Goal: Task Accomplishment & Management: Complete application form

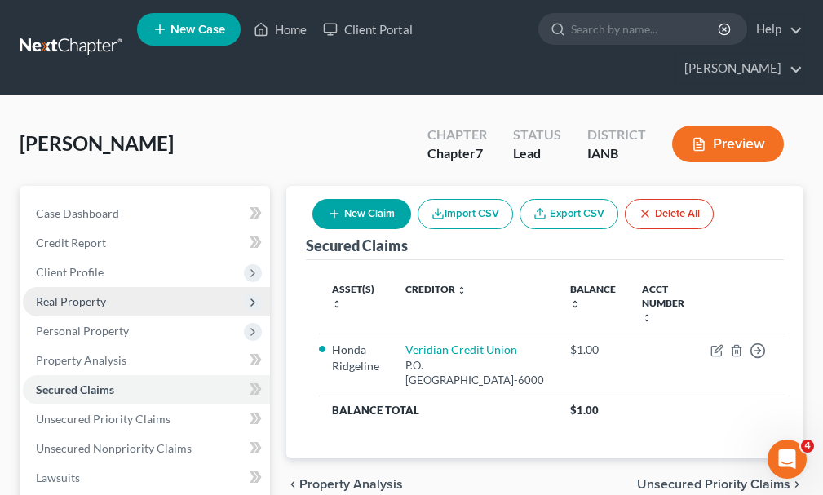
click at [75, 294] on span "Real Property" at bounding box center [71, 301] width 70 height 14
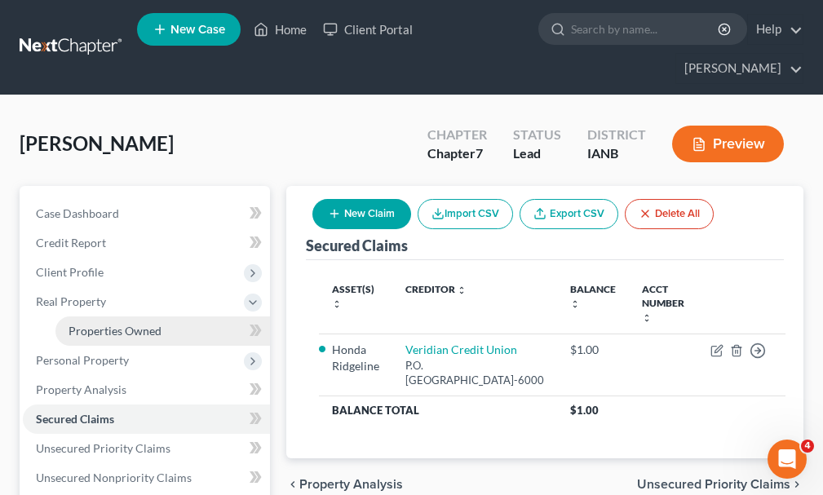
click at [111, 324] on span "Properties Owned" at bounding box center [115, 331] width 93 height 14
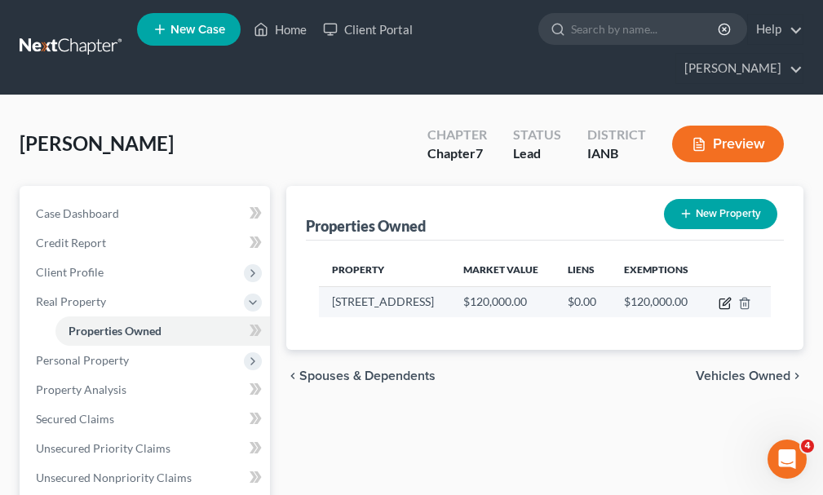
click at [724, 298] on icon "button" at bounding box center [726, 301] width 7 height 7
select select "16"
select select "0"
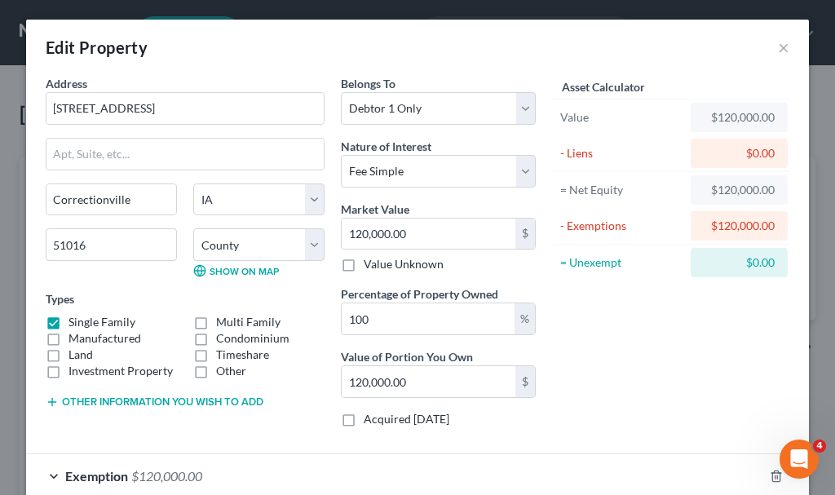
click at [125, 394] on div "Other information you wish to add" at bounding box center [185, 400] width 279 height 16
click at [126, 400] on button "Other information you wish to add" at bounding box center [155, 402] width 218 height 13
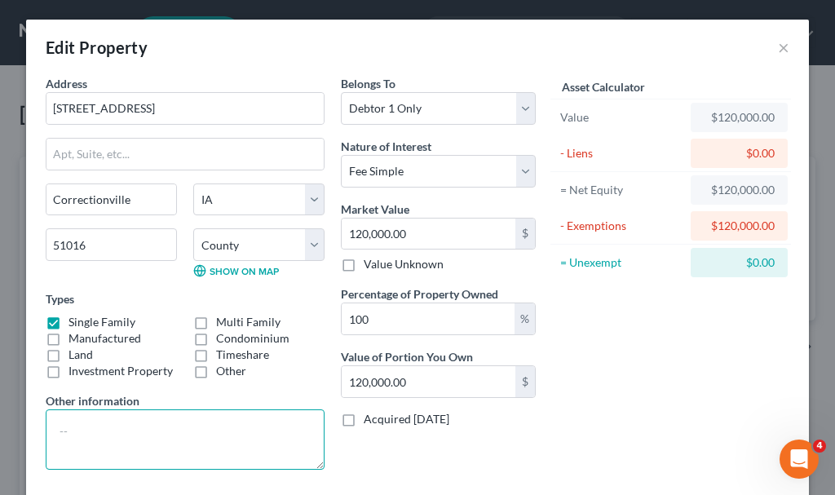
click at [137, 435] on textarea at bounding box center [185, 439] width 279 height 60
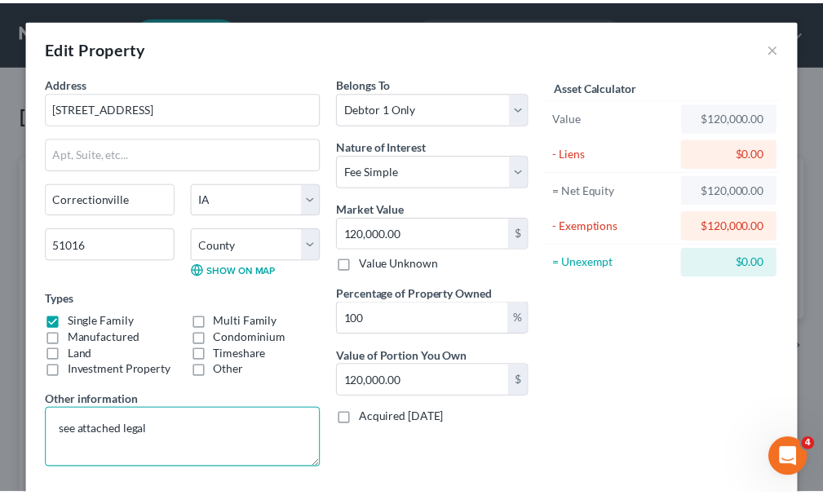
scroll to position [135, 0]
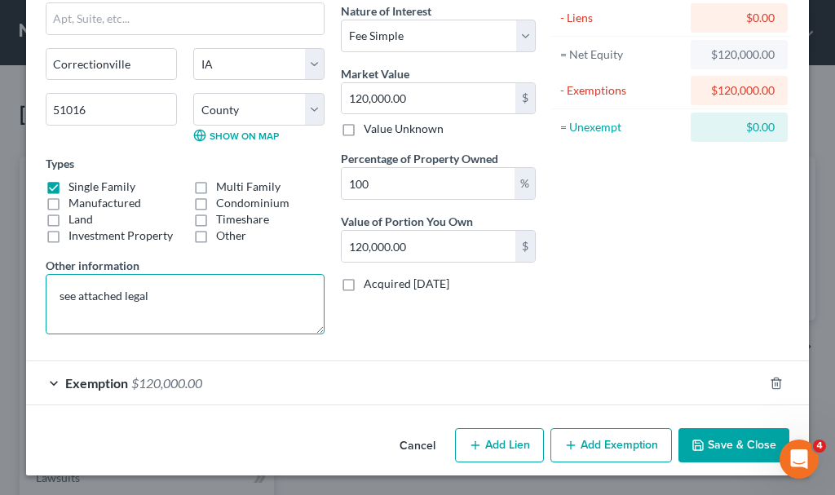
type textarea "see attached legal"
click at [724, 439] on button "Save & Close" at bounding box center [733, 445] width 111 height 34
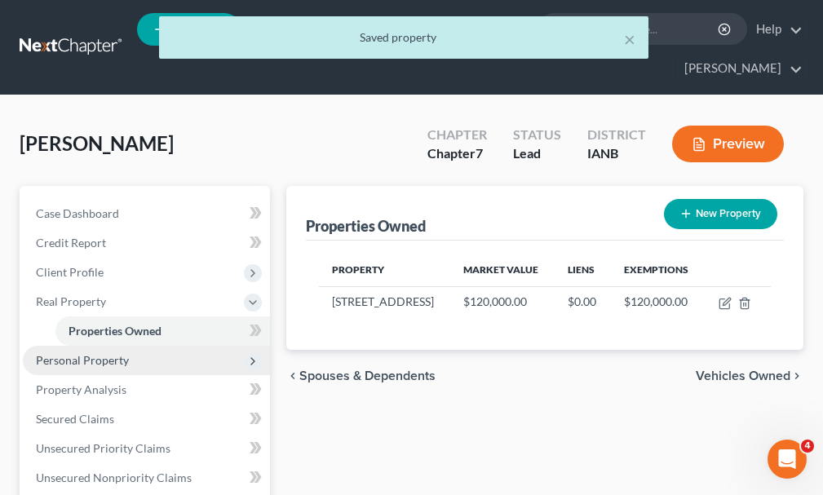
click at [85, 353] on span "Personal Property" at bounding box center [82, 360] width 93 height 14
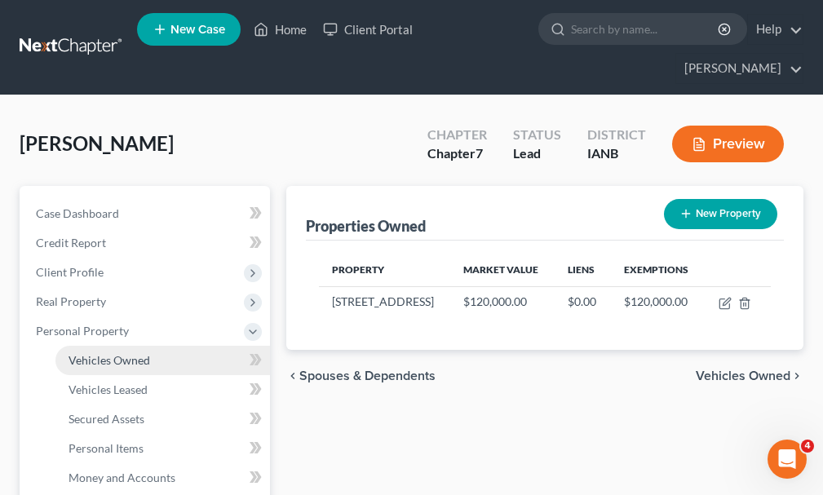
click at [111, 353] on span "Vehicles Owned" at bounding box center [110, 360] width 82 height 14
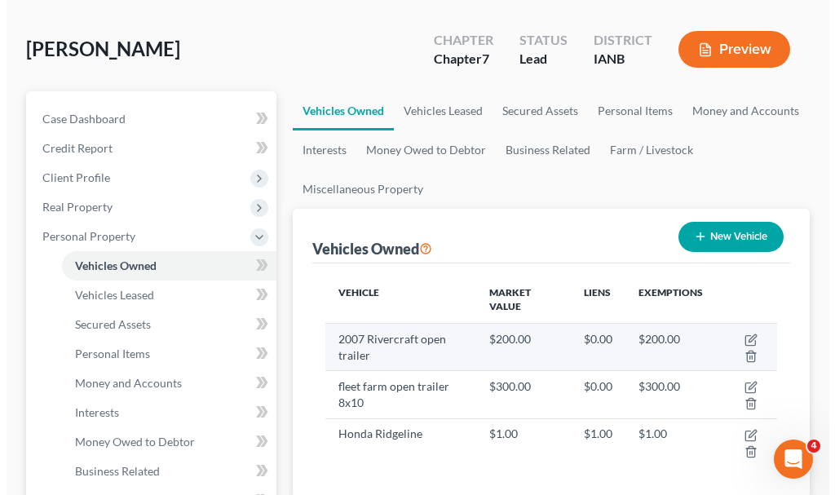
scroll to position [163, 0]
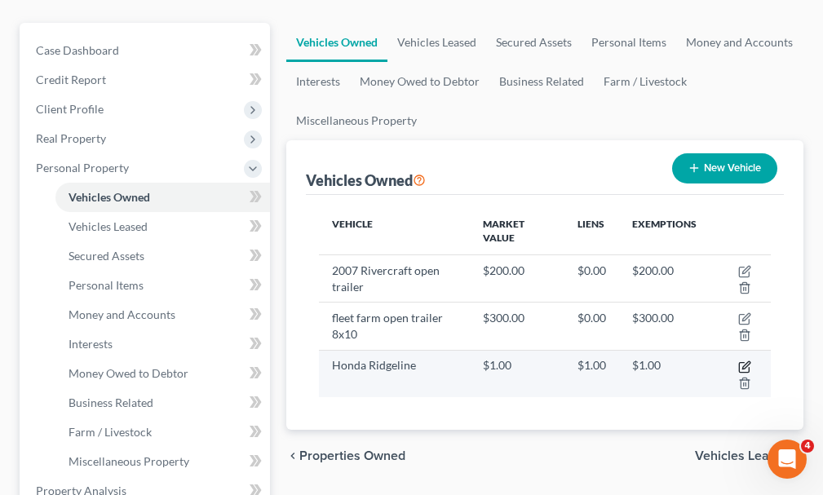
click at [741, 360] on icon "button" at bounding box center [744, 366] width 13 height 13
select select "0"
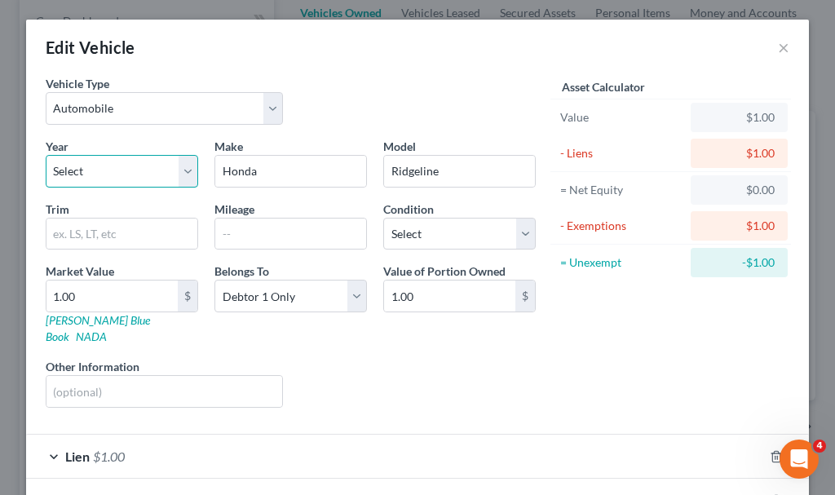
click at [125, 170] on select "Select 2026 2025 2024 2023 2022 2021 2020 2019 2018 2017 2016 2015 2014 2013 20…" at bounding box center [122, 171] width 152 height 33
select select "14"
click at [46, 155] on select "Select 2026 2025 2024 2023 2022 2021 2020 2019 2018 2017 2016 2015 2014 2013 20…" at bounding box center [122, 171] width 152 height 33
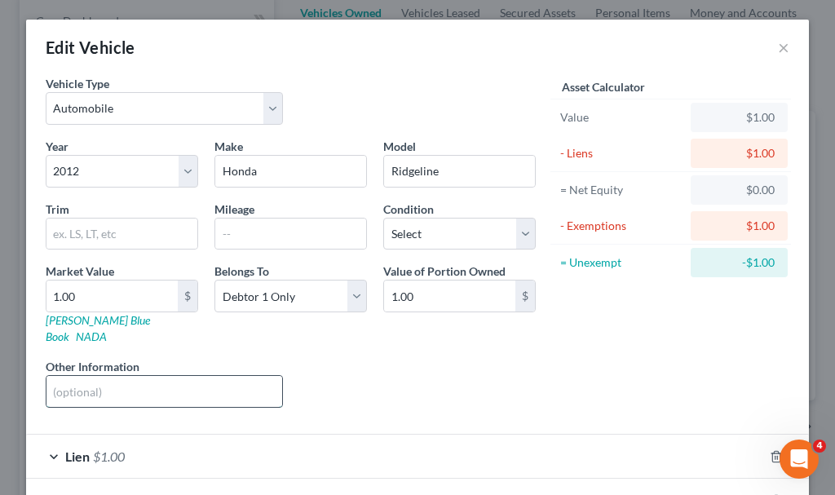
click at [96, 376] on input "text" at bounding box center [164, 391] width 236 height 31
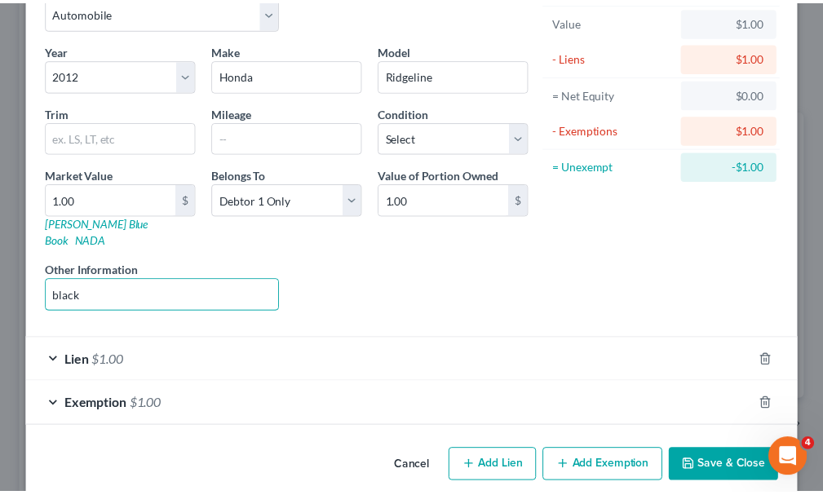
scroll to position [101, 0]
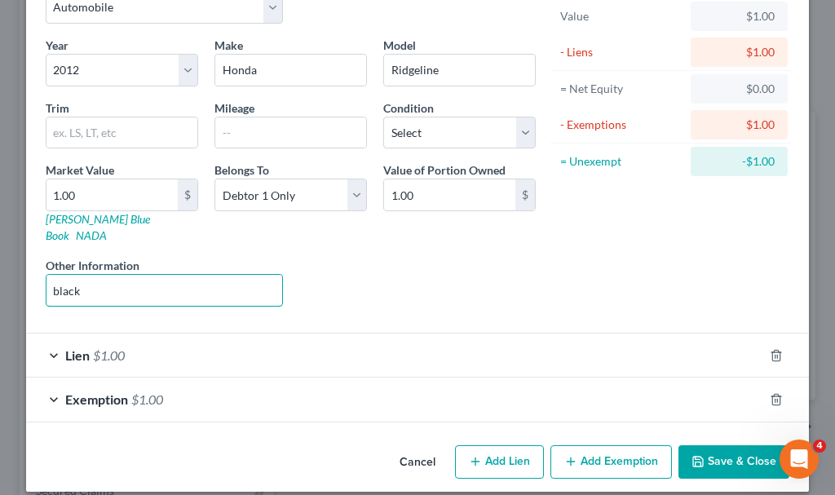
type input "black"
click at [728, 445] on button "Save & Close" at bounding box center [733, 462] width 111 height 34
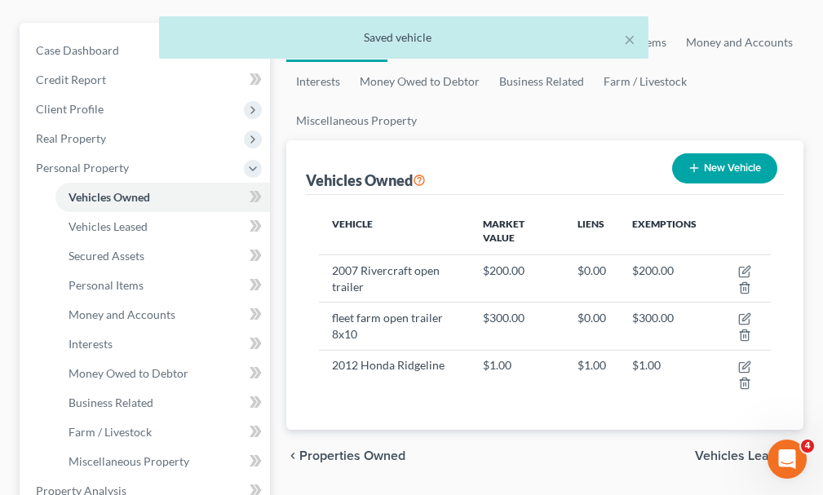
click at [738, 153] on button "New Vehicle" at bounding box center [724, 168] width 105 height 30
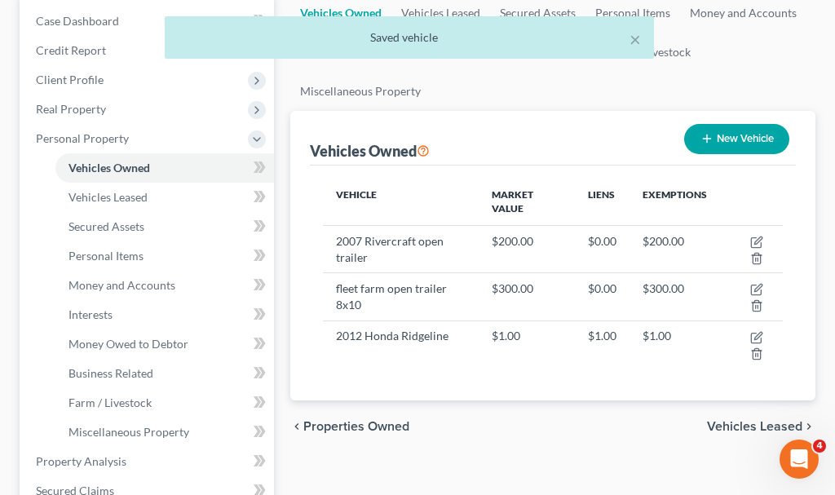
select select "0"
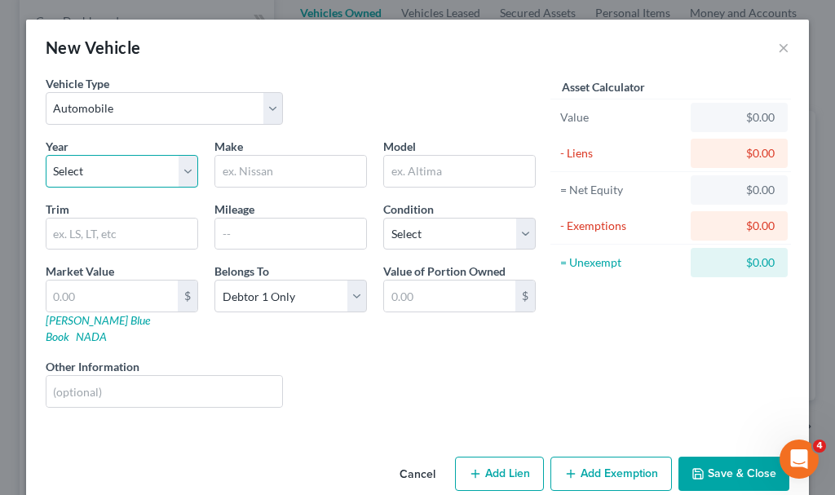
click at [103, 172] on select "Select 2026 2025 2024 2023 2022 2021 2020 2019 2018 2017 2016 2015 2014 2013 20…" at bounding box center [122, 171] width 152 height 33
select select "19"
click at [46, 155] on select "Select 2026 2025 2024 2023 2022 2021 2020 2019 2018 2017 2016 2015 2014 2013 20…" at bounding box center [122, 171] width 152 height 33
click at [268, 167] on input "text" at bounding box center [290, 171] width 151 height 31
type input "Toyota"
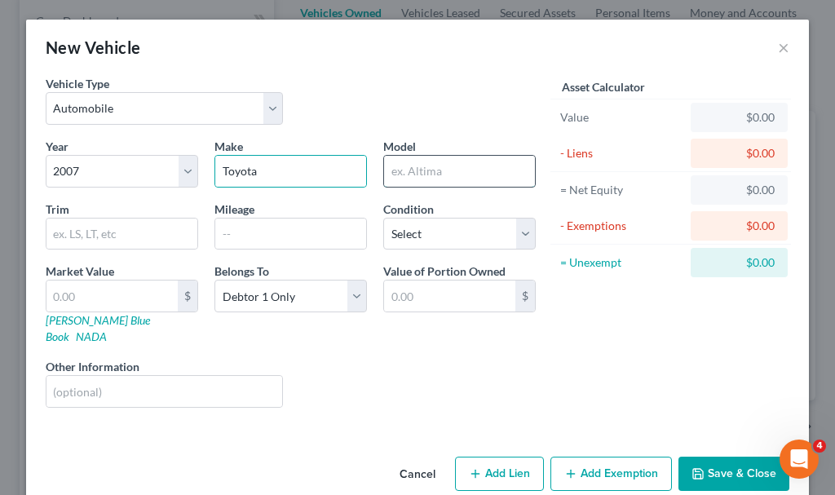
click at [419, 166] on input "text" at bounding box center [459, 171] width 151 height 31
type input "Sienna"
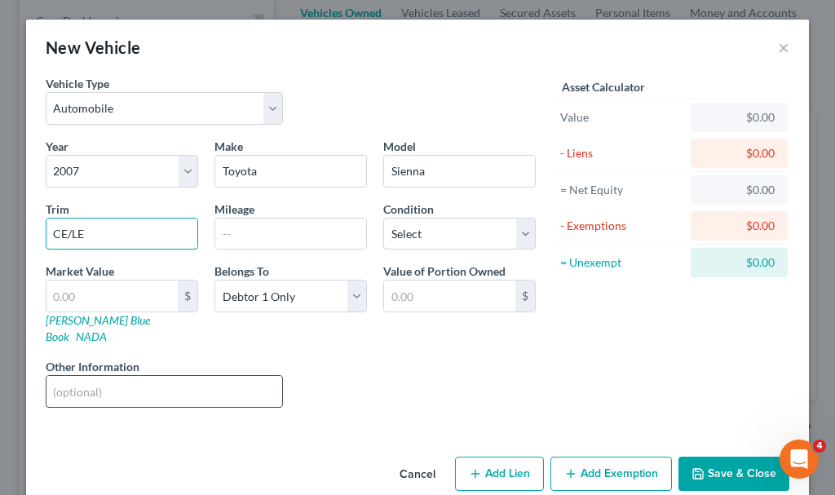
type input "CE/LE"
click at [207, 376] on input "text" at bounding box center [164, 391] width 236 height 31
type input "silver"
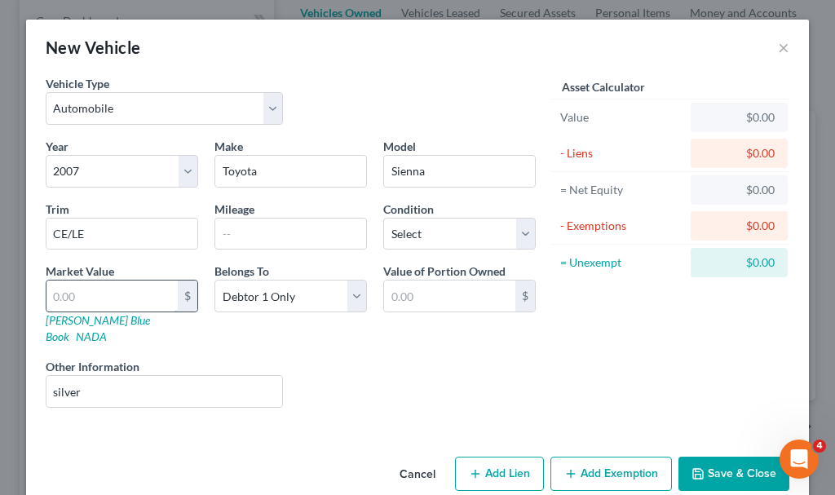
click at [84, 296] on input "text" at bounding box center [111, 296] width 131 height 31
type input "1"
type input "1.00"
type input "1"
click at [705, 457] on button "Save & Close" at bounding box center [733, 474] width 111 height 34
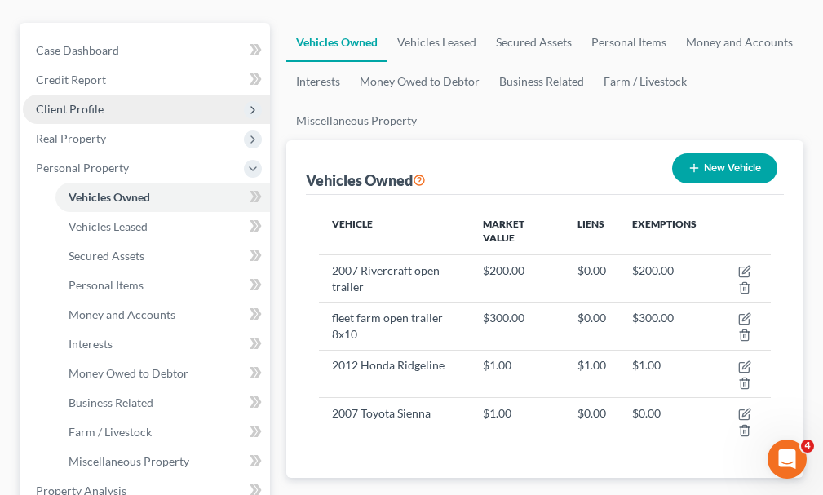
click at [77, 102] on span "Client Profile" at bounding box center [70, 109] width 68 height 14
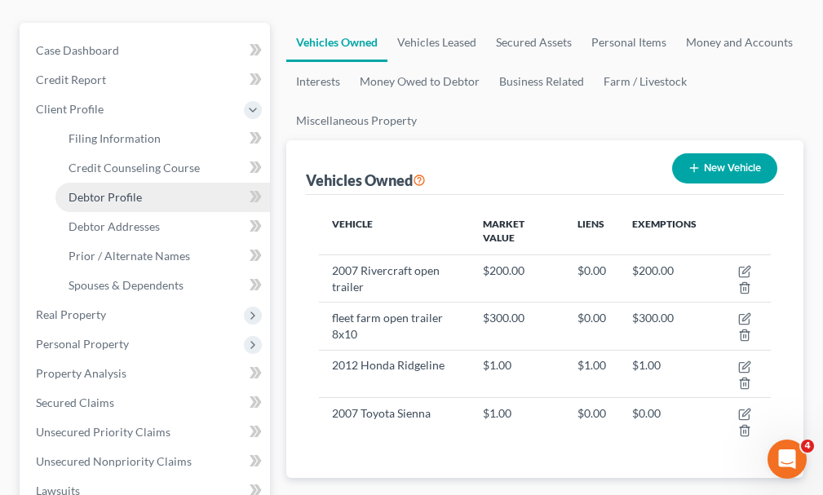
click at [99, 190] on span "Debtor Profile" at bounding box center [105, 197] width 73 height 14
select select "0"
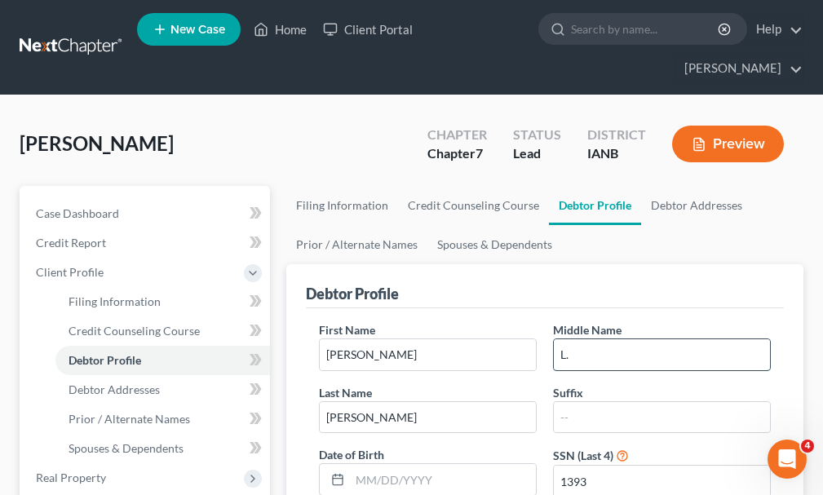
click at [610, 339] on input "L." at bounding box center [662, 354] width 216 height 31
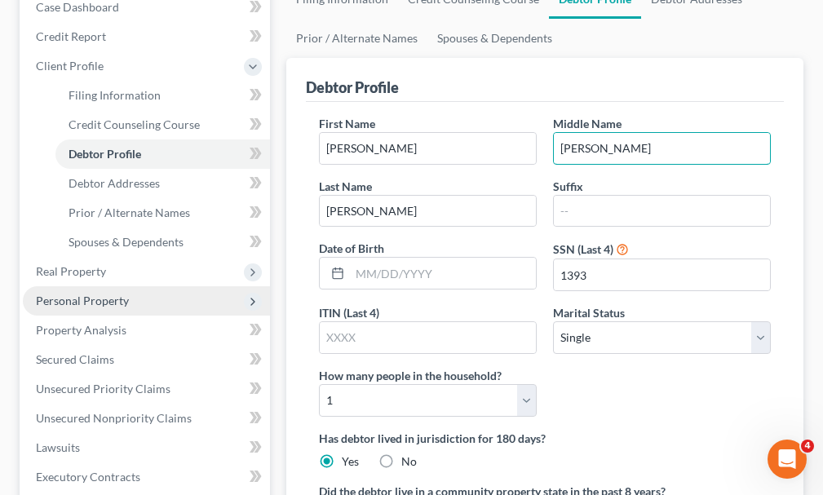
scroll to position [245, 0]
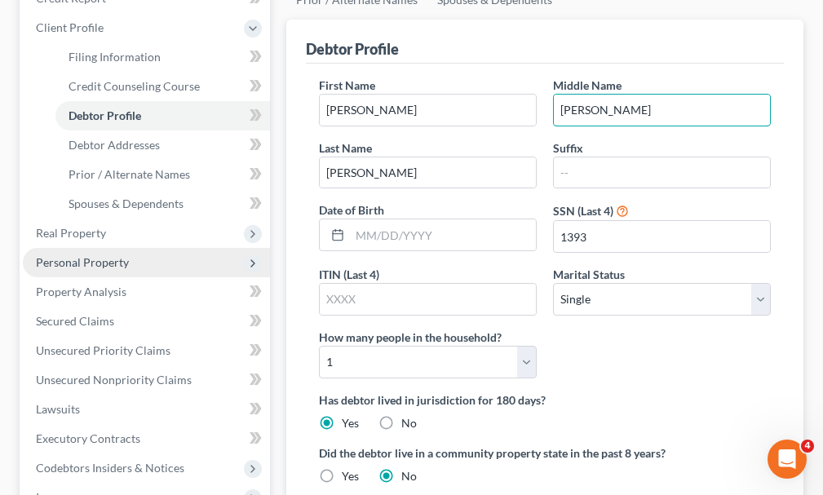
type input "[PERSON_NAME]"
click at [90, 255] on span "Personal Property" at bounding box center [82, 262] width 93 height 14
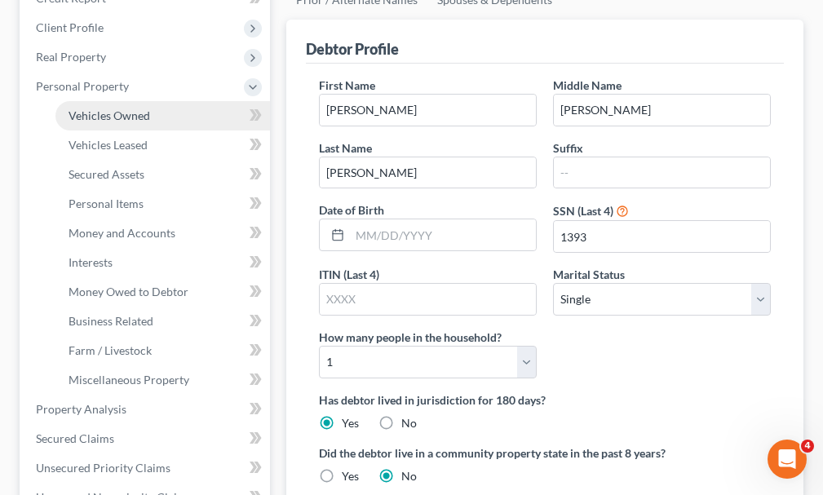
click at [122, 108] on span "Vehicles Owned" at bounding box center [110, 115] width 82 height 14
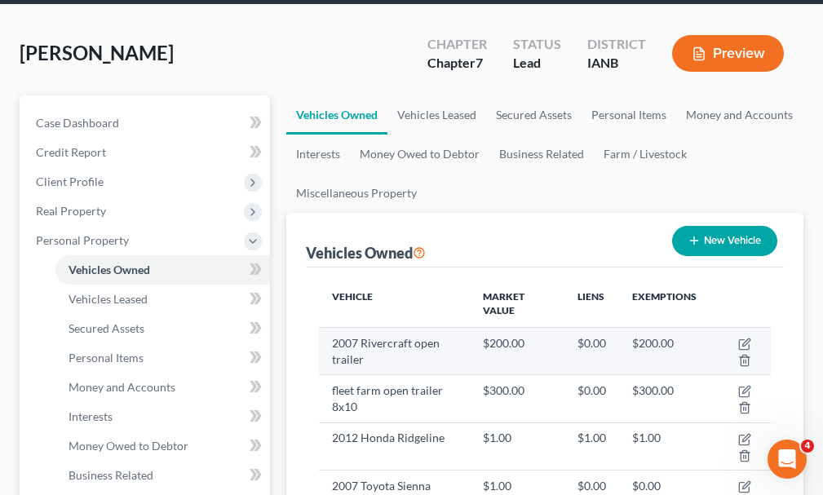
scroll to position [163, 0]
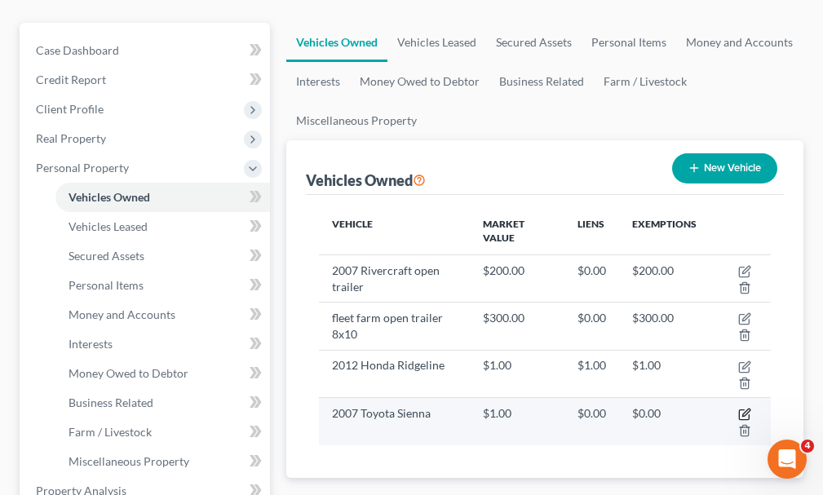
click at [744, 408] on icon "button" at bounding box center [744, 414] width 13 height 13
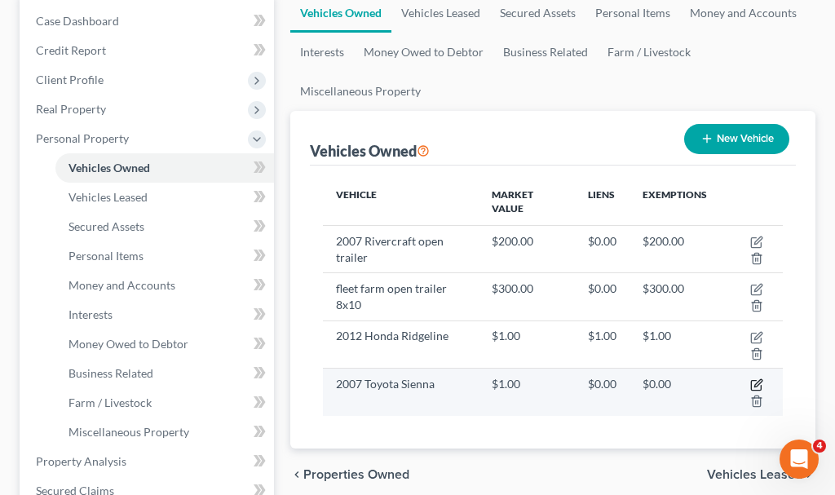
select select "0"
select select "19"
select select "0"
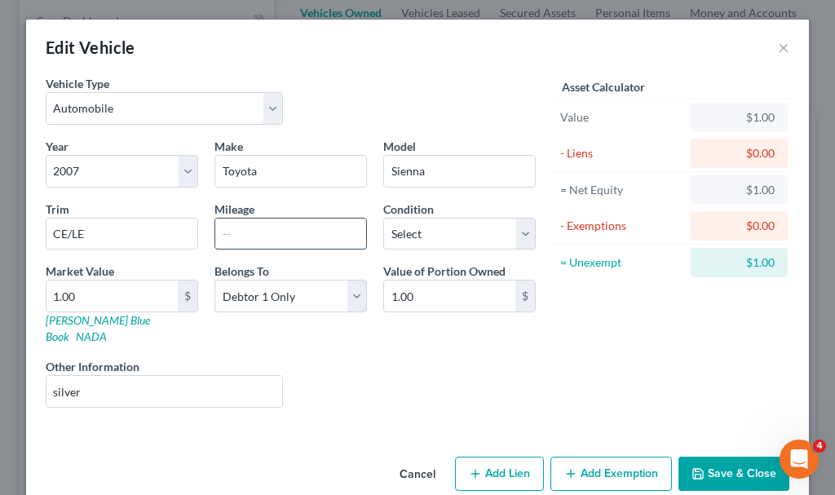
click at [267, 231] on input "text" at bounding box center [290, 234] width 151 height 31
type input "235000"
type input "5"
type input "5.00"
type input "50"
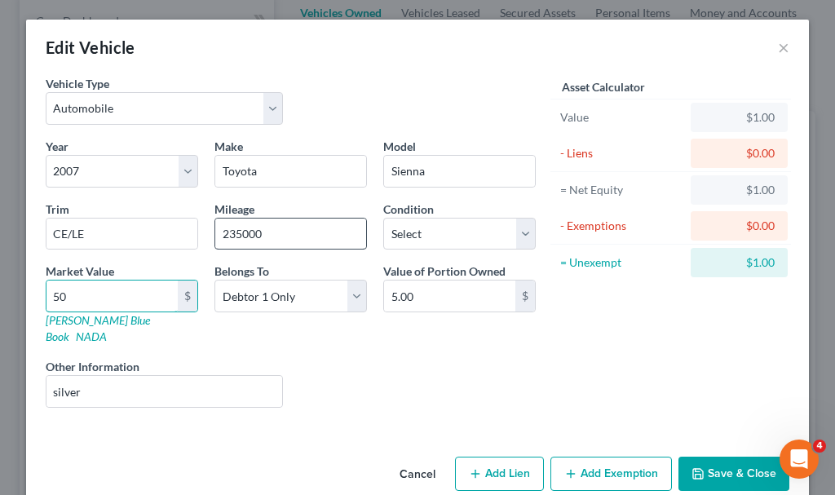
type input "50.00"
type input "500"
type input "500.00"
type input "500"
click at [716, 457] on button "Save & Close" at bounding box center [733, 474] width 111 height 34
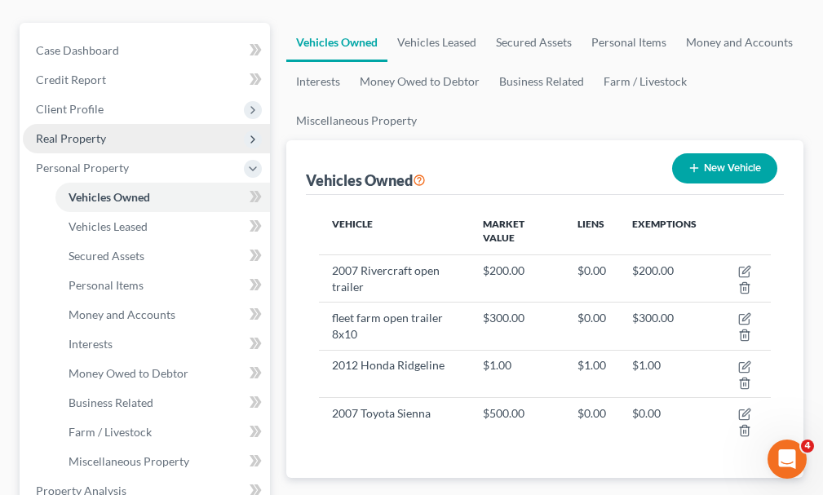
click at [66, 131] on span "Real Property" at bounding box center [71, 138] width 70 height 14
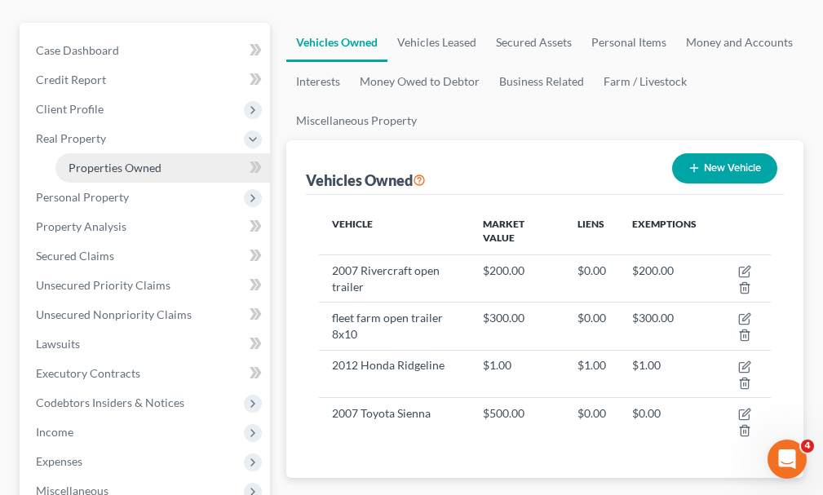
click at [123, 161] on span "Properties Owned" at bounding box center [115, 168] width 93 height 14
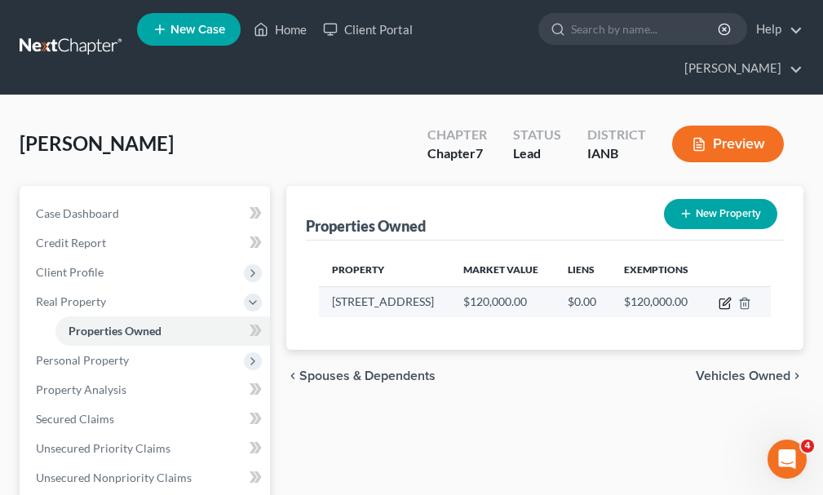
click at [721, 297] on icon "button" at bounding box center [724, 303] width 13 height 13
select select "16"
select select "96"
select select "0"
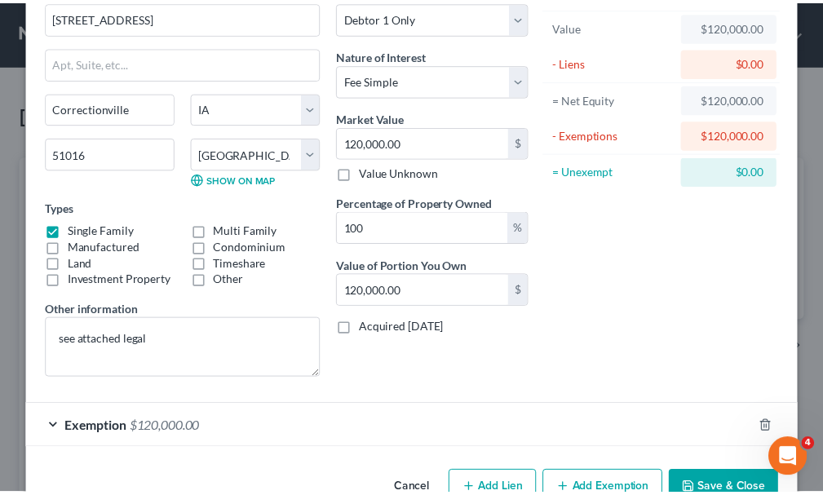
scroll to position [135, 0]
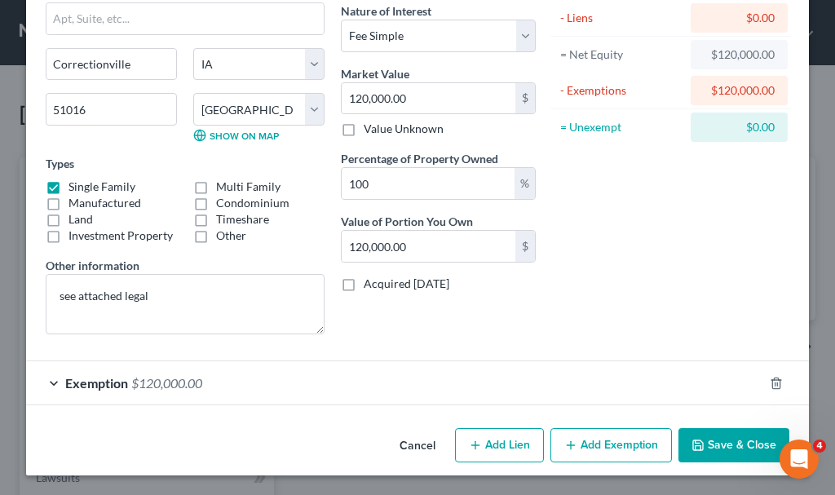
click at [718, 431] on button "Save & Close" at bounding box center [733, 445] width 111 height 34
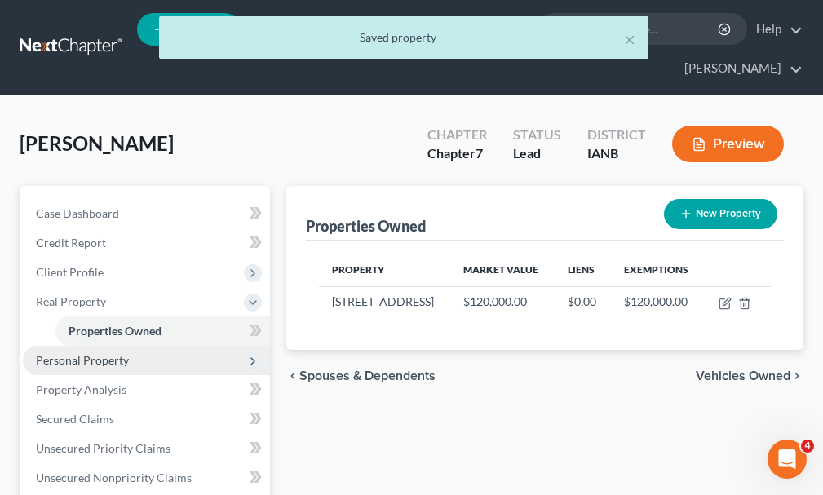
click at [93, 353] on span "Personal Property" at bounding box center [82, 360] width 93 height 14
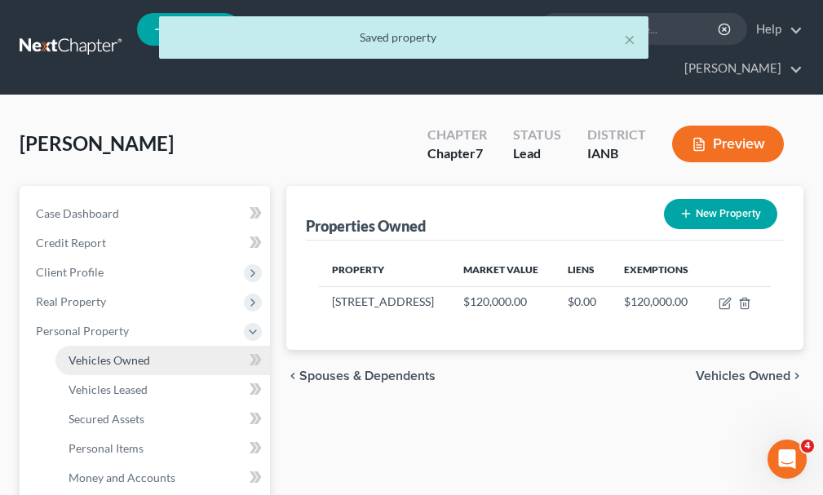
click at [118, 353] on span "Vehicles Owned" at bounding box center [110, 360] width 82 height 14
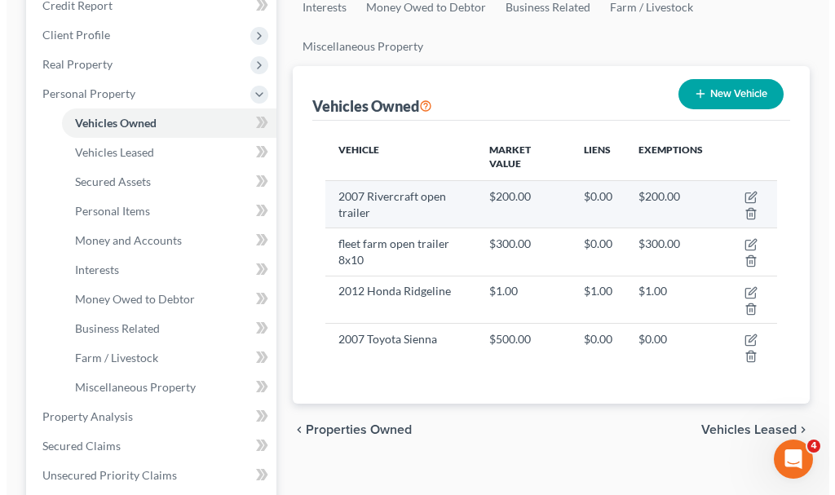
scroll to position [245, 0]
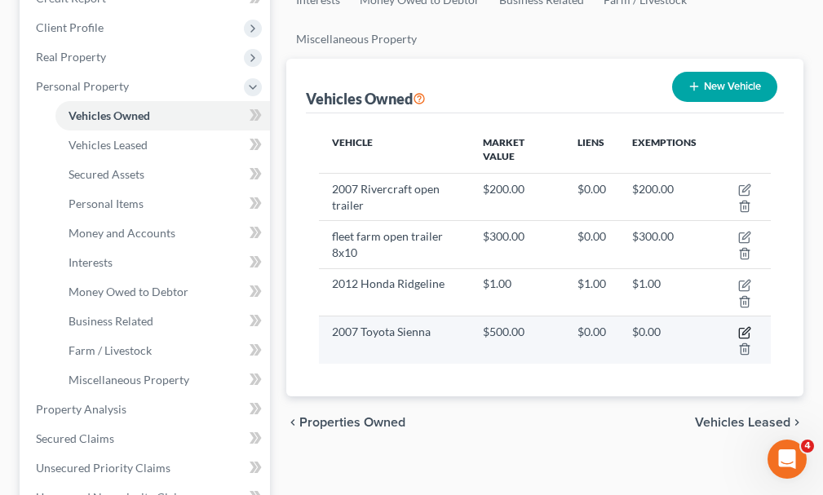
click at [746, 328] on icon "button" at bounding box center [745, 331] width 7 height 7
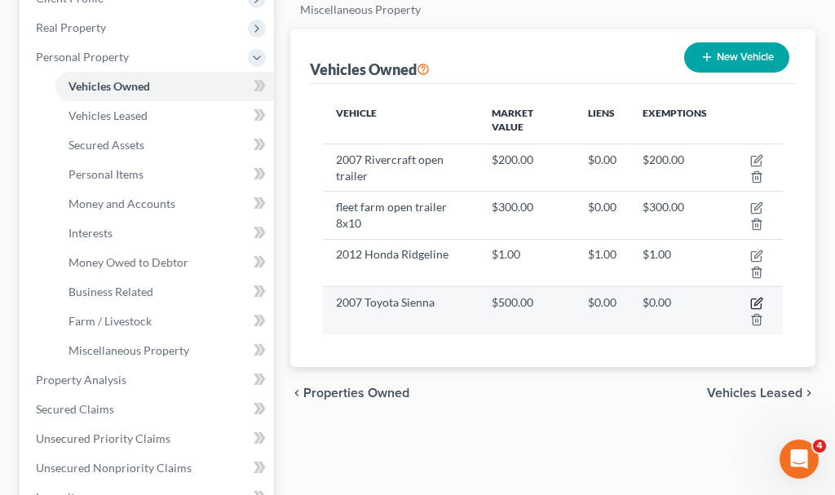
select select "0"
select select "19"
select select "0"
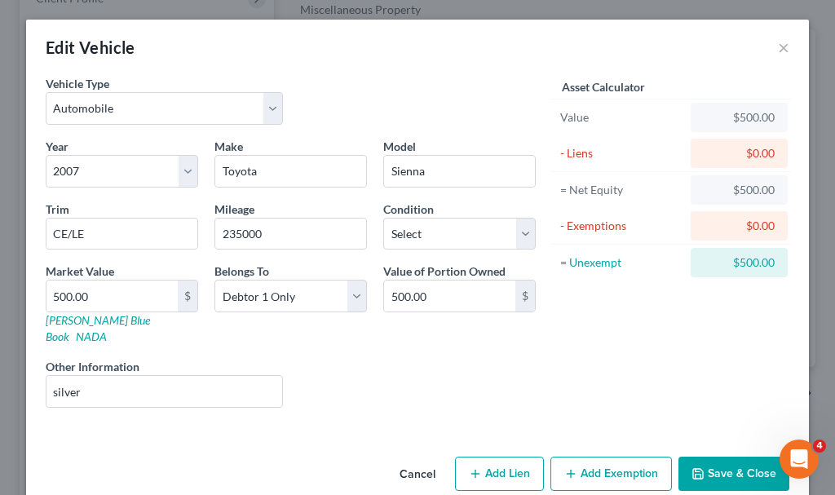
click at [607, 457] on button "Add Exemption" at bounding box center [611, 474] width 122 height 34
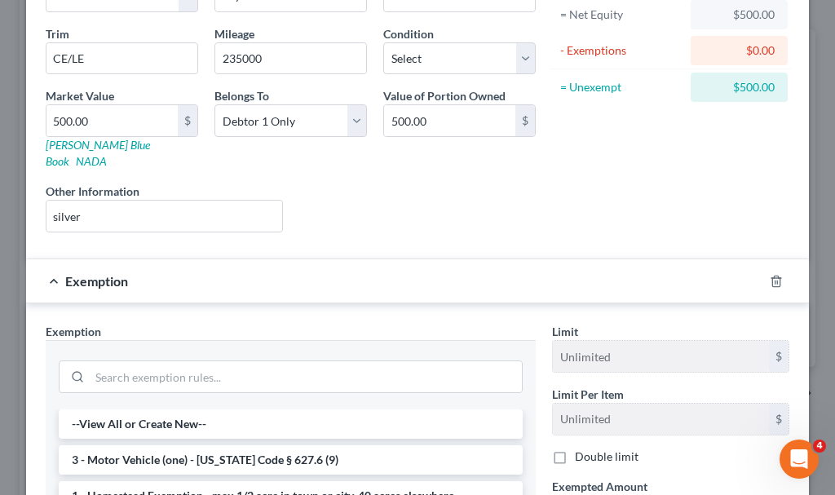
scroll to position [408, 0]
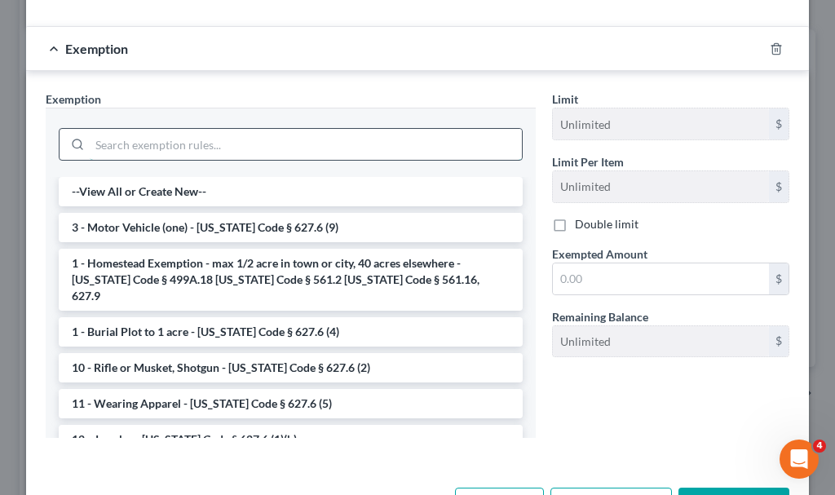
click at [157, 129] on input "search" at bounding box center [306, 144] width 432 height 31
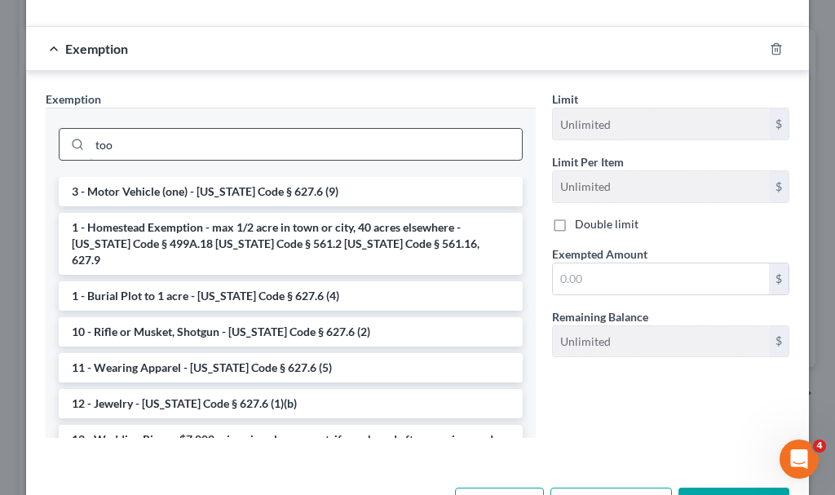
scroll to position [370, 0]
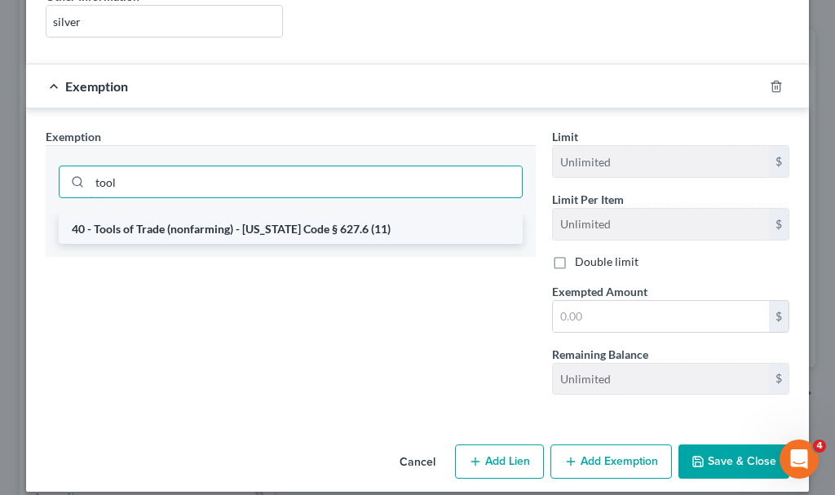
type input "tool"
click at [188, 214] on li "40 - Tools of Trade (nonfarming) - [US_STATE] Code § 627.6 (11)" at bounding box center [291, 228] width 464 height 29
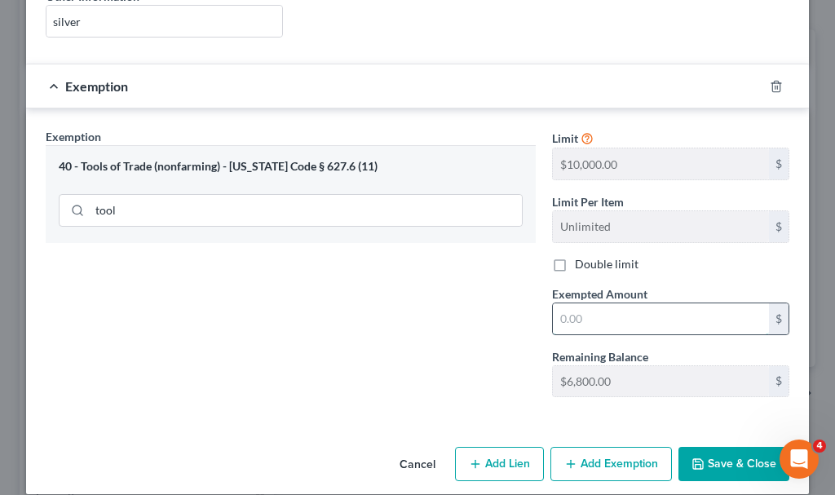
click at [599, 303] on input "text" at bounding box center [661, 318] width 216 height 31
type input "500"
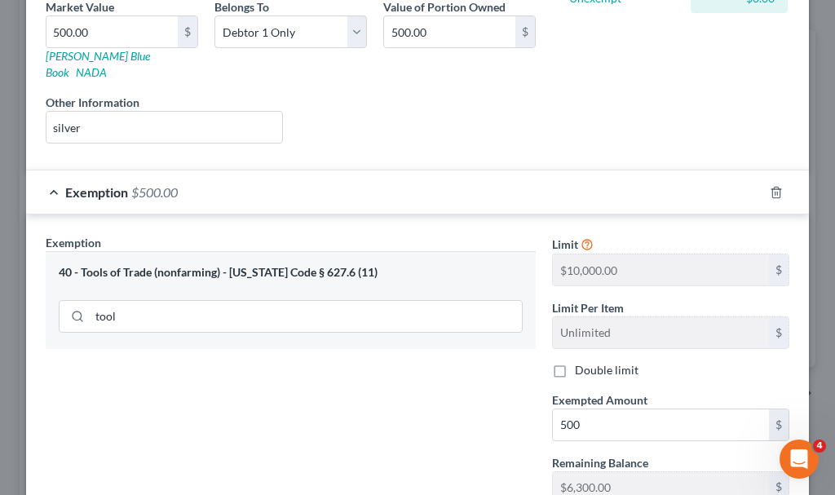
scroll to position [373, 0]
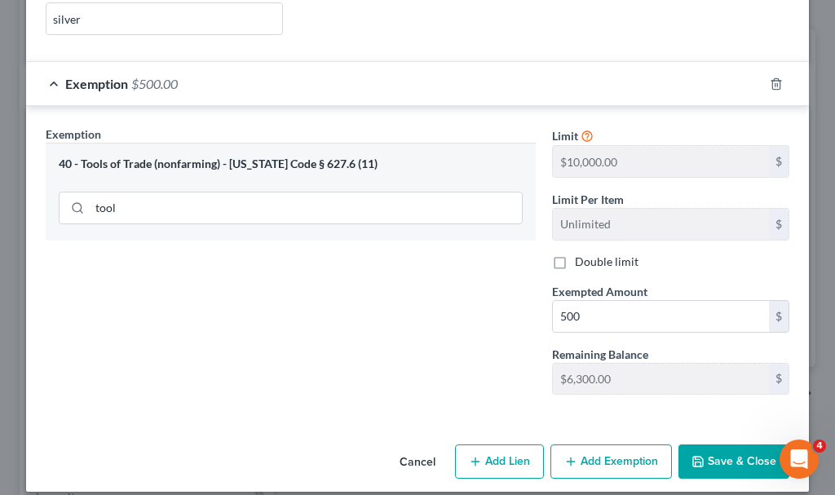
click at [703, 438] on div "Cancel Add Lien Add Lease Add Exemption Save & Close" at bounding box center [417, 465] width 783 height 54
click at [705, 444] on button "Save & Close" at bounding box center [733, 461] width 111 height 34
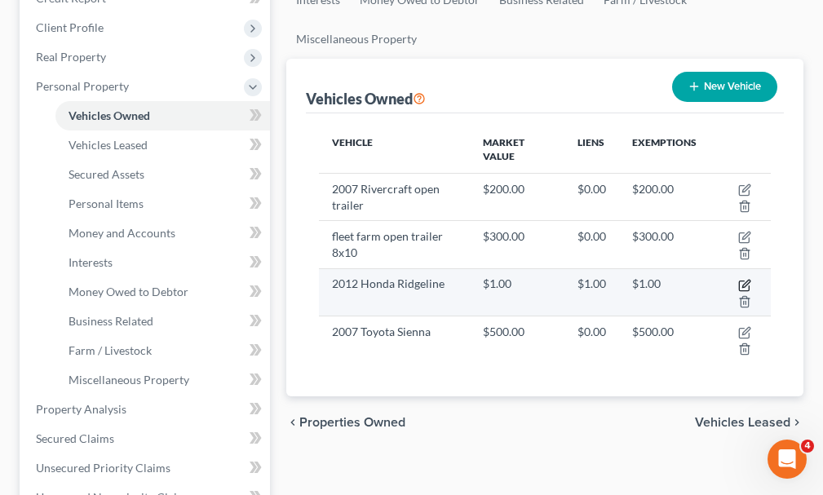
click at [742, 279] on icon "button" at bounding box center [744, 285] width 13 height 13
select select "0"
select select "14"
select select "0"
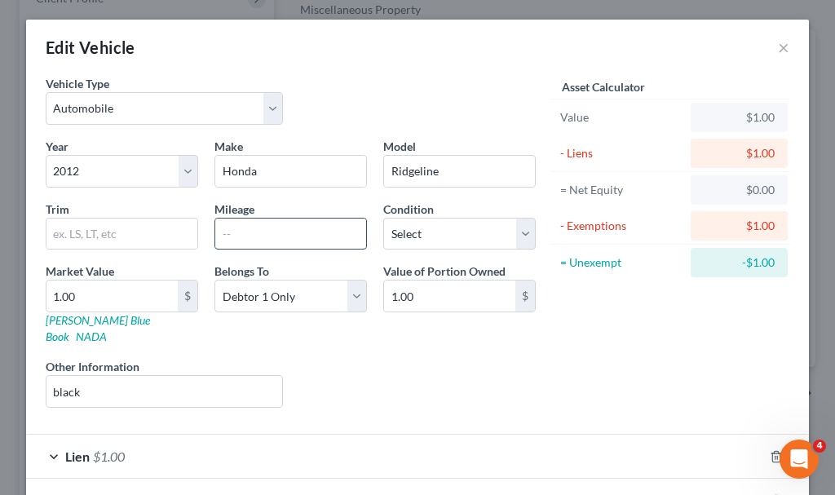
click at [251, 233] on input "text" at bounding box center [290, 234] width 151 height 31
type input "200000"
type input "9"
type input "9.00"
type input "90"
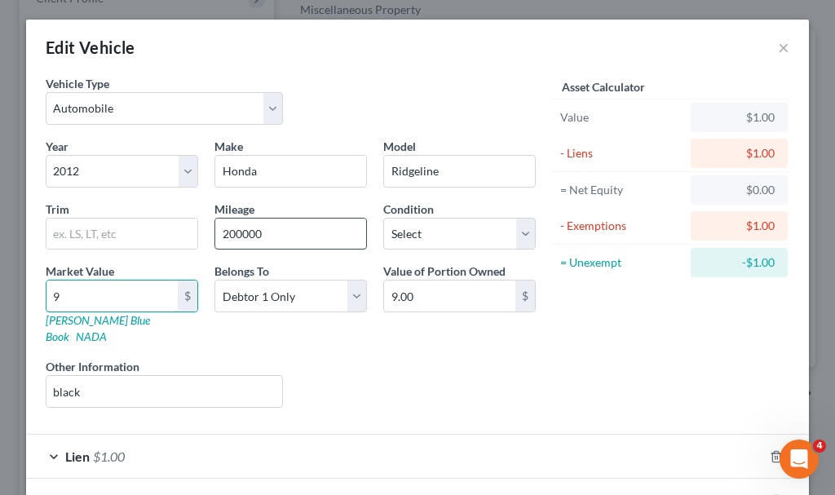
type input "90.00"
type input "900"
type input "900.00"
type input "9000"
type input "9,000.00"
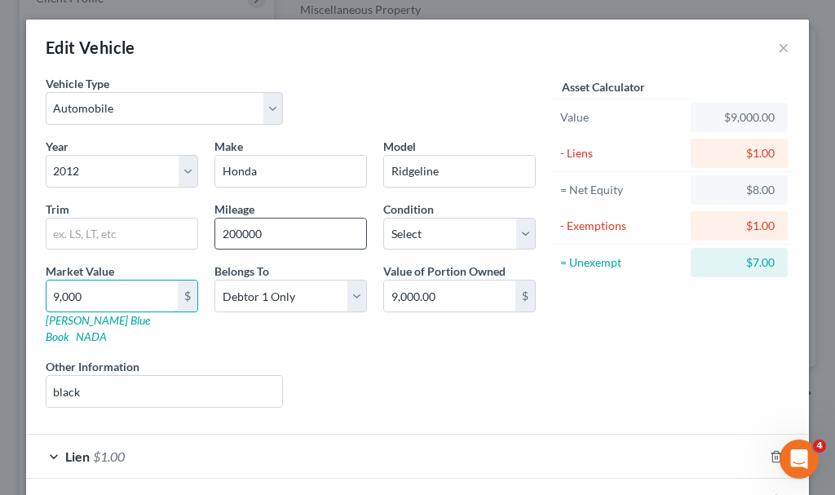
type input "9,000"
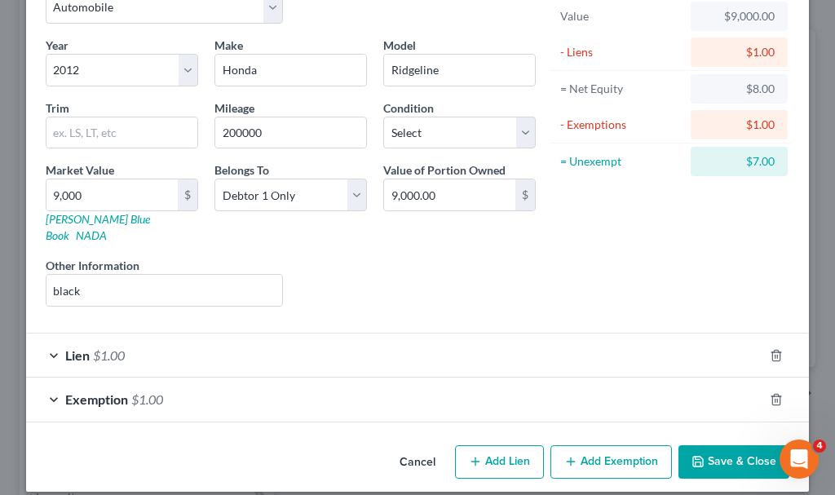
click at [141, 391] on span "$1.00" at bounding box center [147, 398] width 32 height 15
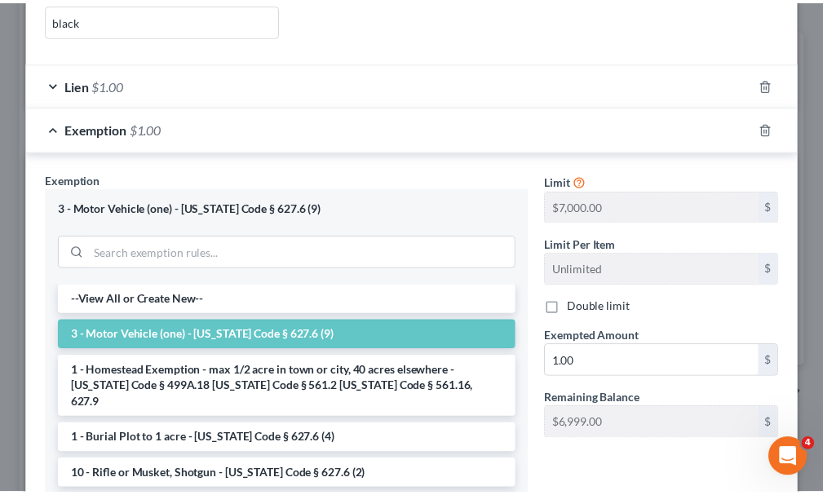
scroll to position [509, 0]
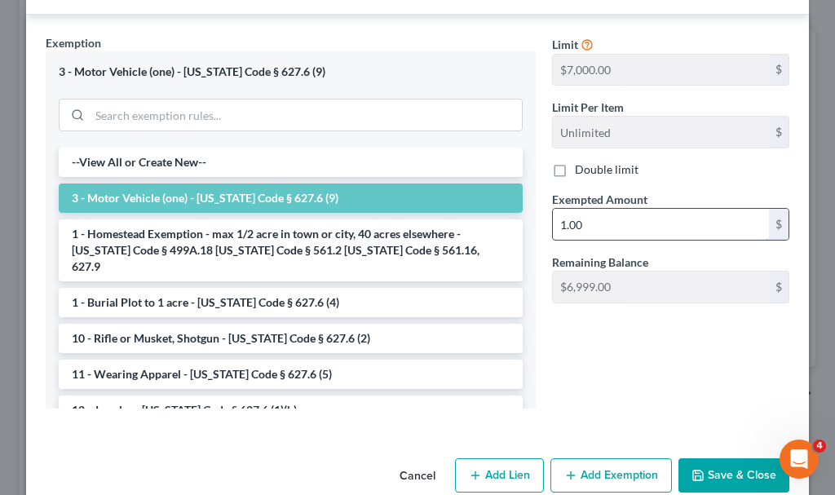
click at [599, 209] on input "1.00" at bounding box center [661, 224] width 216 height 31
type input "7,000"
click at [720, 458] on button "Save & Close" at bounding box center [733, 475] width 111 height 34
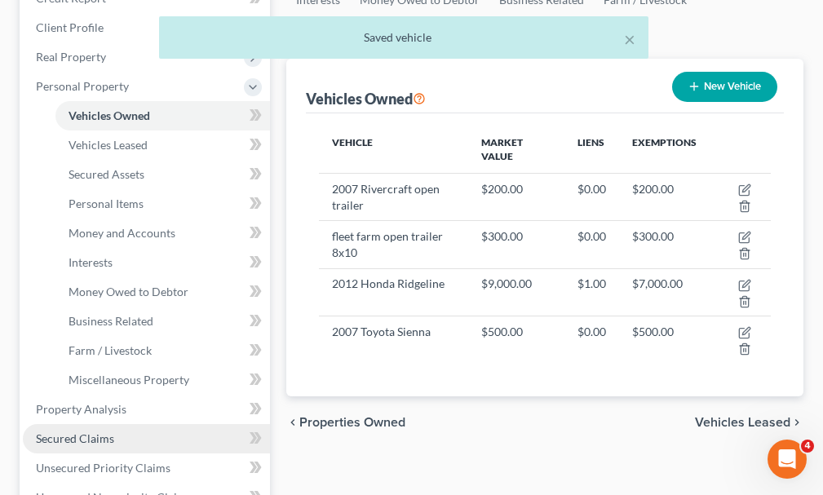
click at [93, 431] on span "Secured Claims" at bounding box center [75, 438] width 78 height 14
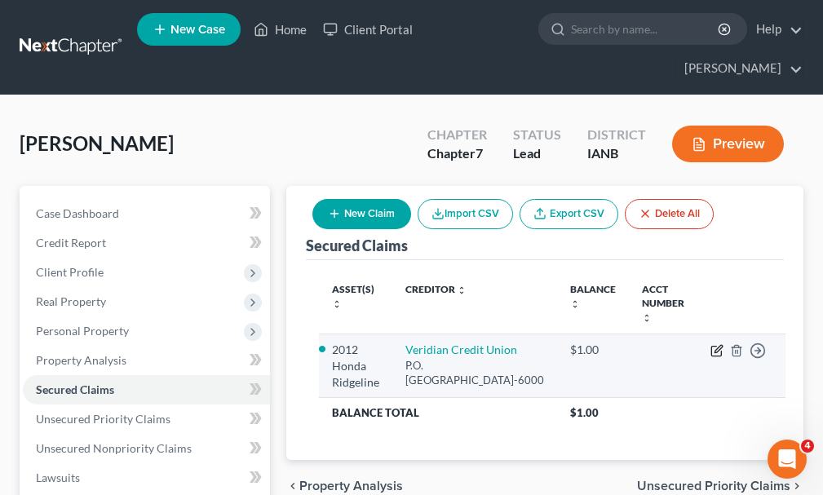
click at [710, 344] on icon "button" at bounding box center [716, 350] width 13 height 13
select select "16"
select select "0"
select select "2"
select select "0"
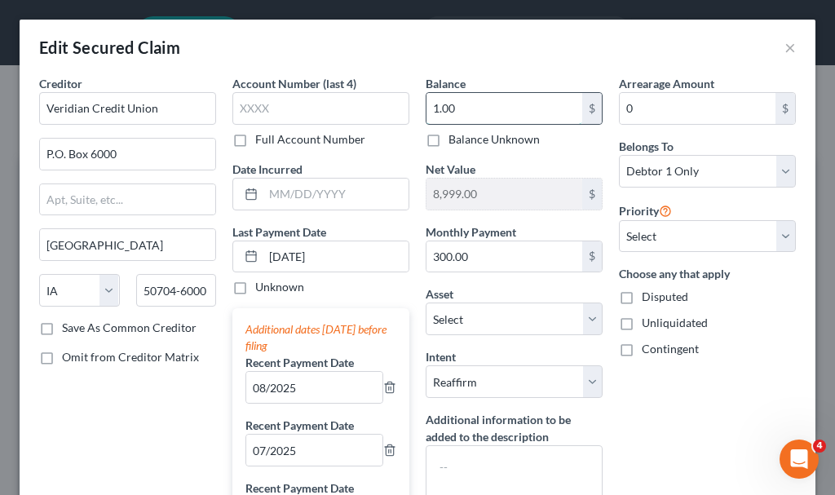
click at [475, 110] on input "1.00" at bounding box center [504, 108] width 156 height 31
type input "6,000"
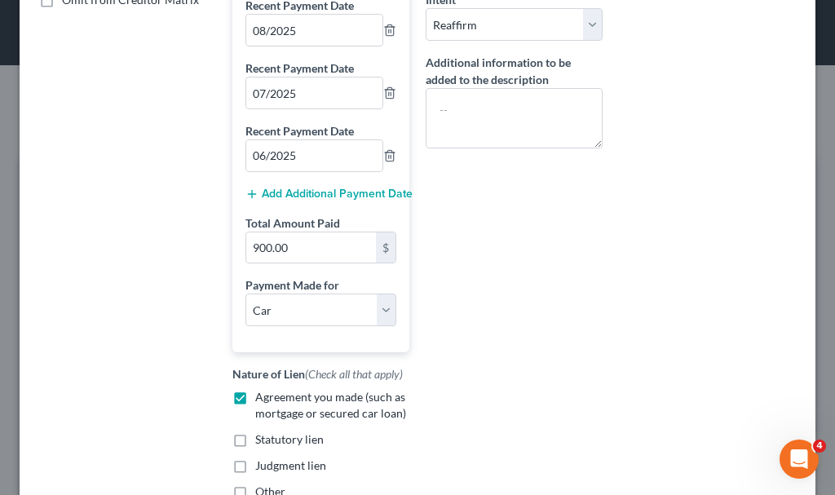
scroll to position [491, 0]
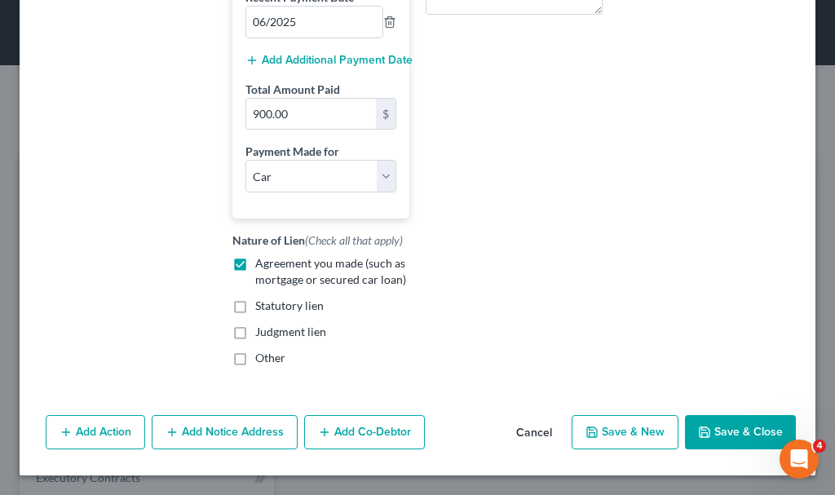
click at [704, 428] on button "Save & Close" at bounding box center [740, 432] width 111 height 34
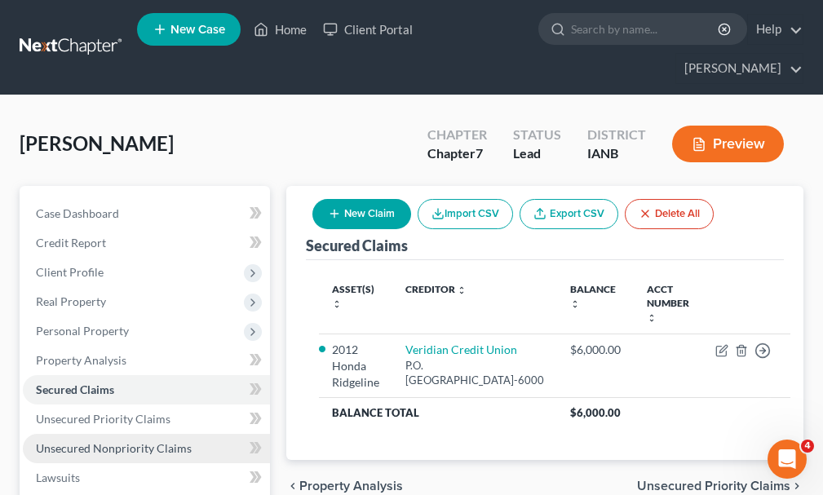
click at [96, 441] on span "Unsecured Nonpriority Claims" at bounding box center [114, 448] width 156 height 14
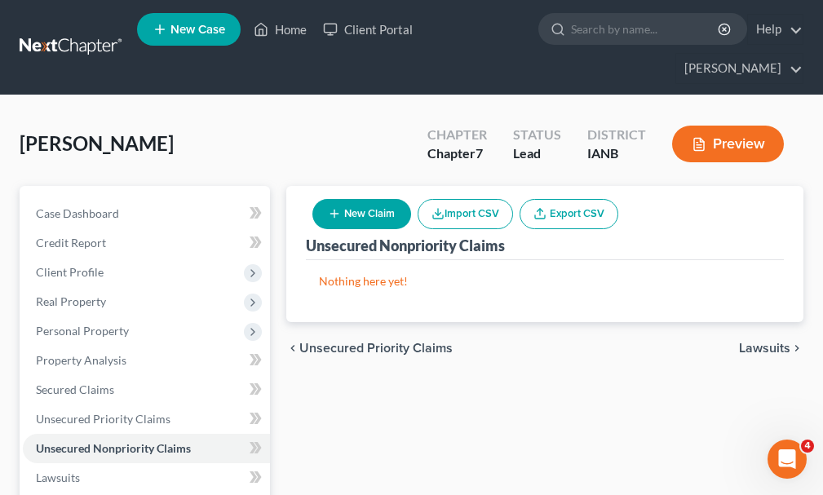
click at [357, 199] on button "New Claim" at bounding box center [361, 214] width 99 height 30
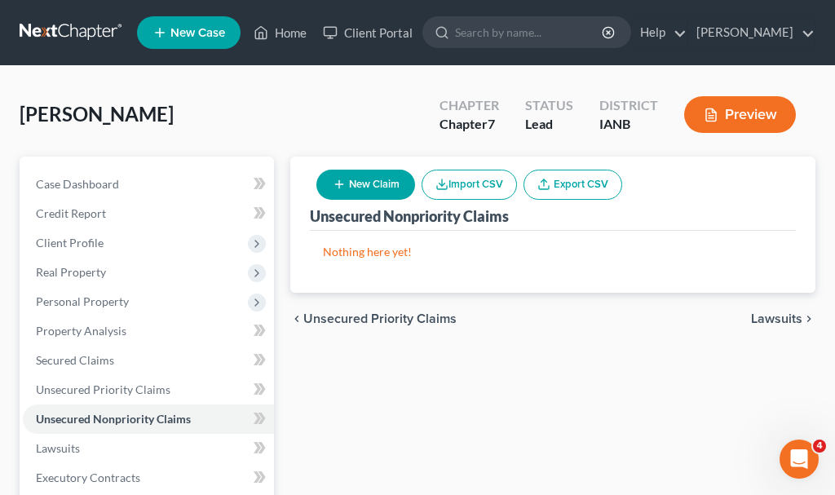
select select "0"
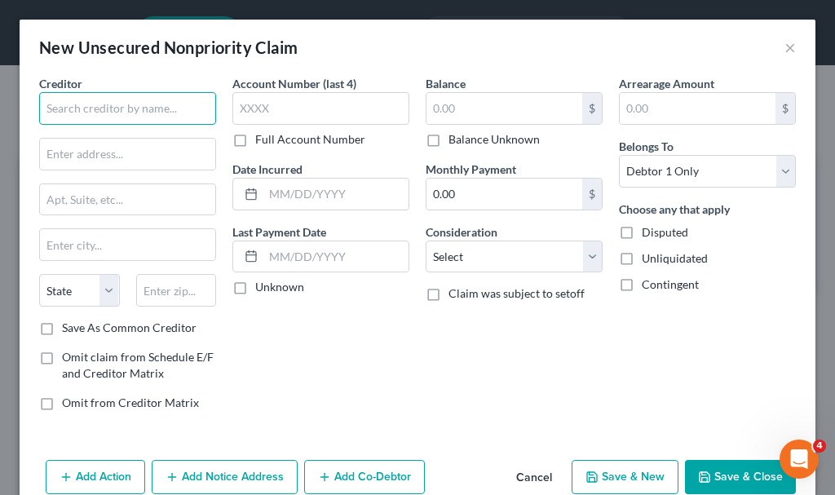
click at [148, 106] on input "text" at bounding box center [127, 108] width 177 height 33
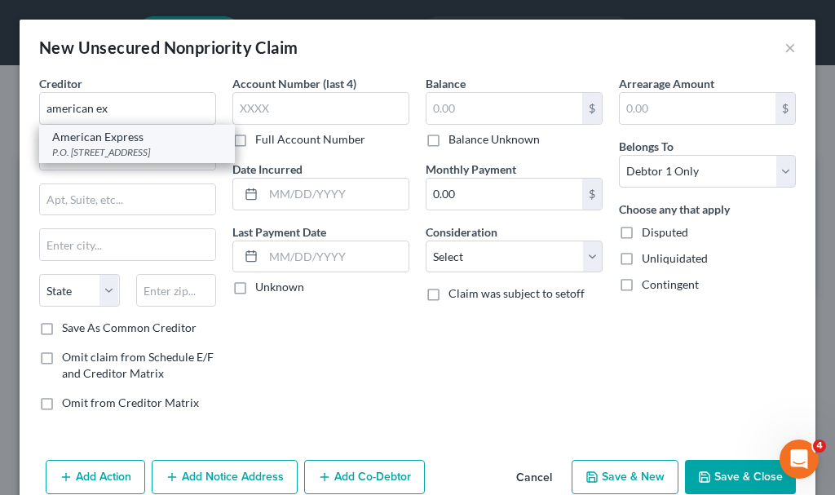
click at [114, 145] on div "P.O. [STREET_ADDRESS]" at bounding box center [137, 152] width 170 height 14
type input "American Express"
type input "P.O. Box 981535"
type input "[GEOGRAPHIC_DATA]"
select select "45"
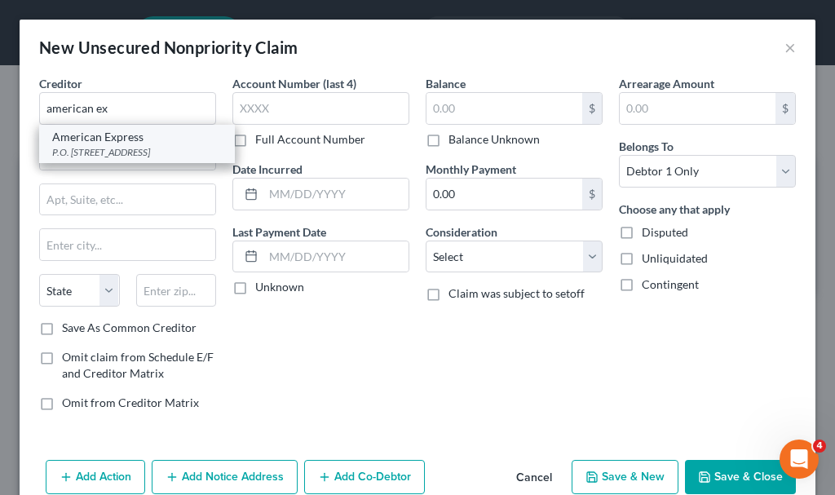
type input "79998-1535"
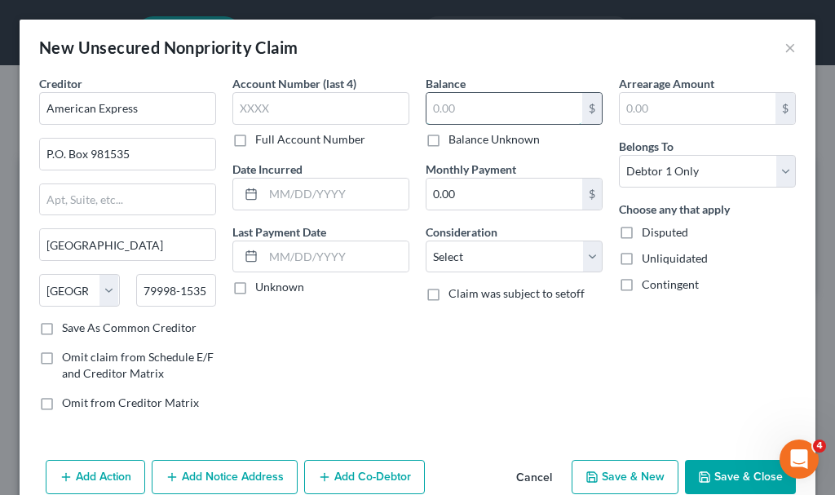
click at [444, 108] on input "text" at bounding box center [504, 108] width 156 height 31
type input "3,581.84"
click at [471, 254] on select "Select Cable / Satellite Services Collection Agency Credit Card Debt Debt Couns…" at bounding box center [514, 257] width 177 height 33
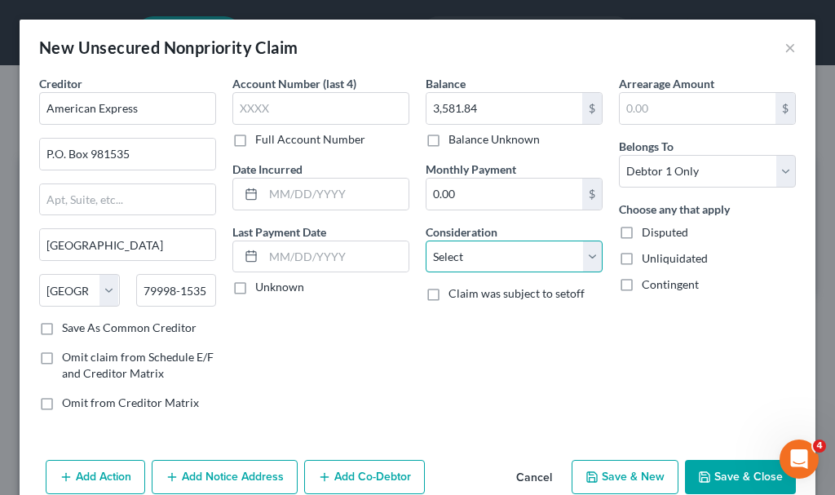
select select "2"
click at [426, 241] on select "Select Cable / Satellite Services Collection Agency Credit Card Debt Debt Couns…" at bounding box center [514, 257] width 177 height 33
click at [231, 469] on button "Add Notice Address" at bounding box center [225, 477] width 146 height 34
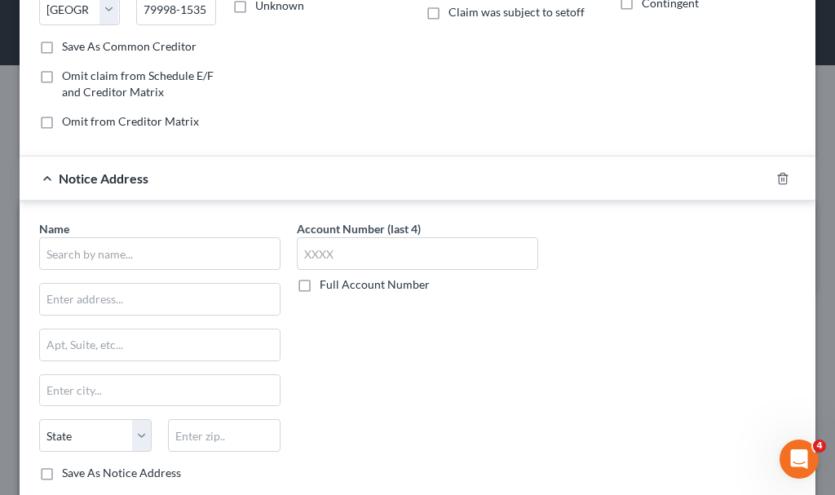
scroll to position [383, 0]
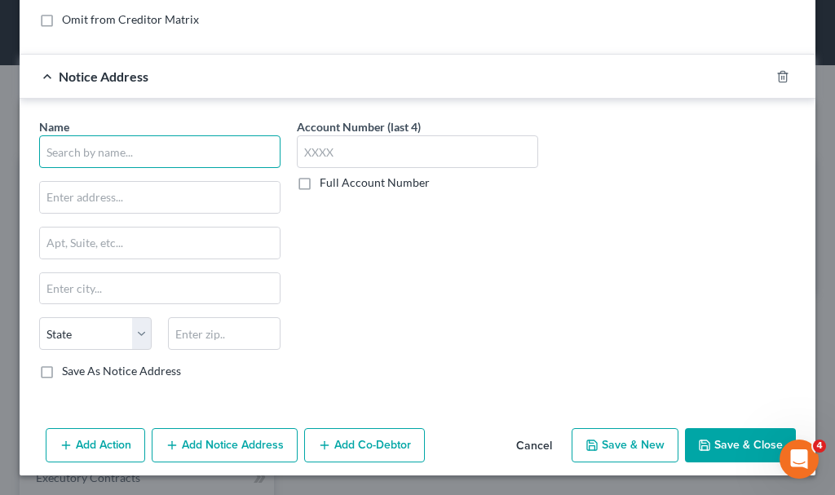
click at [157, 160] on input "text" at bounding box center [159, 151] width 241 height 33
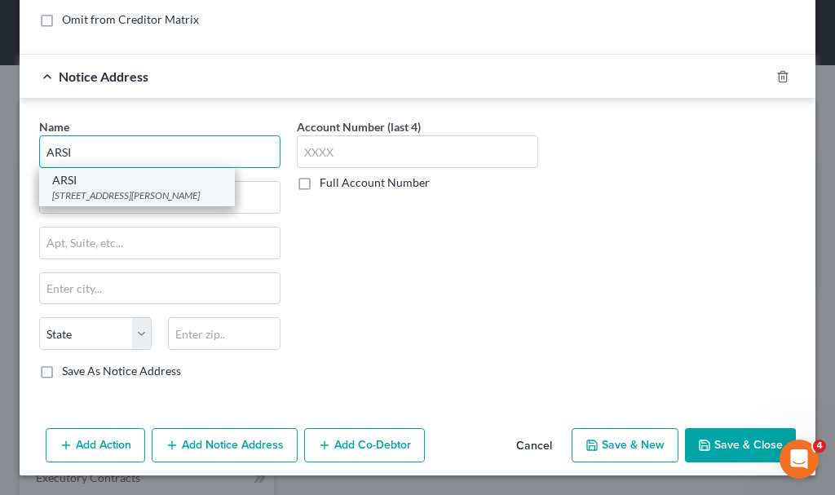
type input "ARSI"
click at [139, 197] on div "[STREET_ADDRESS][PERSON_NAME]" at bounding box center [137, 195] width 170 height 14
type input "[STREET_ADDRESS][PERSON_NAME]"
type input "[GEOGRAPHIC_DATA]"
select select "4"
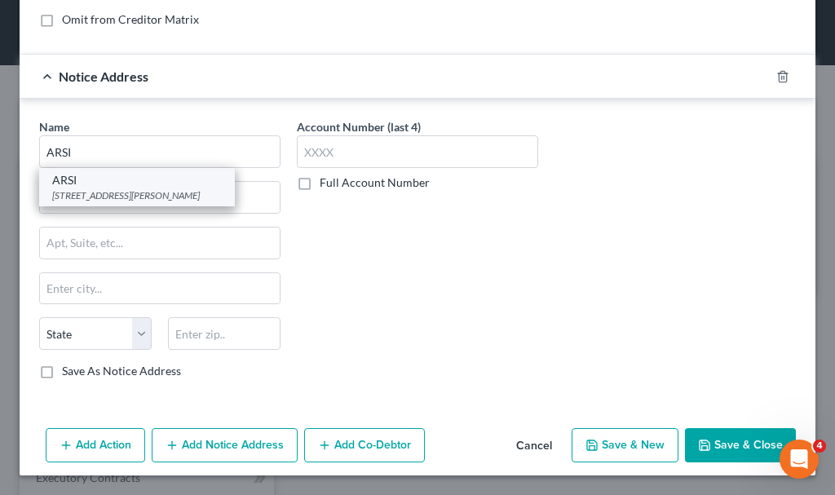
type input "91360"
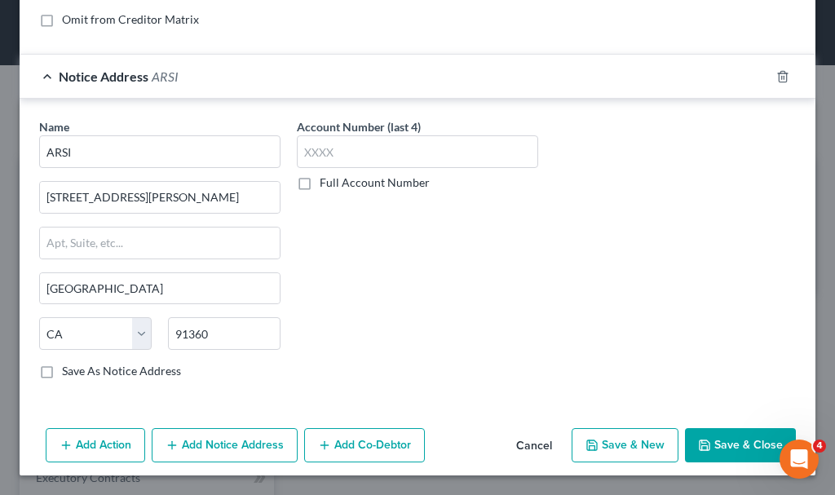
click at [621, 442] on button "Save & New" at bounding box center [625, 445] width 107 height 34
select select "0"
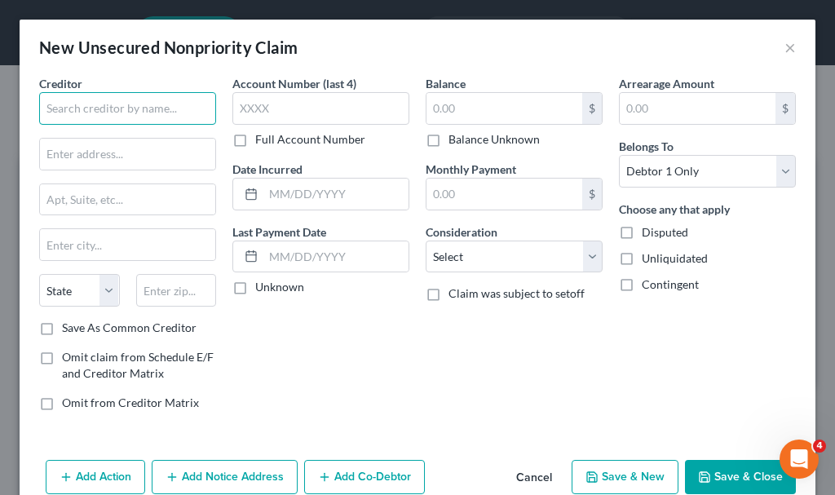
click at [120, 104] on input "text" at bounding box center [127, 108] width 177 height 33
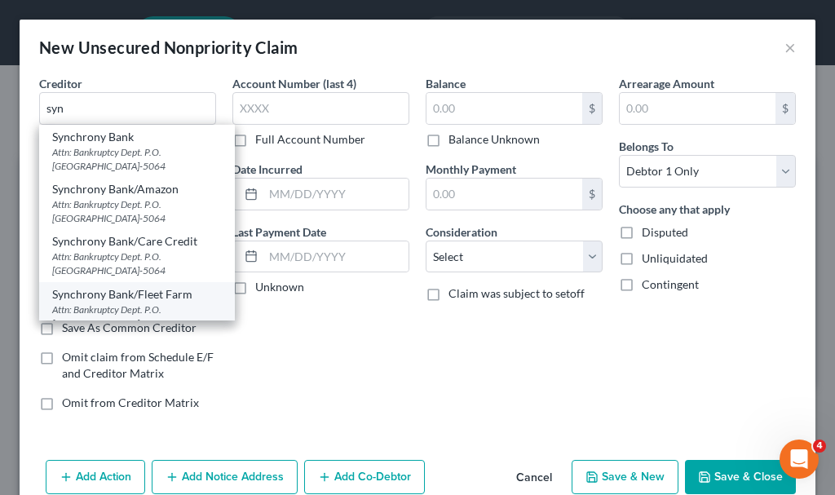
click at [148, 292] on div "Synchrony Bank/Fleet Farm" at bounding box center [137, 294] width 170 height 16
type input "Synchrony Bank/Fleet Farm"
type input "Attn: Bankruptcy Dept."
type input "P.O. Box 965064"
type input "Orlando"
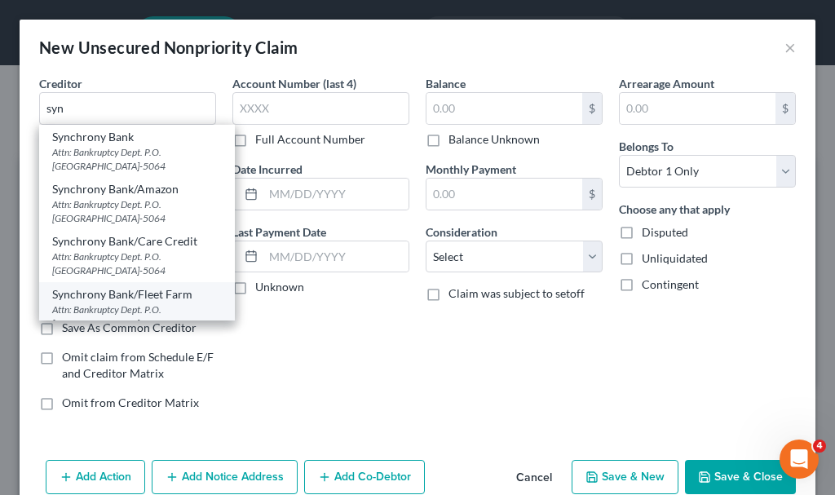
select select "9"
type input "32896-5064"
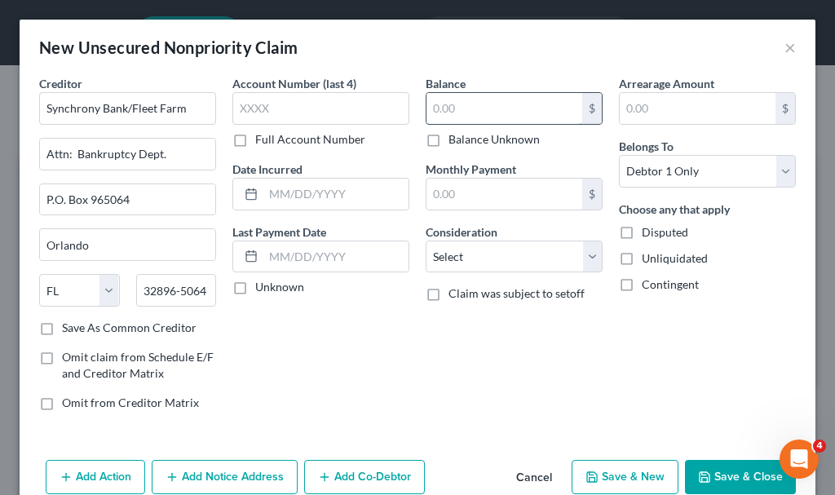
click at [445, 106] on input "text" at bounding box center [504, 108] width 156 height 31
type input "3,164.28"
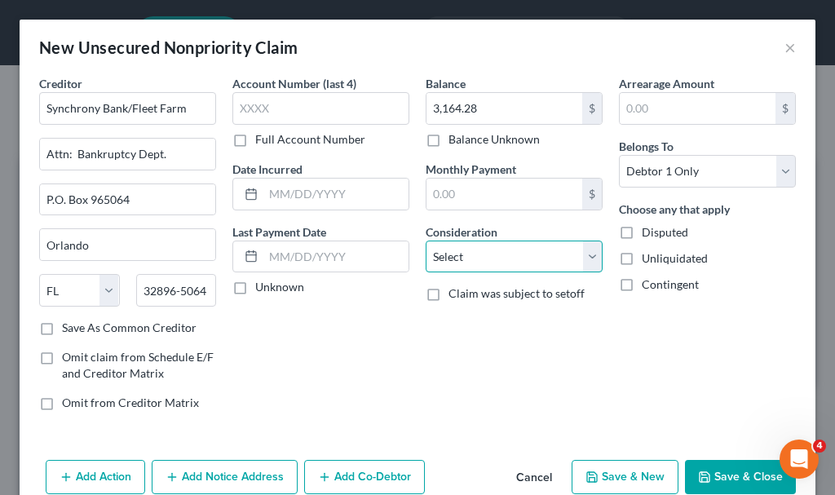
click at [467, 256] on select "Select Cable / Satellite Services Collection Agency Credit Card Debt Debt Couns…" at bounding box center [514, 257] width 177 height 33
select select "2"
click at [426, 241] on select "Select Cable / Satellite Services Collection Agency Credit Card Debt Debt Couns…" at bounding box center [514, 257] width 177 height 33
click at [621, 476] on button "Save & New" at bounding box center [625, 477] width 107 height 34
select select "0"
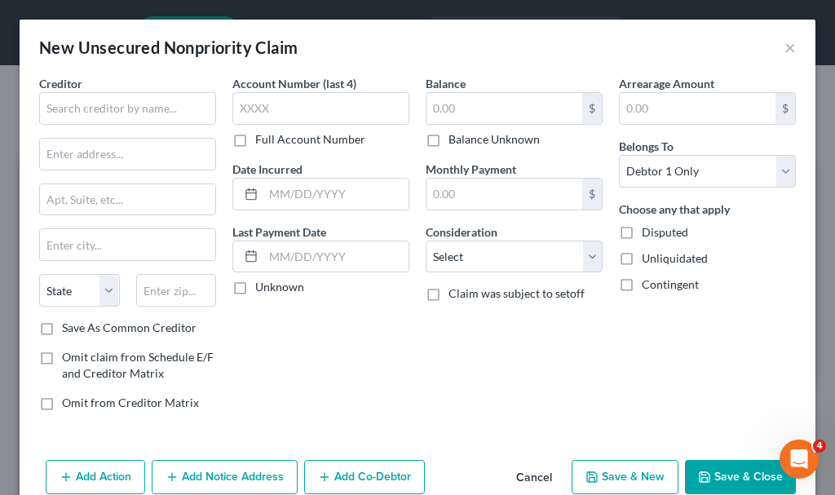
type input "0.00"
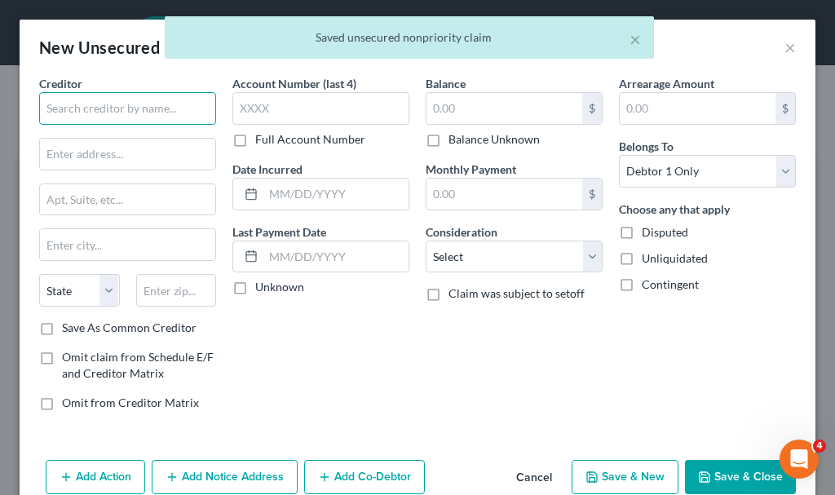
click at [158, 109] on input "text" at bounding box center [127, 108] width 177 height 33
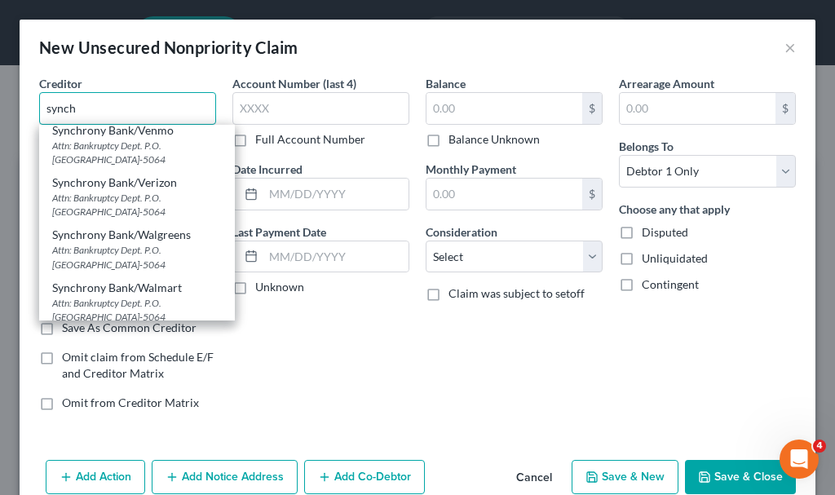
scroll to position [659, 0]
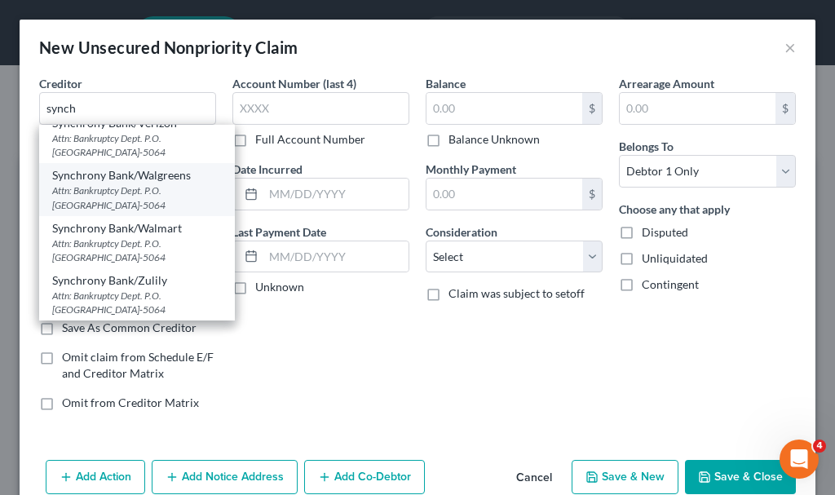
click at [135, 183] on div "Synchrony Bank/Walgreens" at bounding box center [137, 175] width 170 height 16
type input "Synchrony Bank/Walgreens"
type input "Attn: Bankruptcy Dept."
type input "P.O. Box 965064"
type input "Orlando"
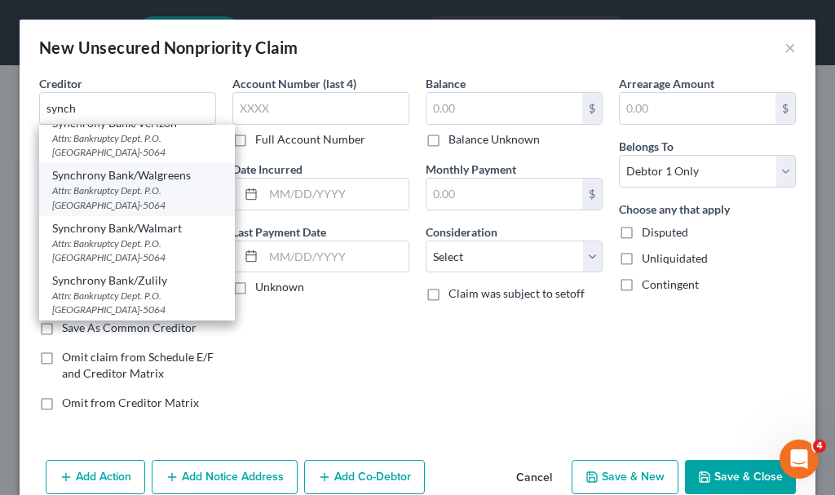
select select "9"
type input "32896-5064"
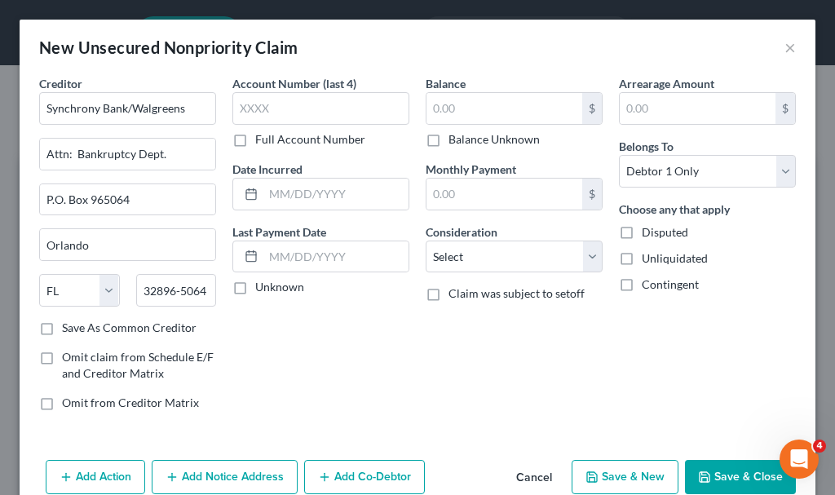
scroll to position [0, 0]
click at [466, 110] on input "text" at bounding box center [504, 108] width 156 height 31
type input "3,734.6"
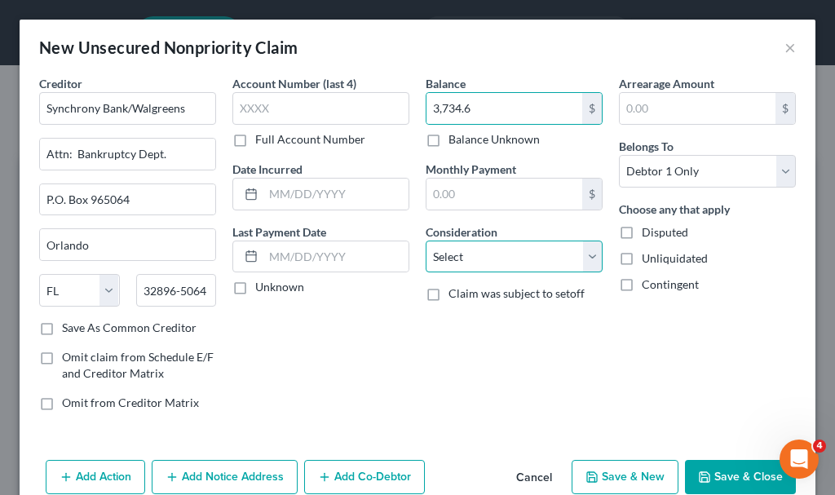
click at [445, 260] on select "Select Cable / Satellite Services Collection Agency Credit Card Debt Debt Couns…" at bounding box center [514, 257] width 177 height 33
select select "2"
click at [426, 241] on select "Select Cable / Satellite Services Collection Agency Credit Card Debt Debt Couns…" at bounding box center [514, 257] width 177 height 33
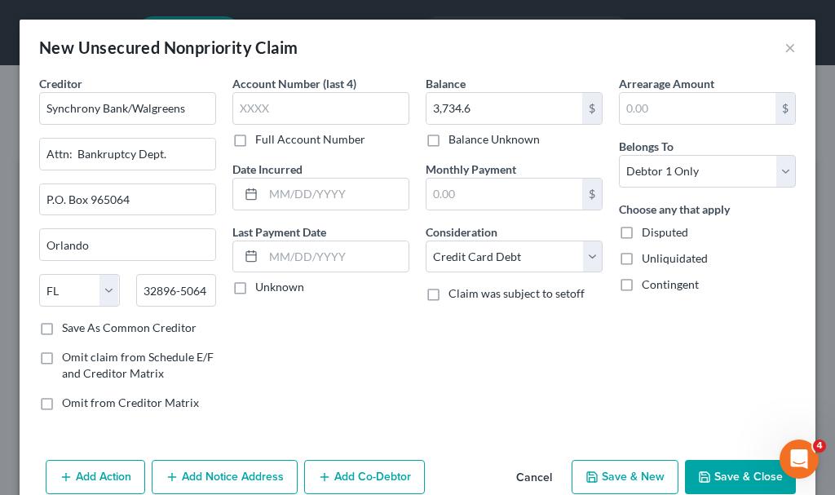
click at [618, 471] on button "Save & New" at bounding box center [625, 477] width 107 height 34
select select "0"
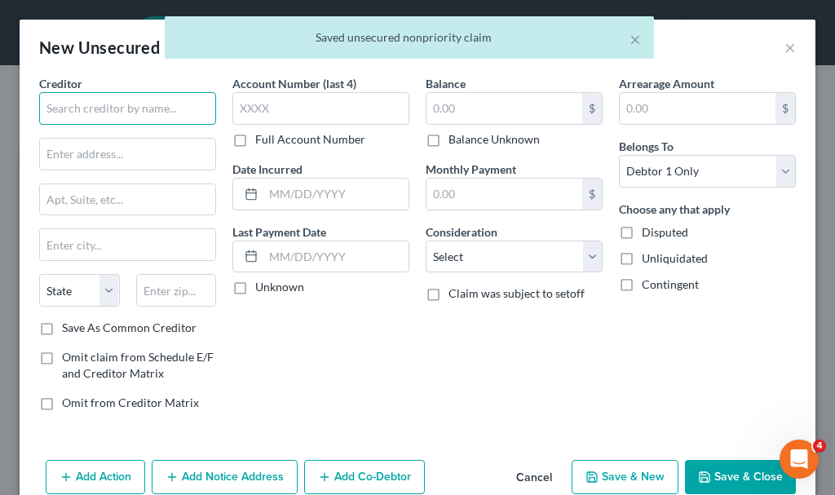
click at [144, 103] on input "text" at bounding box center [127, 108] width 177 height 33
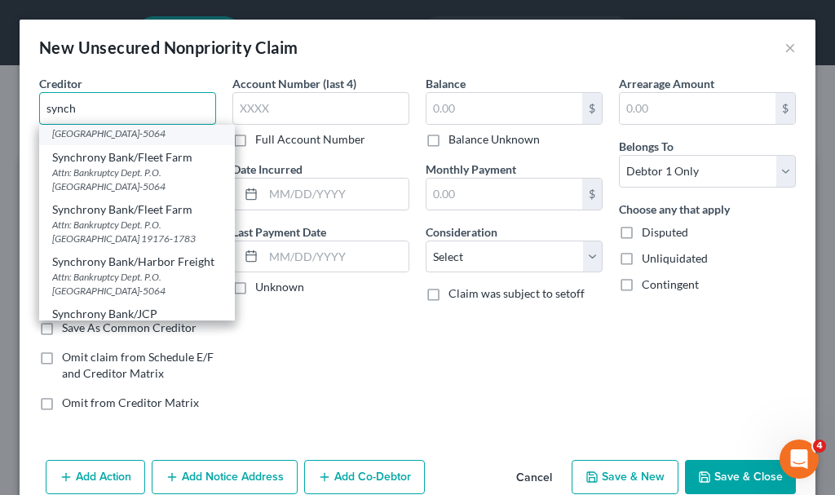
scroll to position [163, 0]
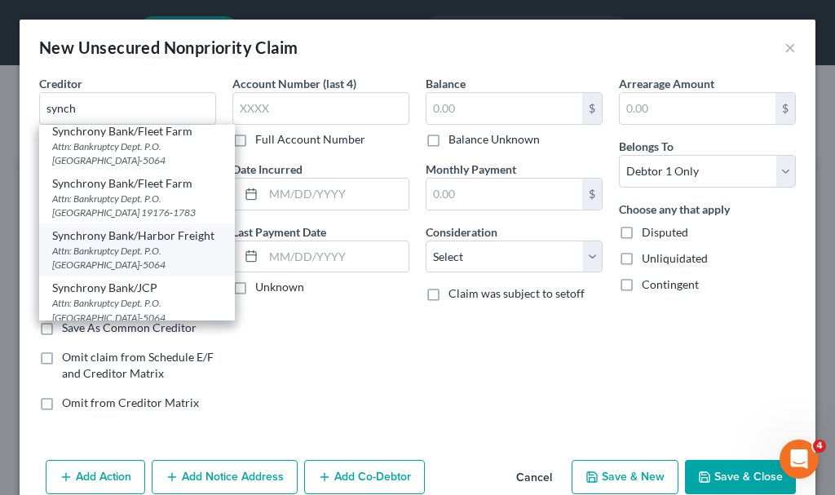
click at [126, 244] on div "Synchrony Bank/Harbor Freight" at bounding box center [137, 236] width 170 height 16
type input "Synchrony Bank/Harbor Freight"
type input "Attn: Bankruptcy Dept."
type input "P.O. Box 965064"
type input "Orlando"
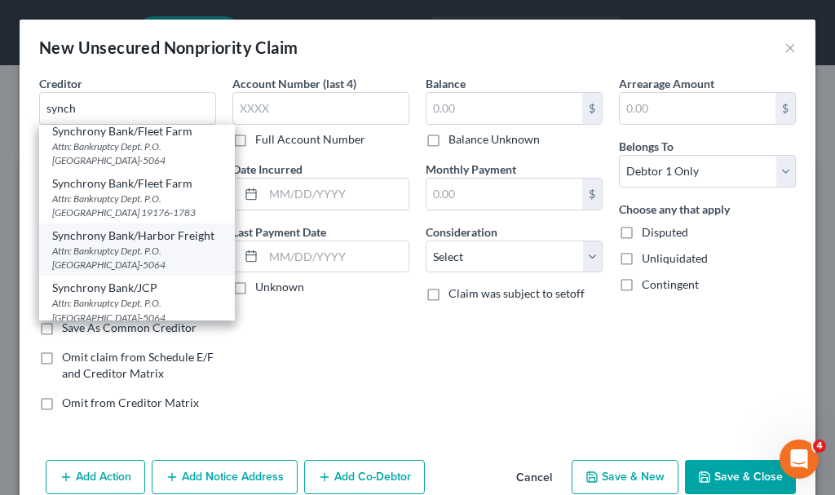
select select "9"
type input "32896-5064"
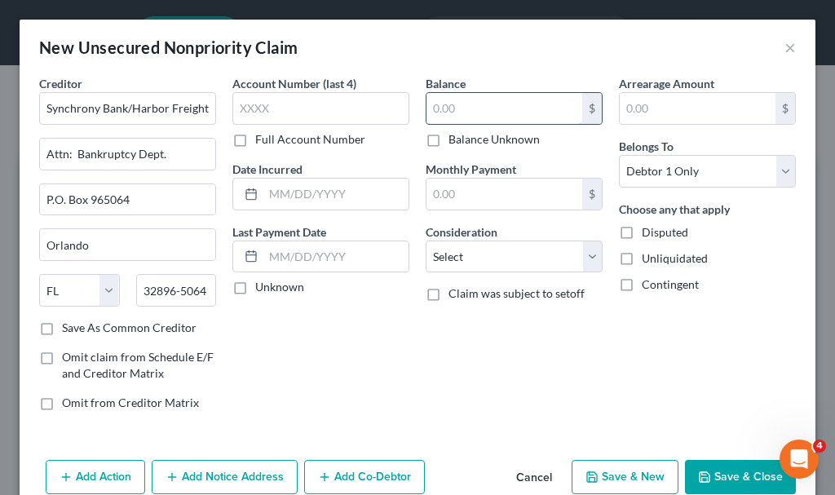
click at [451, 108] on input "text" at bounding box center [504, 108] width 156 height 31
type input "1,811.32"
click at [469, 256] on select "Select Cable / Satellite Services Collection Agency Credit Card Debt Debt Couns…" at bounding box center [514, 257] width 177 height 33
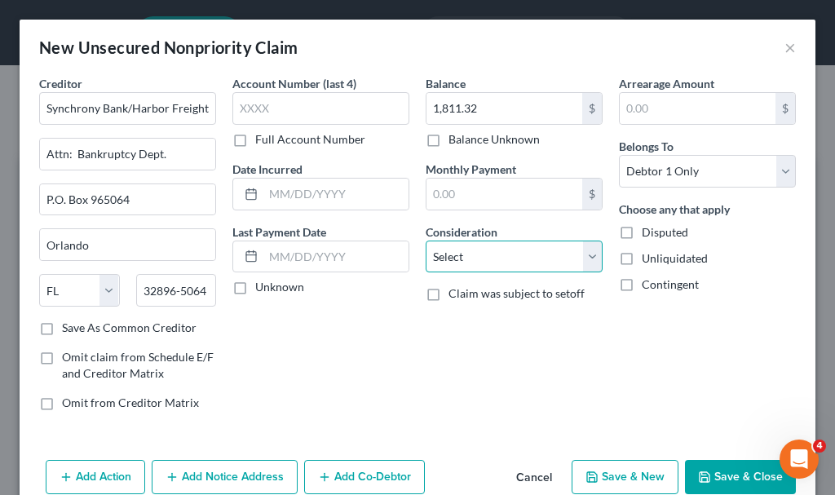
select select "2"
click at [426, 241] on select "Select Cable / Satellite Services Collection Agency Credit Card Debt Debt Couns…" at bounding box center [514, 257] width 177 height 33
click at [602, 475] on button "Save & New" at bounding box center [625, 477] width 107 height 34
select select "0"
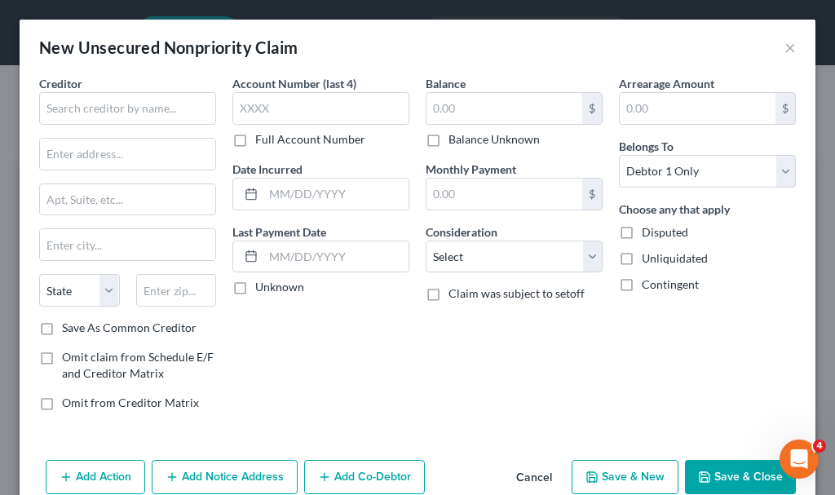
type input "0.00"
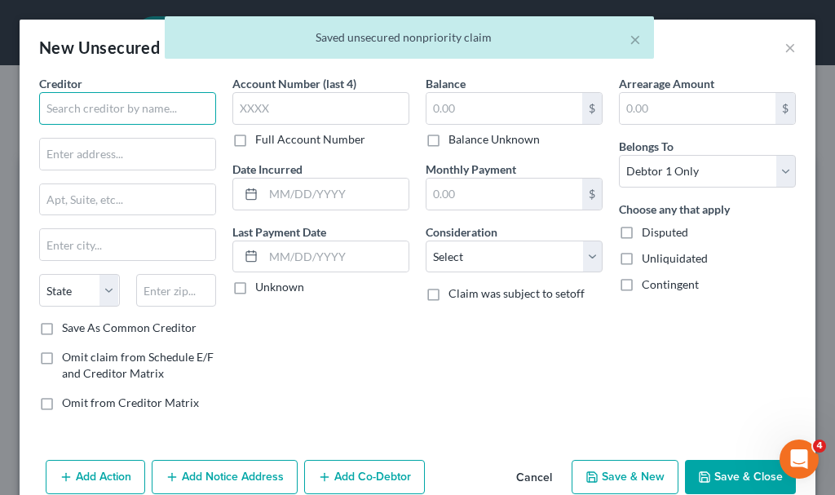
click at [139, 107] on input "text" at bounding box center [127, 108] width 177 height 33
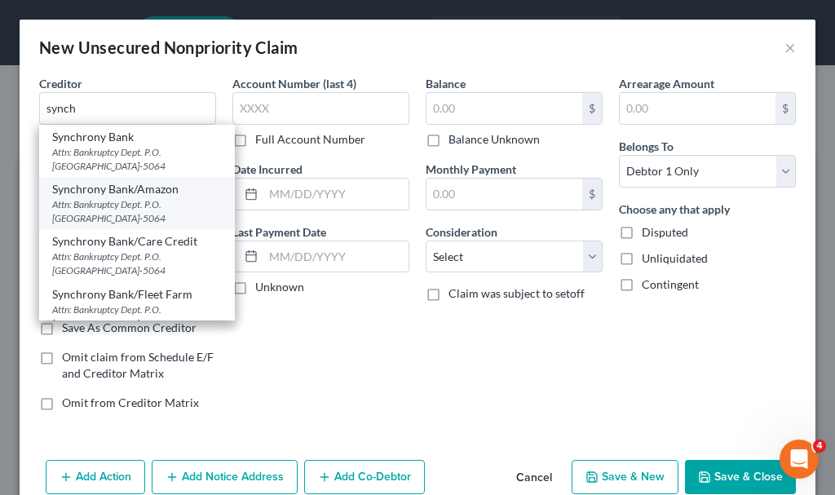
click at [118, 203] on div "Attn: Bankruptcy Dept. P.O. [GEOGRAPHIC_DATA]-5064" at bounding box center [137, 211] width 170 height 28
type input "Synchrony Bank/Amazon"
type input "Attn: Bankruptcy Dept."
type input "P.O. Box 965064"
type input "Orlando"
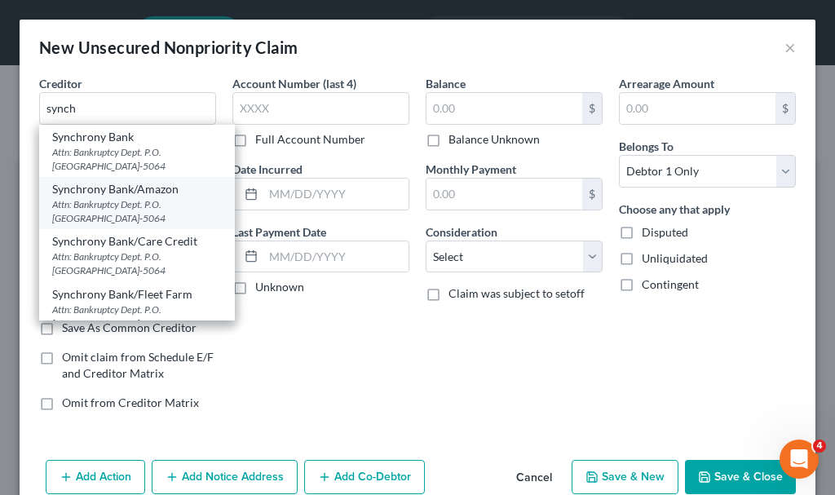
select select "9"
type input "32896-5064"
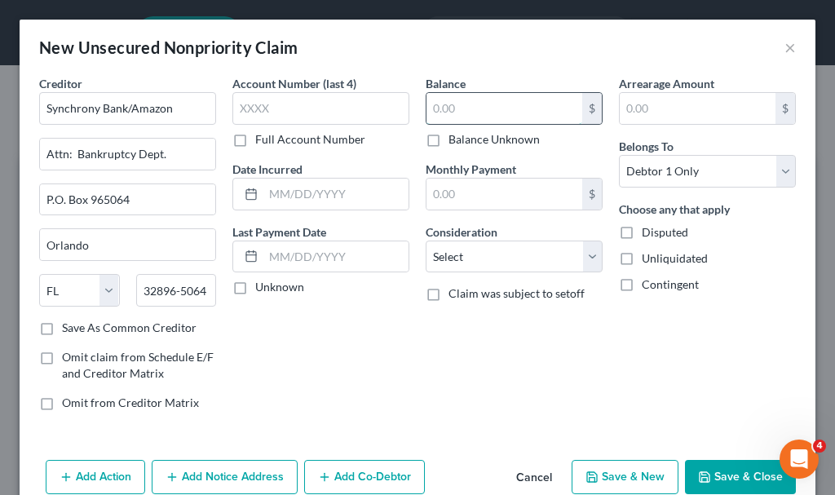
click at [454, 106] on input "text" at bounding box center [504, 108] width 156 height 31
type input "3,131.31"
click at [464, 262] on select "Select Cable / Satellite Services Collection Agency Credit Card Debt Debt Couns…" at bounding box center [514, 257] width 177 height 33
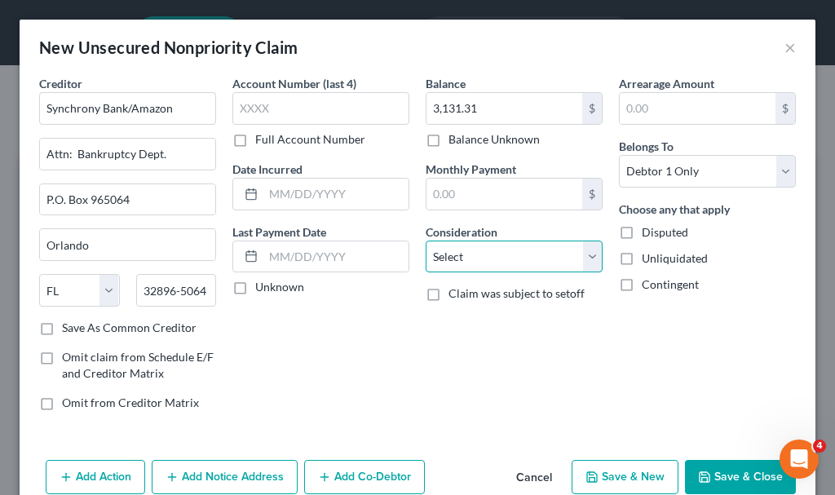
select select "2"
click at [426, 241] on select "Select Cable / Satellite Services Collection Agency Credit Card Debt Debt Couns…" at bounding box center [514, 257] width 177 height 33
click at [605, 470] on button "Save & New" at bounding box center [625, 477] width 107 height 34
select select "0"
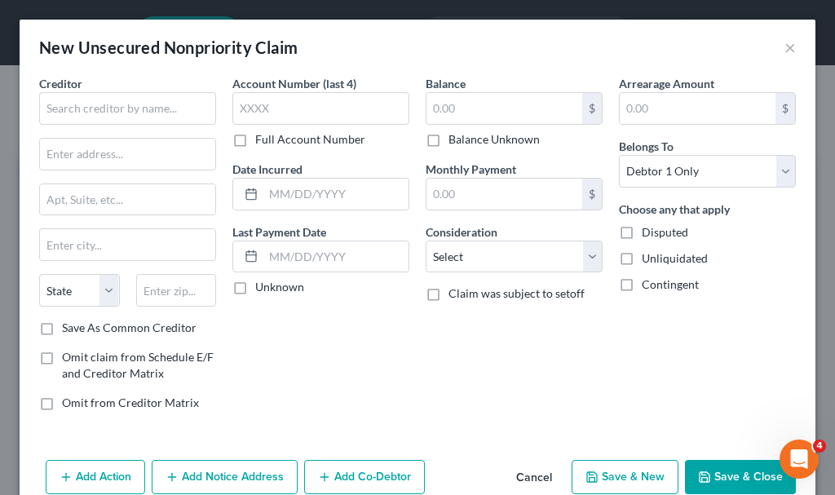
type input "0.00"
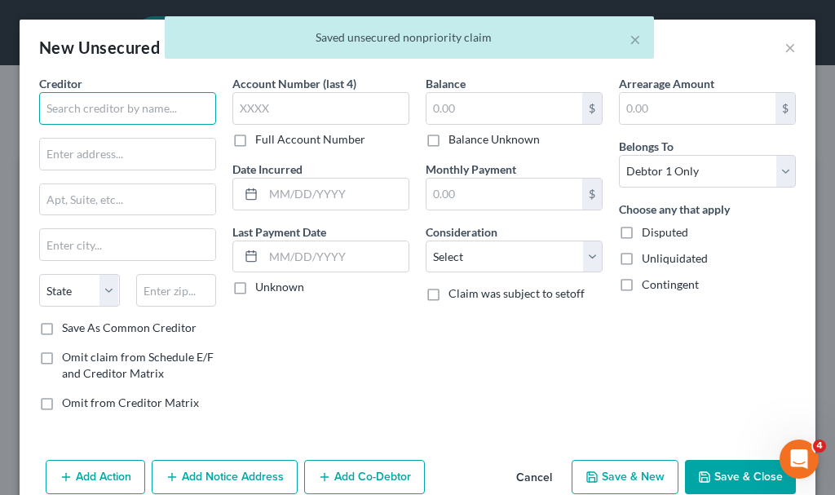
click at [144, 102] on input "text" at bounding box center [127, 108] width 177 height 33
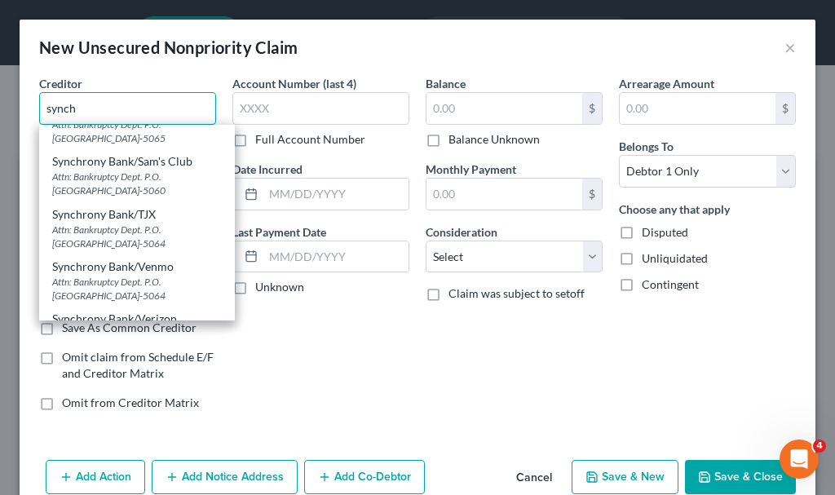
scroll to position [414, 0]
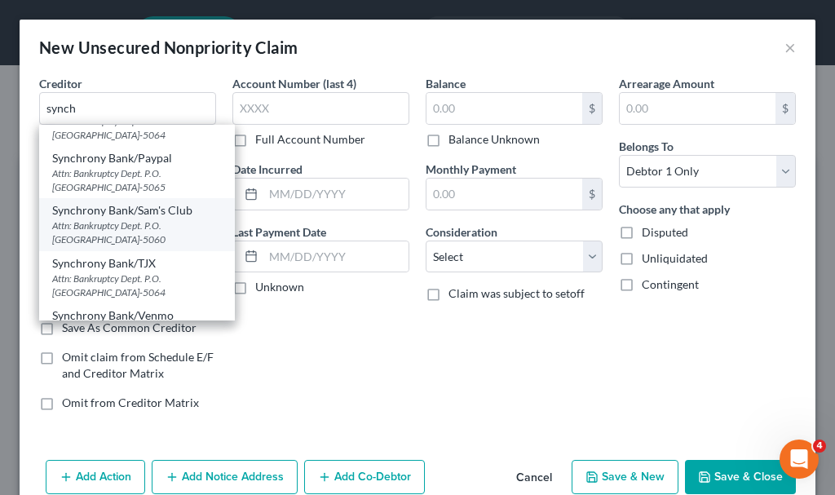
click at [120, 215] on div "Synchrony Bank/Sam's Club" at bounding box center [137, 210] width 170 height 16
type input "Synchrony Bank/Sam's Club"
type input "Attn: Bankruptcy Dept."
type input "P.O. Box 965060"
type input "Orlando"
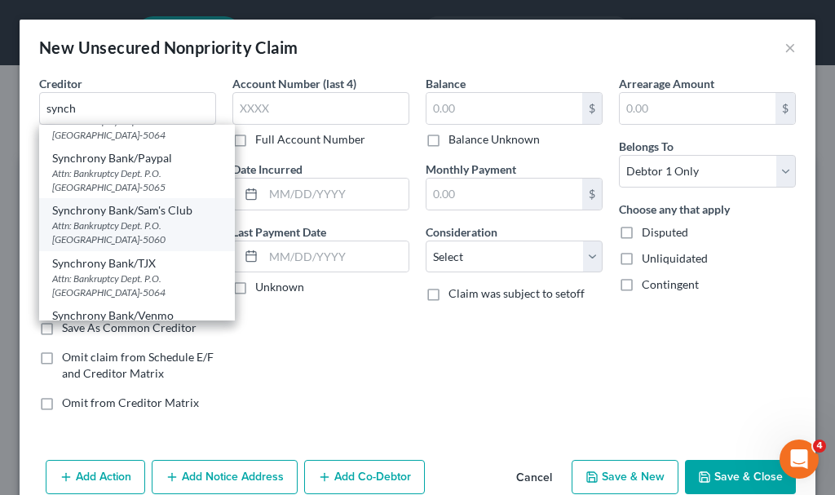
select select "9"
type input "32896-5060"
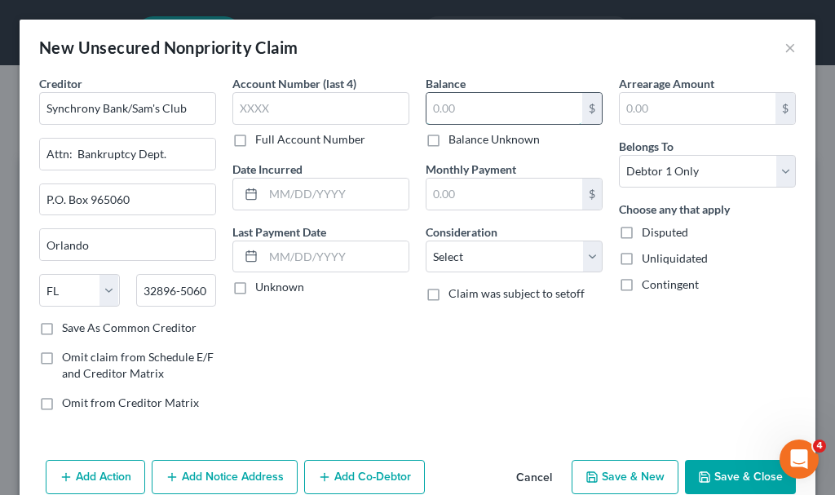
click at [450, 108] on input "text" at bounding box center [504, 108] width 156 height 31
type input "2,414.93"
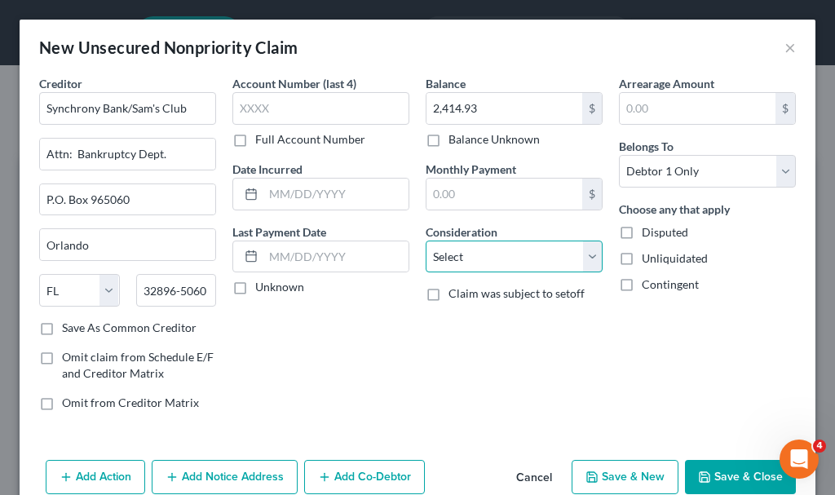
click at [453, 253] on select "Select Cable / Satellite Services Collection Agency Credit Card Debt Debt Couns…" at bounding box center [514, 257] width 177 height 33
select select "2"
click at [426, 241] on select "Select Cable / Satellite Services Collection Agency Credit Card Debt Debt Couns…" at bounding box center [514, 257] width 177 height 33
click at [611, 469] on button "Save & New" at bounding box center [625, 477] width 107 height 34
select select "0"
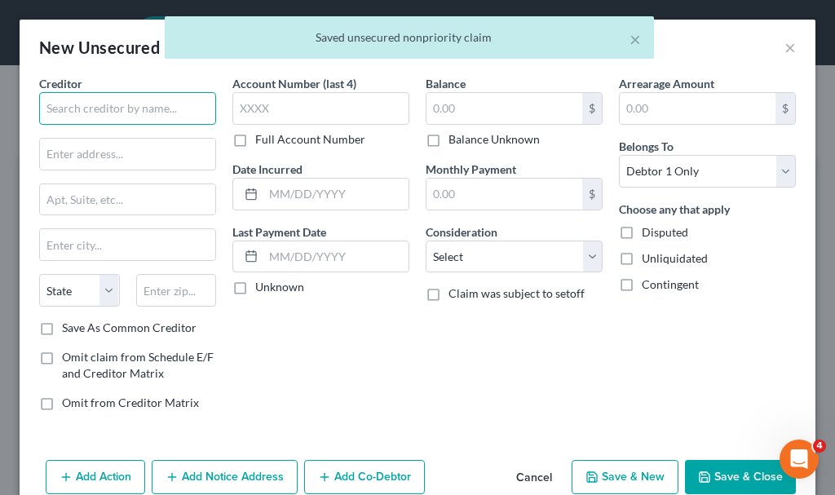
click at [136, 108] on input "text" at bounding box center [127, 108] width 177 height 33
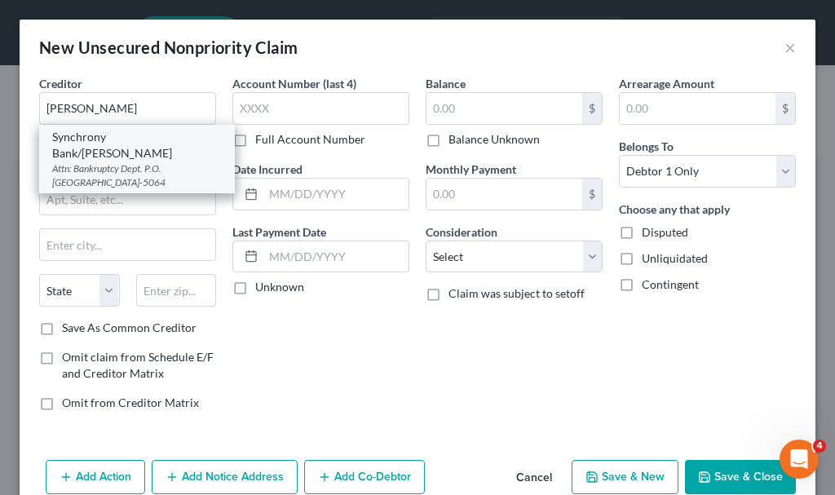
click at [108, 161] on div "Attn: Bankruptcy Dept. P.O. [GEOGRAPHIC_DATA]-5064" at bounding box center [137, 175] width 170 height 28
type input "Synchrony Bank/[PERSON_NAME]"
type input "Attn: Bankruptcy Dept."
type input "P.O. Box 965064"
type input "Orlando"
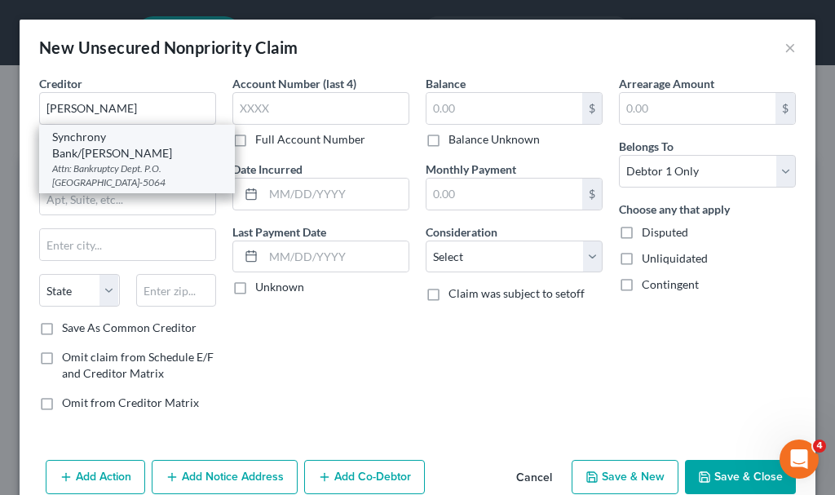
select select "9"
type input "32896-5064"
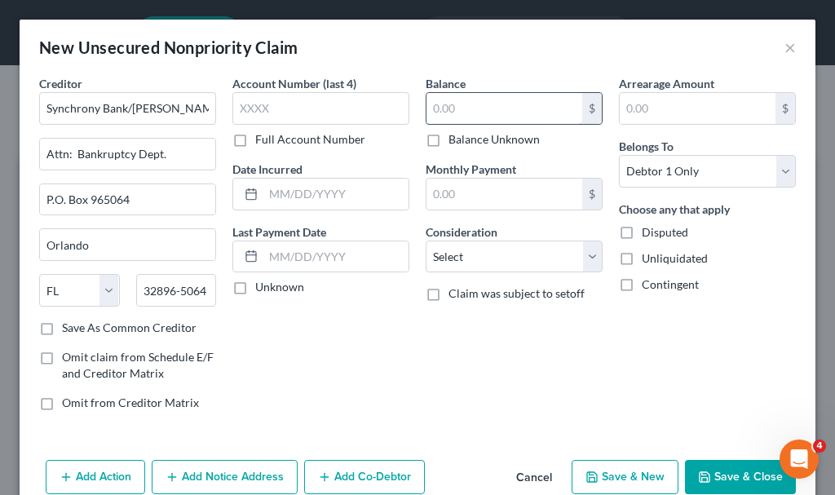
click at [470, 102] on input "text" at bounding box center [504, 108] width 156 height 31
type input "3,501.86"
click at [446, 254] on select "Select Cable / Satellite Services Collection Agency Credit Card Debt Debt Couns…" at bounding box center [514, 257] width 177 height 33
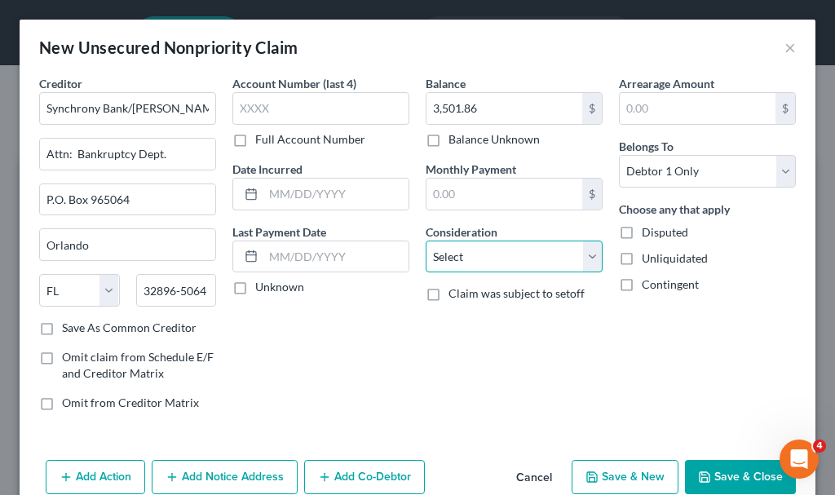
select select "2"
click at [426, 241] on select "Select Cable / Satellite Services Collection Agency Credit Card Debt Debt Couns…" at bounding box center [514, 257] width 177 height 33
click at [612, 470] on button "Save & New" at bounding box center [625, 477] width 107 height 34
select select "0"
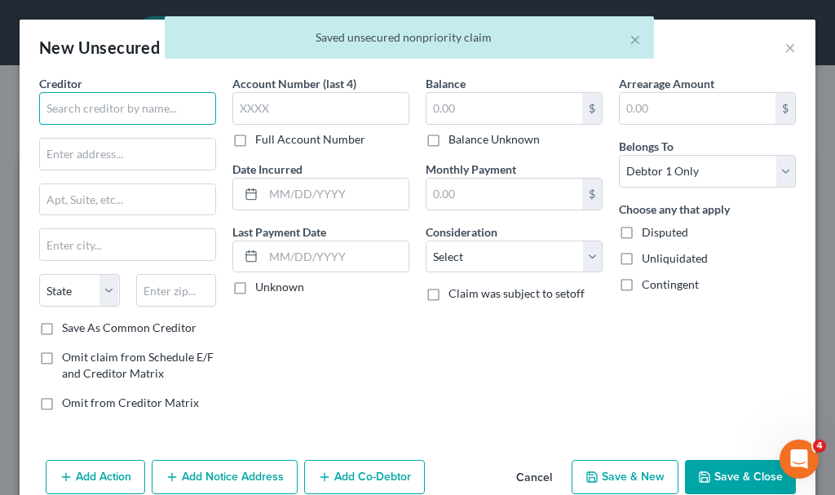
click at [142, 104] on input "text" at bounding box center [127, 108] width 177 height 33
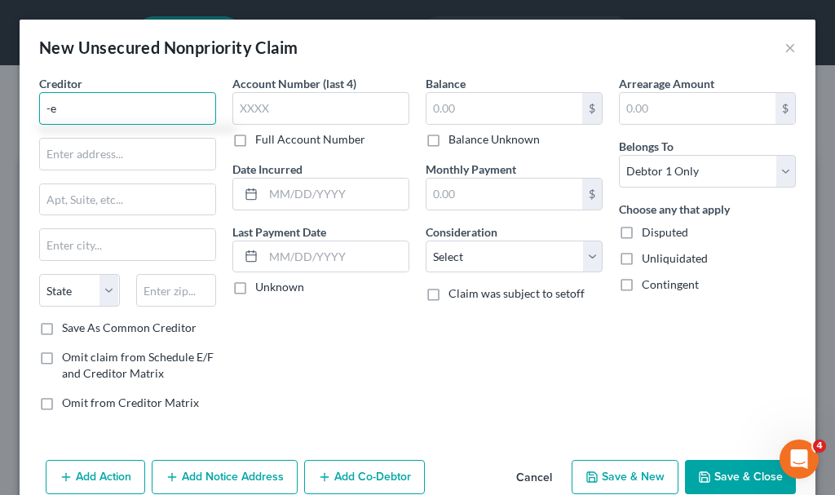
type input "e"
type input "y"
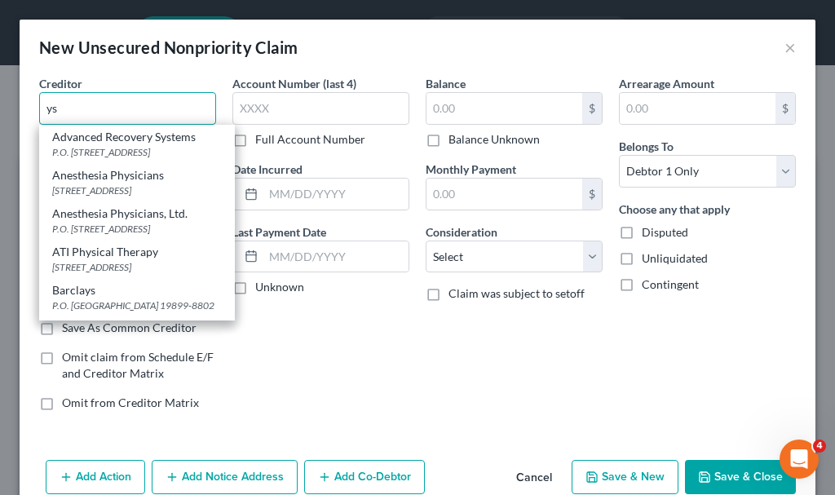
type input "s"
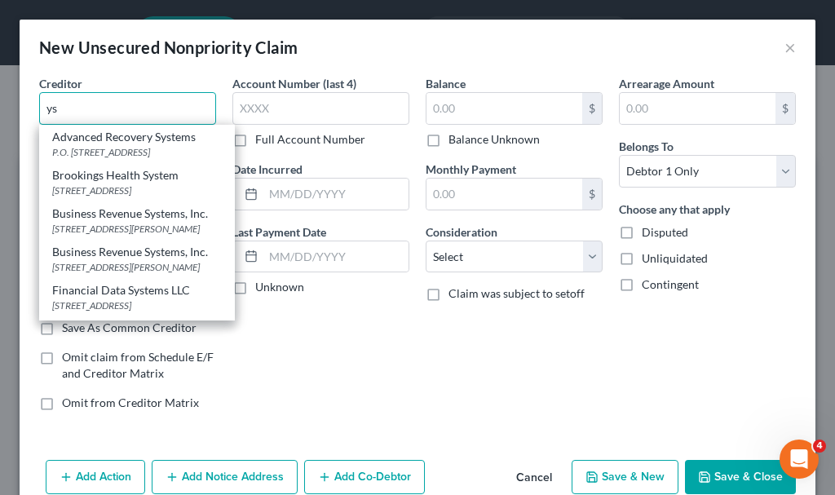
type input "s"
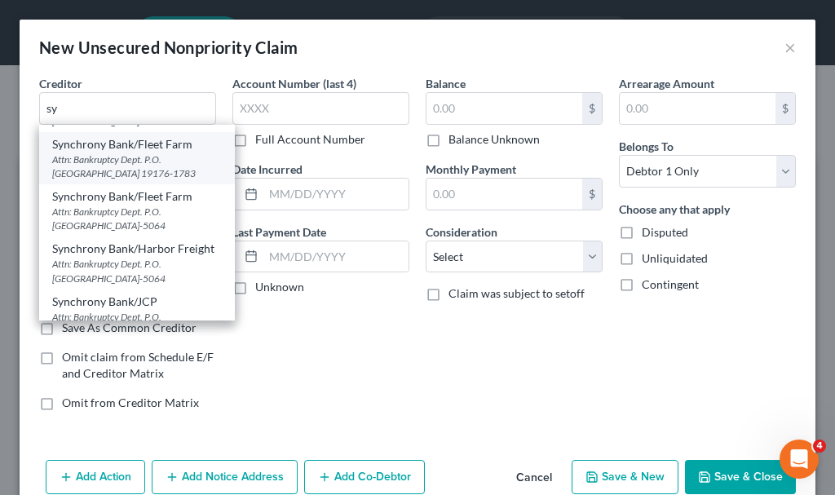
scroll to position [1035, 0]
type input "Synchrony Bank"
type input "Attn: Bankruptcy Dept."
type input "P.O. Box 965064"
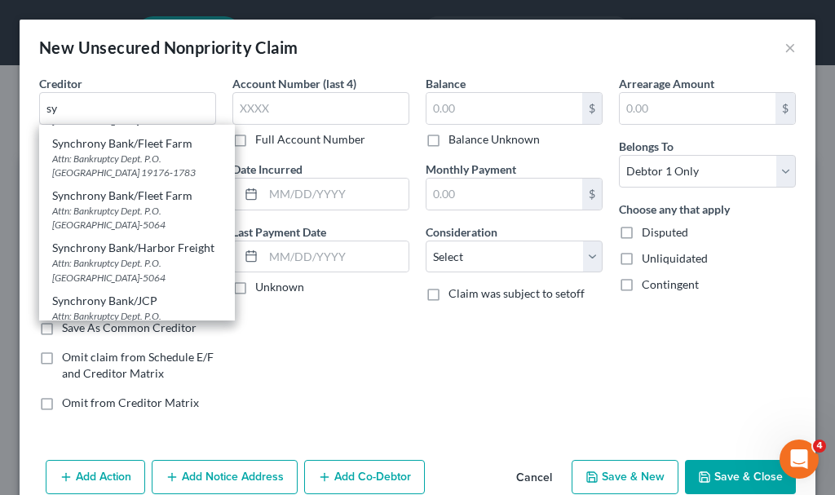
type input "Orlando"
select select "9"
type input "32896-5064"
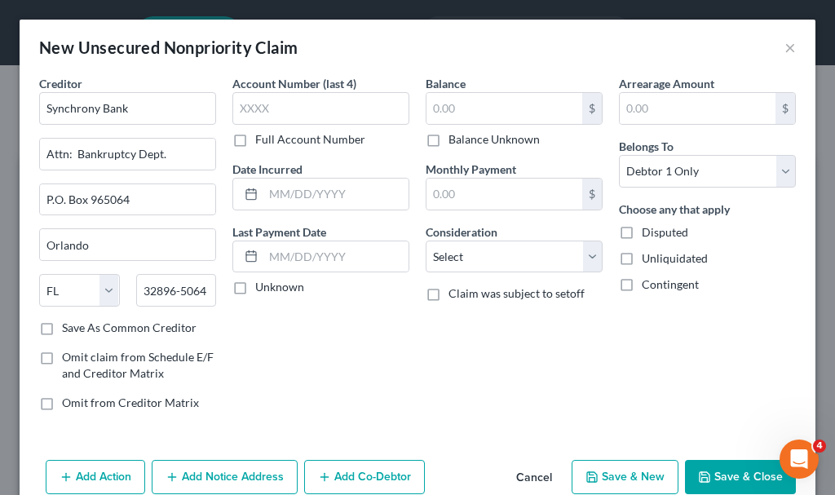
scroll to position [0, 0]
click at [428, 108] on input "text" at bounding box center [504, 108] width 156 height 31
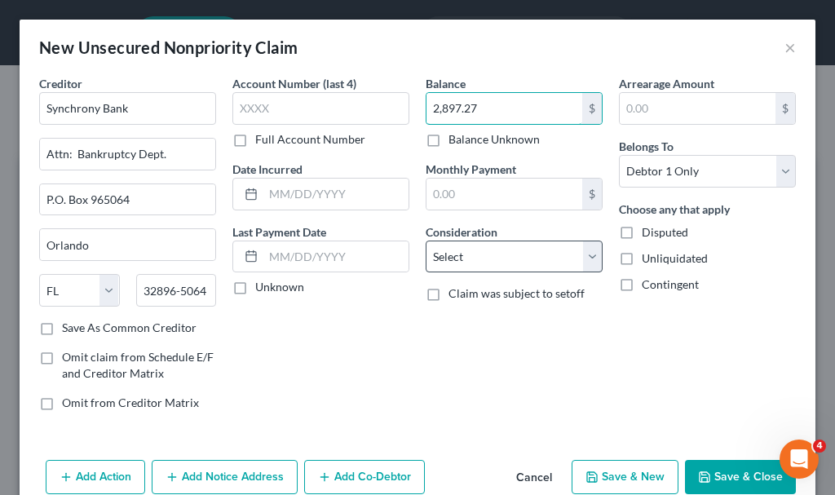
type input "2,897.27"
click at [495, 259] on select "Select Cable / Satellite Services Collection Agency Credit Card Debt Debt Couns…" at bounding box center [514, 257] width 177 height 33
select select "2"
click at [426, 241] on select "Select Cable / Satellite Services Collection Agency Credit Card Debt Debt Couns…" at bounding box center [514, 257] width 177 height 33
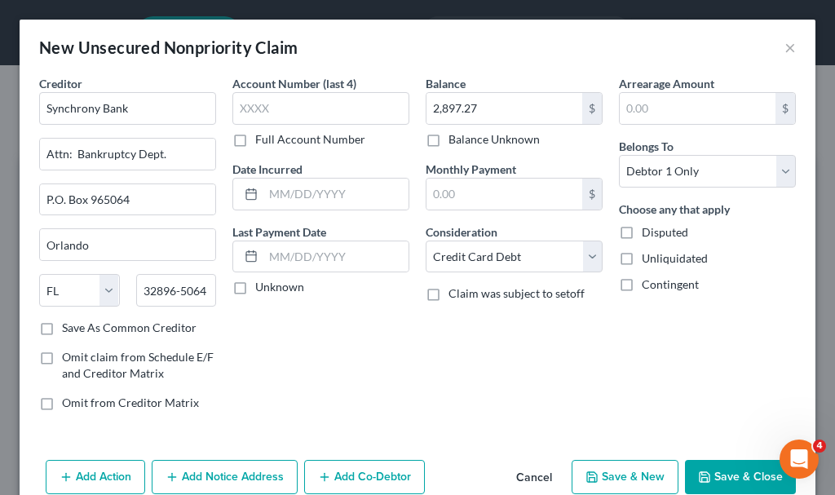
click at [617, 472] on button "Save & New" at bounding box center [625, 477] width 107 height 34
select select "0"
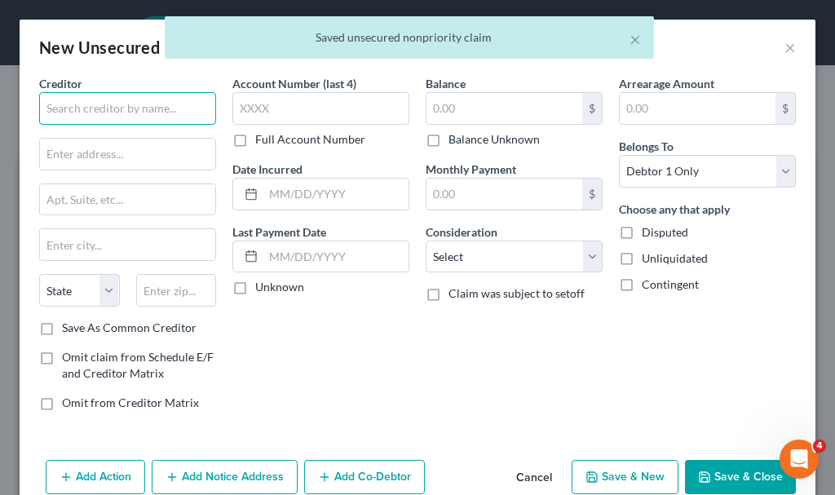
click at [153, 106] on input "text" at bounding box center [127, 108] width 177 height 33
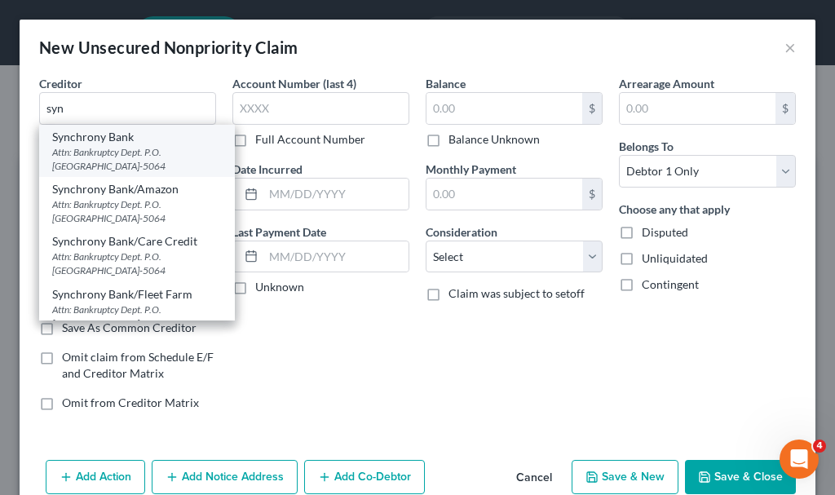
click at [104, 162] on div "Attn: Bankruptcy Dept. P.O. [GEOGRAPHIC_DATA]-5064" at bounding box center [137, 159] width 170 height 28
type input "Synchrony Bank"
type input "Attn: Bankruptcy Dept."
type input "P.O. Box 965064"
type input "Orlando"
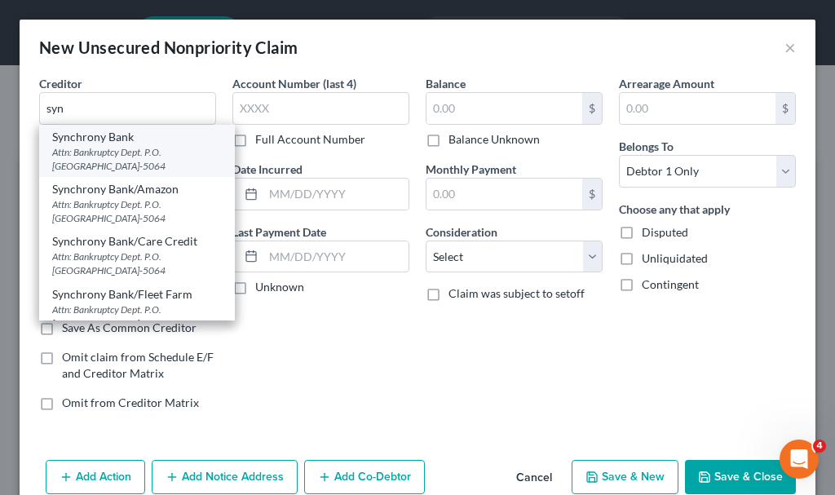
select select "9"
type input "32896-5064"
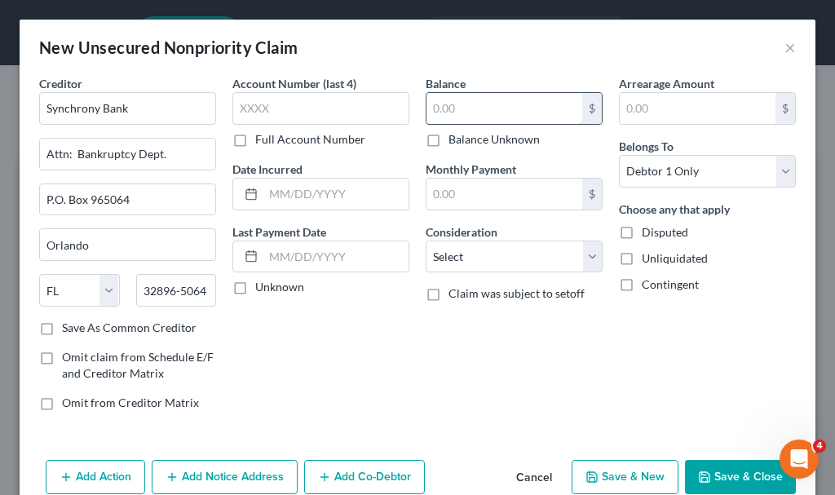
click at [447, 108] on input "text" at bounding box center [504, 108] width 156 height 31
type input "2,013.39"
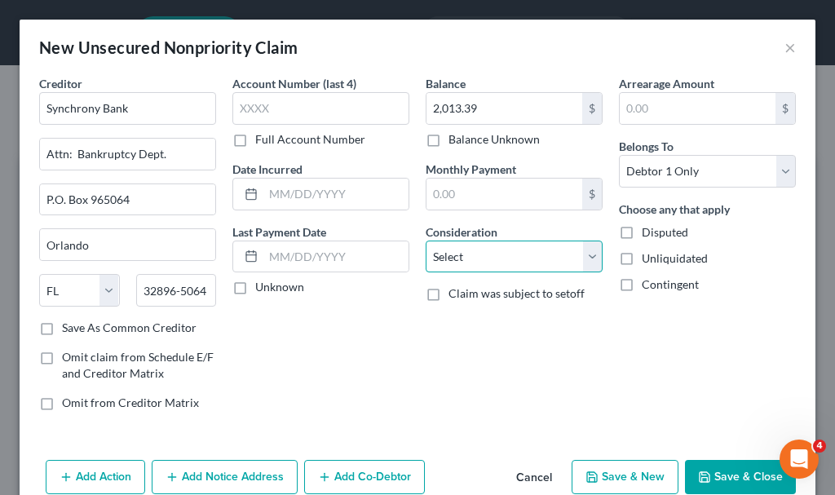
click at [472, 255] on select "Select Cable / Satellite Services Collection Agency Credit Card Debt Debt Couns…" at bounding box center [514, 257] width 177 height 33
select select "2"
click at [426, 241] on select "Select Cable / Satellite Services Collection Agency Credit Card Debt Debt Couns…" at bounding box center [514, 257] width 177 height 33
click at [617, 467] on button "Save & New" at bounding box center [625, 477] width 107 height 34
select select "0"
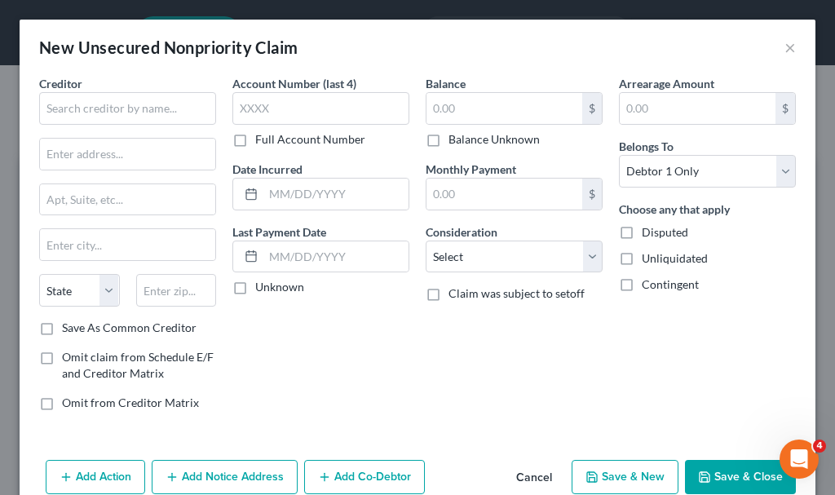
type input "0.00"
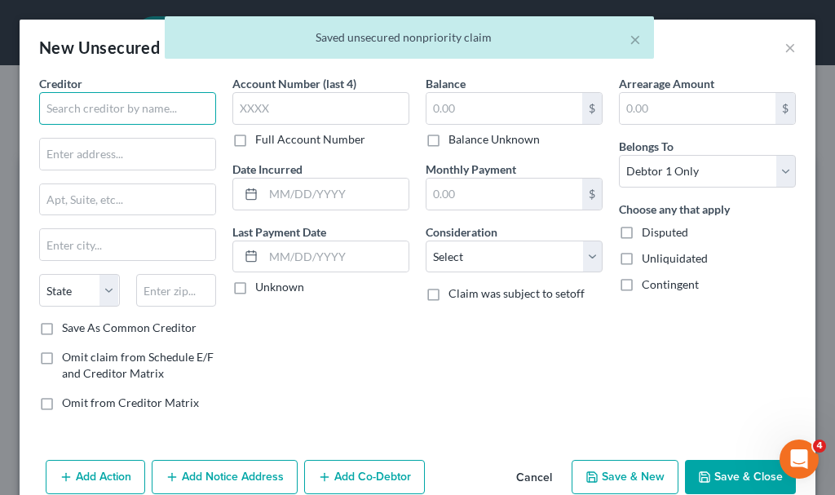
click at [146, 104] on input "text" at bounding box center [127, 108] width 177 height 33
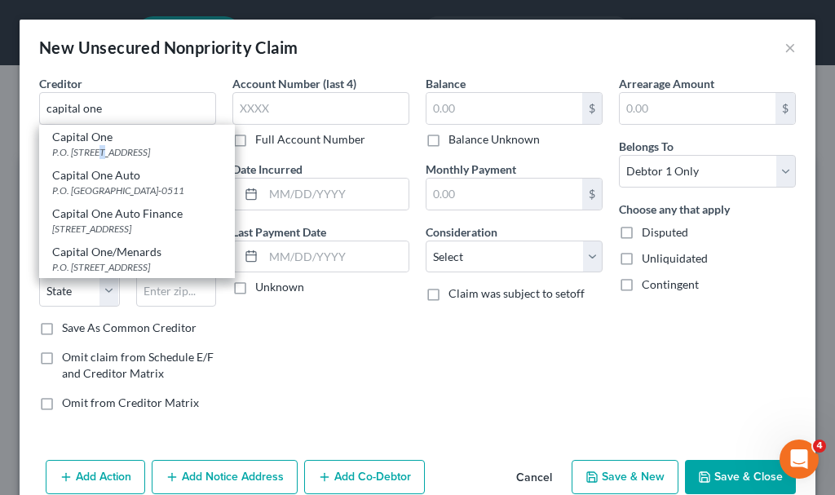
click at [100, 153] on div "P.O. [STREET_ADDRESS]" at bounding box center [137, 152] width 170 height 14
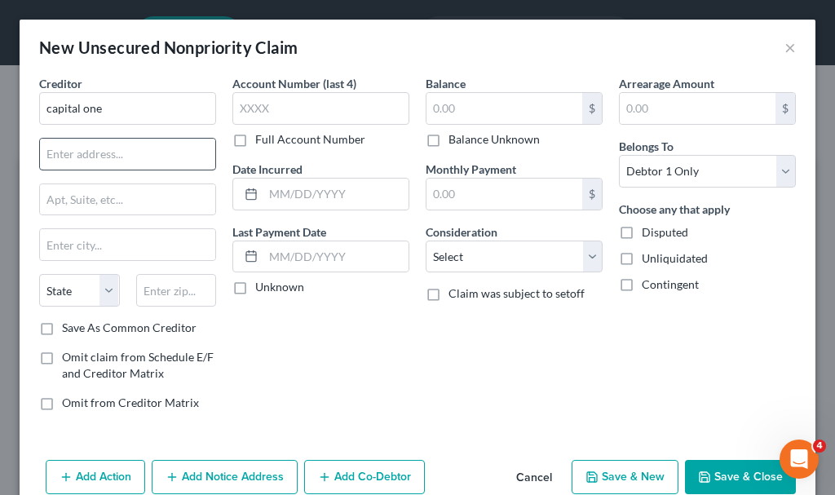
type input "Capital One"
type input "P.O. Box 30285"
type input "[GEOGRAPHIC_DATA]"
select select "46"
type input "84130-0285"
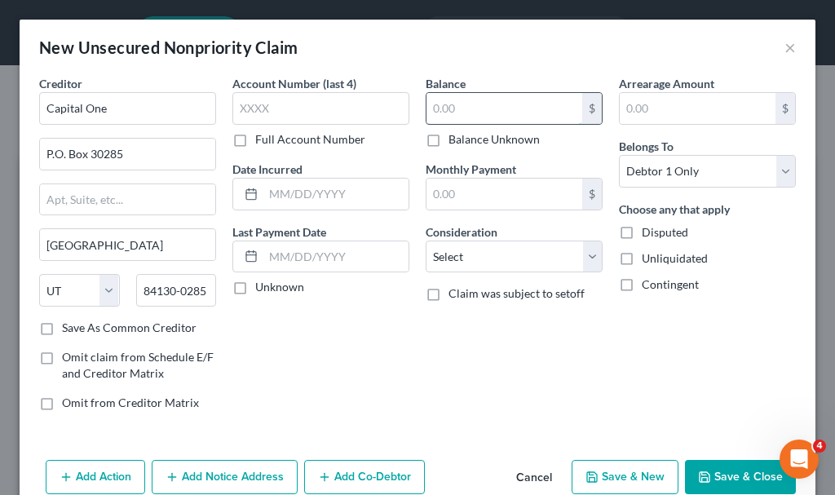
click at [453, 102] on input "text" at bounding box center [504, 108] width 156 height 31
type input "1,296.7"
click at [462, 258] on select "Select Cable / Satellite Services Collection Agency Credit Card Debt Debt Couns…" at bounding box center [514, 257] width 177 height 33
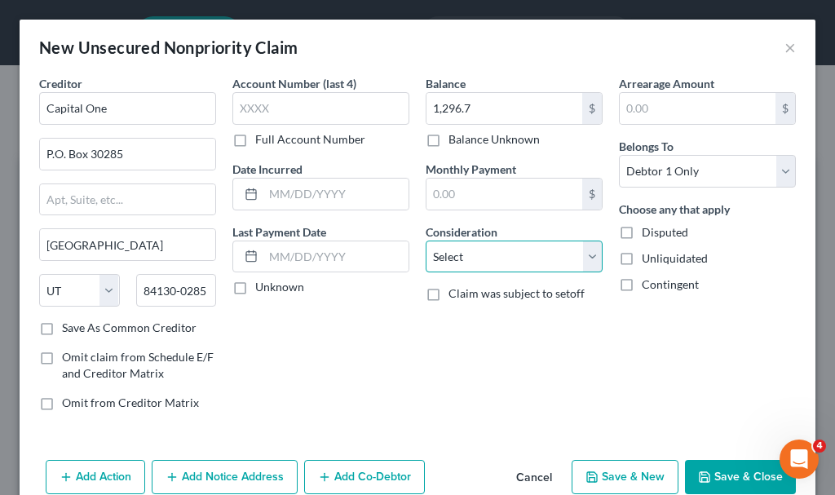
select select "2"
click at [426, 241] on select "Select Cable / Satellite Services Collection Agency Credit Card Debt Debt Couns…" at bounding box center [514, 257] width 177 height 33
click at [614, 472] on button "Save & New" at bounding box center [625, 477] width 107 height 34
select select "0"
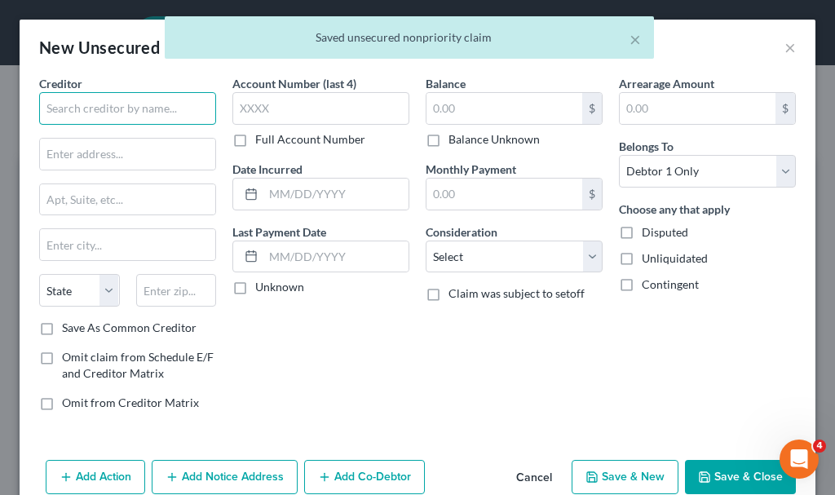
click at [102, 108] on input "text" at bounding box center [127, 108] width 177 height 33
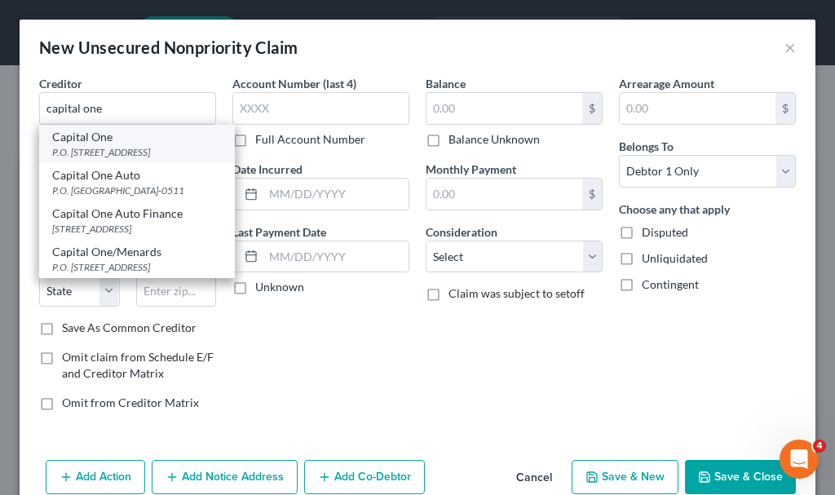
click at [104, 144] on div "Capital One" at bounding box center [137, 137] width 170 height 16
type input "Capital One"
type input "P.O. Box 30285"
type input "[GEOGRAPHIC_DATA]"
select select "46"
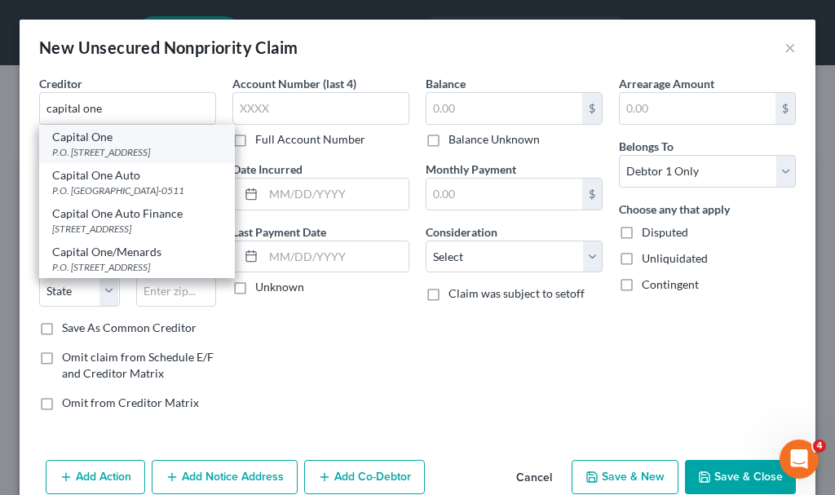
type input "84130-0285"
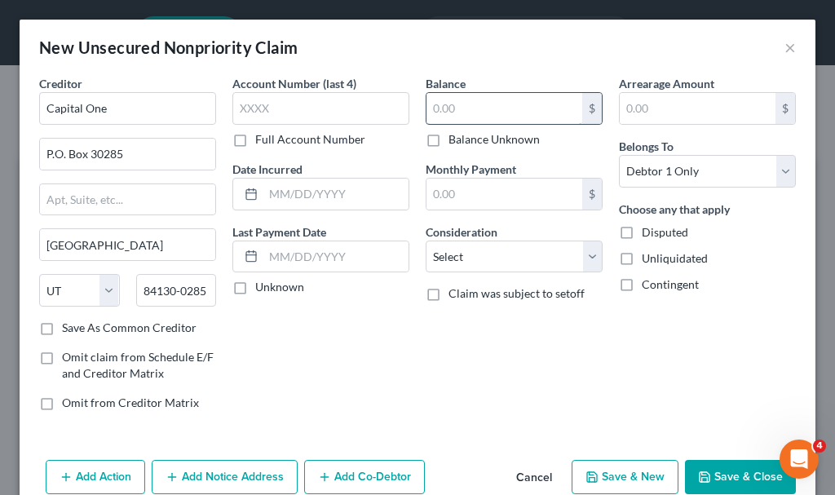
click at [468, 113] on input "text" at bounding box center [504, 108] width 156 height 31
type input "4,207.88"
click at [468, 253] on select "Select Cable / Satellite Services Collection Agency Credit Card Debt Debt Couns…" at bounding box center [514, 257] width 177 height 33
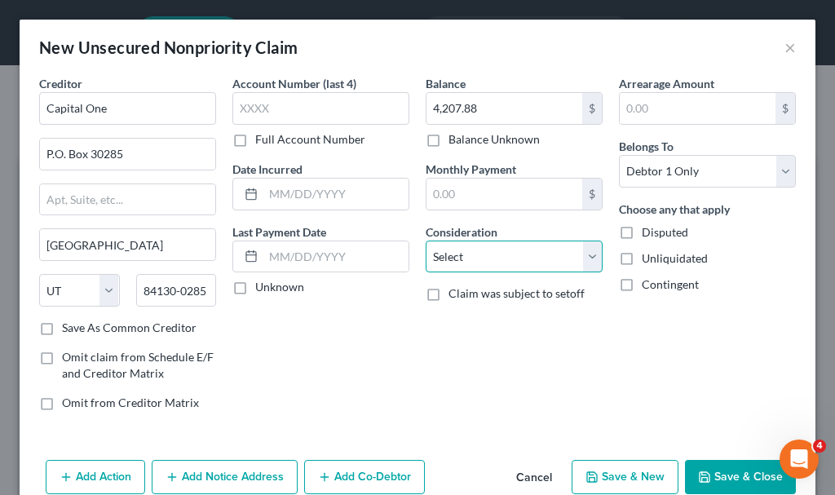
select select "2"
click at [426, 241] on select "Select Cable / Satellite Services Collection Agency Credit Card Debt Debt Couns…" at bounding box center [514, 257] width 177 height 33
click at [629, 465] on button "Save & New" at bounding box center [625, 477] width 107 height 34
select select "0"
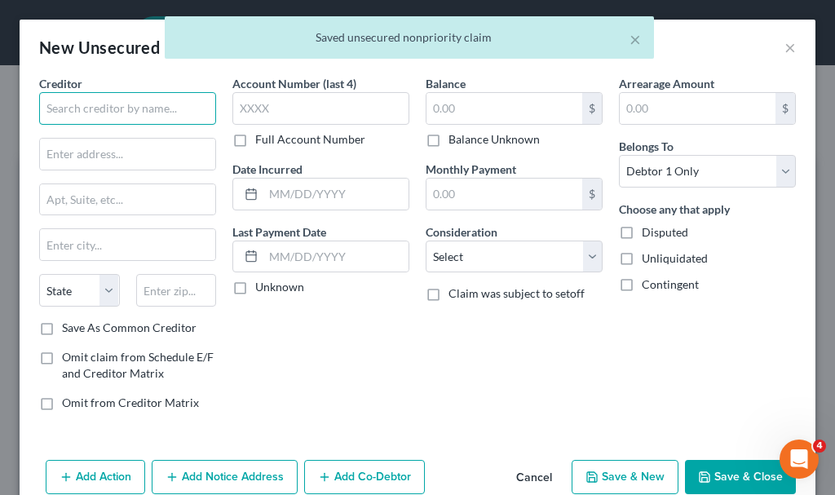
click at [134, 100] on input "text" at bounding box center [127, 108] width 177 height 33
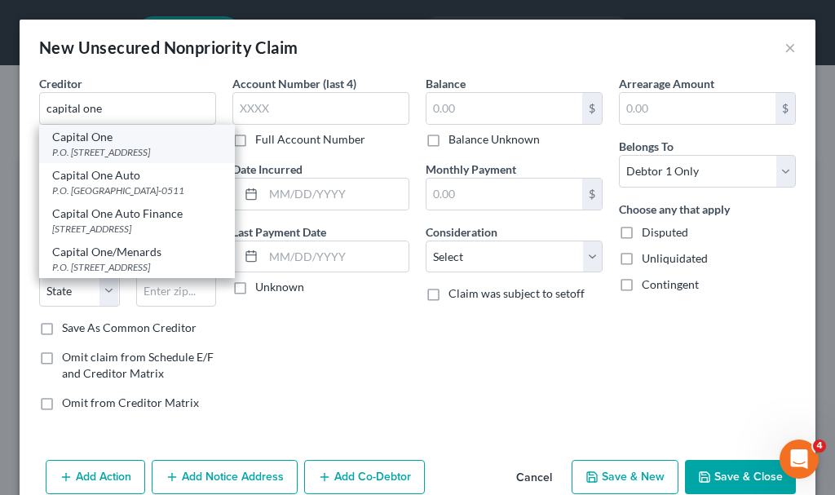
click at [93, 148] on div "P.O. [STREET_ADDRESS]" at bounding box center [137, 152] width 170 height 14
type input "Capital One"
type input "P.O. Box 30285"
type input "[GEOGRAPHIC_DATA]"
select select "46"
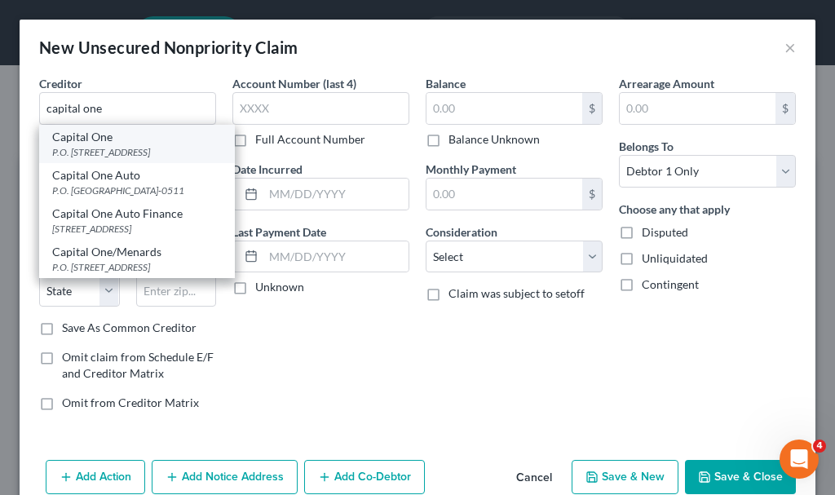
type input "84130-0285"
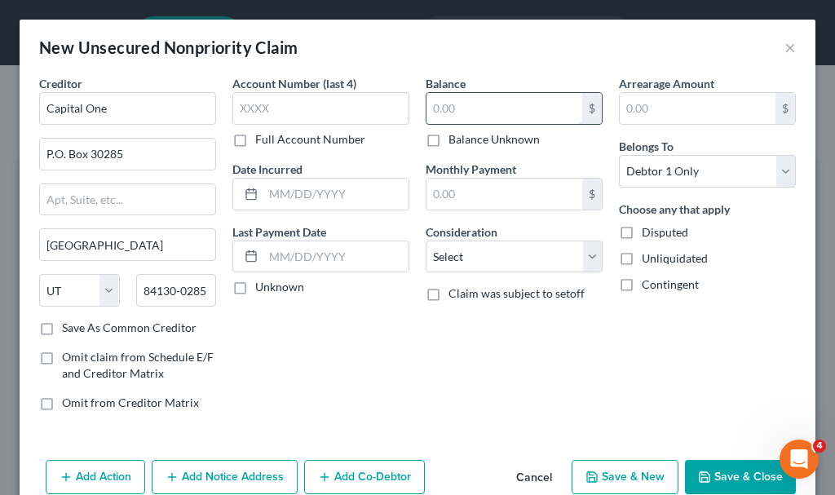
click at [450, 109] on input "text" at bounding box center [504, 108] width 156 height 31
type input "592.85"
click at [465, 250] on select "Select Cable / Satellite Services Collection Agency Credit Card Debt Debt Couns…" at bounding box center [514, 257] width 177 height 33
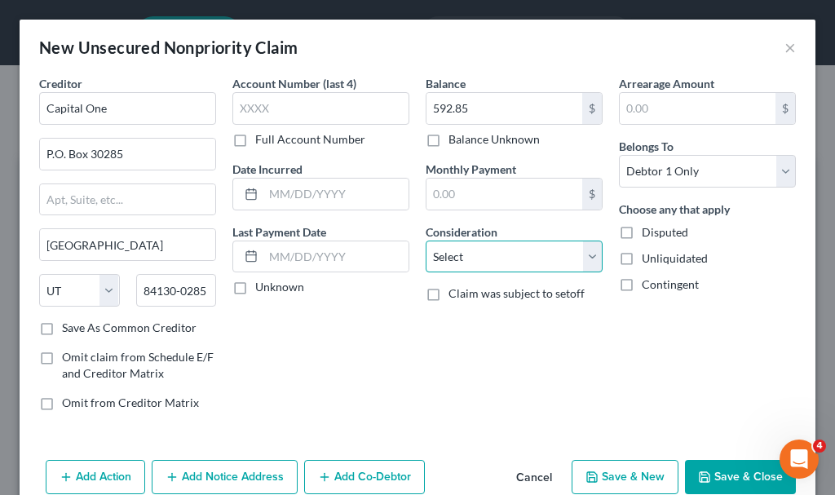
select select "2"
click at [426, 241] on select "Select Cable / Satellite Services Collection Agency Credit Card Debt Debt Couns…" at bounding box center [514, 257] width 177 height 33
click at [586, 467] on button "Save & New" at bounding box center [625, 477] width 107 height 34
select select "0"
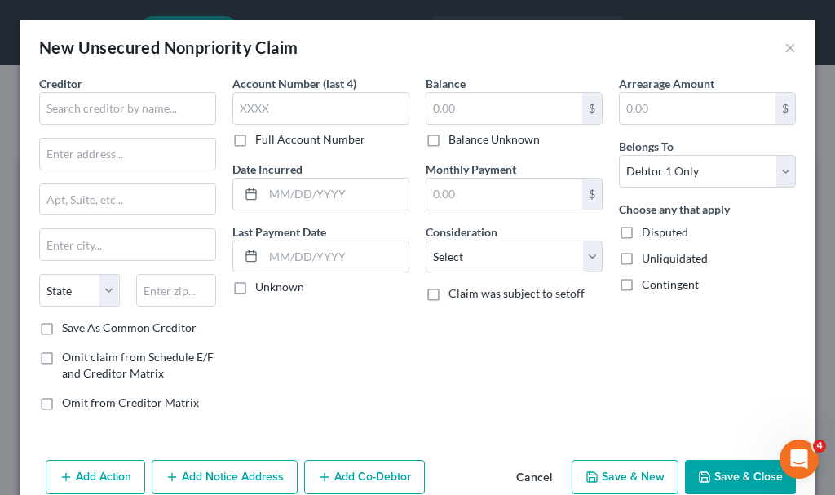
type input "0.00"
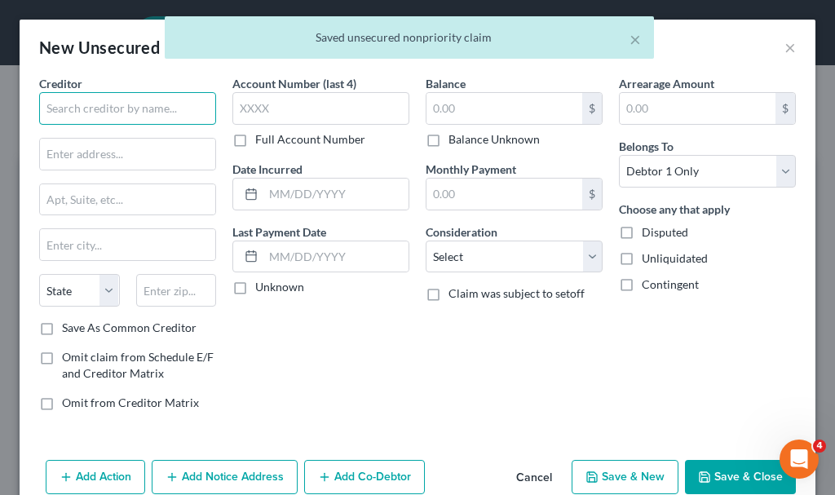
click at [113, 105] on input "text" at bounding box center [127, 108] width 177 height 33
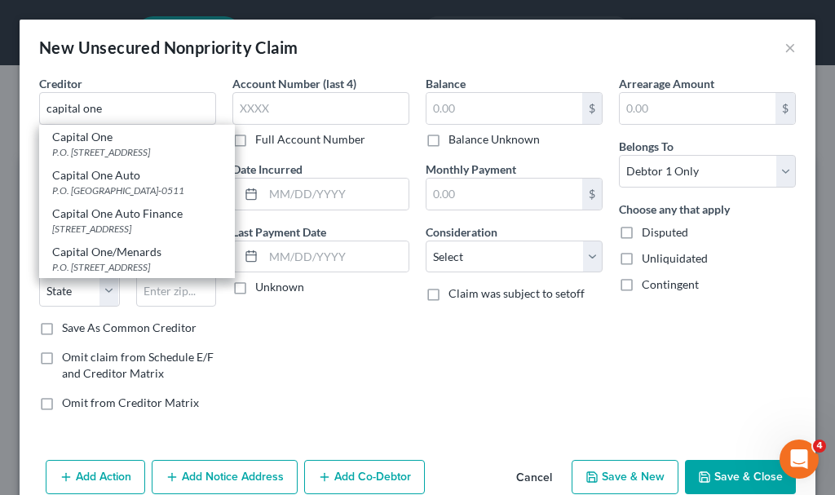
click at [97, 149] on div "P.O. [STREET_ADDRESS]" at bounding box center [137, 152] width 170 height 14
type input "Capital One"
type input "P.O. Box 30285"
type input "[GEOGRAPHIC_DATA]"
select select "46"
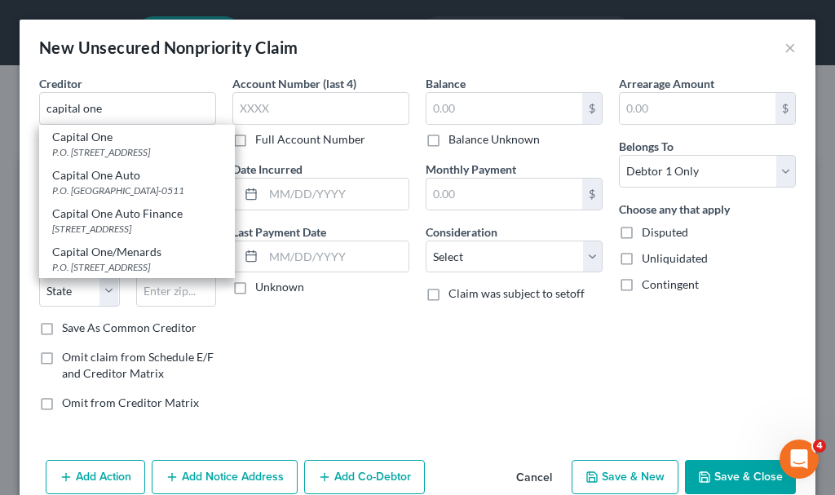
type input "84130-0285"
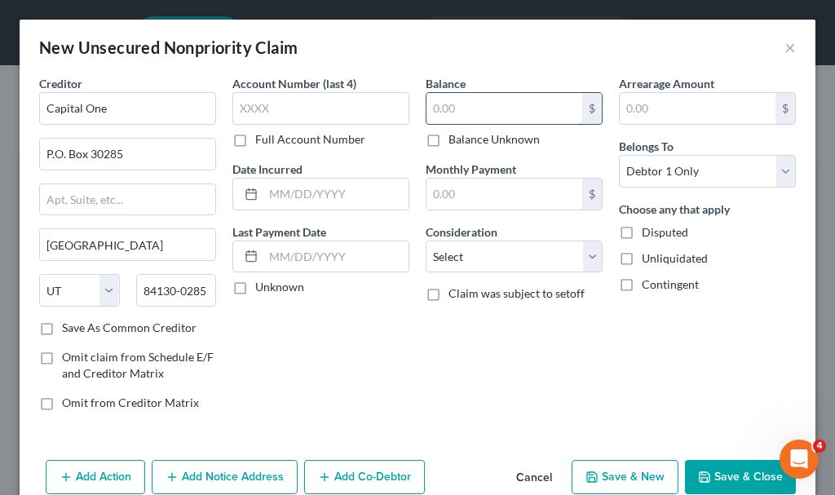
click at [464, 99] on input "text" at bounding box center [504, 108] width 156 height 31
type input "10,071.15"
click at [469, 256] on select "Select Cable / Satellite Services Collection Agency Credit Card Debt Debt Couns…" at bounding box center [514, 257] width 177 height 33
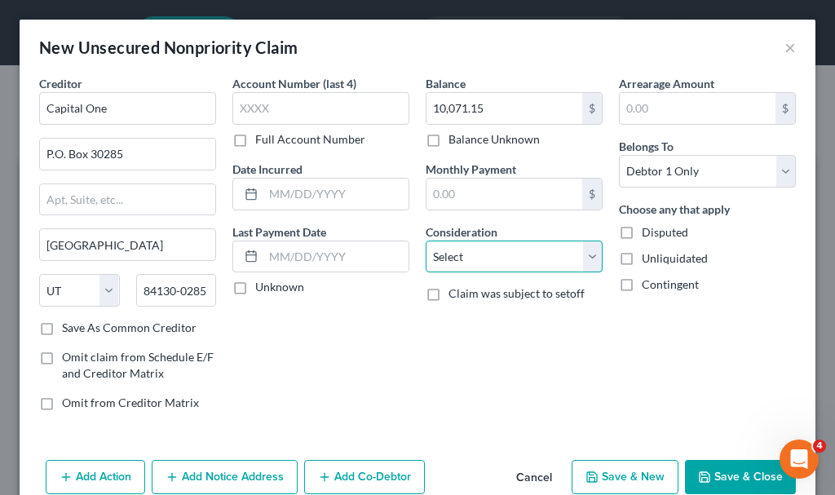
select select "2"
click at [426, 241] on select "Select Cable / Satellite Services Collection Agency Credit Card Debt Debt Couns…" at bounding box center [514, 257] width 177 height 33
click at [717, 473] on button "Save & Close" at bounding box center [740, 477] width 111 height 34
type input "0.00"
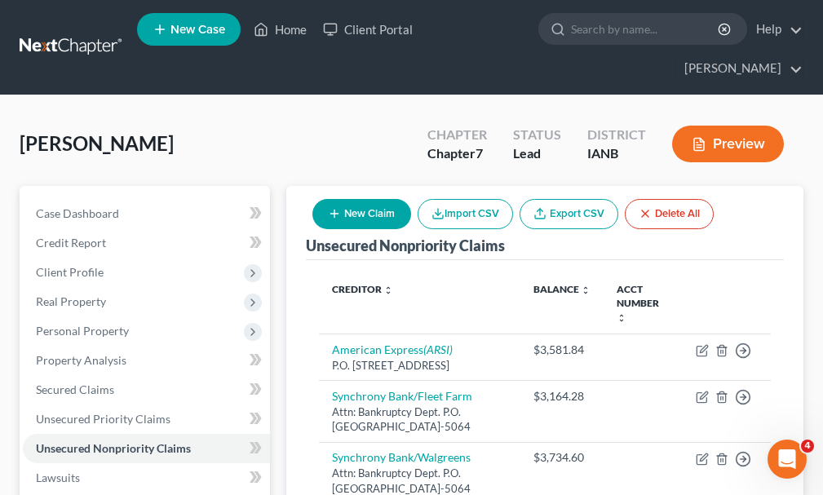
click at [358, 199] on button "New Claim" at bounding box center [361, 214] width 99 height 30
select select "0"
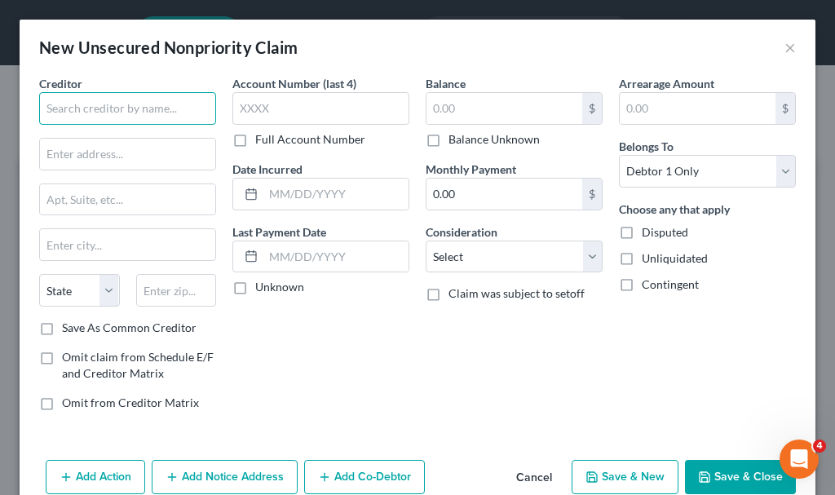
click at [139, 99] on input "text" at bounding box center [127, 108] width 177 height 33
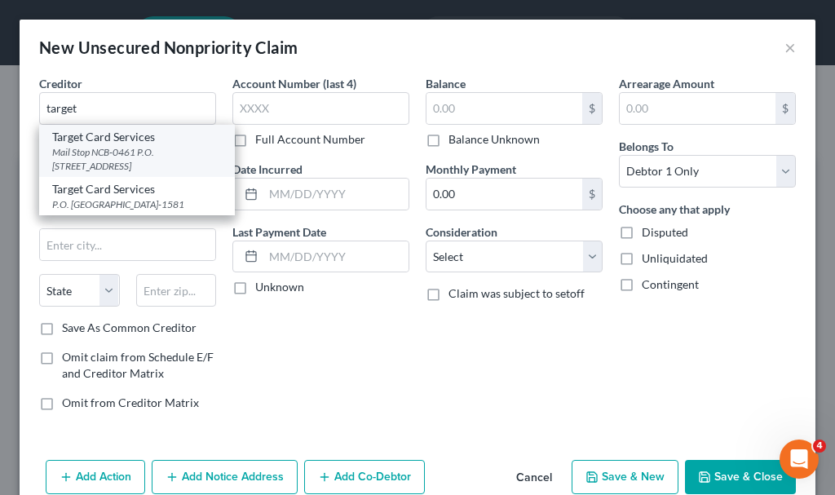
click at [86, 147] on div "Mail Stop NCB-0461 P.O. [STREET_ADDRESS]" at bounding box center [137, 159] width 170 height 28
type input "Target Card Services"
type input "Mail Stop NCB-0461"
type input "P.O. Box 673"
type input "[GEOGRAPHIC_DATA]"
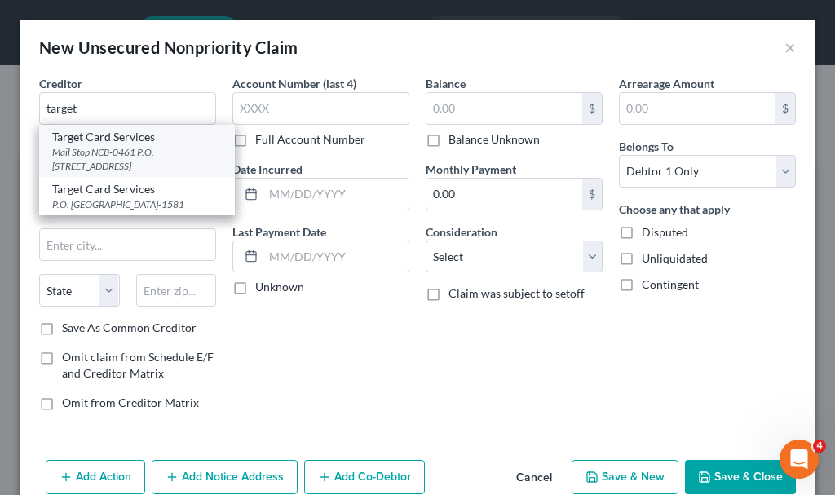
select select "24"
type input "55440"
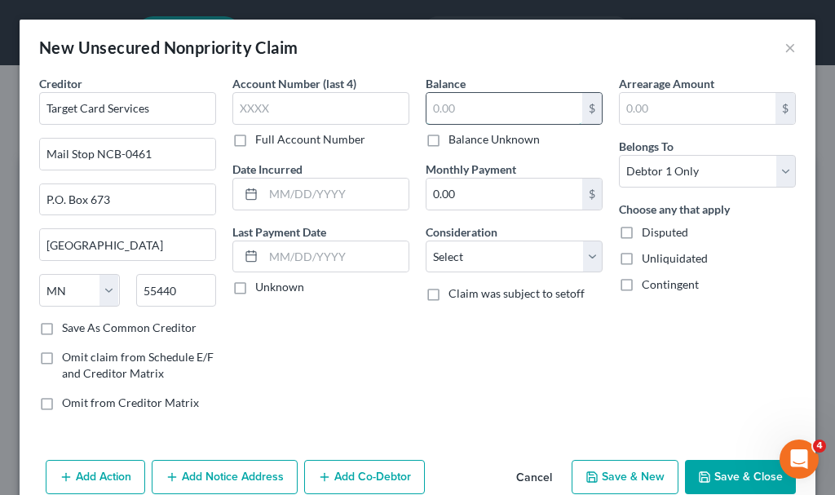
click at [477, 108] on input "text" at bounding box center [504, 108] width 156 height 31
type input "1,657.45"
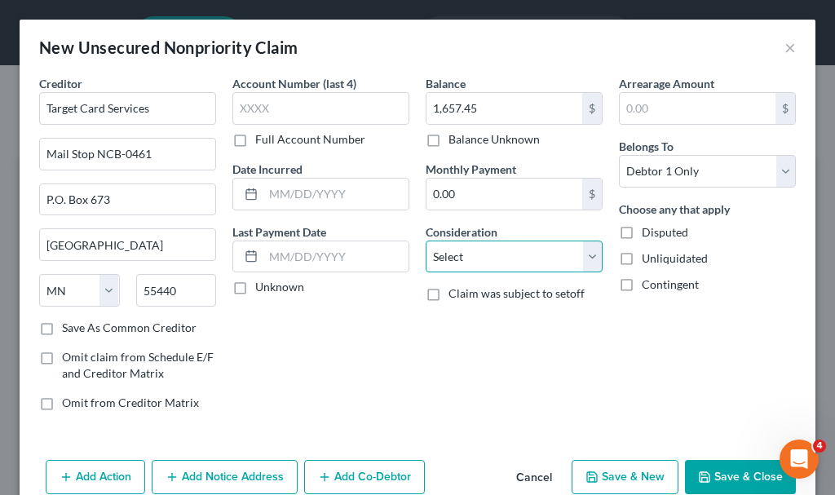
click at [486, 256] on select "Select Cable / Satellite Services Collection Agency Credit Card Debt Debt Couns…" at bounding box center [514, 257] width 177 height 33
select select "2"
click at [426, 241] on select "Select Cable / Satellite Services Collection Agency Credit Card Debt Debt Couns…" at bounding box center [514, 257] width 177 height 33
click at [594, 468] on button "Save & New" at bounding box center [625, 477] width 107 height 34
select select "0"
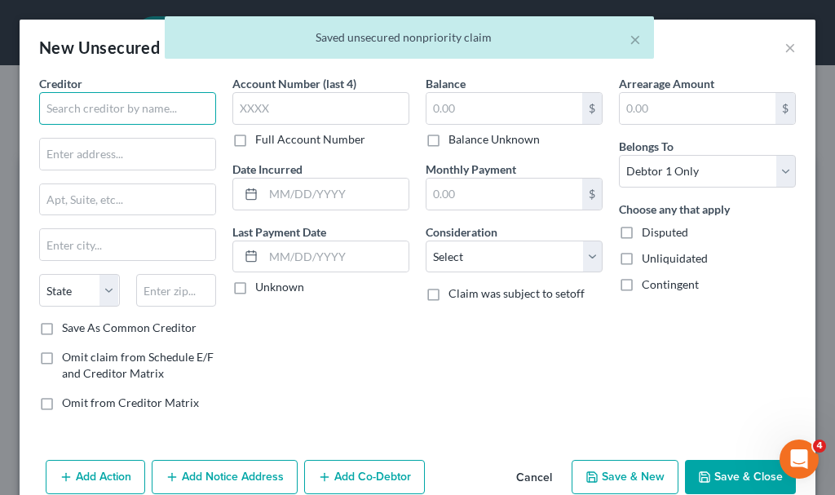
click at [151, 106] on input "text" at bounding box center [127, 108] width 177 height 33
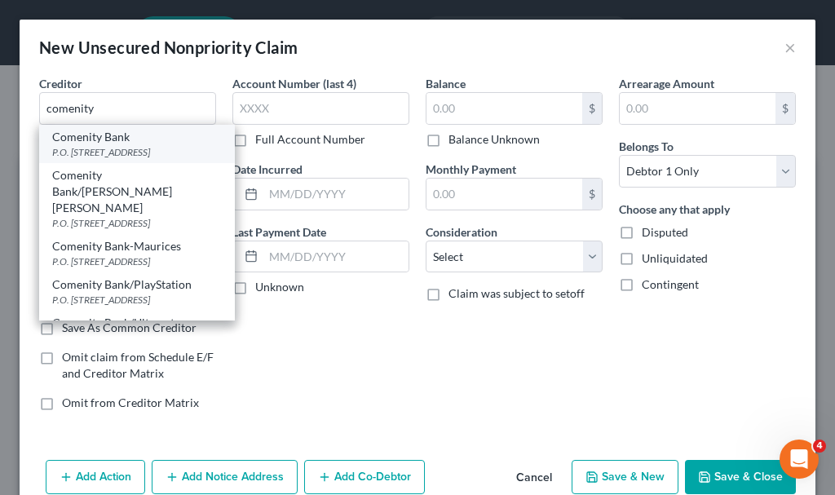
click at [108, 152] on div "P.O. [STREET_ADDRESS]" at bounding box center [137, 152] width 170 height 14
type input "Comenity Bank"
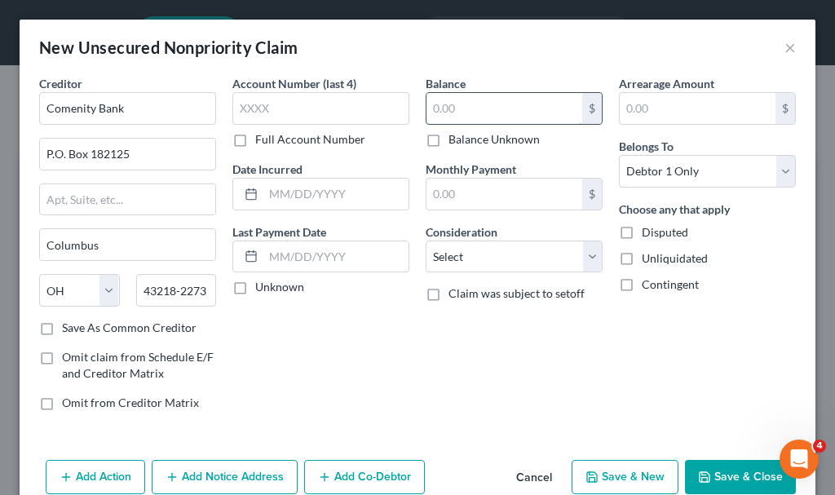
click at [487, 105] on input "text" at bounding box center [504, 108] width 156 height 31
click at [462, 256] on select "Select Cable / Satellite Services Collection Agency Credit Card Debt Debt Couns…" at bounding box center [514, 257] width 177 height 33
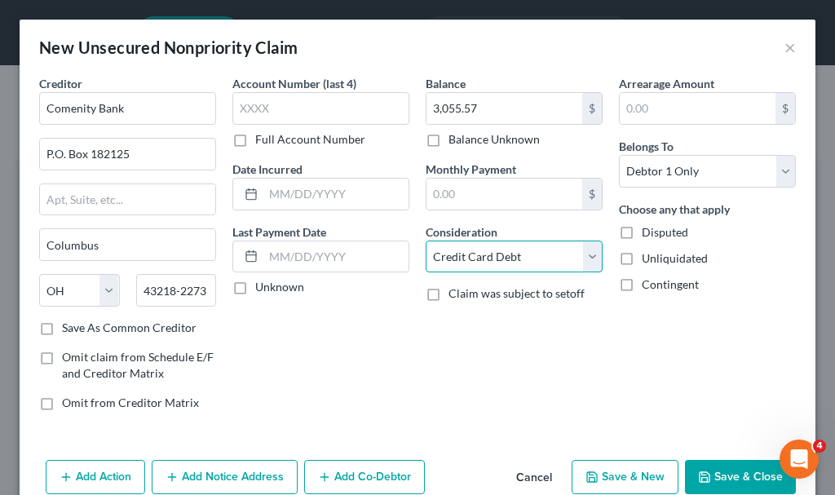
click at [426, 241] on select "Select Cable / Satellite Services Collection Agency Credit Card Debt Debt Couns…" at bounding box center [514, 257] width 177 height 33
click at [600, 468] on button "Save & New" at bounding box center [625, 477] width 107 height 34
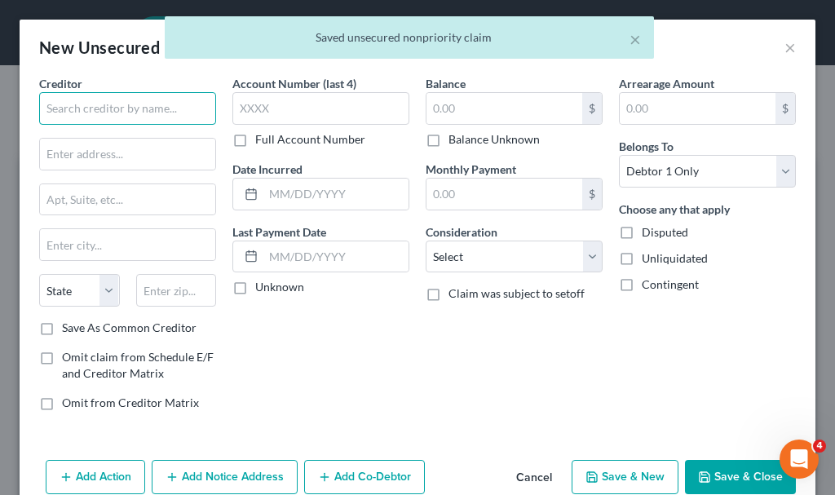
click at [117, 97] on input "text" at bounding box center [127, 108] width 177 height 33
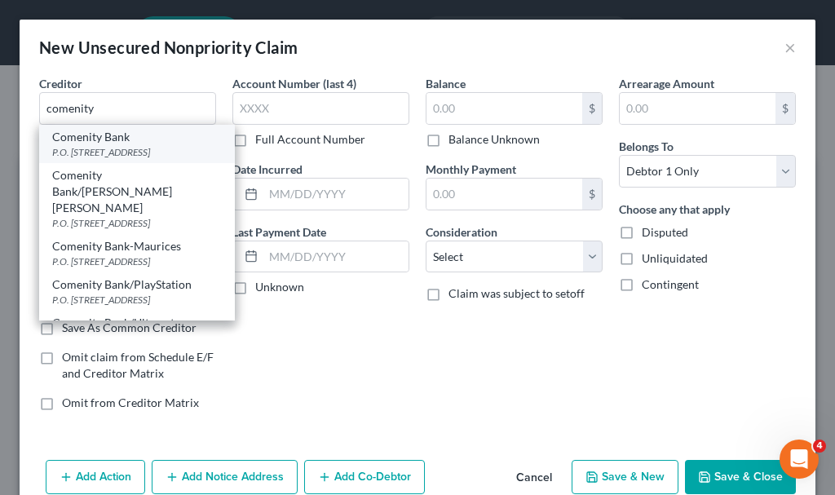
click at [86, 159] on div "P.O. [STREET_ADDRESS]" at bounding box center [137, 152] width 170 height 14
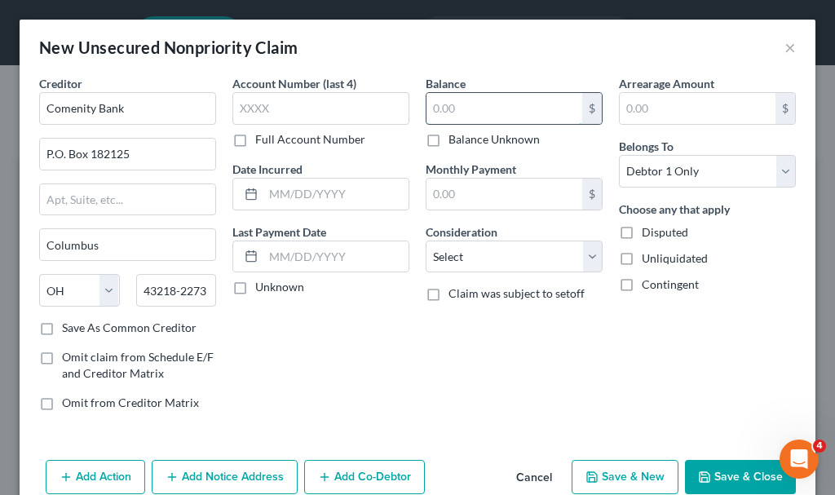
click at [464, 110] on input "text" at bounding box center [504, 108] width 156 height 31
click at [497, 256] on select "Select Cable / Satellite Services Collection Agency Credit Card Debt Debt Couns…" at bounding box center [514, 257] width 177 height 33
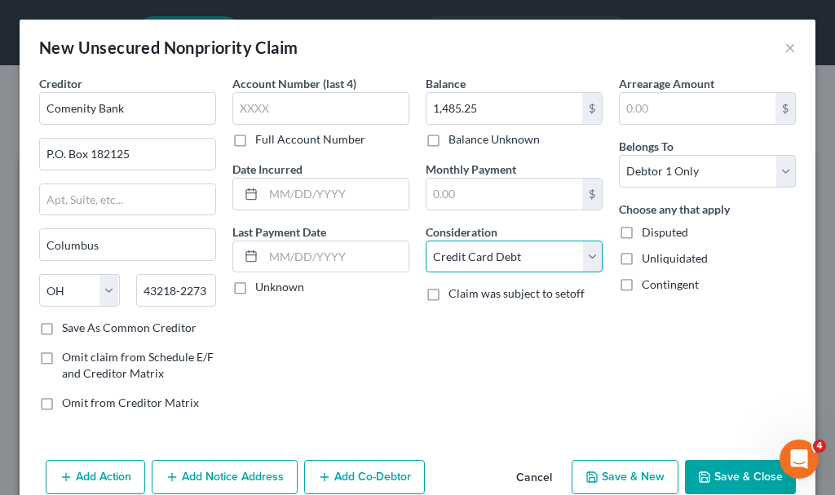
click at [426, 241] on select "Select Cable / Satellite Services Collection Agency Credit Card Debt Debt Couns…" at bounding box center [514, 257] width 177 height 33
click at [603, 473] on button "Save & New" at bounding box center [625, 477] width 107 height 34
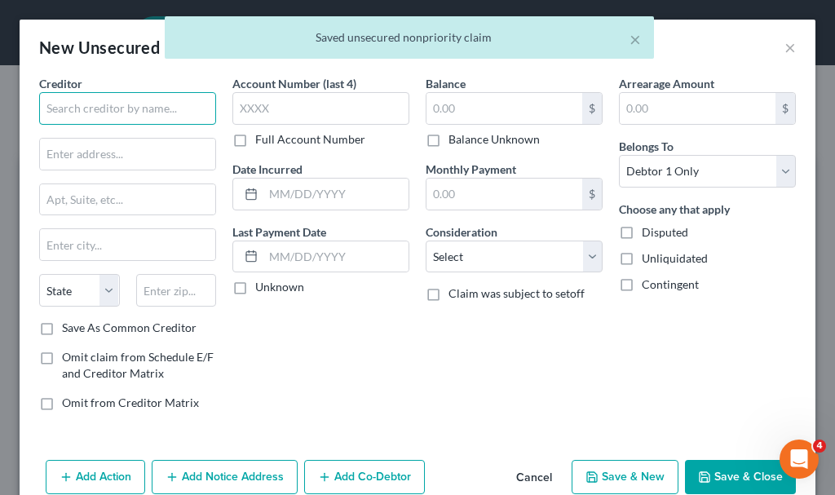
click at [121, 106] on input "text" at bounding box center [127, 108] width 177 height 33
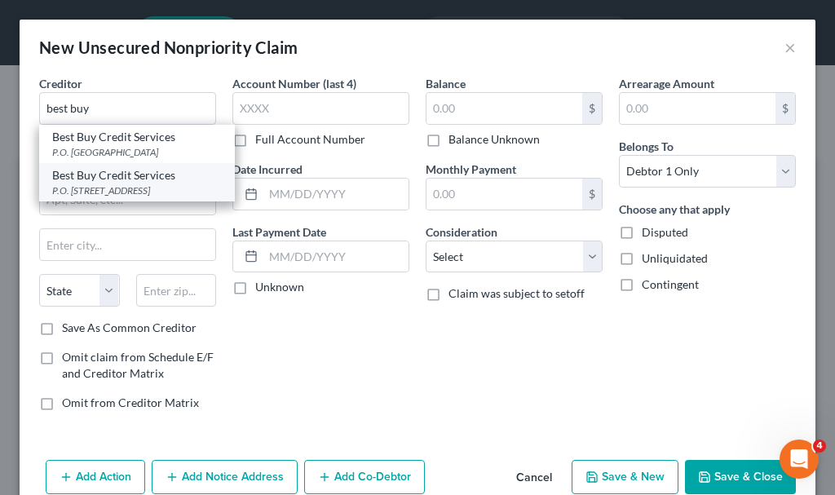
click at [107, 197] on div "P.O. [STREET_ADDRESS]" at bounding box center [137, 190] width 170 height 14
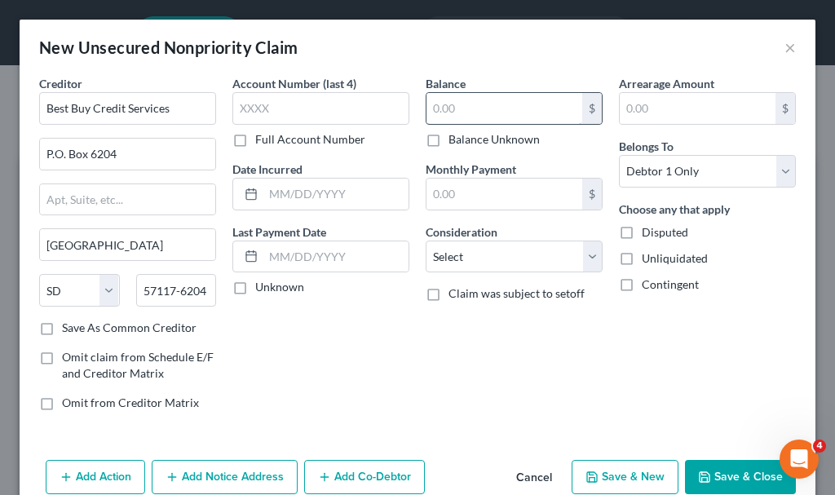
click at [484, 105] on input "text" at bounding box center [504, 108] width 156 height 31
click at [478, 259] on select "Select Cable / Satellite Services Collection Agency Credit Card Debt Debt Couns…" at bounding box center [514, 257] width 177 height 33
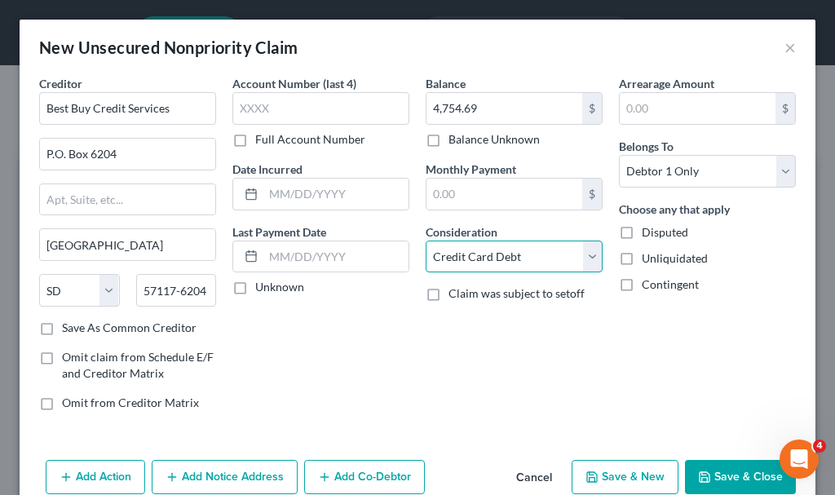
click at [426, 241] on select "Select Cable / Satellite Services Collection Agency Credit Card Debt Debt Couns…" at bounding box center [514, 257] width 177 height 33
click at [714, 466] on button "Save & Close" at bounding box center [740, 477] width 111 height 34
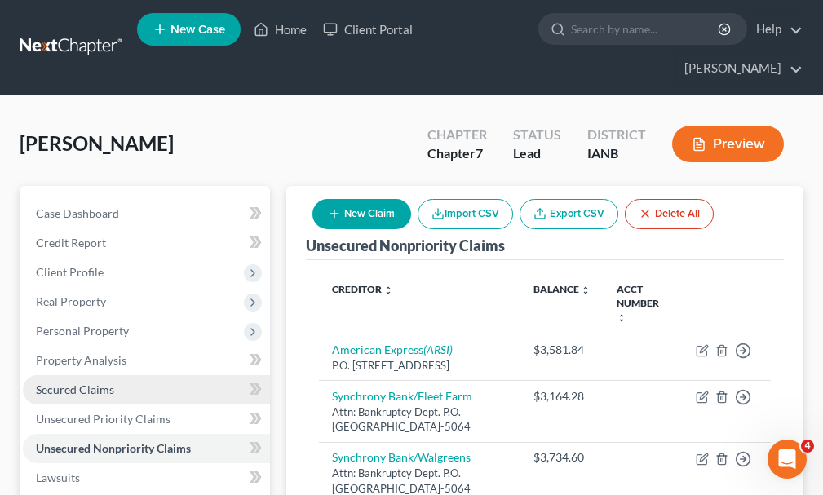
click at [66, 382] on span "Secured Claims" at bounding box center [75, 389] width 78 height 14
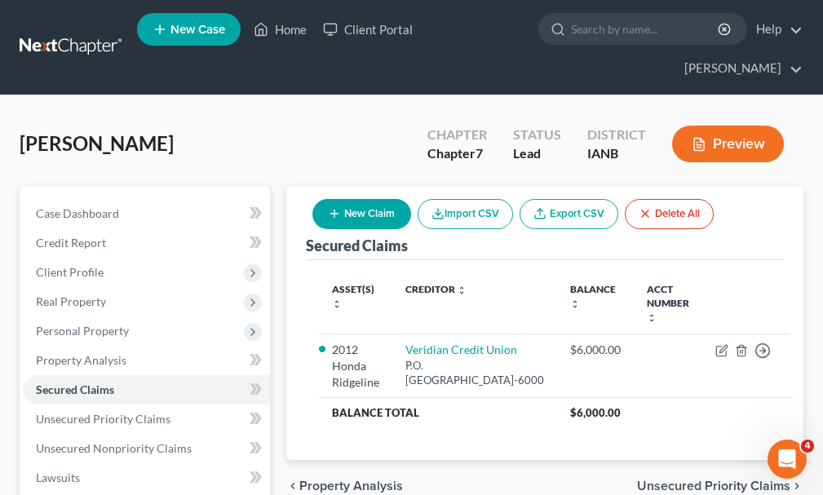
click at [369, 199] on button "New Claim" at bounding box center [361, 214] width 99 height 30
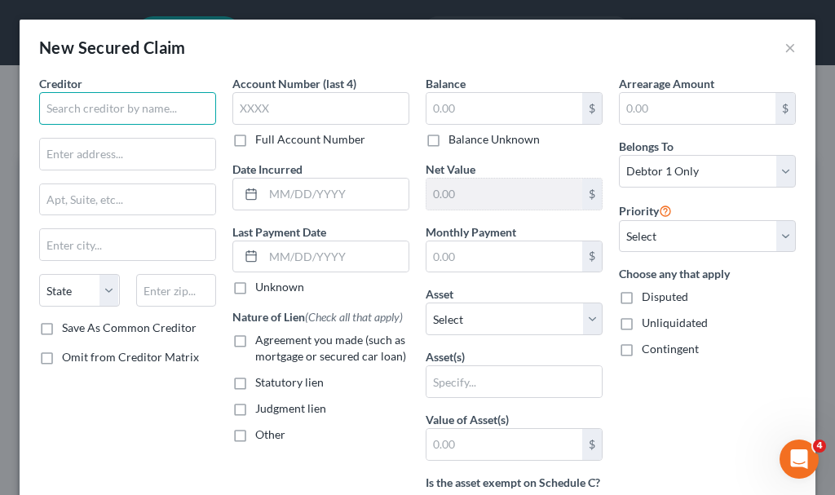
click at [136, 109] on input "text" at bounding box center [127, 108] width 177 height 33
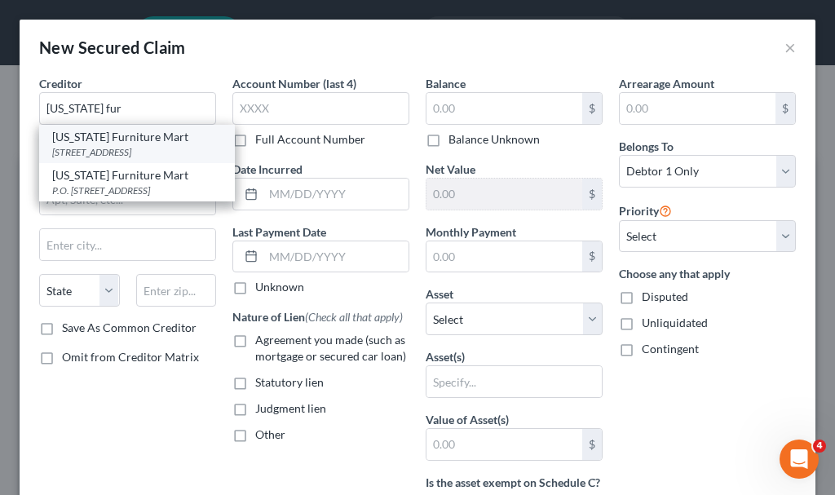
click at [99, 143] on div "[US_STATE] Furniture Mart" at bounding box center [137, 137] width 170 height 16
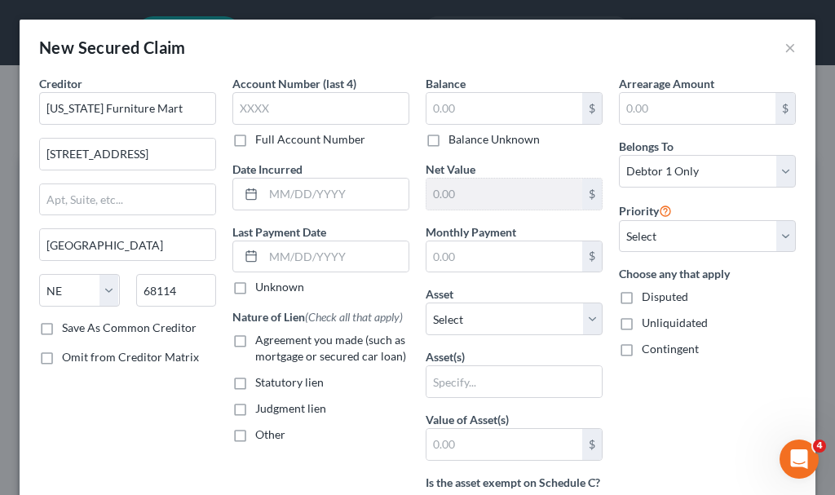
click at [255, 338] on label "Agreement you made (such as mortgage or secured car loan)" at bounding box center [332, 348] width 154 height 33
click at [262, 338] on input "Agreement you made (such as mortgage or secured car loan)" at bounding box center [267, 337] width 11 height 11
click at [464, 102] on input "text" at bounding box center [504, 108] width 156 height 31
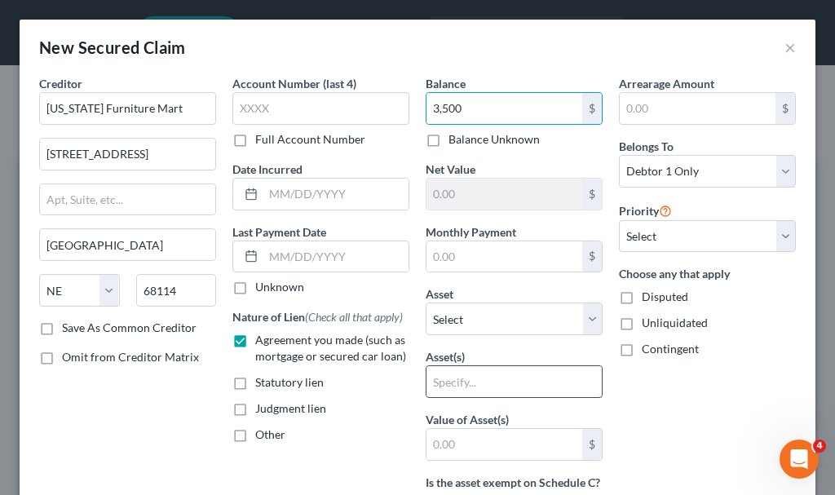
click at [460, 378] on input "text" at bounding box center [513, 381] width 175 height 31
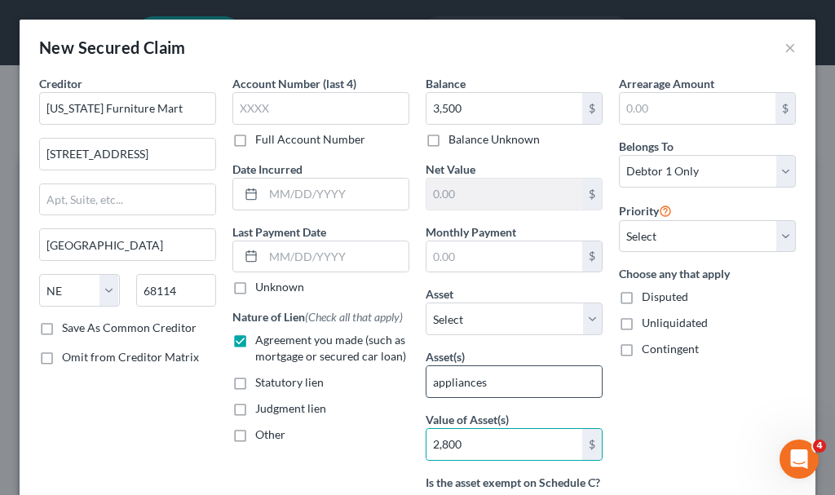
scroll to position [272, 0]
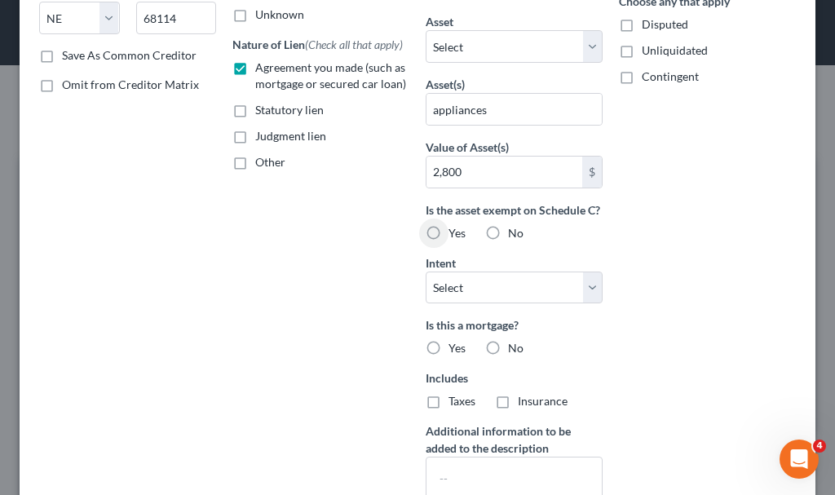
click at [449, 241] on label "Yes" at bounding box center [457, 233] width 17 height 16
click at [455, 236] on input "Yes" at bounding box center [460, 230] width 11 height 11
click at [473, 301] on select "Select Surrender Redeem Reaffirm Avoid Other" at bounding box center [514, 288] width 177 height 33
click at [426, 288] on select "Select Surrender Redeem Reaffirm Avoid Other" at bounding box center [514, 288] width 177 height 33
click at [508, 356] on label "No" at bounding box center [515, 348] width 15 height 16
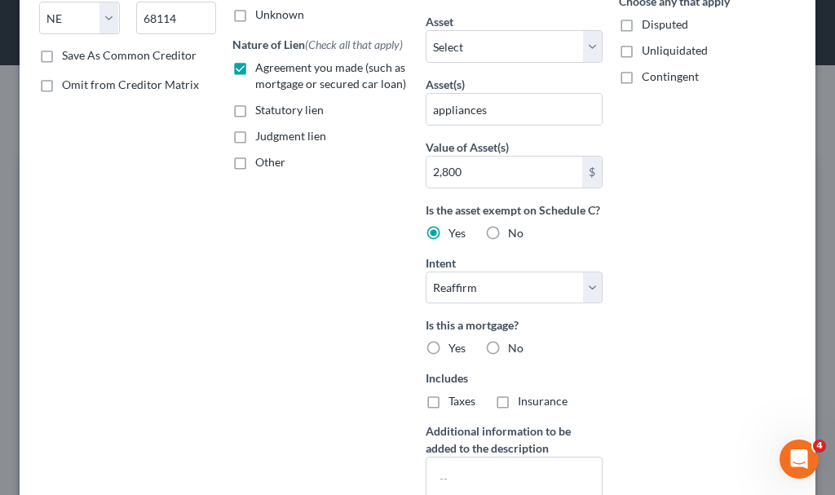
click at [515, 351] on input "No" at bounding box center [520, 345] width 11 height 11
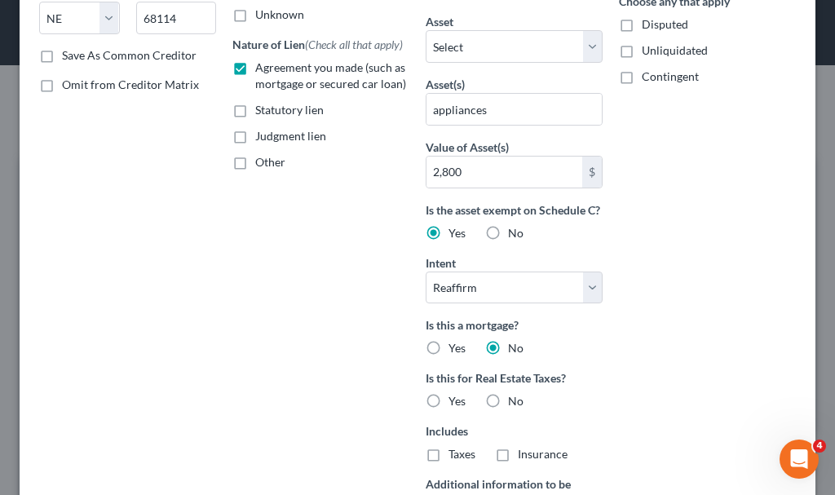
click at [508, 409] on label "No" at bounding box center [515, 401] width 15 height 16
click at [515, 404] on input "No" at bounding box center [520, 398] width 11 height 11
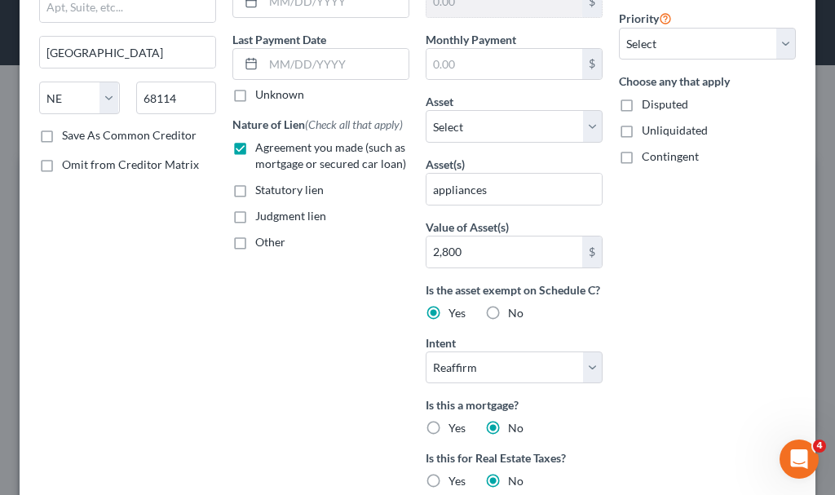
scroll to position [480, 0]
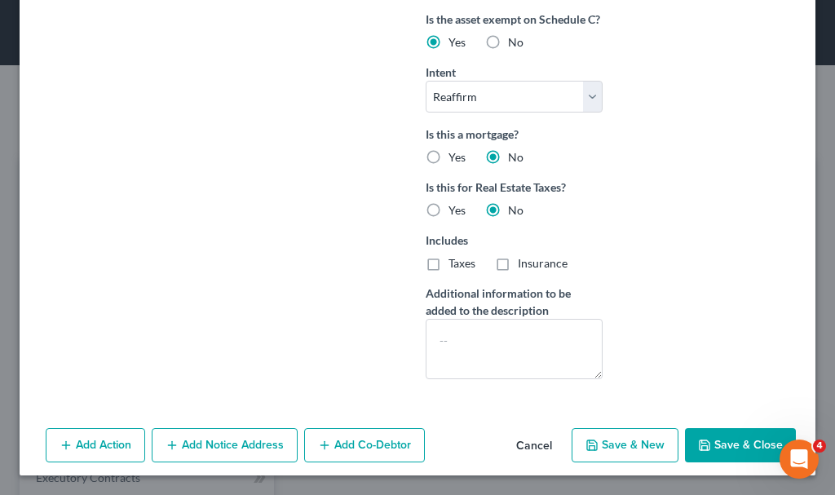
click at [712, 441] on button "Save & Close" at bounding box center [740, 445] width 111 height 34
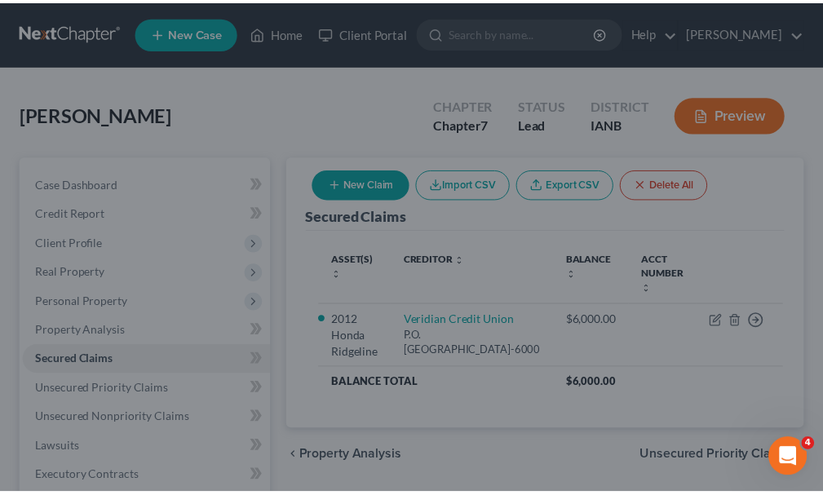
scroll to position [285, 0]
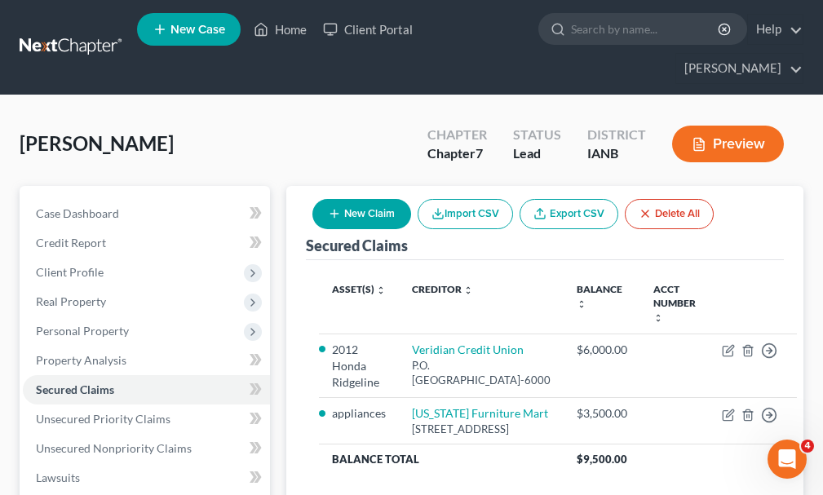
click at [202, 34] on span "New Case" at bounding box center [197, 30] width 55 height 12
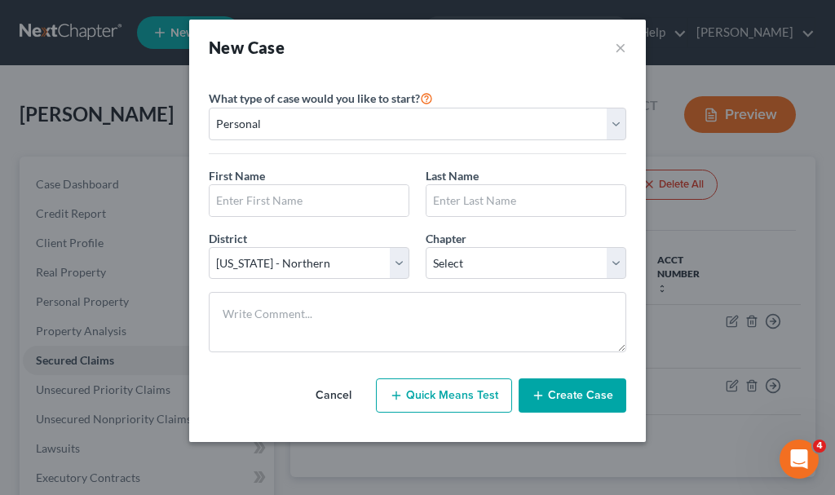
click at [595, 103] on div "What type of case would you like to start? Personal Business" at bounding box center [418, 121] width 418 height 66
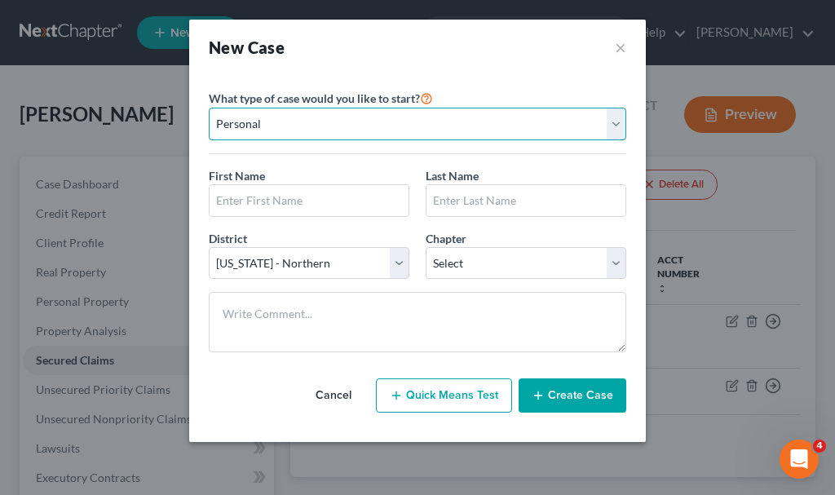
click at [327, 125] on select "Personal Business" at bounding box center [418, 124] width 418 height 33
click at [209, 108] on select "Personal Business" at bounding box center [418, 124] width 418 height 33
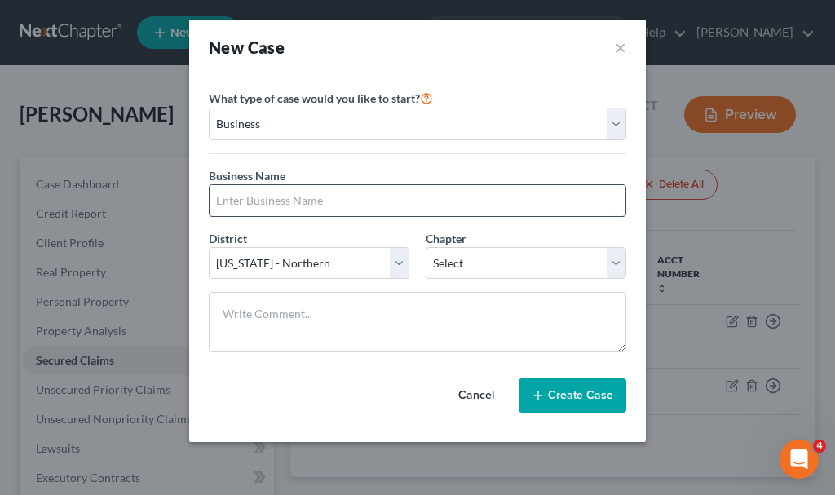
click at [326, 197] on input "text" at bounding box center [418, 200] width 416 height 31
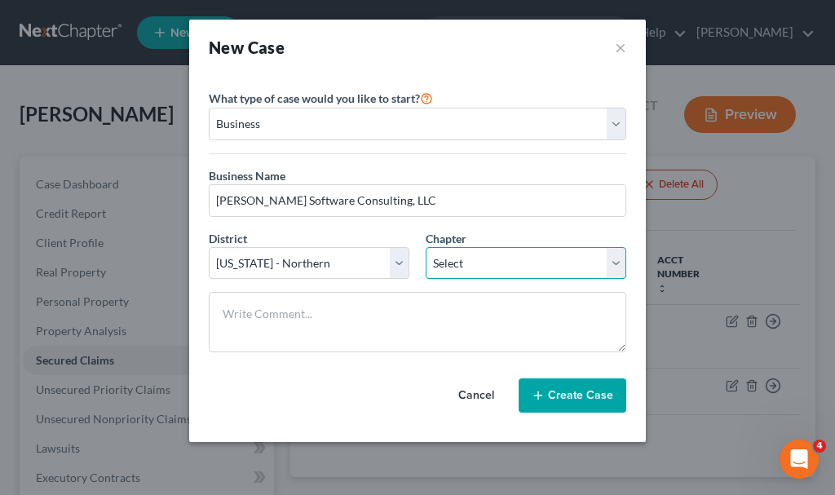
click at [462, 263] on select "Select 7 11 12" at bounding box center [526, 263] width 201 height 33
click at [426, 247] on select "Select 7 11 12" at bounding box center [526, 263] width 201 height 33
click at [561, 396] on button "Create Case" at bounding box center [573, 395] width 108 height 34
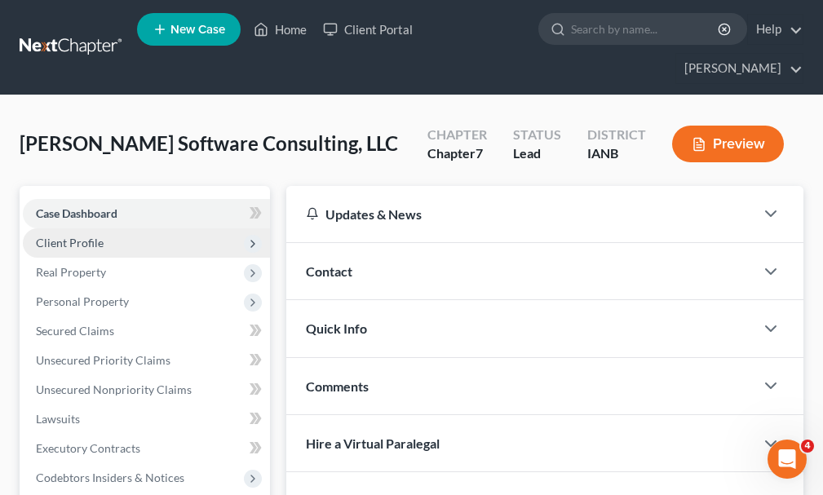
click at [65, 236] on span "Client Profile" at bounding box center [70, 243] width 68 height 14
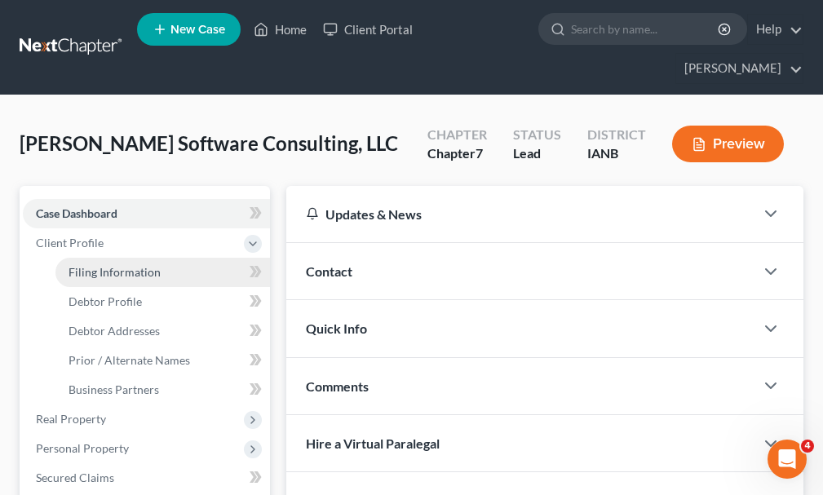
click at [97, 265] on span "Filing Information" at bounding box center [115, 272] width 92 height 14
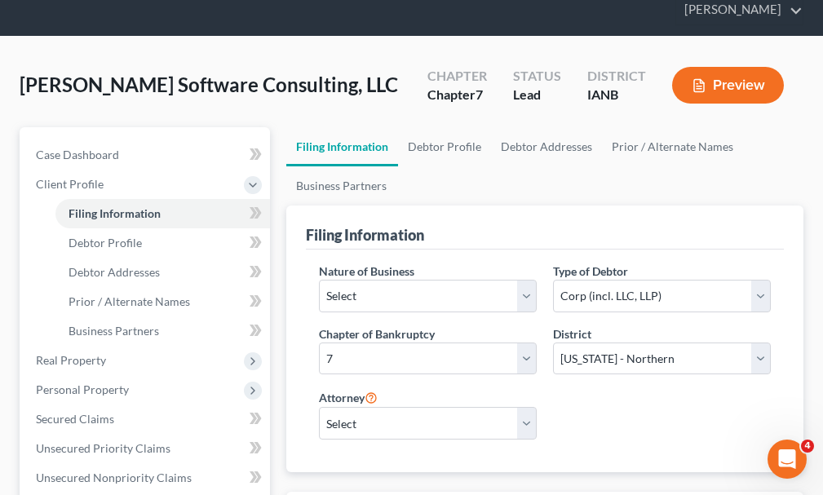
scroll to position [82, 0]
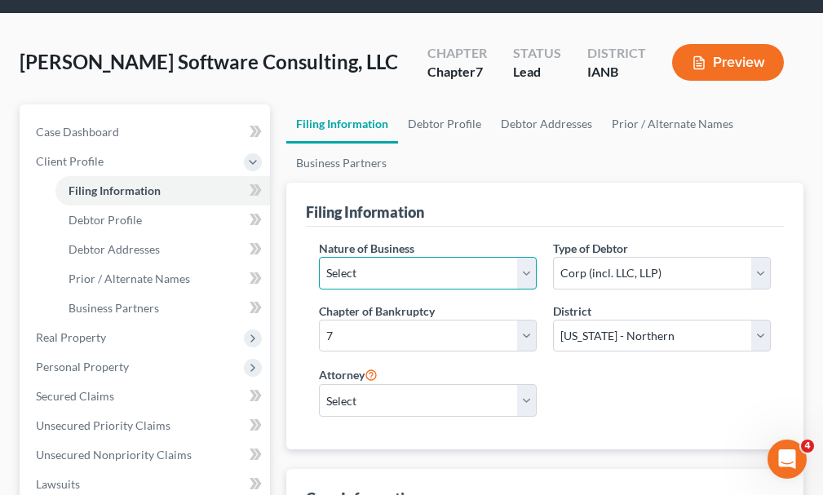
click at [378, 257] on select "Select Clearing Bank Commodity Broker Health Care Business Other Railroad Singl…" at bounding box center [428, 273] width 218 height 33
click at [319, 257] on select "Select Clearing Bank Commodity Broker Health Care Business Other Railroad Singl…" at bounding box center [428, 273] width 218 height 33
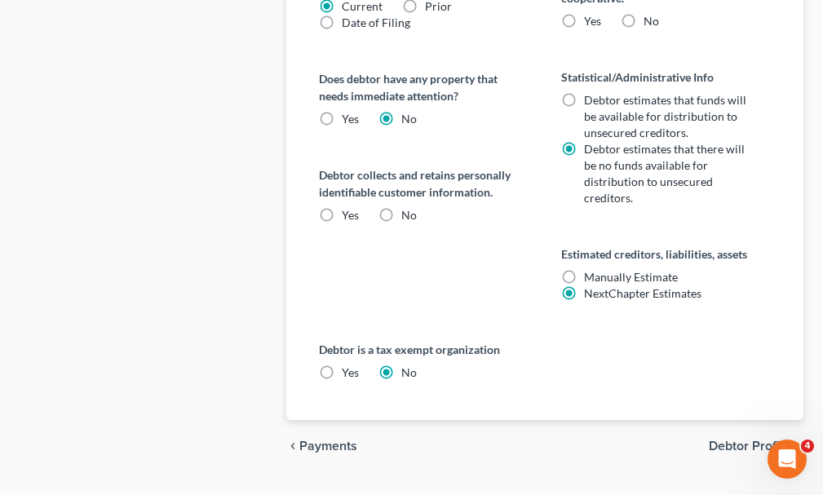
scroll to position [911, 0]
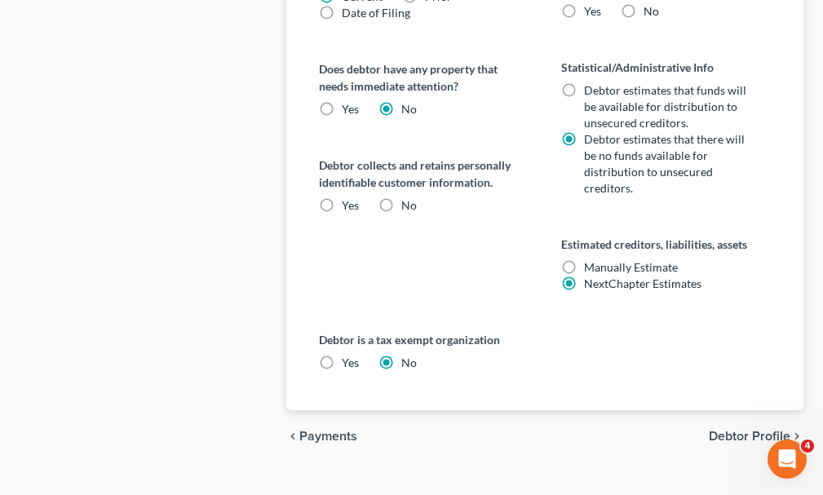
click at [730, 430] on span "Debtor Profile" at bounding box center [750, 436] width 82 height 13
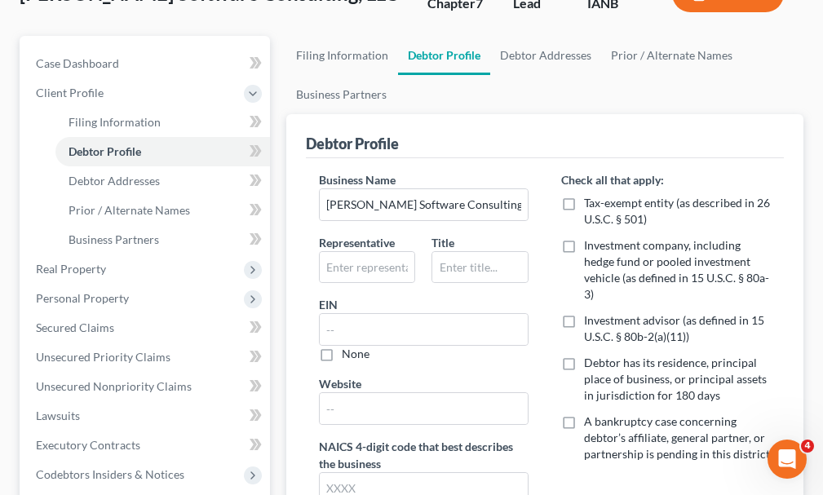
scroll to position [163, 0]
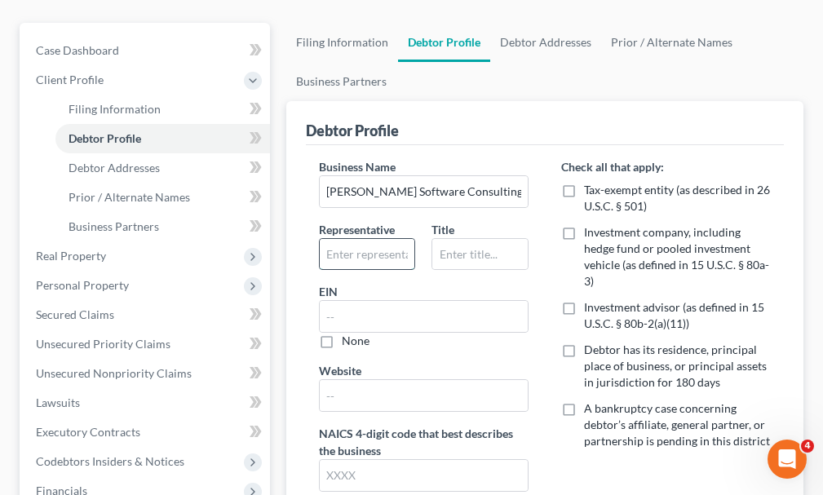
click at [362, 239] on input "text" at bounding box center [367, 254] width 95 height 31
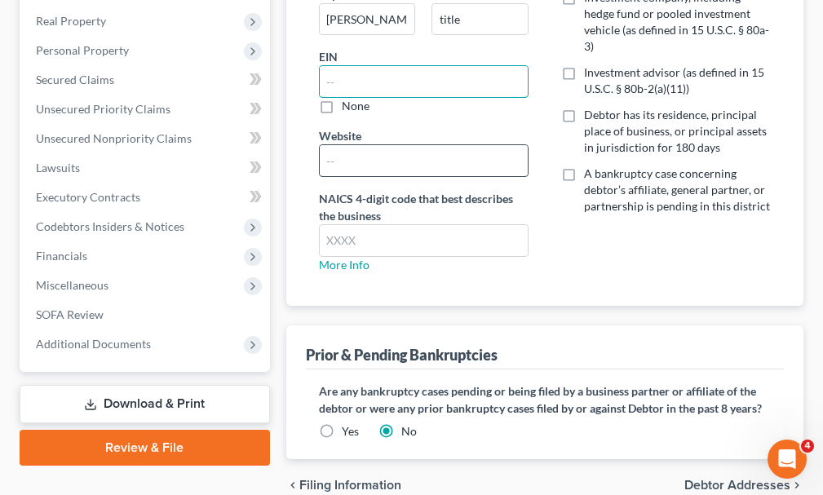
scroll to position [408, 0]
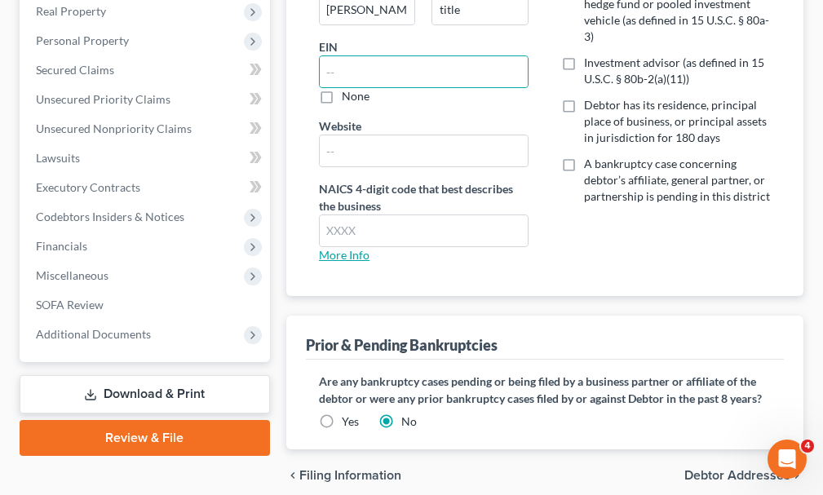
click at [351, 248] on link "More Info" at bounding box center [344, 255] width 51 height 14
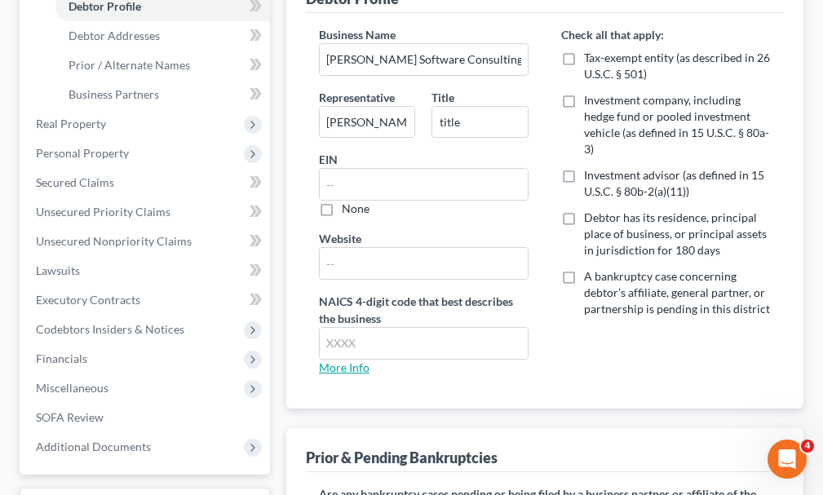
scroll to position [163, 0]
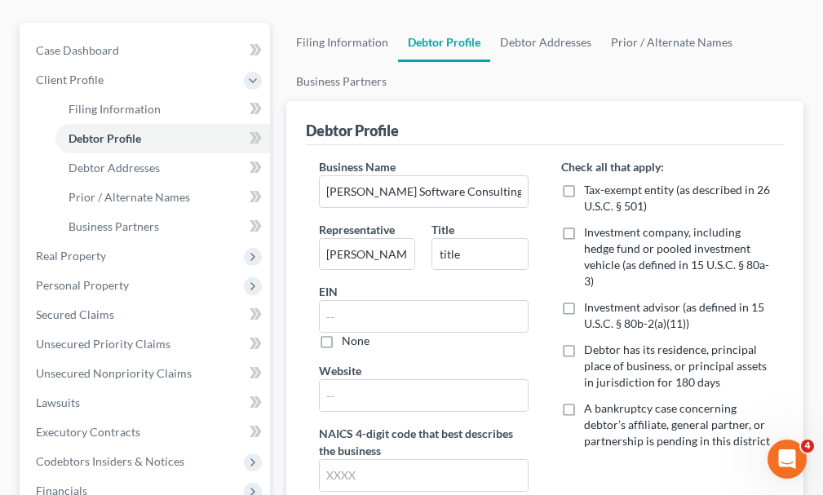
click at [584, 342] on label "Debtor has its residence, principal place of business, or principal assets in j…" at bounding box center [677, 366] width 187 height 49
click at [590, 342] on input "Debtor has its residence, principal place of business, or principal assets in j…" at bounding box center [595, 347] width 11 height 11
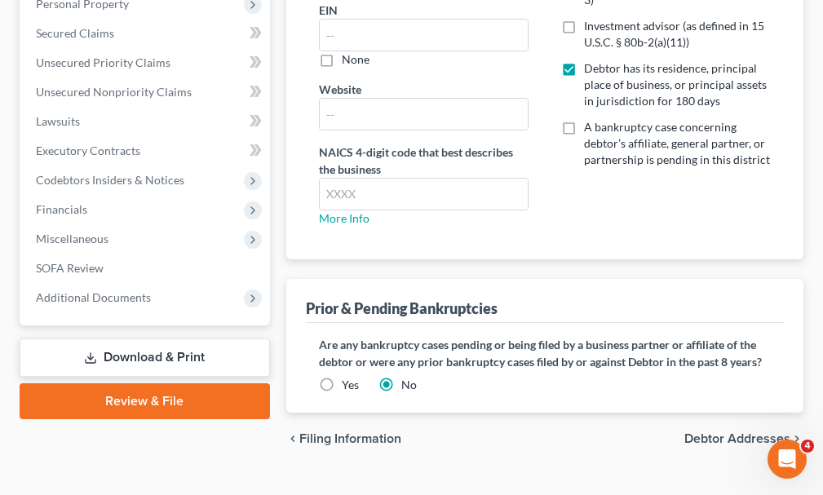
scroll to position [447, 0]
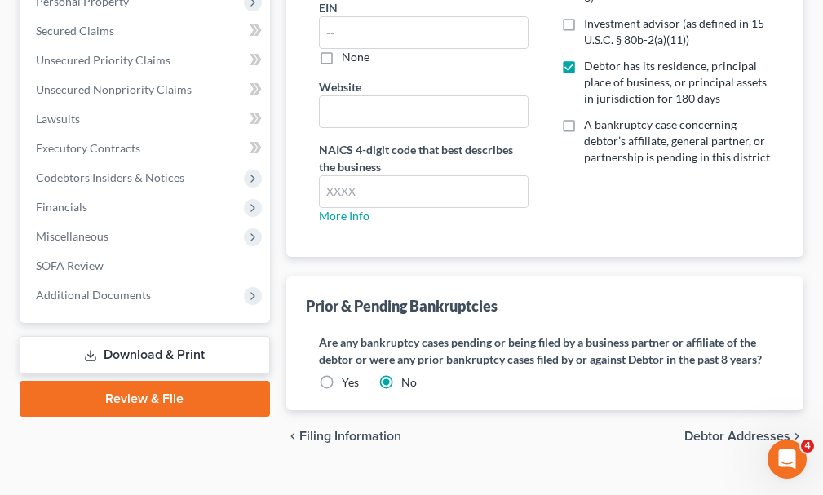
click at [721, 430] on span "Debtor Addresses" at bounding box center [737, 436] width 106 height 13
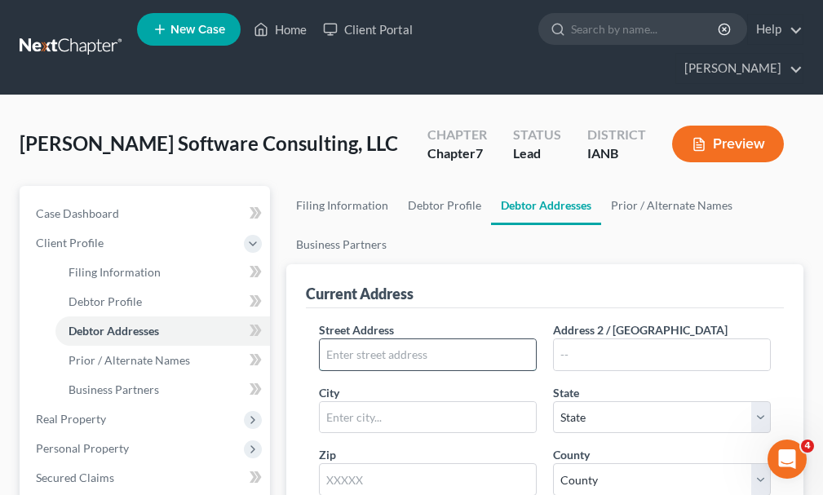
click at [484, 339] on input "text" at bounding box center [428, 354] width 216 height 31
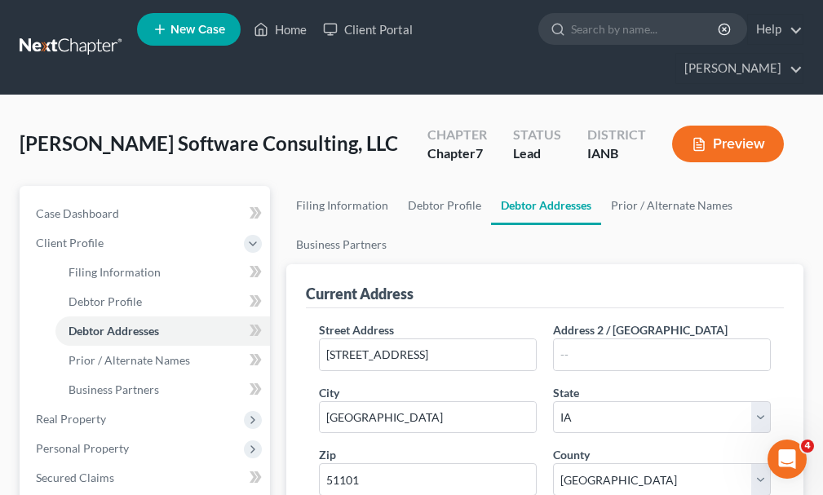
scroll to position [266, 0]
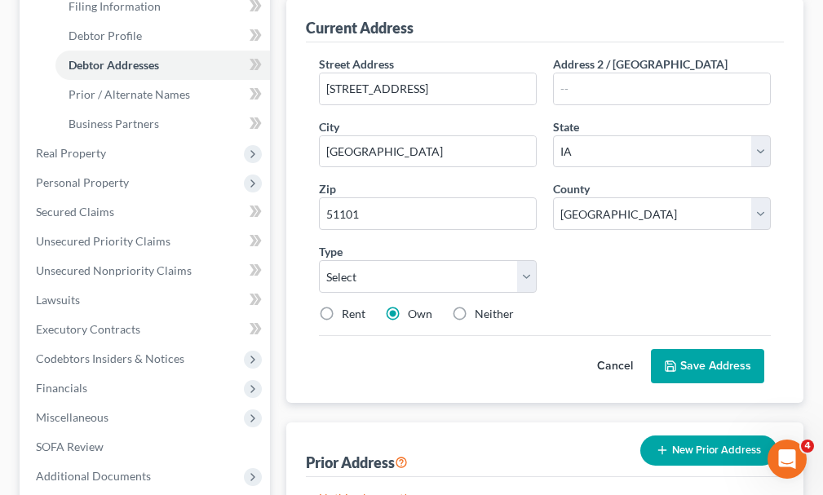
click at [342, 306] on label "Rent" at bounding box center [354, 314] width 24 height 16
click at [348, 306] on input "Rent" at bounding box center [353, 311] width 11 height 11
click at [462, 260] on select "Select Business Mailing Location of Assets" at bounding box center [428, 276] width 218 height 33
click at [319, 260] on select "Select Business Mailing Location of Assets" at bounding box center [428, 276] width 218 height 33
click at [704, 349] on button "Save Address" at bounding box center [707, 366] width 113 height 34
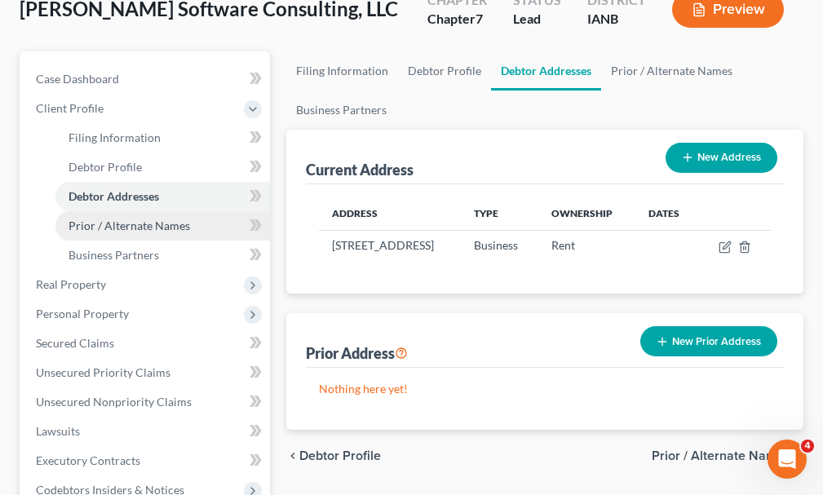
scroll to position [103, 0]
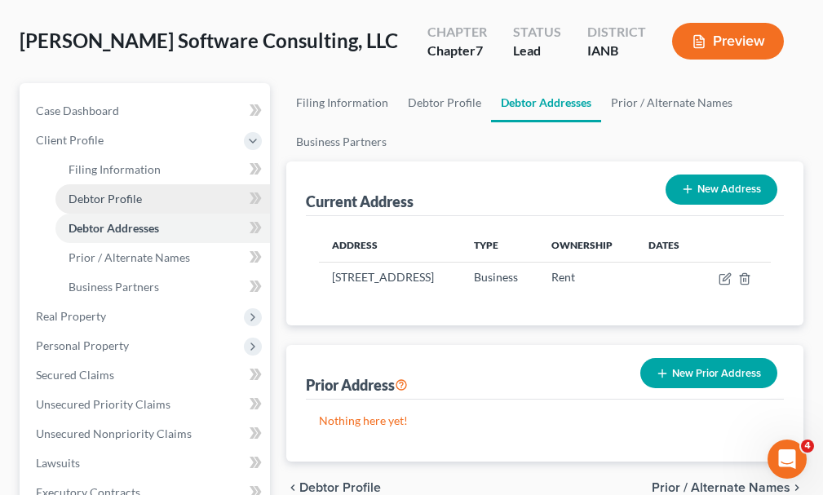
click at [124, 192] on span "Debtor Profile" at bounding box center [105, 199] width 73 height 14
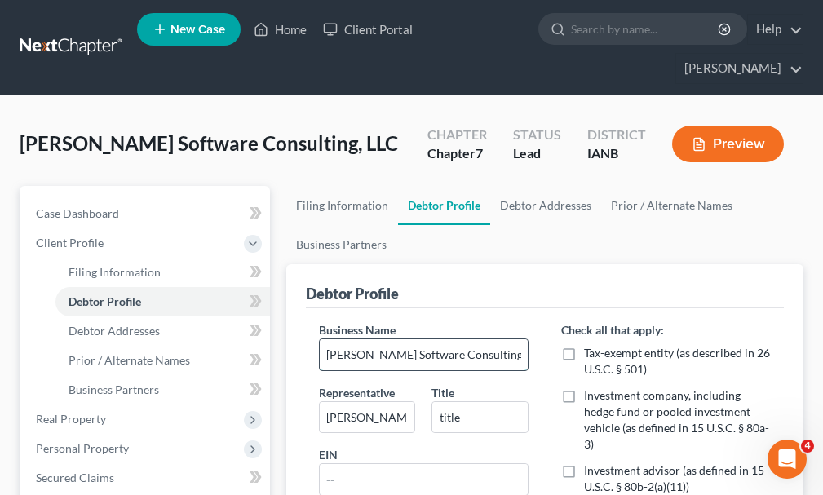
click at [501, 339] on input "[PERSON_NAME] Software Consulting, LLC" at bounding box center [424, 354] width 208 height 31
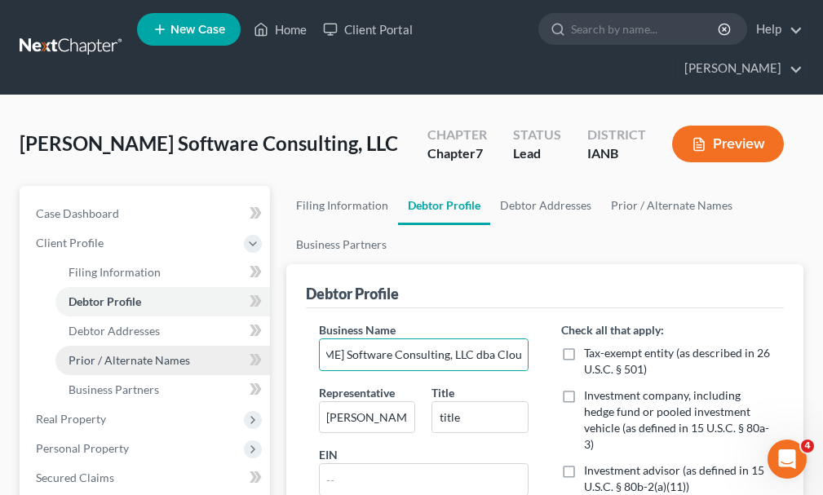
click at [148, 353] on span "Prior / Alternate Names" at bounding box center [130, 360] width 122 height 14
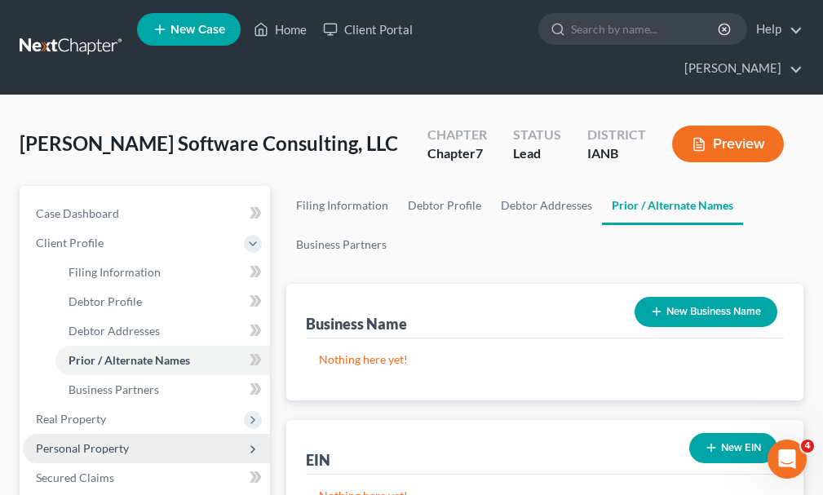
click at [86, 441] on span "Personal Property" at bounding box center [82, 448] width 93 height 14
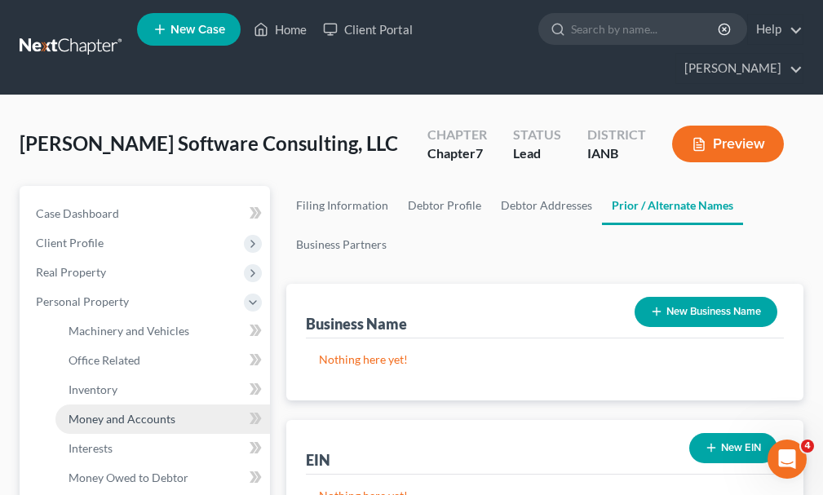
click at [113, 412] on span "Money and Accounts" at bounding box center [122, 419] width 107 height 14
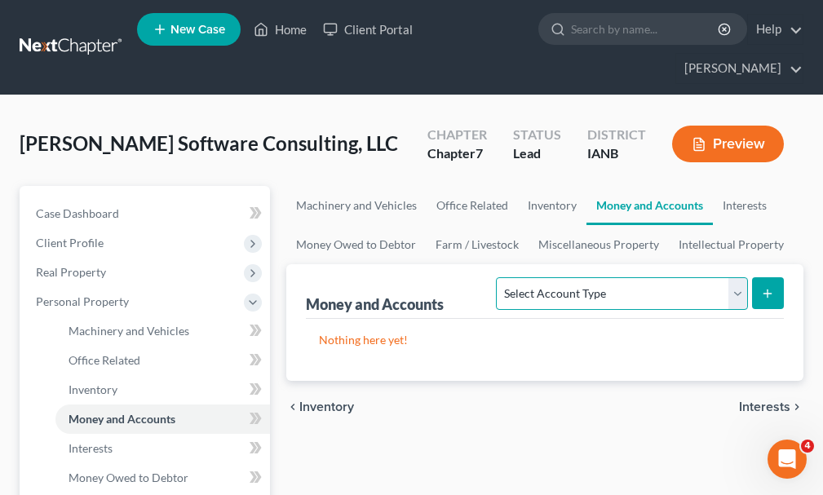
click at [585, 277] on select "Select Account Type Brokerage (A/B: 3, SOFA: 18) Cash on Hand (A/B: 2) Certific…" at bounding box center [621, 293] width 251 height 33
click at [498, 277] on select "Select Account Type Brokerage (A/B: 3, SOFA: 18) Cash on Hand (A/B: 2) Certific…" at bounding box center [621, 293] width 251 height 33
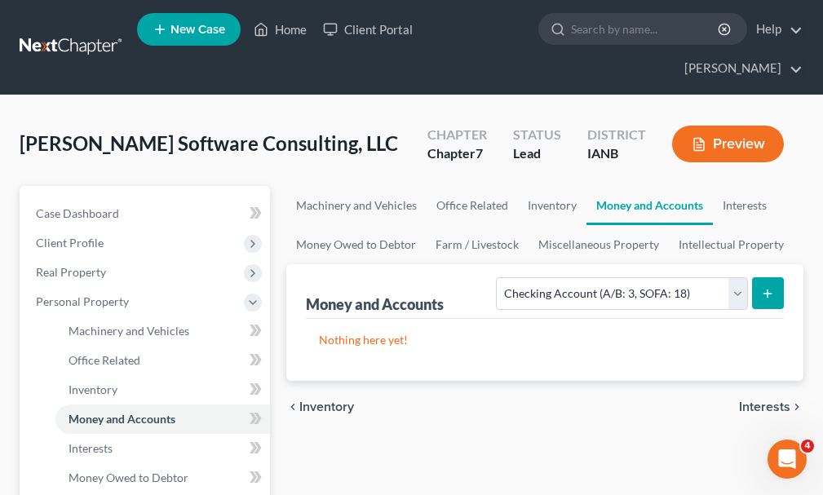
click at [770, 287] on icon "submit" at bounding box center [767, 293] width 13 height 13
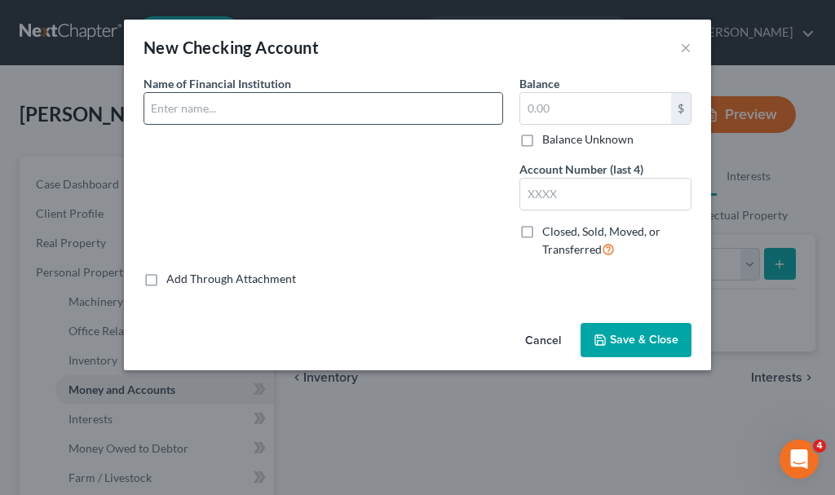
click at [225, 107] on input "text" at bounding box center [323, 108] width 358 height 31
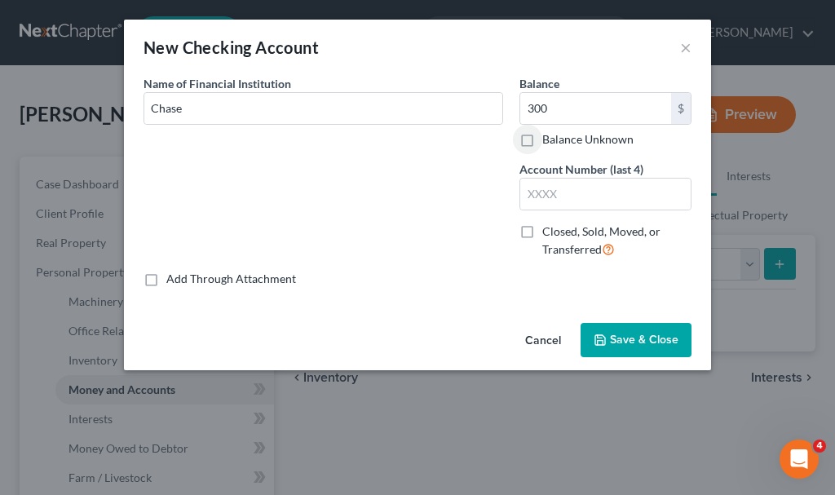
click at [649, 336] on span "Save & Close" at bounding box center [644, 340] width 69 height 14
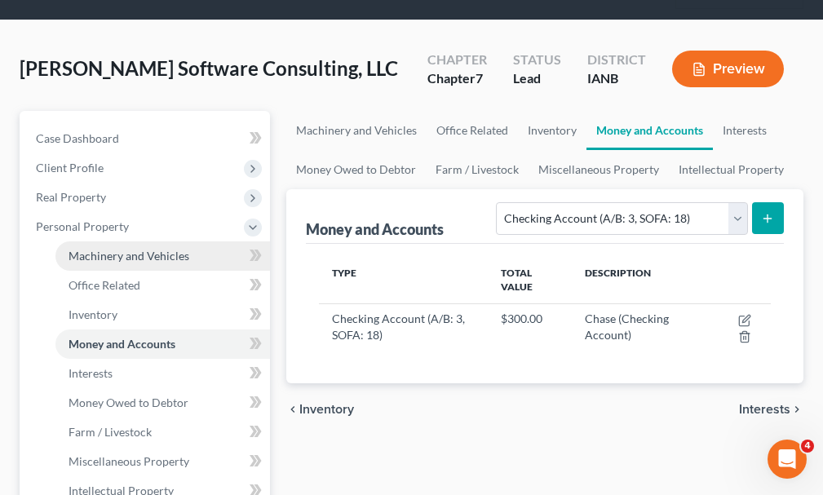
scroll to position [82, 0]
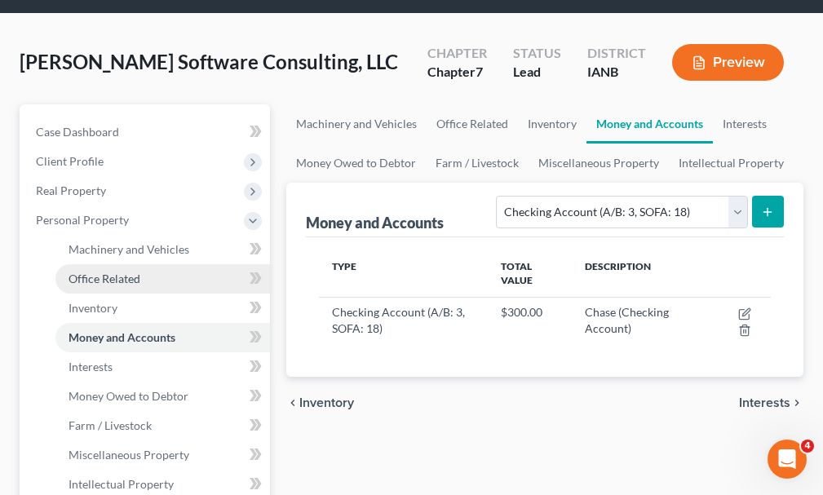
click at [112, 272] on span "Office Related" at bounding box center [105, 279] width 72 height 14
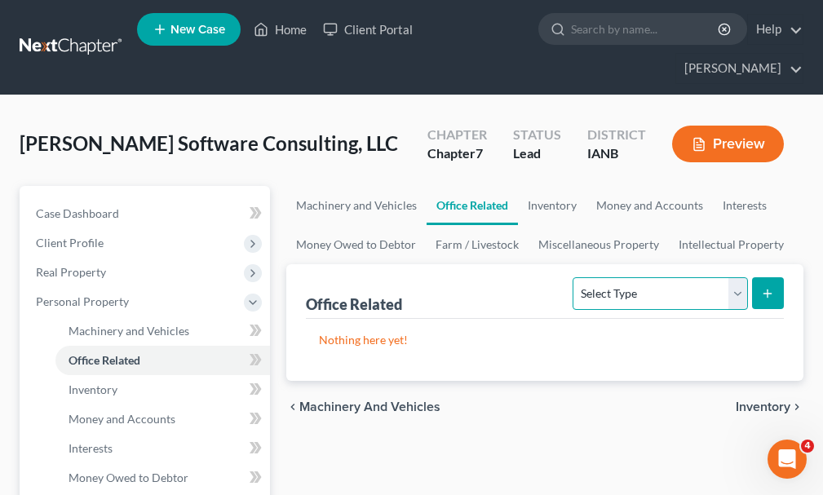
click at [641, 277] on select "Select Type Collectibles (A/B: 42) Office Equipment (A/B: 41) Office Fixtures (…" at bounding box center [659, 293] width 175 height 33
click at [574, 277] on select "Select Type Collectibles (A/B: 42) Office Equipment (A/B: 41) Office Fixtures (…" at bounding box center [659, 293] width 175 height 33
click at [772, 287] on icon "submit" at bounding box center [767, 293] width 13 height 13
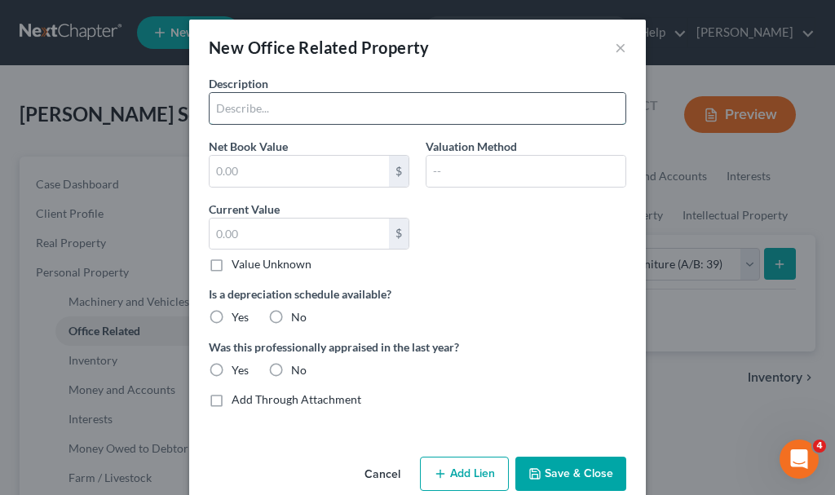
click at [281, 103] on input "text" at bounding box center [418, 108] width 416 height 31
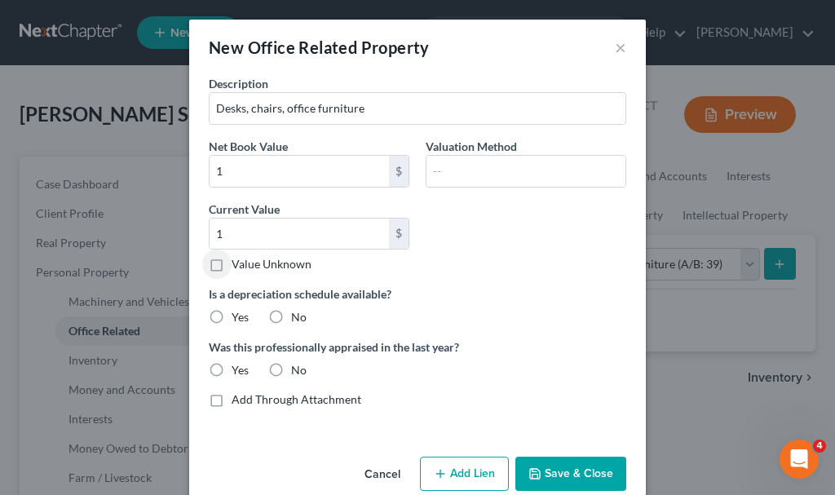
click at [291, 363] on label "No" at bounding box center [298, 370] width 15 height 16
click at [298, 363] on input "No" at bounding box center [303, 367] width 11 height 11
click at [291, 312] on label "No" at bounding box center [298, 317] width 15 height 16
click at [298, 312] on input "No" at bounding box center [303, 314] width 11 height 11
click at [567, 468] on button "Save & Close" at bounding box center [570, 474] width 111 height 34
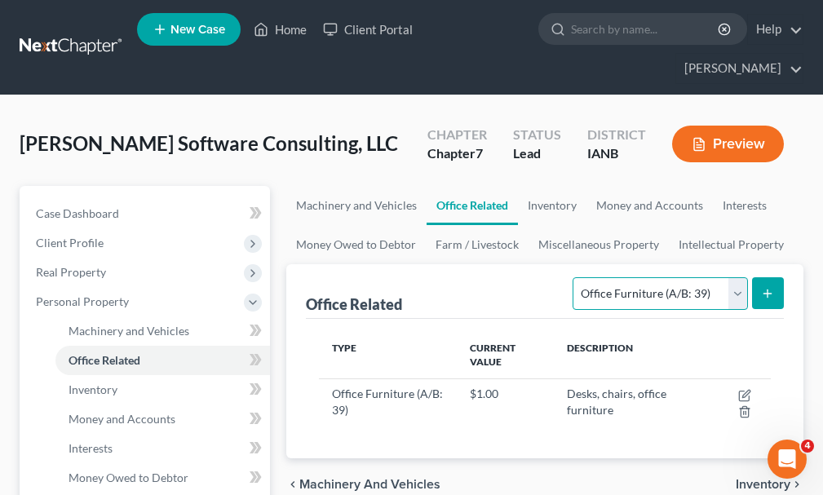
click at [608, 277] on select "Select Type Collectibles (A/B: 42) Office Equipment (A/B: 41) Office Fixtures (…" at bounding box center [659, 293] width 175 height 33
click at [574, 277] on select "Select Type Collectibles (A/B: 42) Office Equipment (A/B: 41) Office Fixtures (…" at bounding box center [659, 293] width 175 height 33
click at [759, 277] on button "submit" at bounding box center [768, 293] width 32 height 32
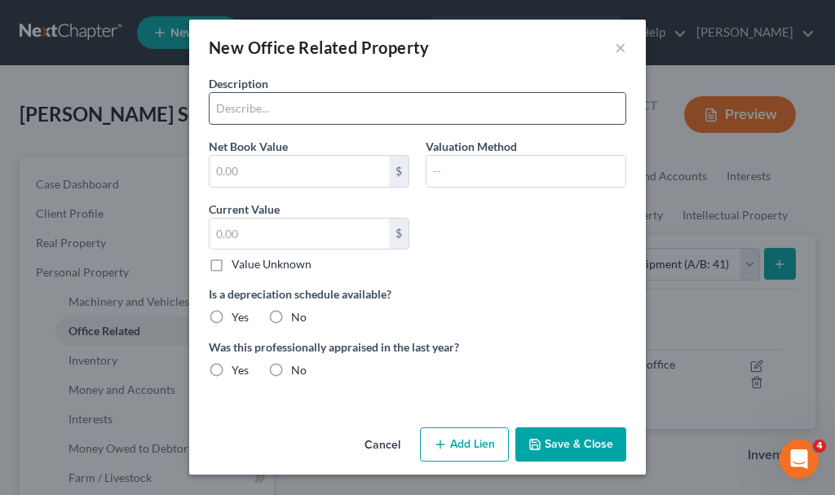
click at [269, 108] on input "text" at bounding box center [418, 108] width 416 height 31
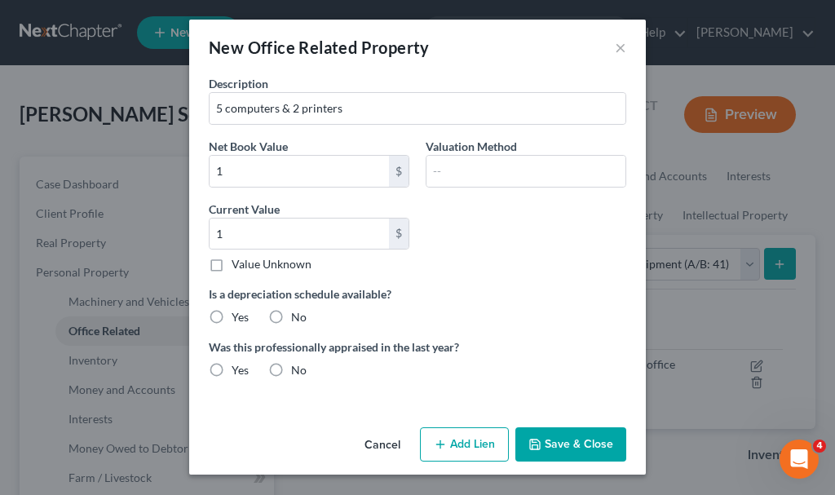
click at [291, 318] on label "No" at bounding box center [298, 317] width 15 height 16
click at [298, 318] on input "No" at bounding box center [303, 314] width 11 height 11
click at [291, 368] on label "No" at bounding box center [298, 370] width 15 height 16
click at [298, 368] on input "No" at bounding box center [303, 367] width 11 height 11
click at [564, 445] on button "Save & Close" at bounding box center [570, 444] width 111 height 34
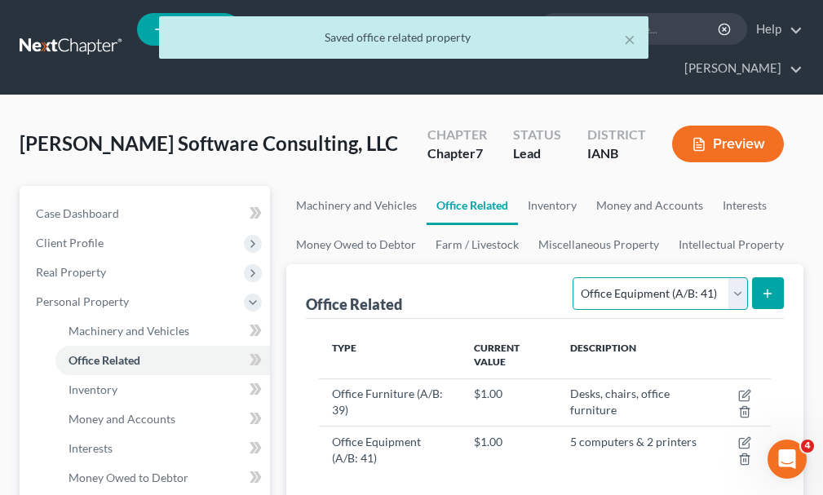
click at [624, 277] on select "Select Type Collectibles (A/B: 42) Office Equipment (A/B: 41) Office Fixtures (…" at bounding box center [659, 293] width 175 height 33
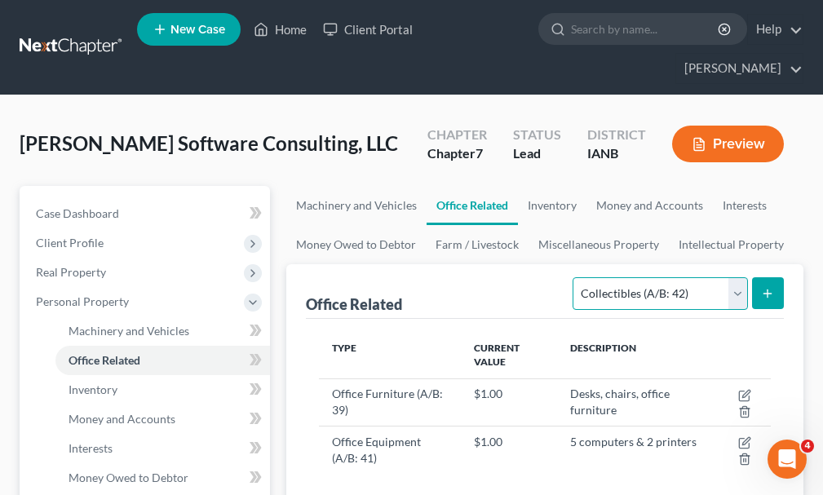
click at [574, 277] on select "Select Type Collectibles (A/B: 42) Office Equipment (A/B: 41) Office Fixtures (…" at bounding box center [659, 293] width 175 height 33
click at [770, 277] on button "submit" at bounding box center [768, 293] width 32 height 32
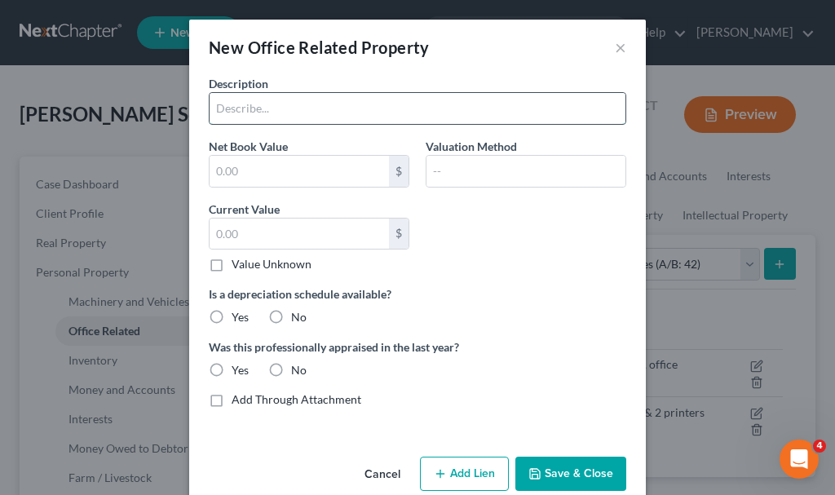
click at [278, 106] on input "text" at bounding box center [418, 108] width 416 height 31
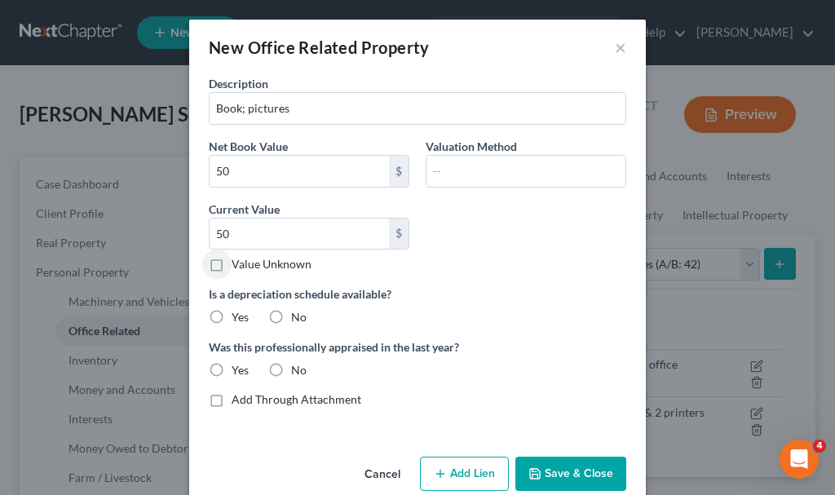
click at [291, 319] on label "No" at bounding box center [298, 317] width 15 height 16
click at [298, 319] on input "No" at bounding box center [303, 314] width 11 height 11
click at [291, 369] on label "No" at bounding box center [298, 370] width 15 height 16
click at [298, 369] on input "No" at bounding box center [303, 367] width 11 height 11
click at [541, 473] on button "Save & Close" at bounding box center [570, 474] width 111 height 34
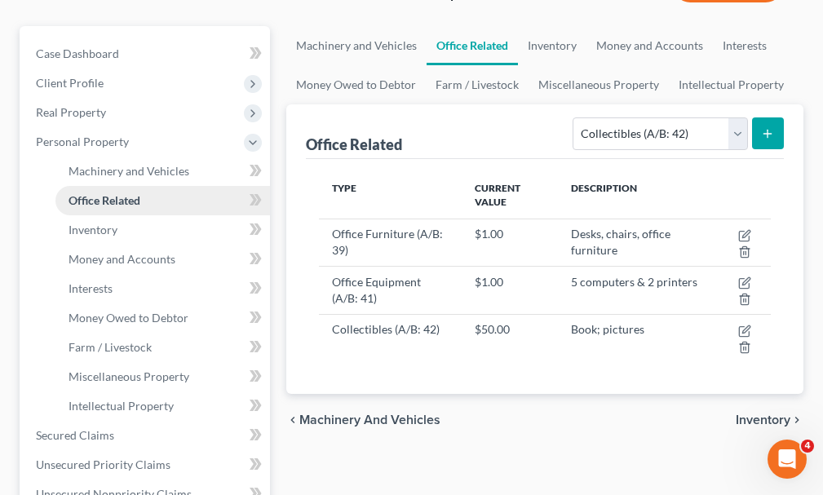
scroll to position [163, 0]
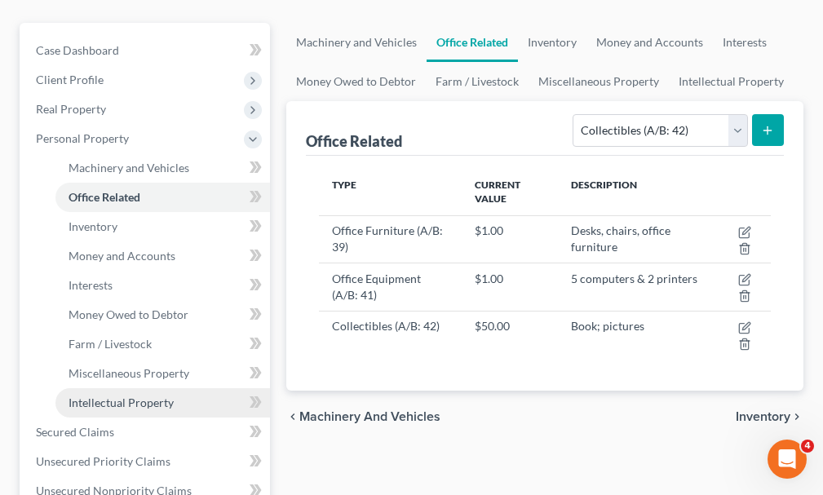
click at [144, 396] on span "Intellectual Property" at bounding box center [121, 403] width 105 height 14
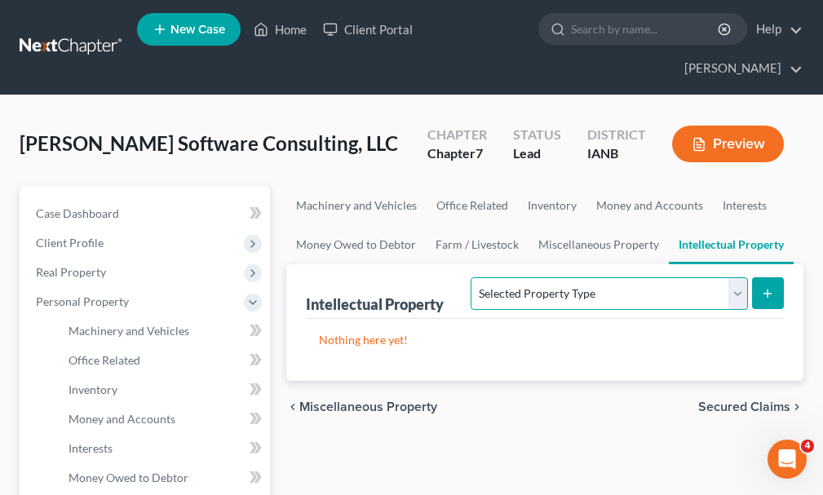
click at [560, 277] on select "Selected Property Type Customer Lists (A/B: 63) Goodwill (A/B: 65) Internet Dom…" at bounding box center [609, 293] width 276 height 33
click at [473, 277] on select "Selected Property Type Customer Lists (A/B: 63) Goodwill (A/B: 65) Internet Dom…" at bounding box center [609, 293] width 276 height 33
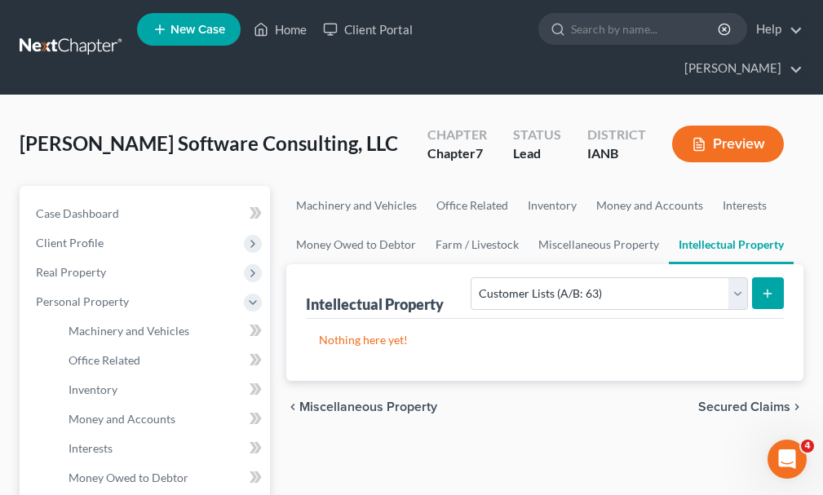
click at [773, 287] on icon "submit" at bounding box center [767, 293] width 13 height 13
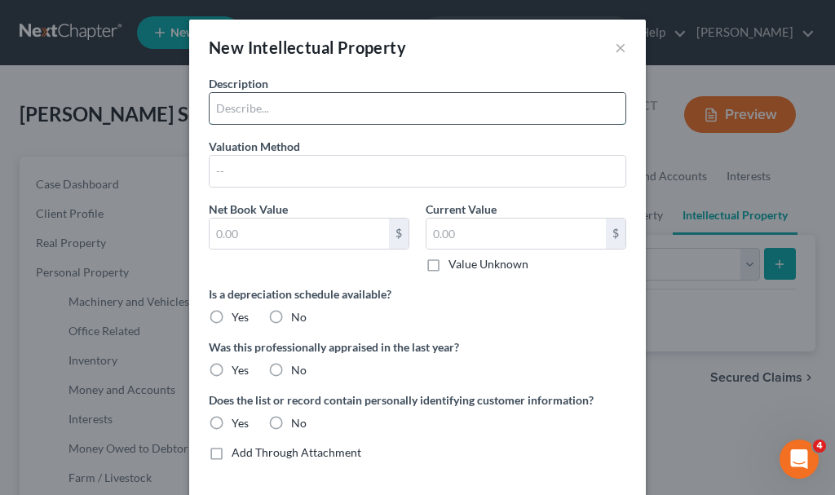
click at [255, 105] on input "text" at bounding box center [418, 108] width 416 height 31
click at [261, 232] on input "text" at bounding box center [299, 234] width 179 height 31
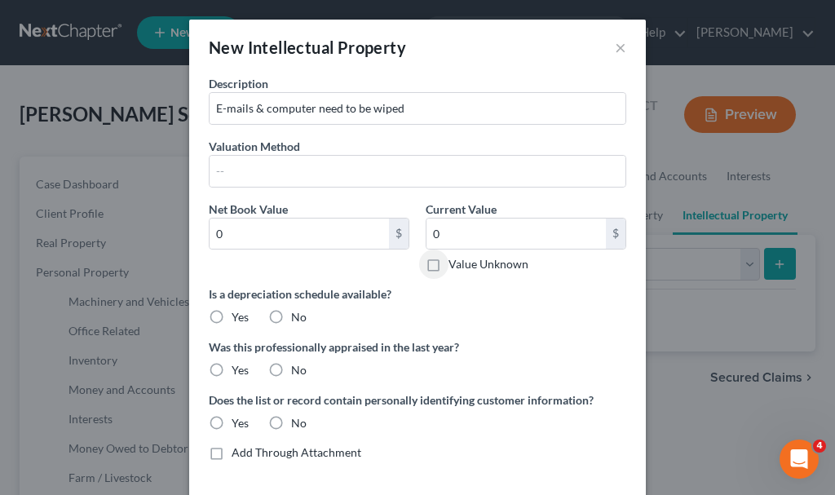
click at [291, 313] on label "No" at bounding box center [298, 317] width 15 height 16
click at [298, 313] on input "No" at bounding box center [303, 314] width 11 height 11
click at [291, 369] on label "No" at bounding box center [298, 370] width 15 height 16
click at [298, 369] on input "No" at bounding box center [303, 367] width 11 height 11
click at [232, 421] on label "Yes" at bounding box center [240, 423] width 17 height 16
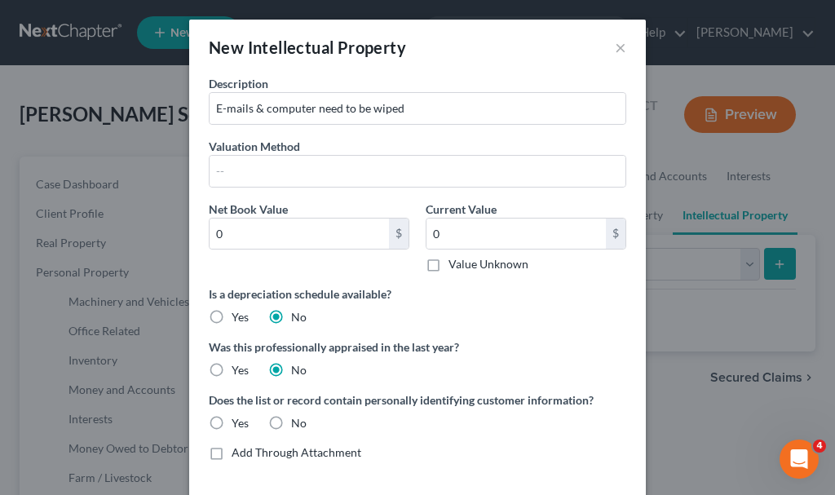
click at [238, 421] on input "Yes" at bounding box center [243, 420] width 11 height 11
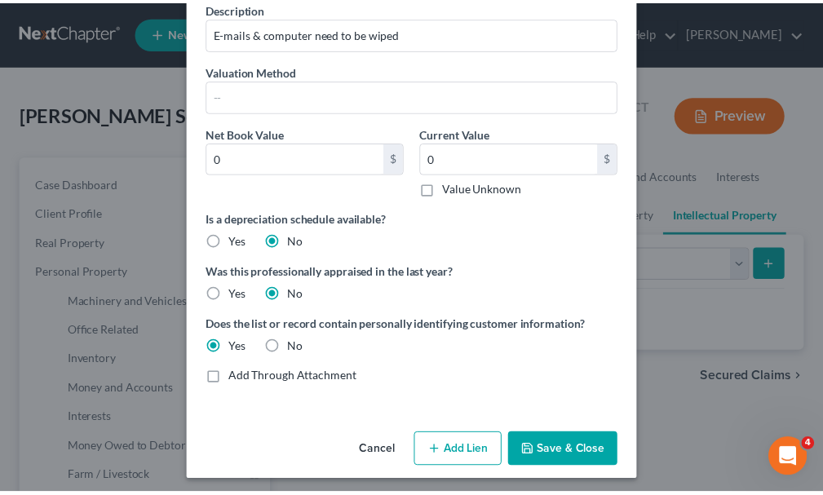
scroll to position [82, 0]
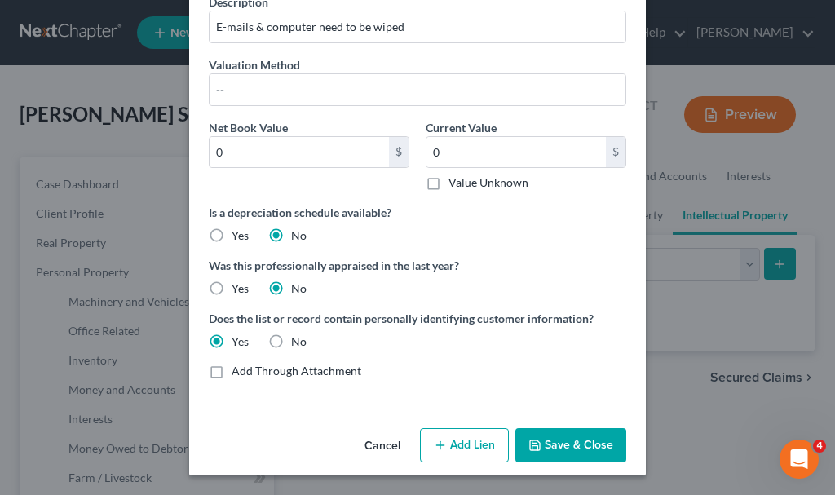
click at [543, 442] on button "Save & Close" at bounding box center [570, 445] width 111 height 34
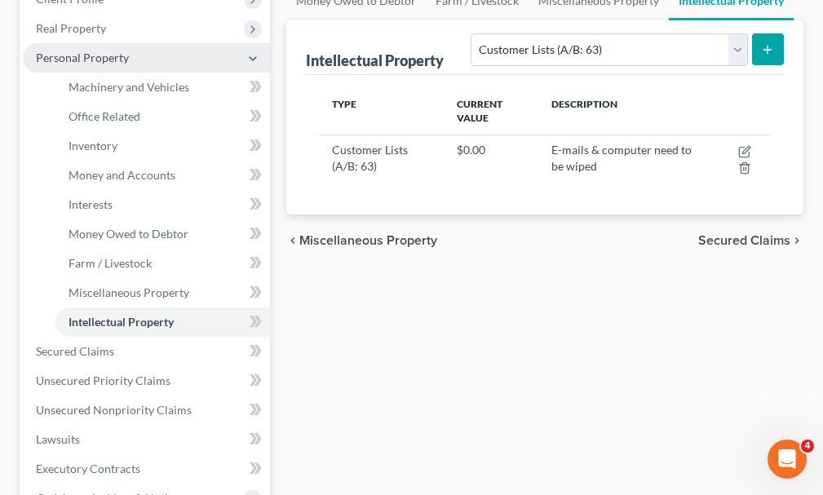
scroll to position [245, 0]
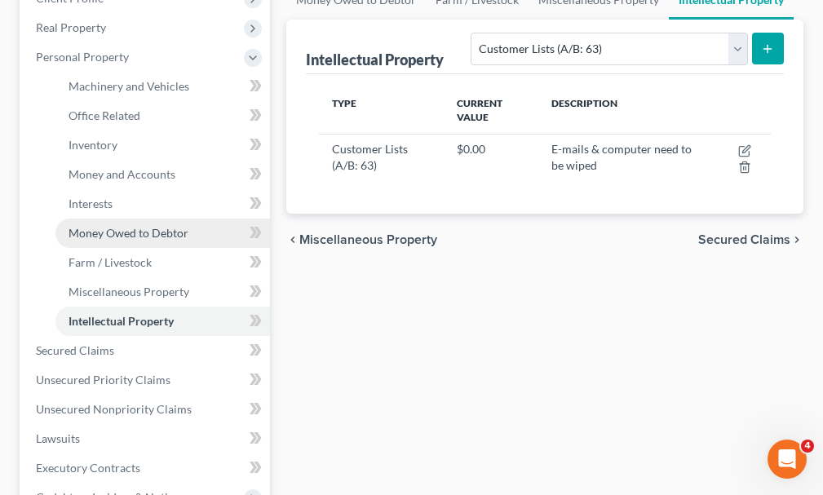
click at [124, 226] on span "Money Owed to Debtor" at bounding box center [129, 233] width 120 height 14
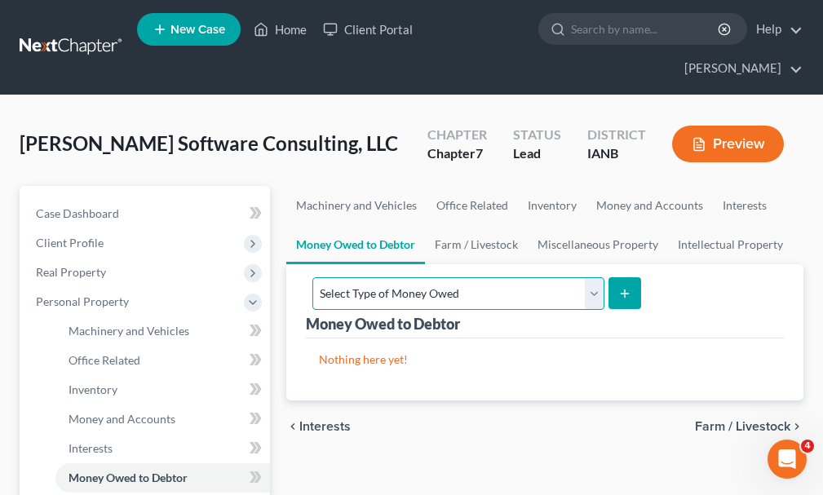
click at [486, 277] on select "Select Type of Money Owed Accounts Receivable (A/B: 11) Causes of Action Agains…" at bounding box center [458, 293] width 292 height 33
click at [312, 277] on select "Select Type of Money Owed Accounts Receivable (A/B: 11) Causes of Action Agains…" at bounding box center [458, 293] width 292 height 33
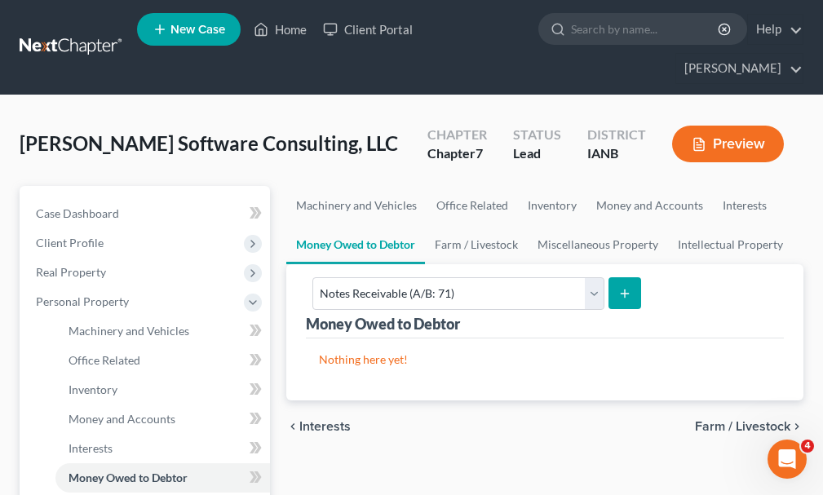
click at [619, 287] on icon "submit" at bounding box center [624, 293] width 13 height 13
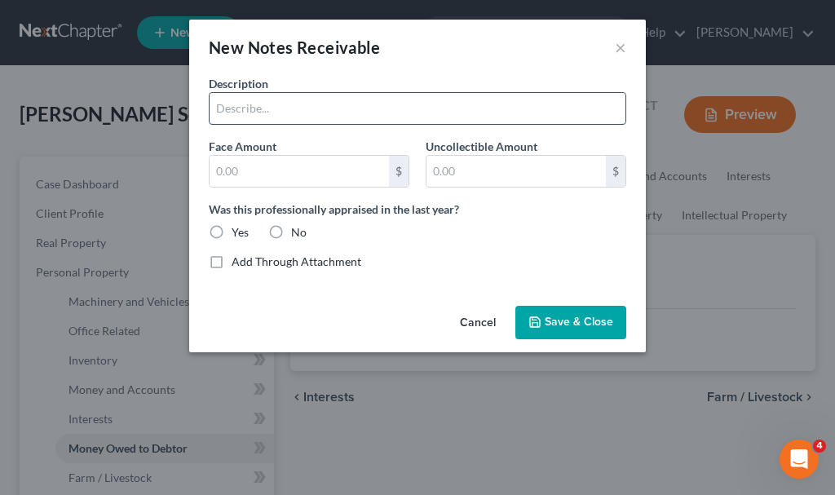
click at [266, 104] on input "text" at bounding box center [418, 108] width 416 height 31
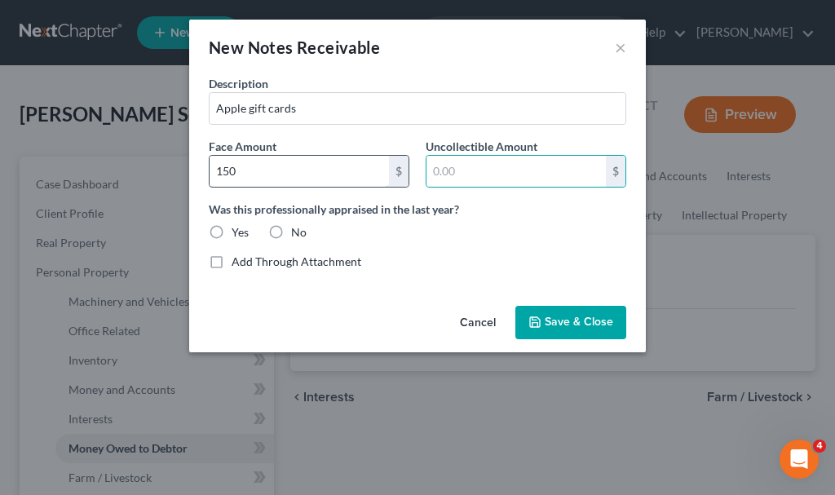
click at [281, 176] on input "150" at bounding box center [299, 171] width 179 height 31
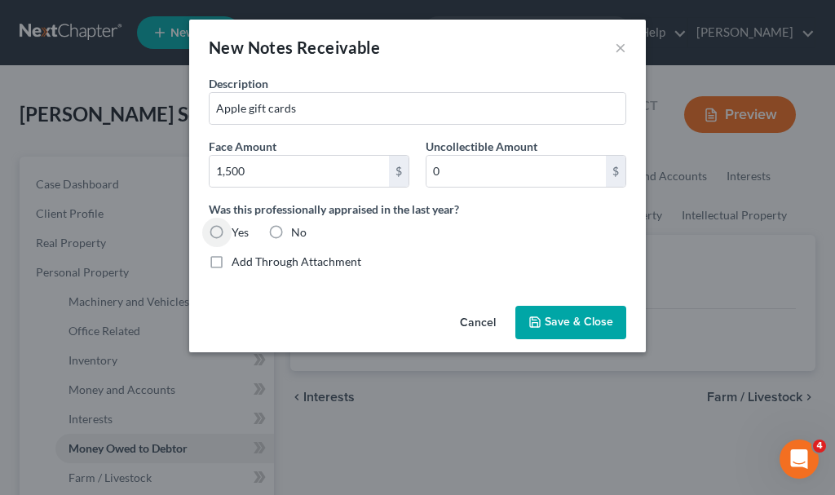
click at [291, 228] on label "No" at bounding box center [298, 232] width 15 height 16
click at [298, 228] on input "No" at bounding box center [303, 229] width 11 height 11
click at [573, 320] on span "Save & Close" at bounding box center [579, 323] width 69 height 14
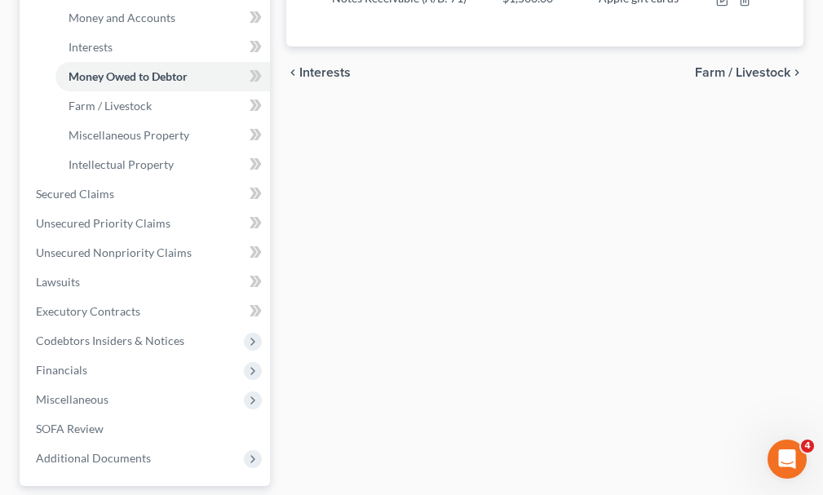
scroll to position [408, 0]
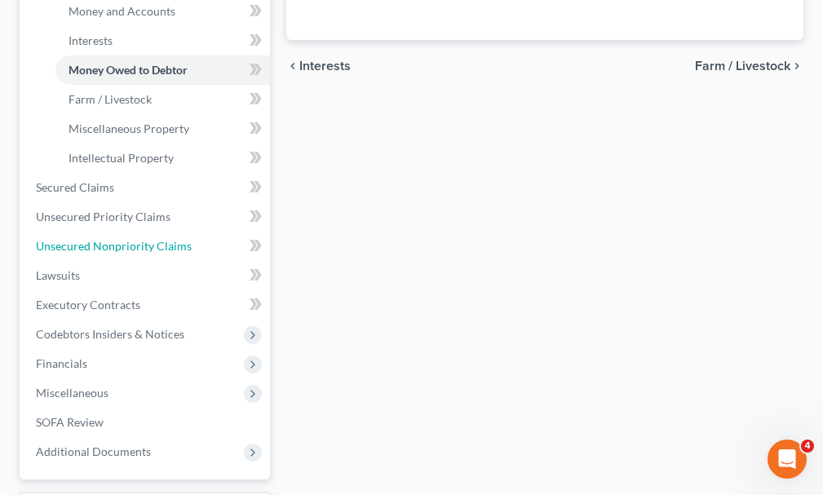
click at [103, 232] on link "Unsecured Nonpriority Claims" at bounding box center [146, 246] width 247 height 29
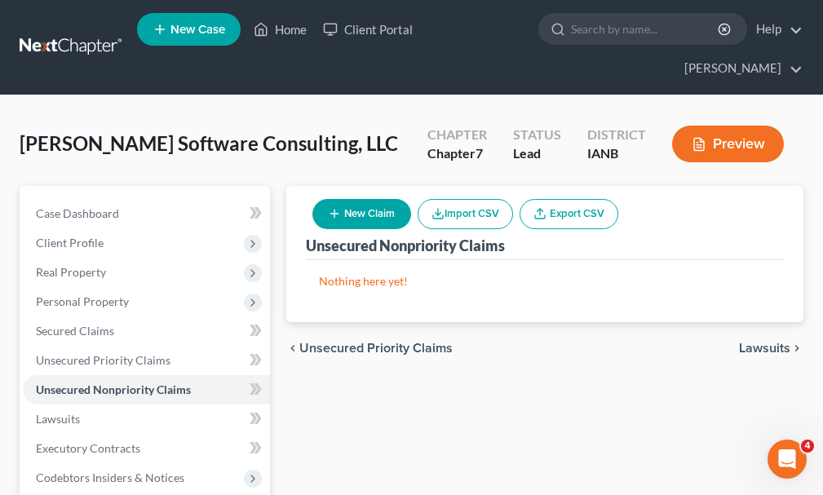
click at [384, 199] on button "New Claim" at bounding box center [361, 214] width 99 height 30
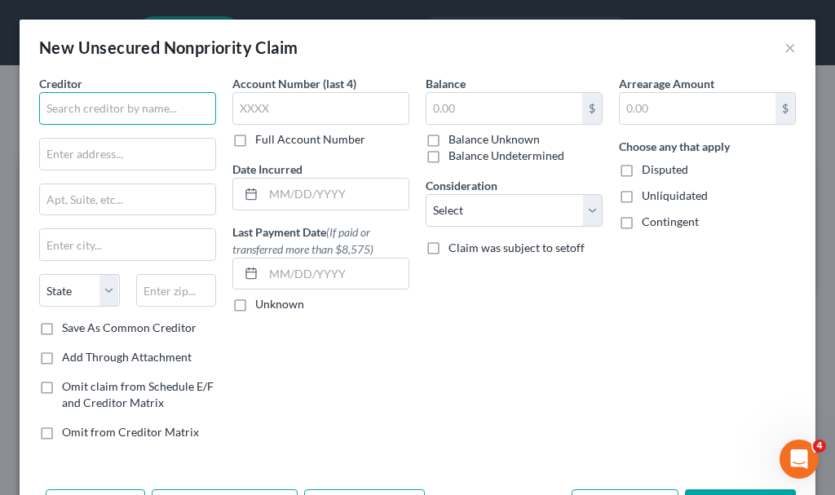
click at [150, 104] on input "text" at bounding box center [127, 108] width 177 height 33
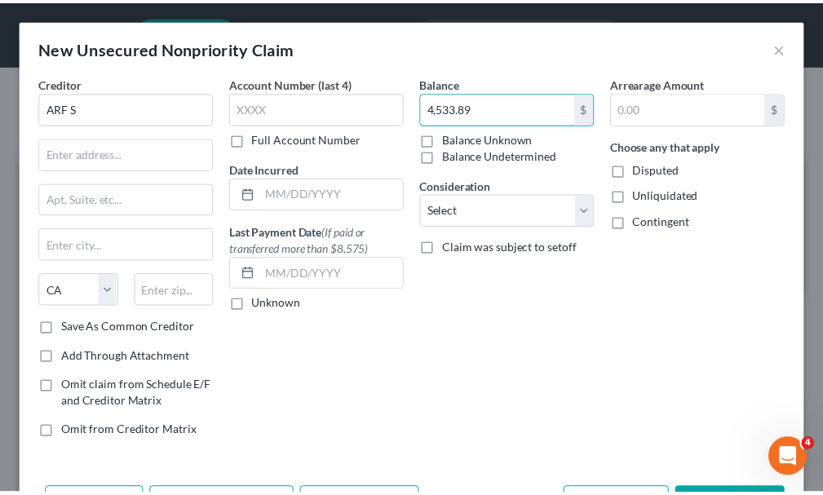
scroll to position [61, 0]
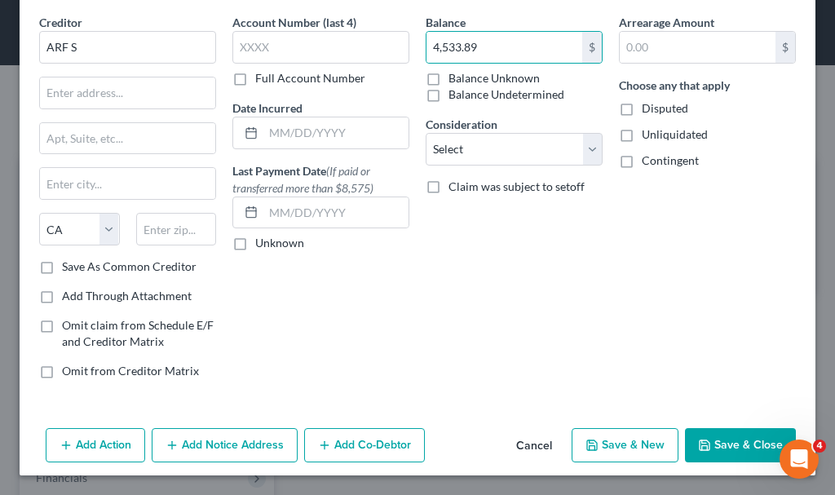
click at [726, 443] on button "Save & Close" at bounding box center [740, 445] width 111 height 34
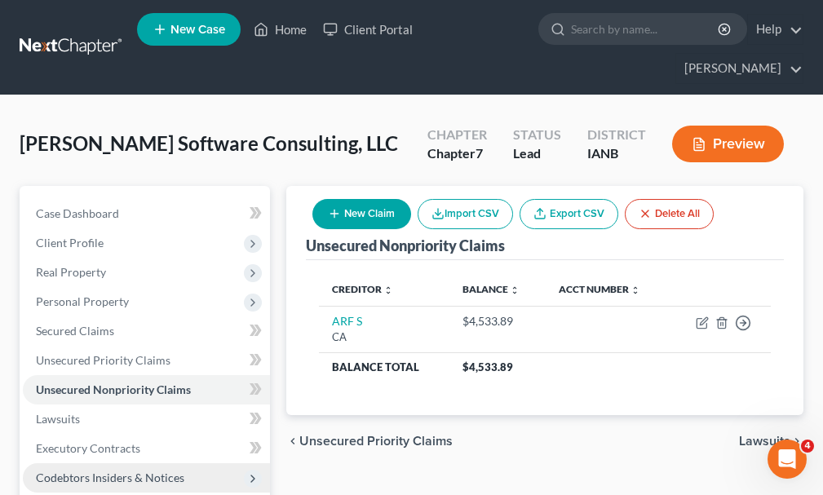
click at [126, 471] on span "Codebtors Insiders & Notices" at bounding box center [110, 478] width 148 height 14
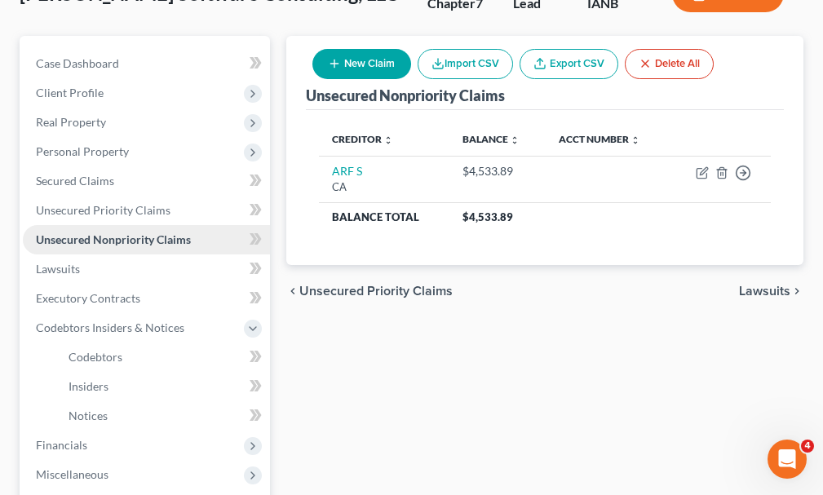
scroll to position [163, 0]
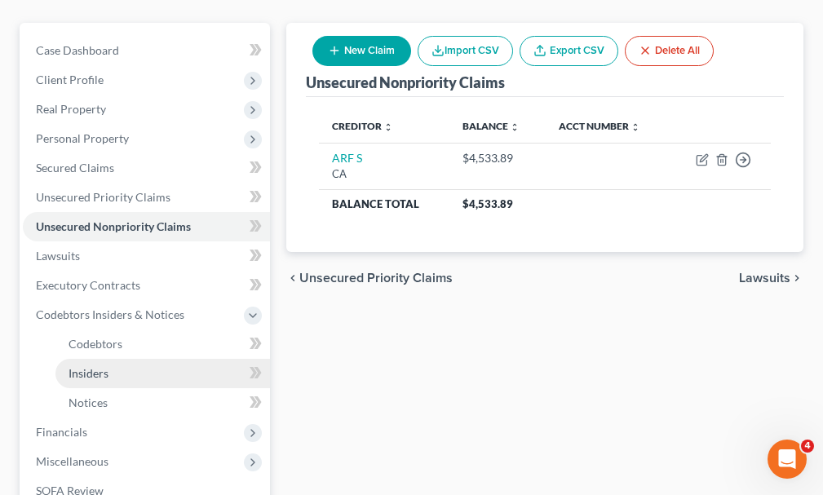
click at [83, 366] on span "Insiders" at bounding box center [89, 373] width 40 height 14
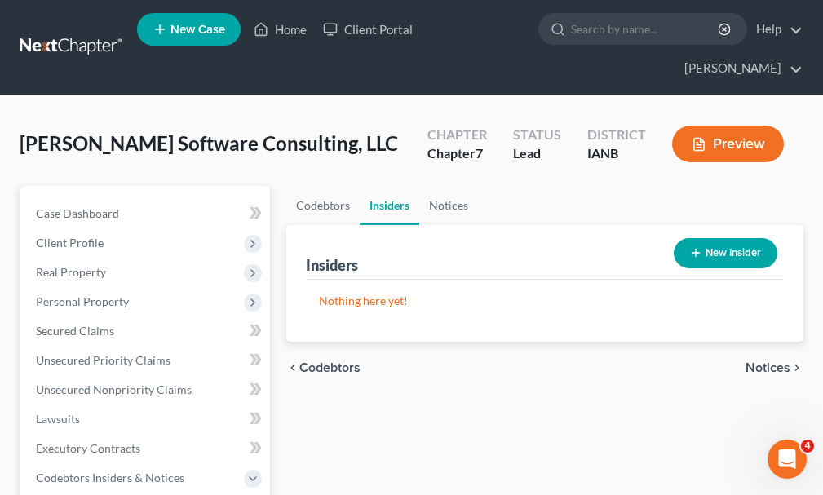
click at [729, 238] on button "New Insider" at bounding box center [726, 253] width 104 height 30
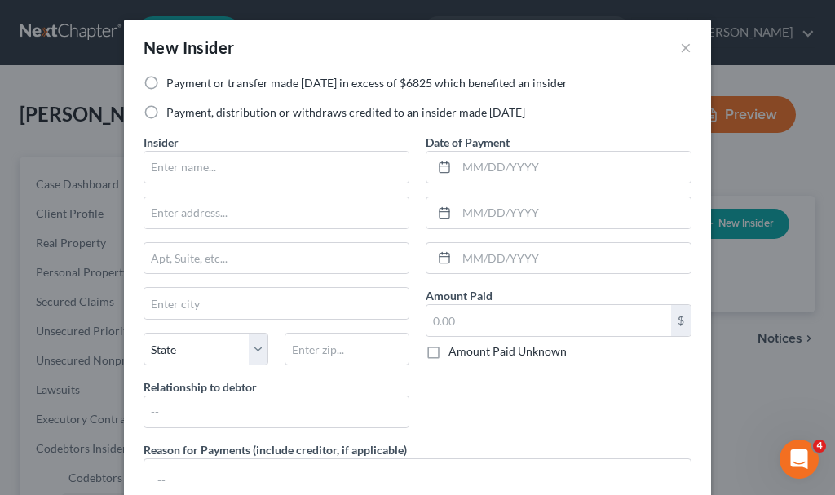
click at [166, 112] on label "Payment, distribution or withdraws credited to an insider made [DATE]" at bounding box center [345, 112] width 359 height 16
click at [173, 112] on input "Payment, distribution or withdraws credited to an insider made [DATE]" at bounding box center [178, 109] width 11 height 11
click at [201, 168] on input "text" at bounding box center [276, 167] width 264 height 31
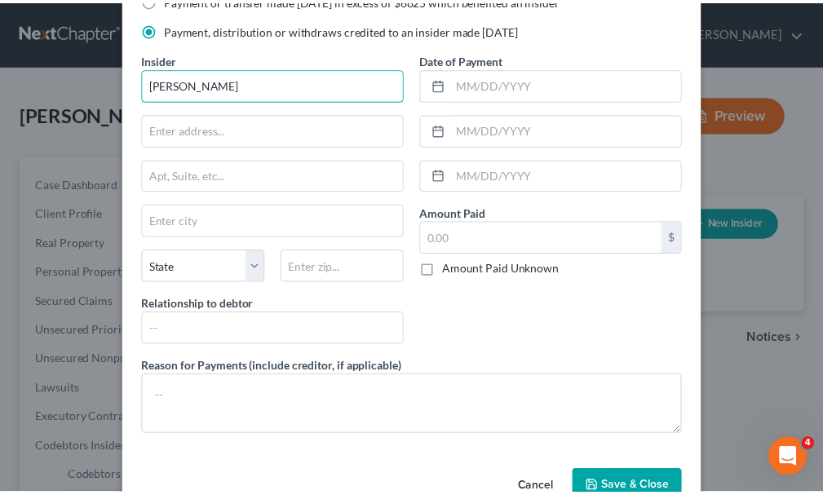
scroll to position [126, 0]
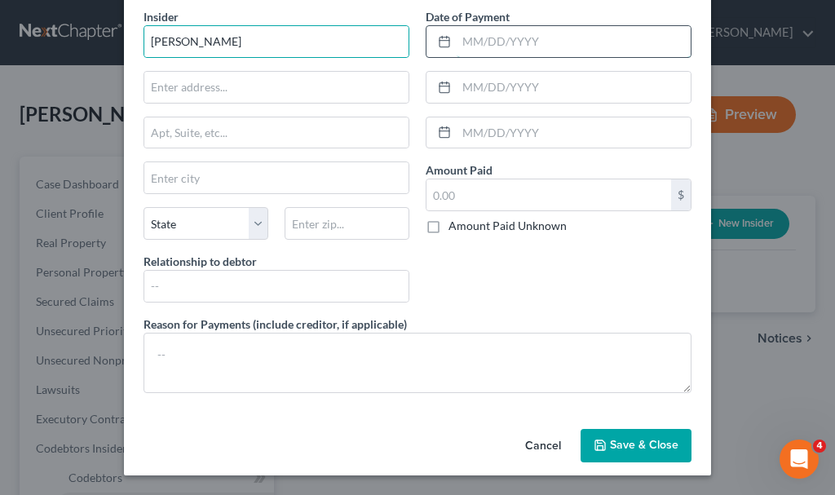
click at [536, 41] on input "text" at bounding box center [574, 41] width 234 height 31
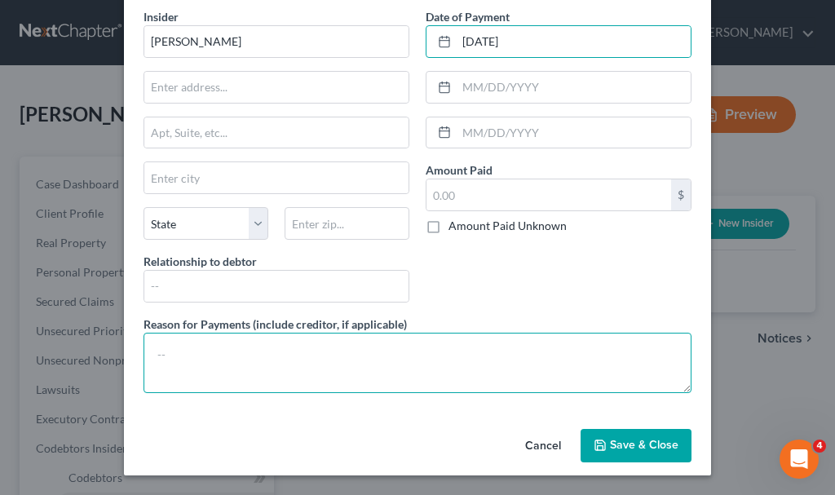
click at [233, 365] on textarea at bounding box center [418, 363] width 548 height 60
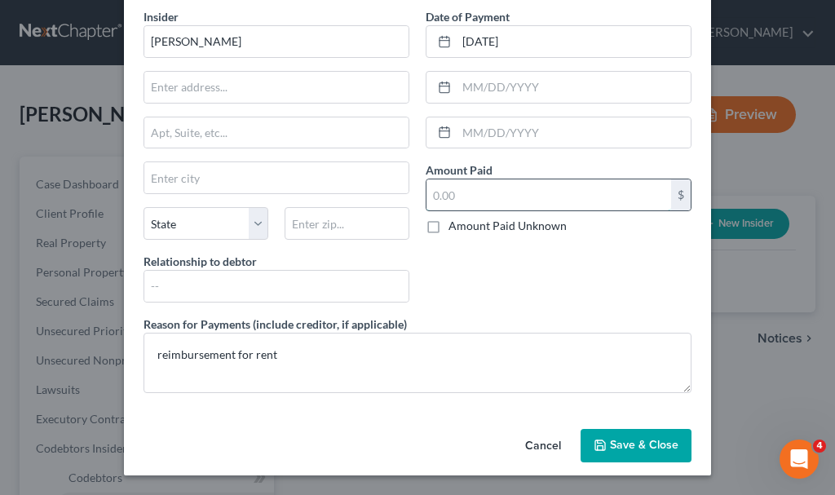
click at [477, 196] on input "text" at bounding box center [548, 194] width 245 height 31
click at [627, 449] on span "Save & Close" at bounding box center [644, 446] width 69 height 14
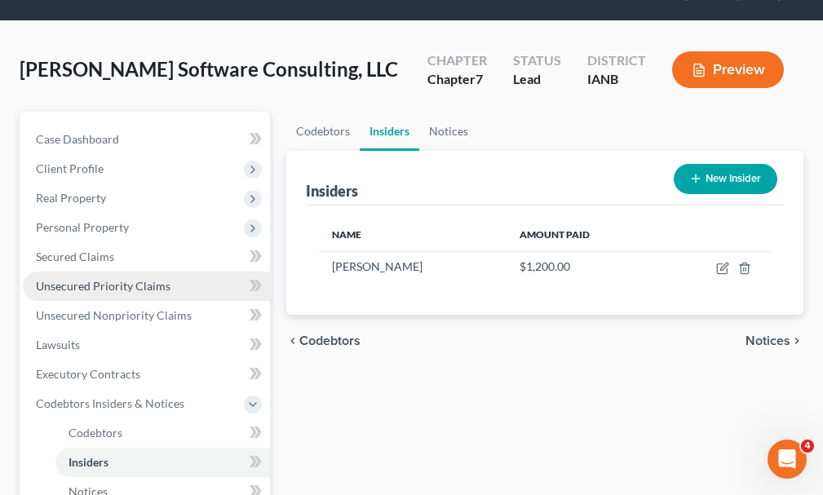
scroll to position [82, 0]
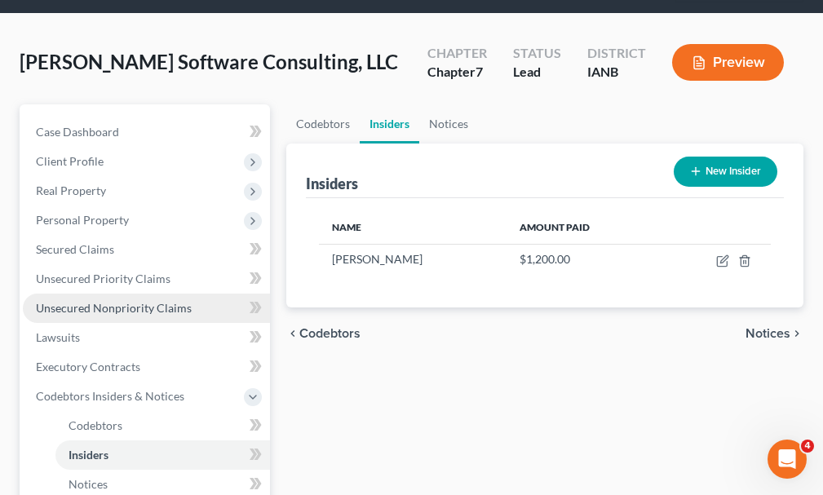
click at [86, 294] on link "Unsecured Nonpriority Claims" at bounding box center [146, 308] width 247 height 29
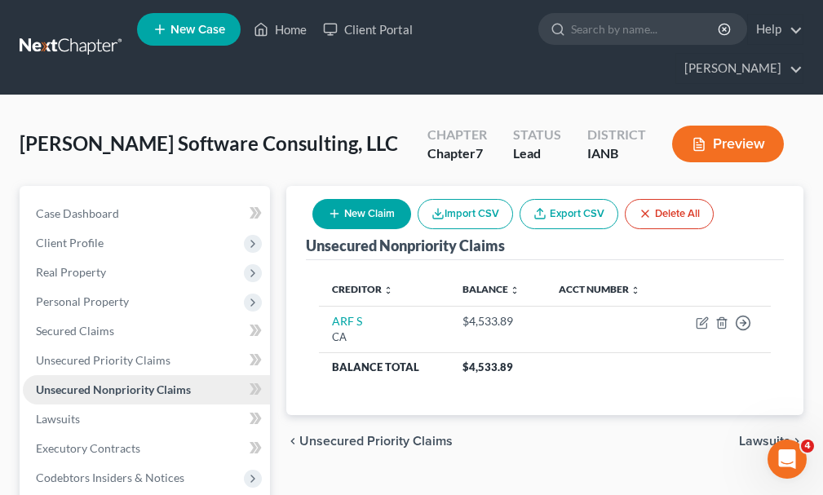
click at [86, 294] on span "Personal Property" at bounding box center [82, 301] width 93 height 14
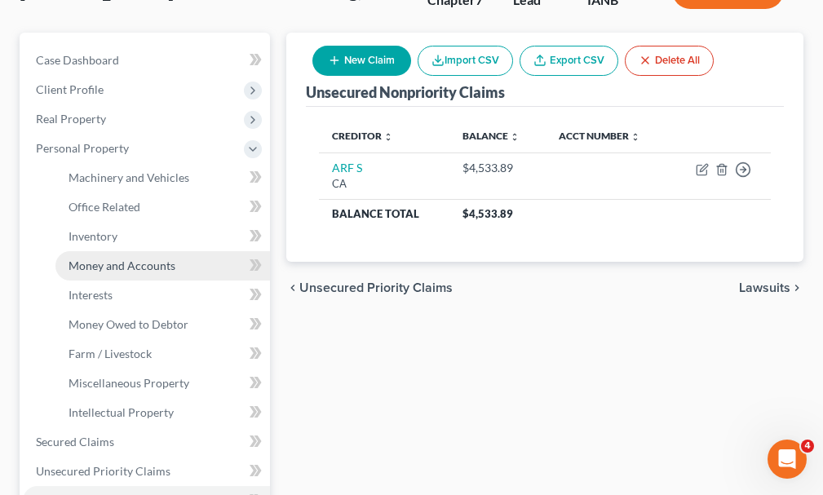
scroll to position [163, 0]
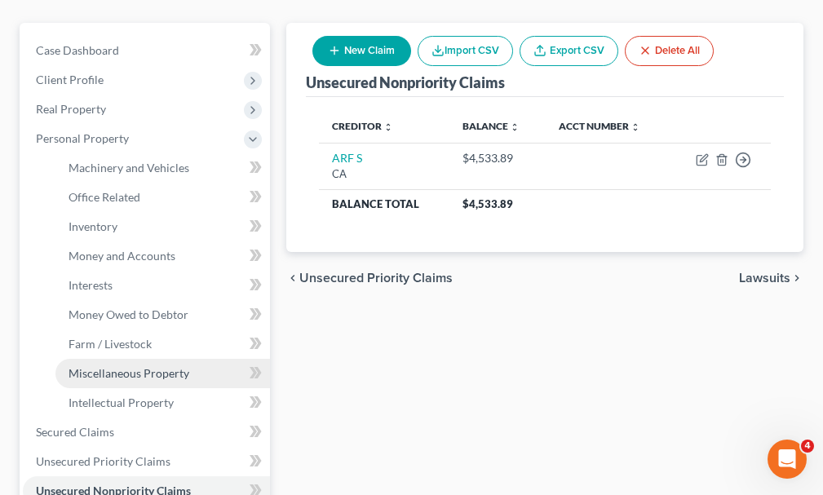
click at [126, 366] on span "Miscellaneous Property" at bounding box center [129, 373] width 121 height 14
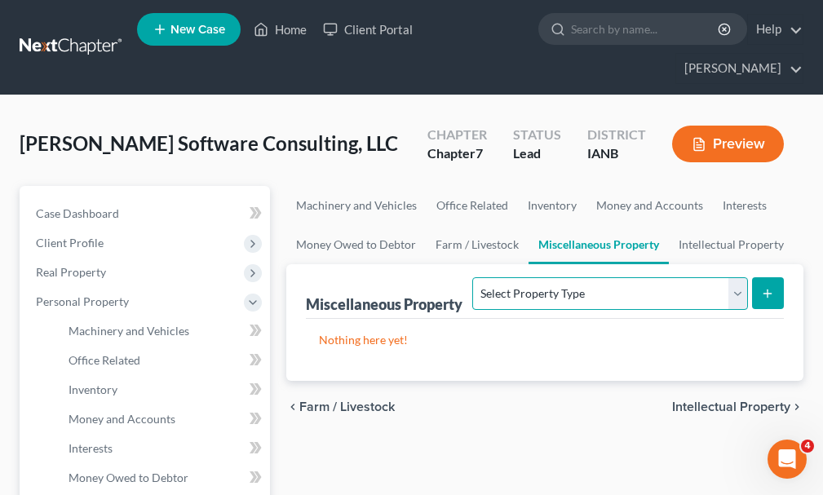
click at [500, 277] on select "Select Property Type Assigned for Creditor Benefit [DATE] (SOFA: 8) Assigned to…" at bounding box center [609, 293] width 275 height 33
click at [472, 277] on select "Select Property Type Assigned for Creditor Benefit [DATE] (SOFA: 8) Assigned to…" at bounding box center [609, 293] width 275 height 33
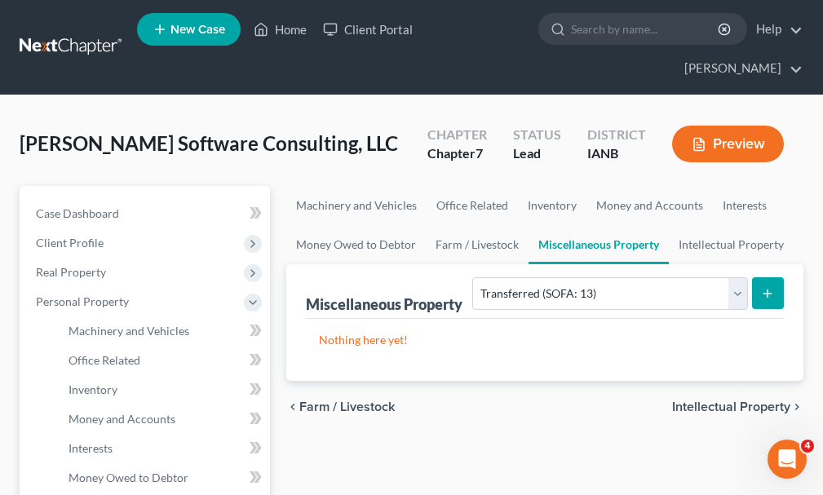
click at [761, 287] on icon "submit" at bounding box center [767, 293] width 13 height 13
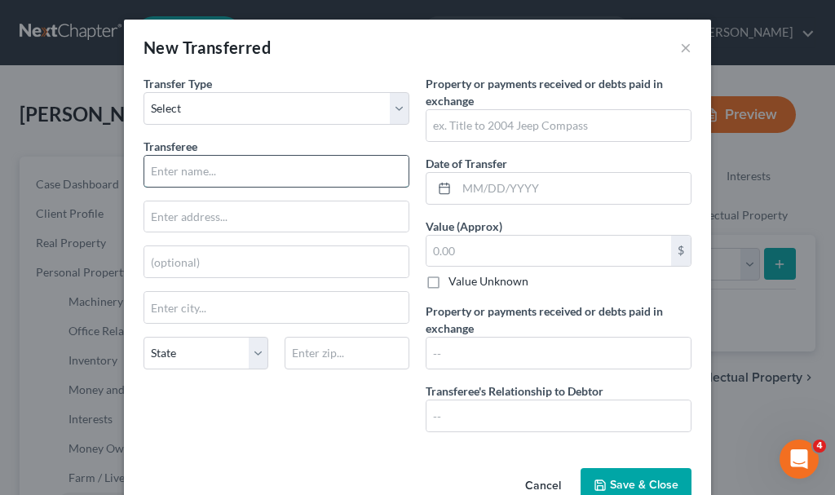
click at [232, 170] on input "text" at bounding box center [276, 171] width 264 height 31
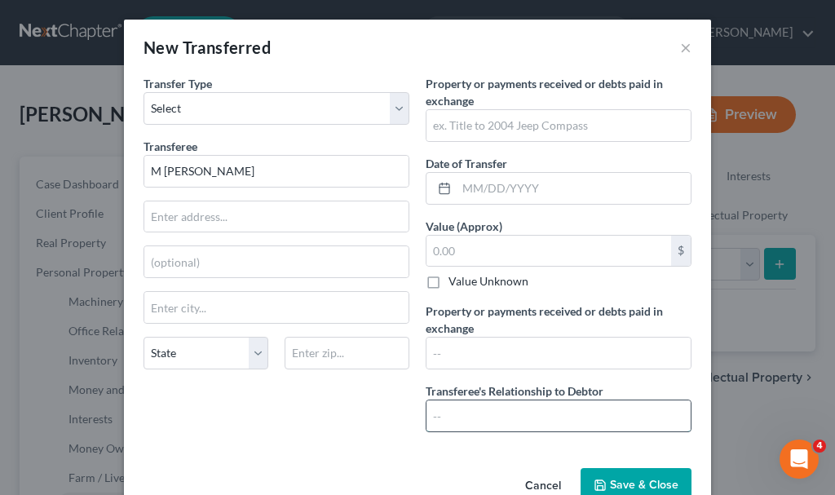
click at [464, 409] on input "text" at bounding box center [558, 415] width 264 height 31
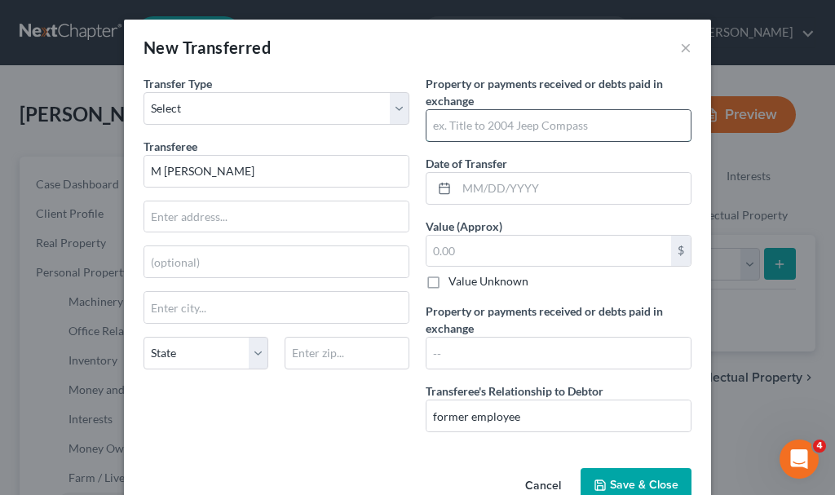
click at [546, 117] on input "text" at bounding box center [558, 125] width 264 height 31
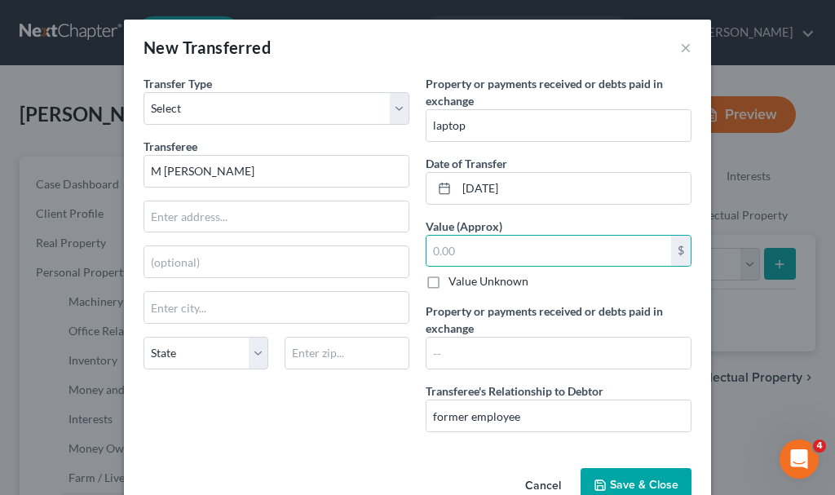
click at [611, 482] on span "Save & Close" at bounding box center [644, 485] width 69 height 14
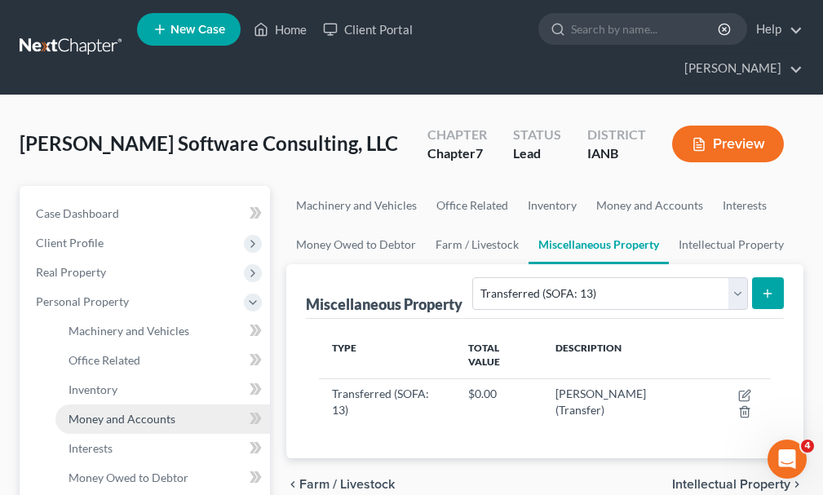
click at [95, 412] on span "Money and Accounts" at bounding box center [122, 419] width 107 height 14
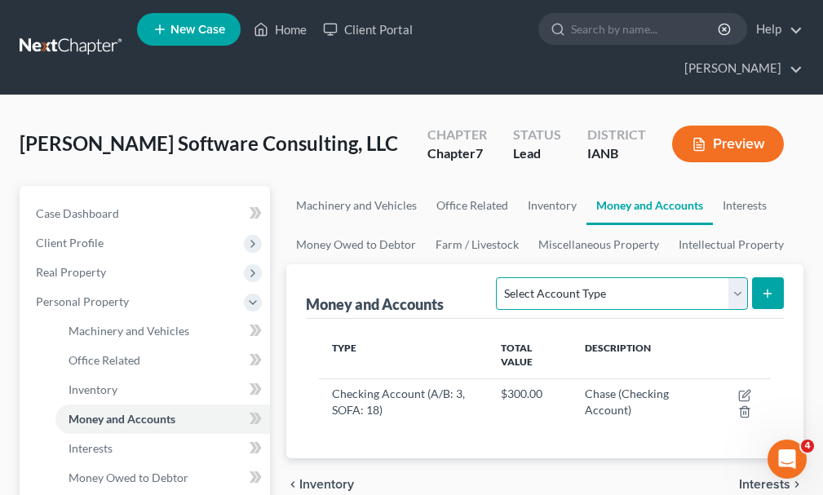
click at [559, 277] on select "Select Account Type Brokerage (A/B: 3, SOFA: 18) Cash on Hand (A/B: 2) Certific…" at bounding box center [621, 293] width 251 height 33
click at [498, 277] on select "Select Account Type Brokerage (A/B: 3, SOFA: 18) Cash on Hand (A/B: 2) Certific…" at bounding box center [621, 293] width 251 height 33
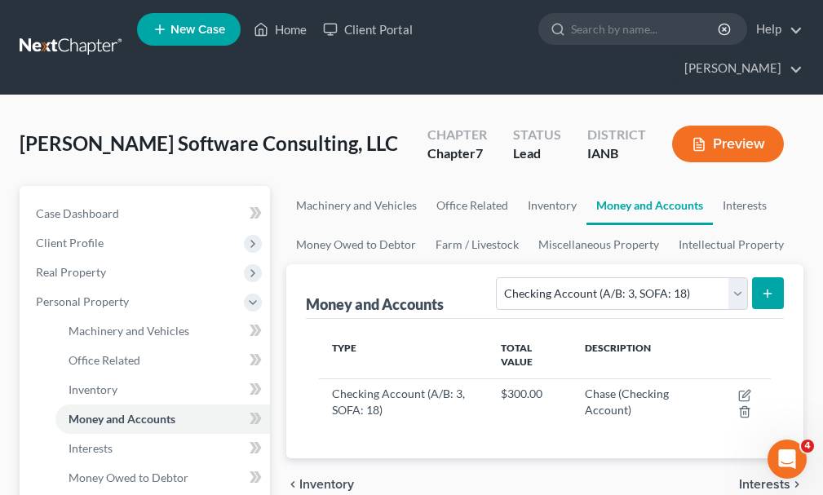
click at [767, 289] on line "submit" at bounding box center [767, 292] width 0 height 7
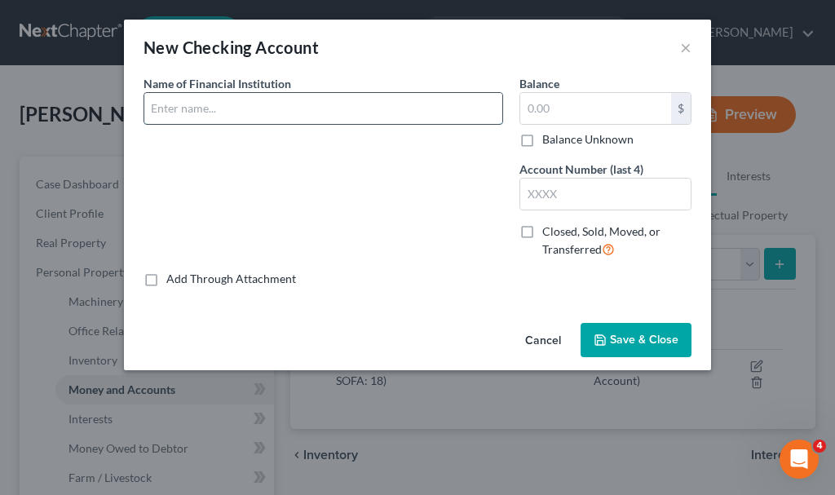
click at [261, 105] on input "text" at bounding box center [323, 108] width 358 height 31
click at [542, 232] on label "Closed, Sold, Moved, or Transferred" at bounding box center [616, 240] width 149 height 35
click at [549, 232] on input "Closed, Sold, Moved, or Transferred" at bounding box center [554, 228] width 11 height 11
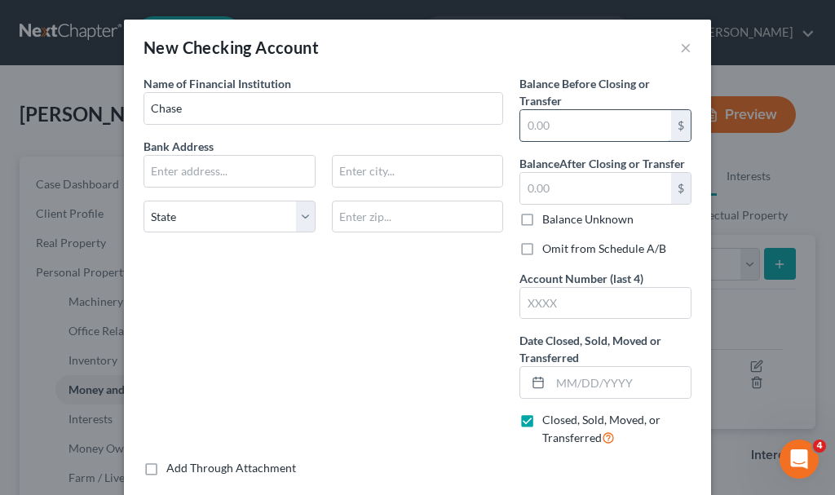
click at [551, 133] on input "text" at bounding box center [595, 125] width 151 height 31
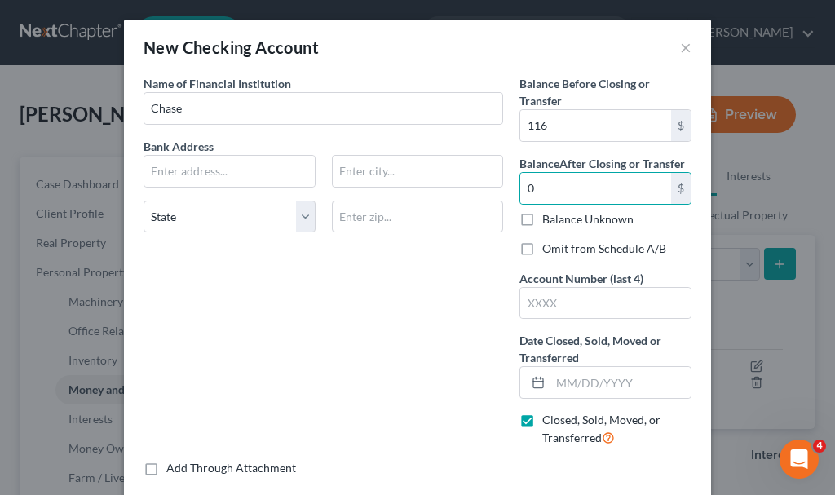
click at [542, 248] on label "Omit from Schedule A/B" at bounding box center [604, 249] width 124 height 16
click at [549, 248] on input "Omit from Schedule A/B" at bounding box center [554, 246] width 11 height 11
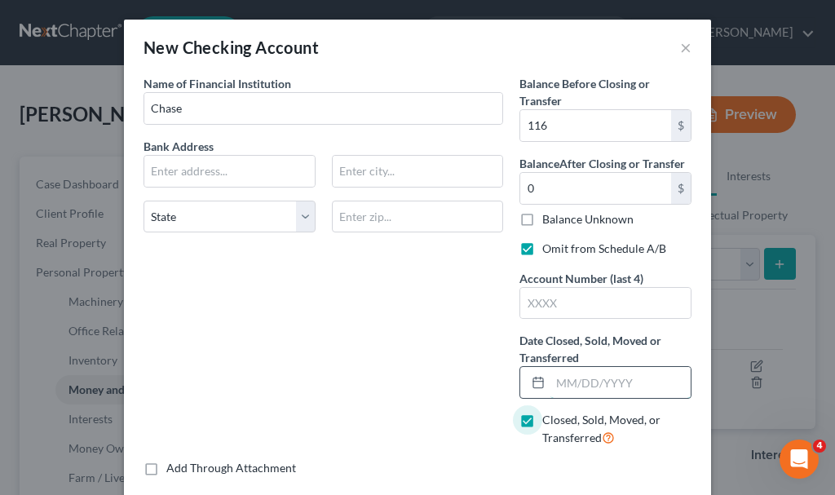
click at [597, 381] on input "text" at bounding box center [620, 382] width 140 height 31
click at [557, 304] on input "text" at bounding box center [605, 303] width 170 height 31
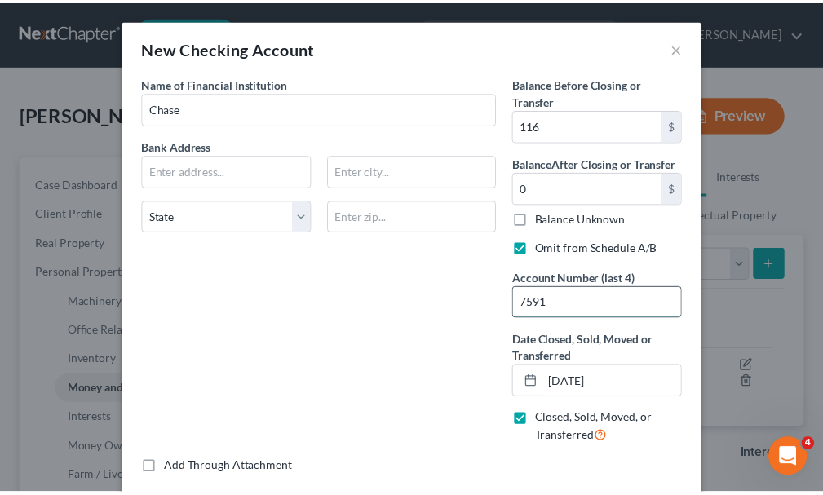
scroll to position [84, 0]
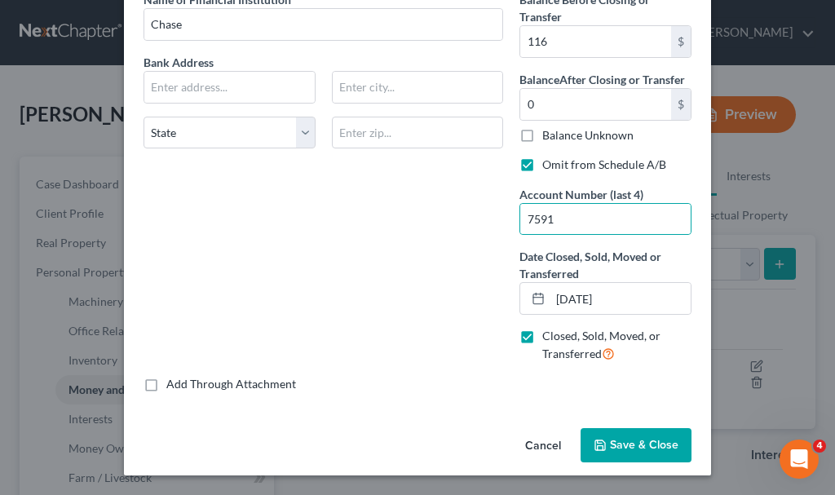
click at [639, 443] on span "Save & Close" at bounding box center [644, 445] width 69 height 14
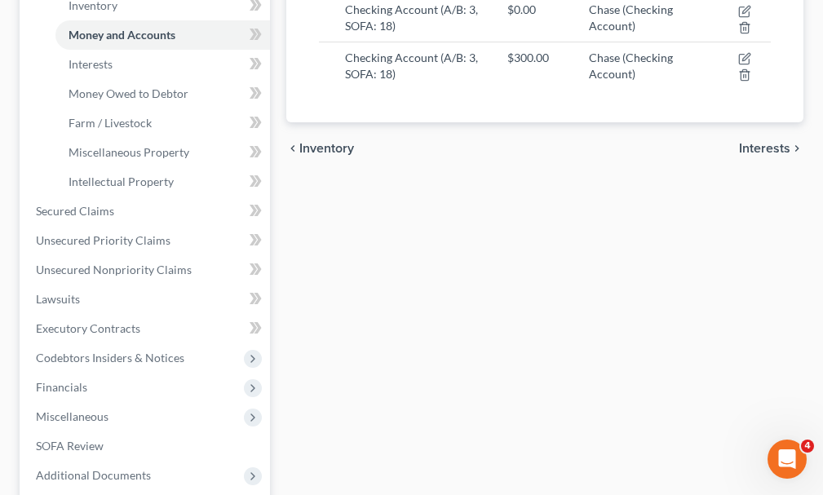
scroll to position [408, 0]
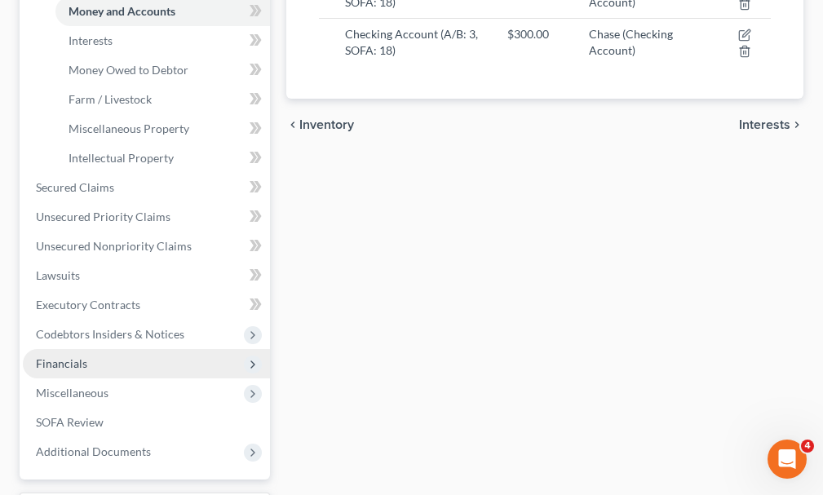
click at [72, 356] on span "Financials" at bounding box center [61, 363] width 51 height 14
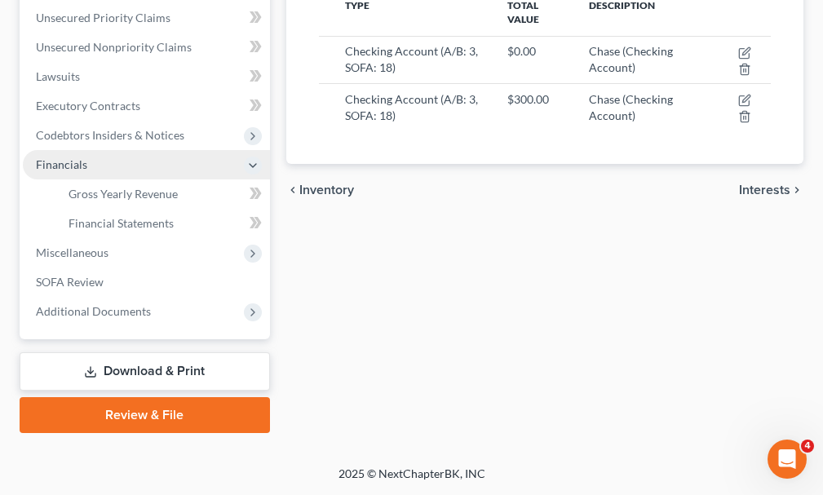
scroll to position [313, 0]
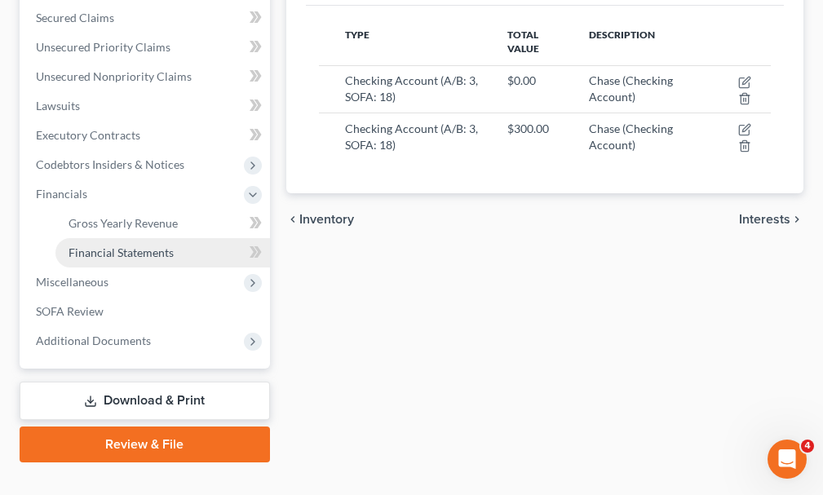
click at [105, 245] on span "Financial Statements" at bounding box center [121, 252] width 105 height 14
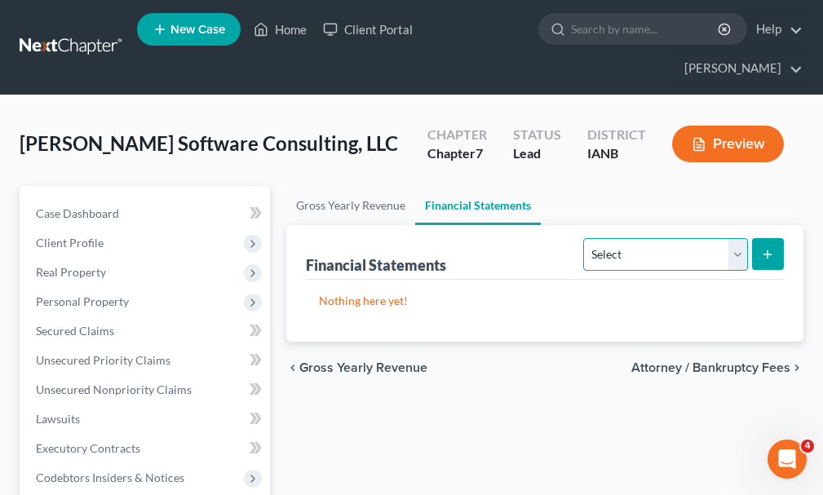
click at [634, 238] on select "Select Auditor Bookkeeper Creditor Pension Contribution Records Keeper Tax Cons…" at bounding box center [665, 254] width 164 height 33
click at [583, 238] on select "Select Auditor Bookkeeper Creditor Pension Contribution Records Keeper Tax Cons…" at bounding box center [665, 254] width 164 height 33
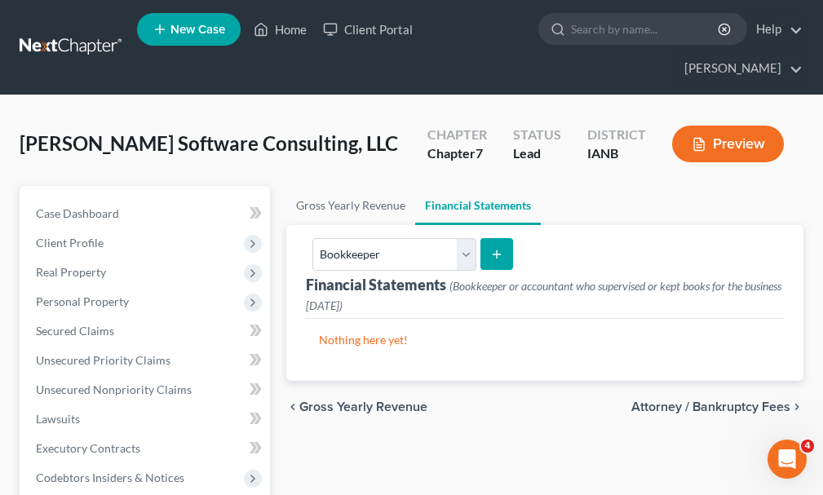
click at [495, 248] on icon "submit" at bounding box center [496, 254] width 13 height 13
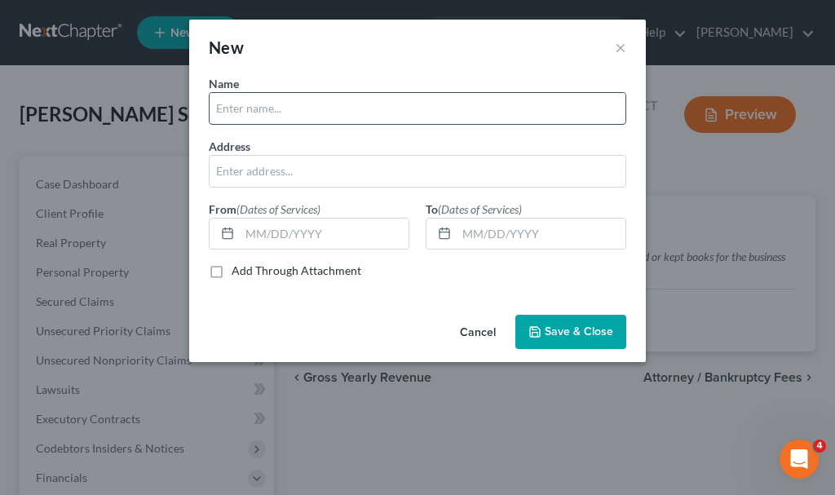
click at [276, 99] on input "text" at bounding box center [418, 108] width 416 height 31
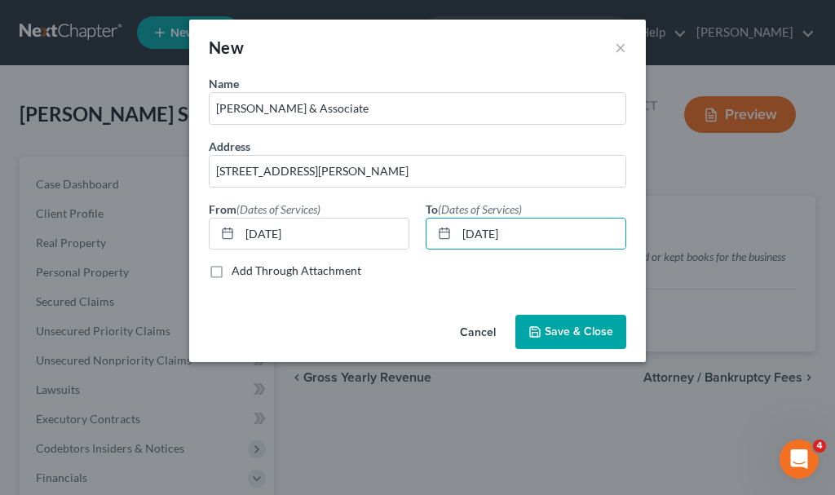
click at [571, 331] on span "Save & Close" at bounding box center [579, 332] width 69 height 14
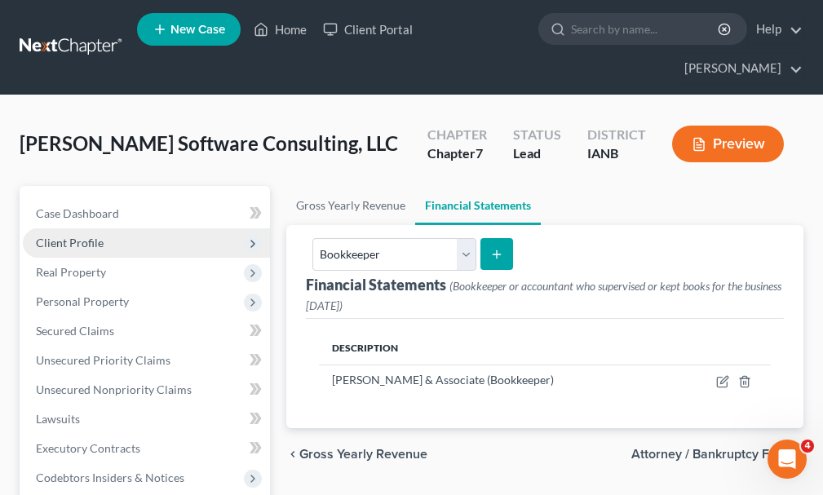
click at [68, 236] on span "Client Profile" at bounding box center [70, 243] width 68 height 14
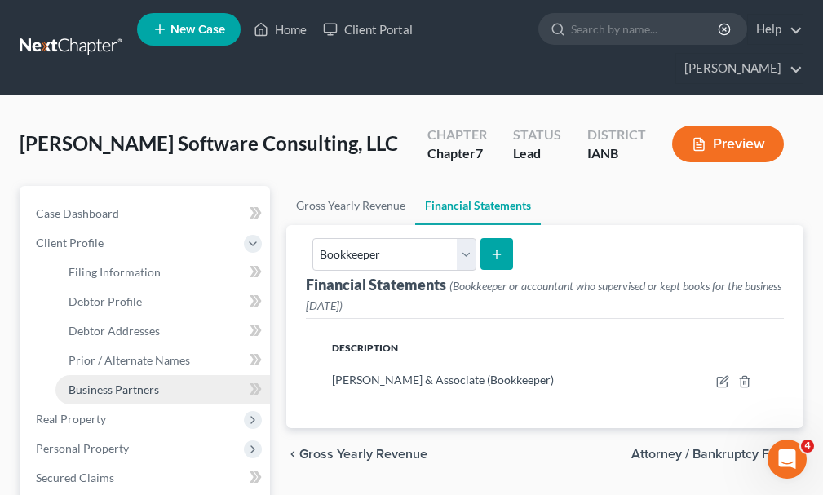
click at [116, 382] on span "Business Partners" at bounding box center [114, 389] width 91 height 14
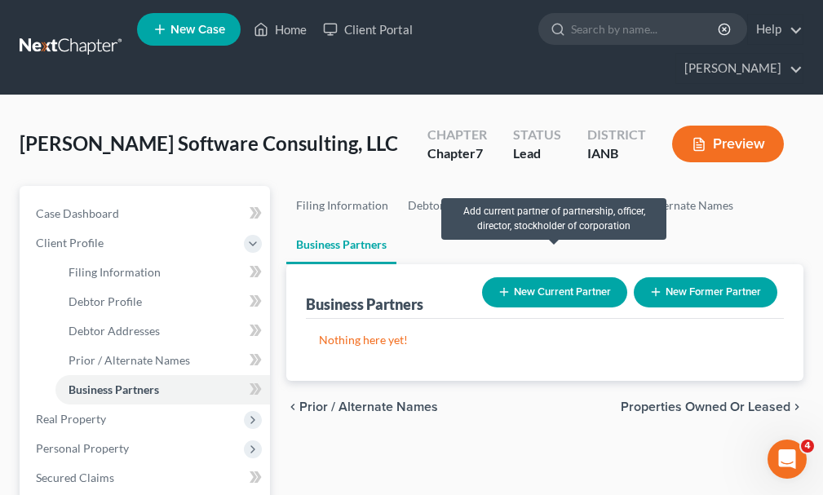
click at [559, 277] on button "New Current Partner" at bounding box center [554, 292] width 145 height 30
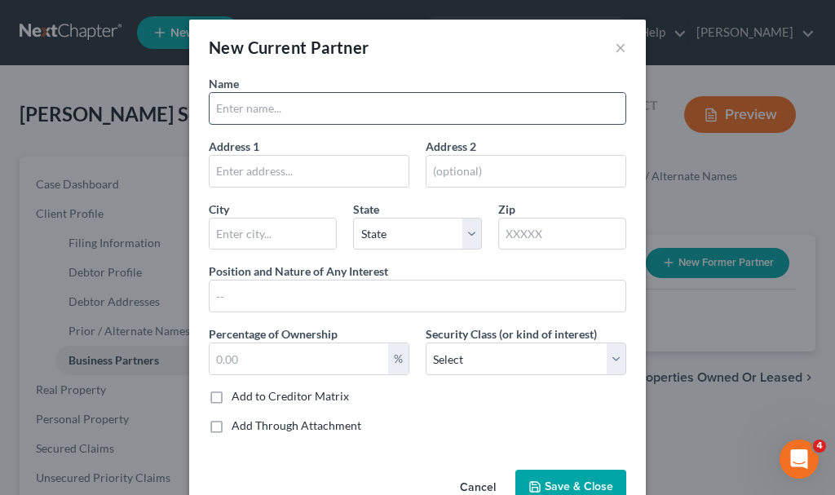
click at [254, 103] on input "text" at bounding box center [418, 108] width 416 height 31
click at [276, 286] on input "text" at bounding box center [418, 296] width 416 height 31
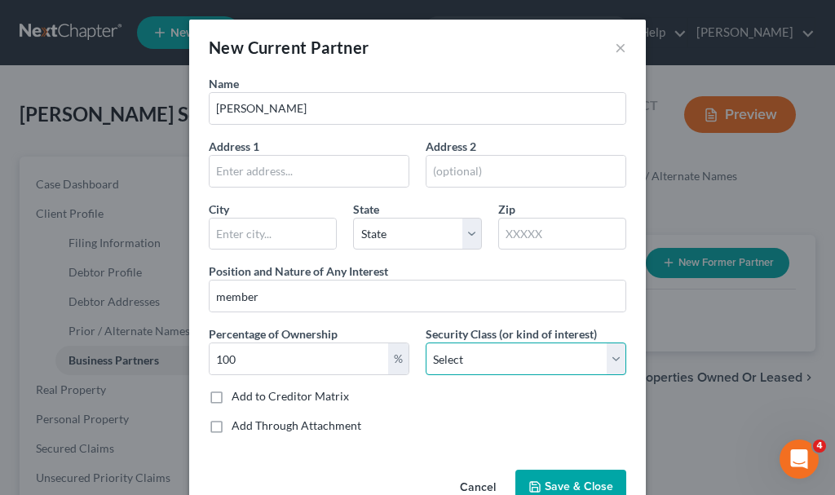
click at [491, 359] on select "Select Select Common Stockholder General Partner Limited Partner Managing Membe…" at bounding box center [526, 359] width 201 height 33
click at [426, 343] on select "Select Select Common Stockholder General Partner Limited Partner Managing Membe…" at bounding box center [526, 359] width 201 height 33
click at [580, 475] on button "Save & Close" at bounding box center [570, 487] width 111 height 34
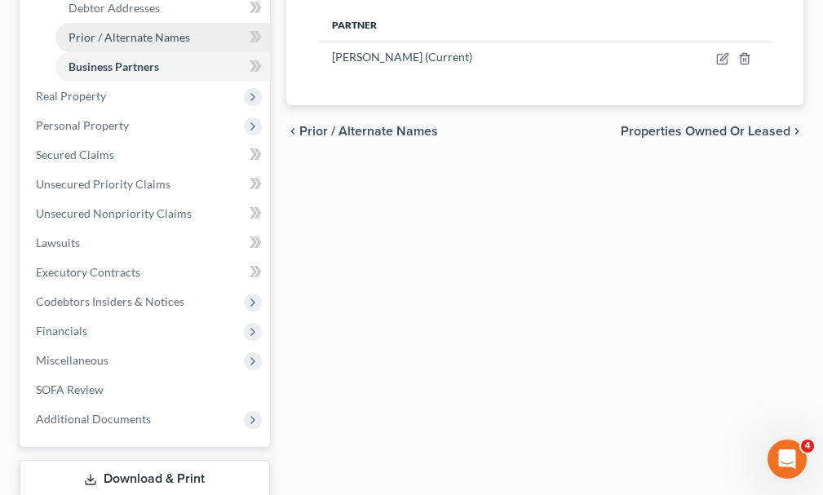
scroll to position [401, 0]
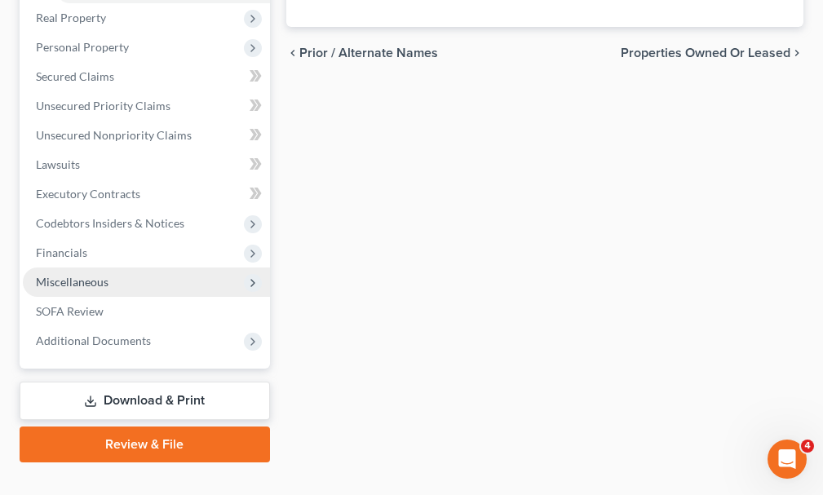
click at [72, 275] on span "Miscellaneous" at bounding box center [72, 282] width 73 height 14
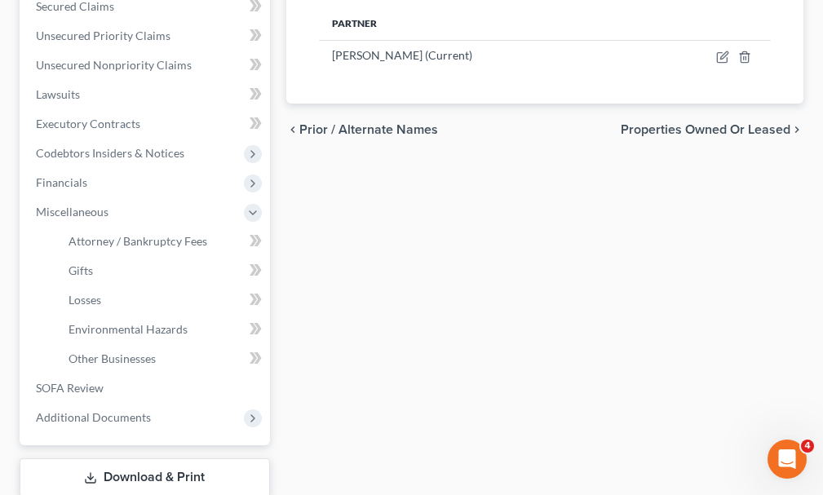
scroll to position [336, 0]
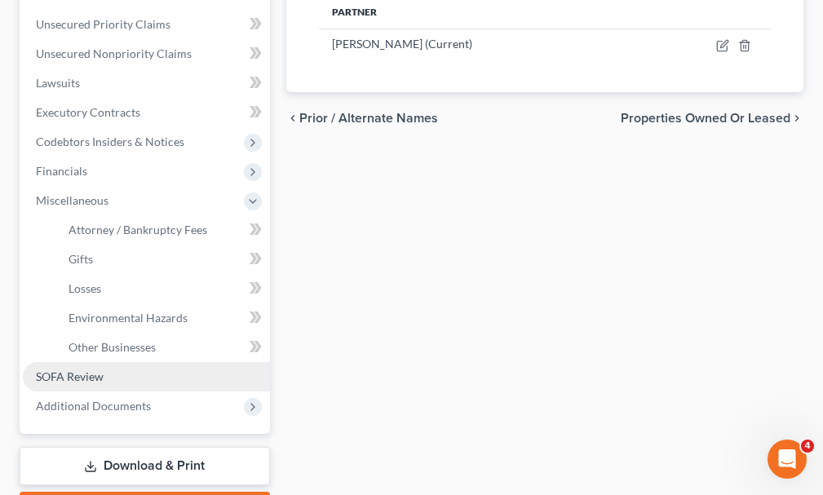
click at [60, 369] on span "SOFA Review" at bounding box center [70, 376] width 68 height 14
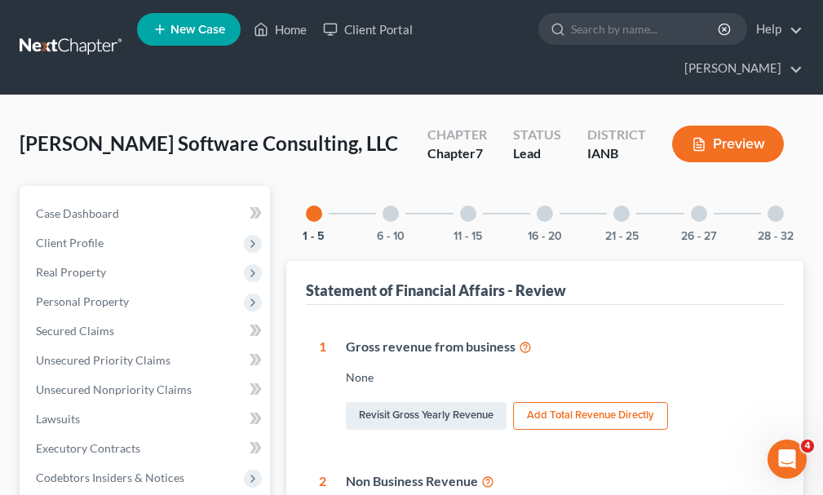
click at [776, 206] on div at bounding box center [775, 214] width 16 height 16
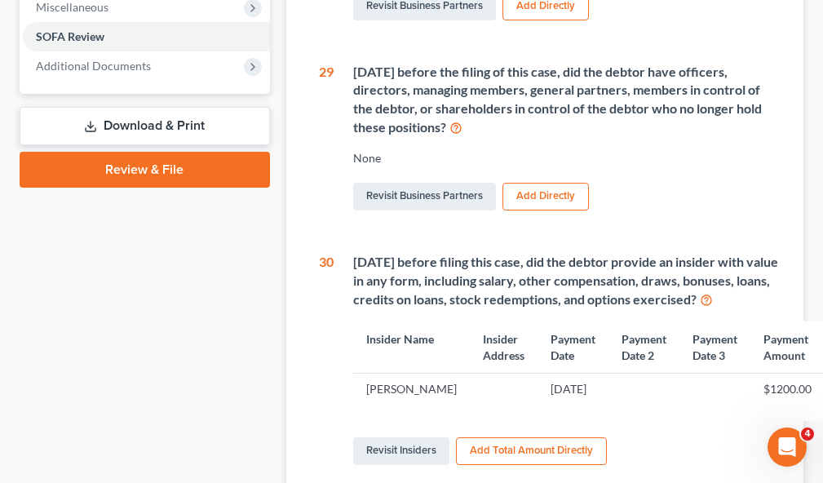
scroll to position [571, 0]
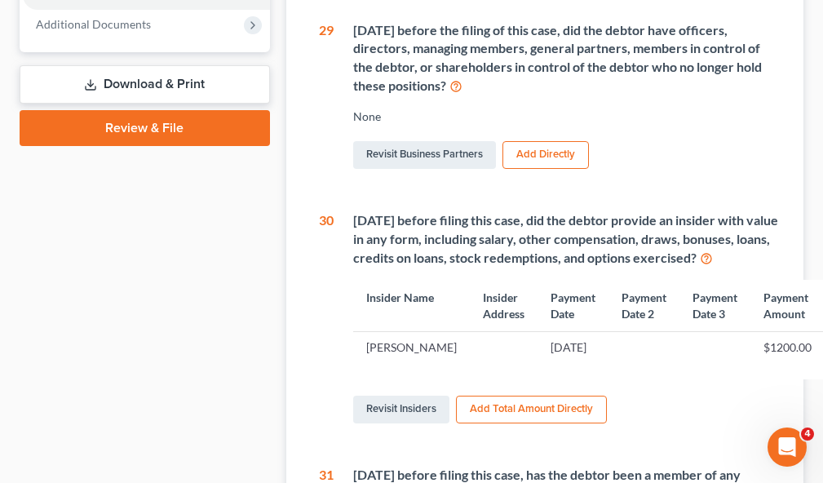
click at [520, 396] on button "Add Total Amount Directly" at bounding box center [531, 410] width 151 height 28
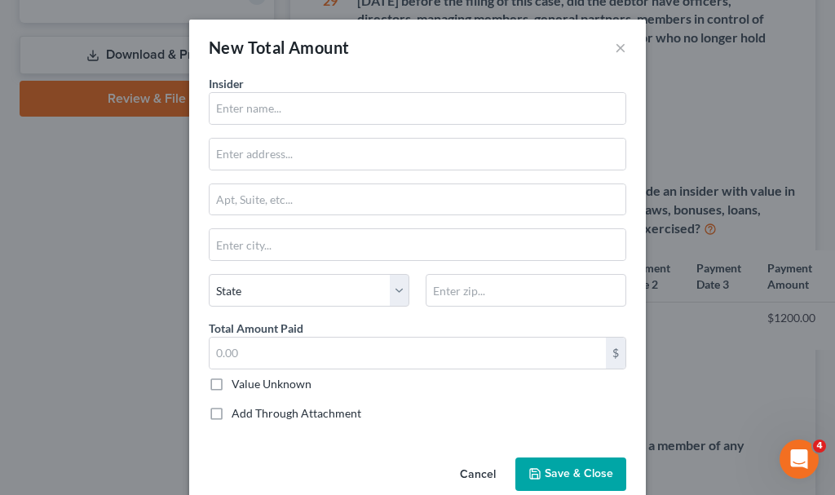
click at [462, 470] on button "Cancel" at bounding box center [478, 475] width 62 height 33
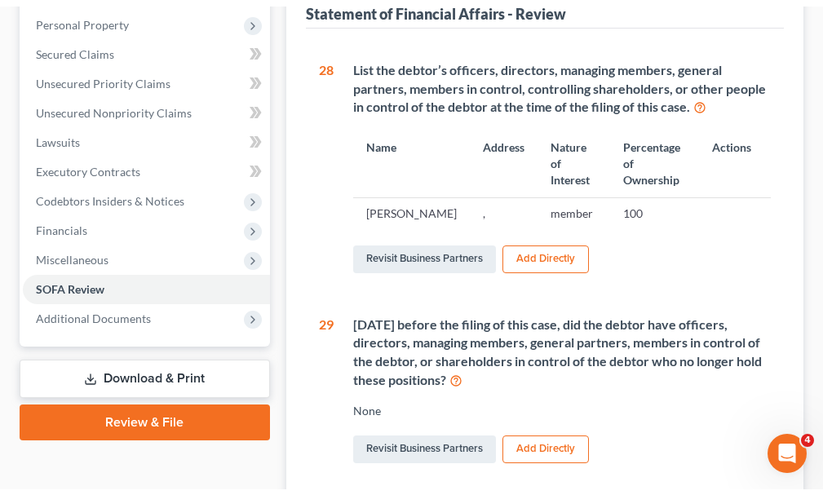
scroll to position [0, 0]
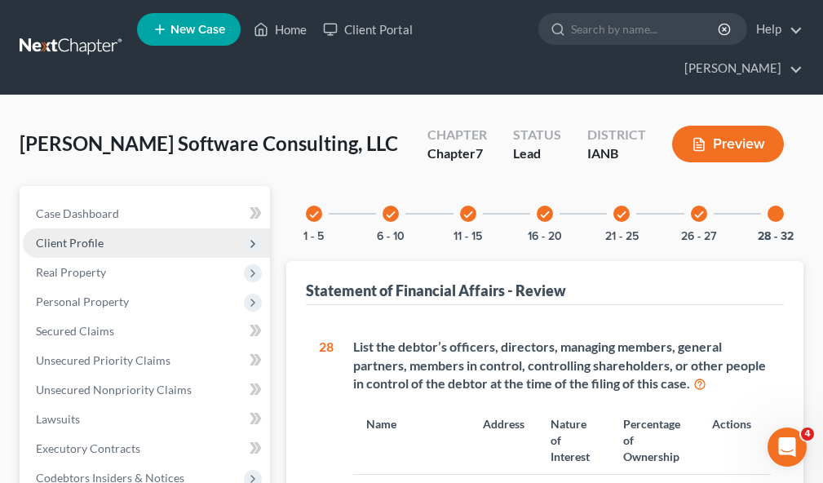
click at [73, 236] on span "Client Profile" at bounding box center [70, 243] width 68 height 14
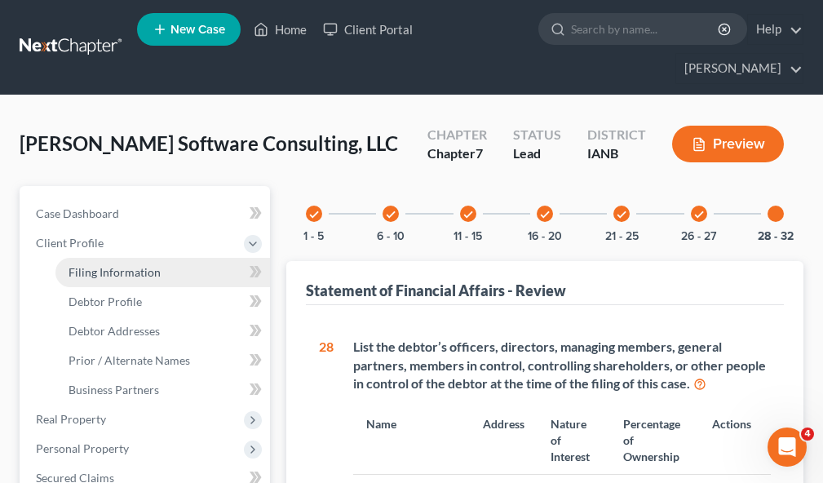
click at [98, 265] on span "Filing Information" at bounding box center [115, 272] width 92 height 14
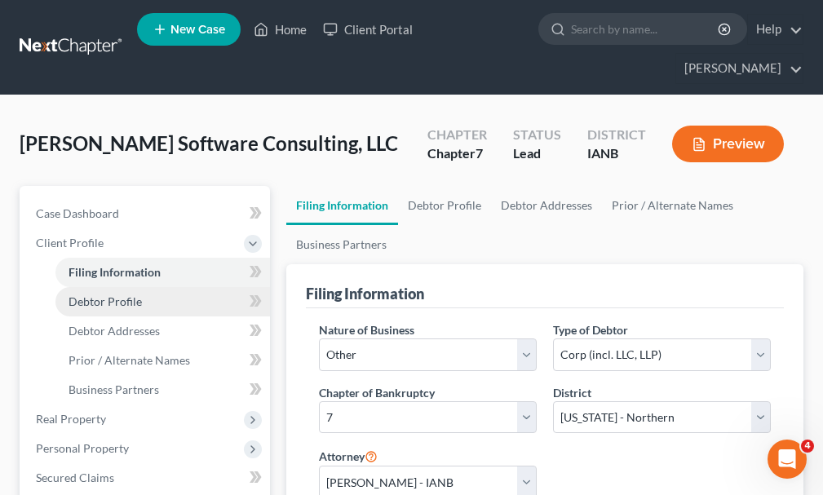
click at [122, 294] on span "Debtor Profile" at bounding box center [105, 301] width 73 height 14
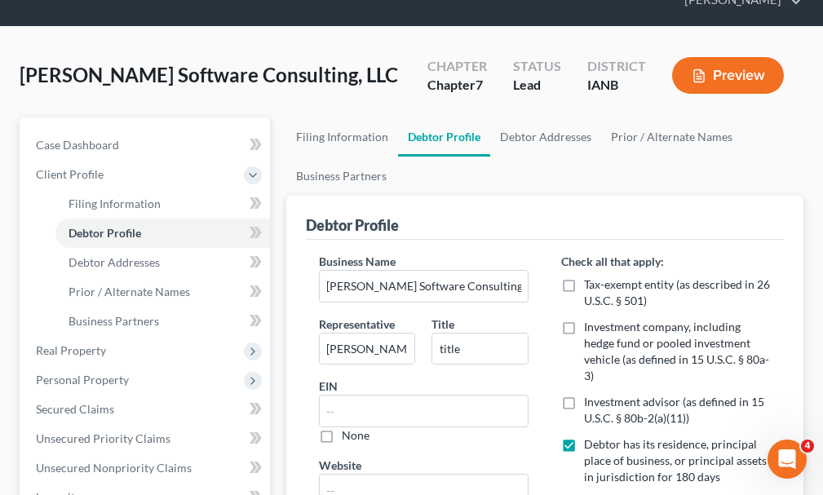
scroll to position [82, 0]
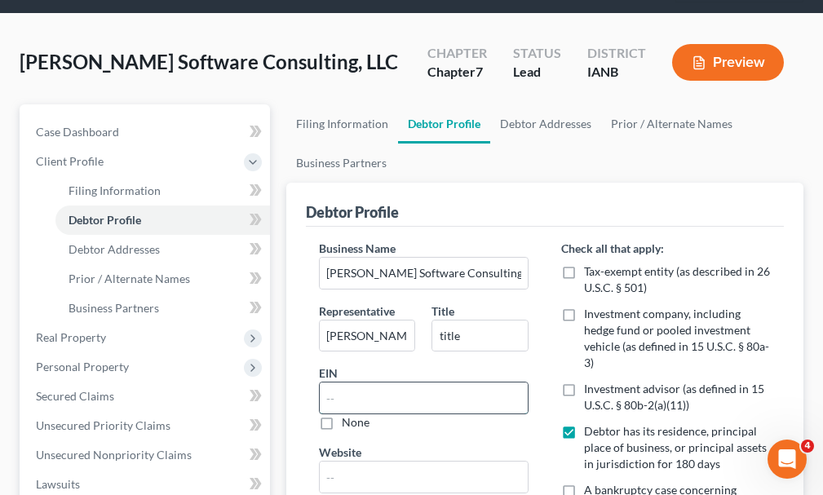
click at [392, 382] on input "text" at bounding box center [424, 397] width 208 height 31
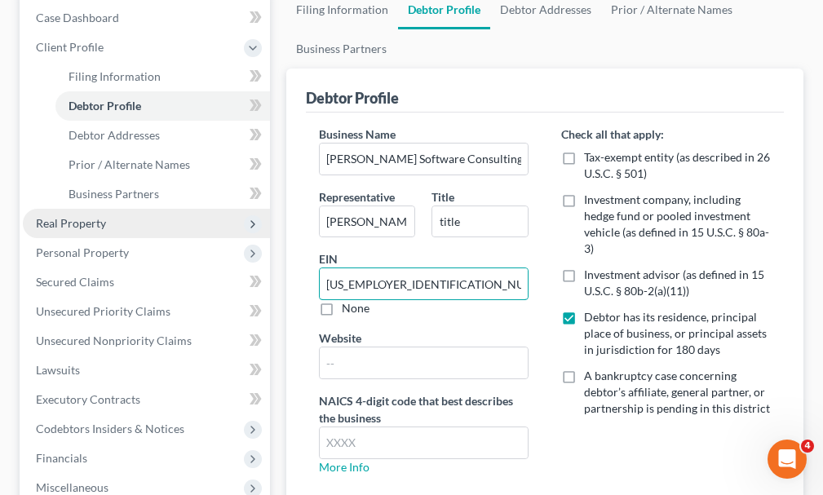
scroll to position [447, 0]
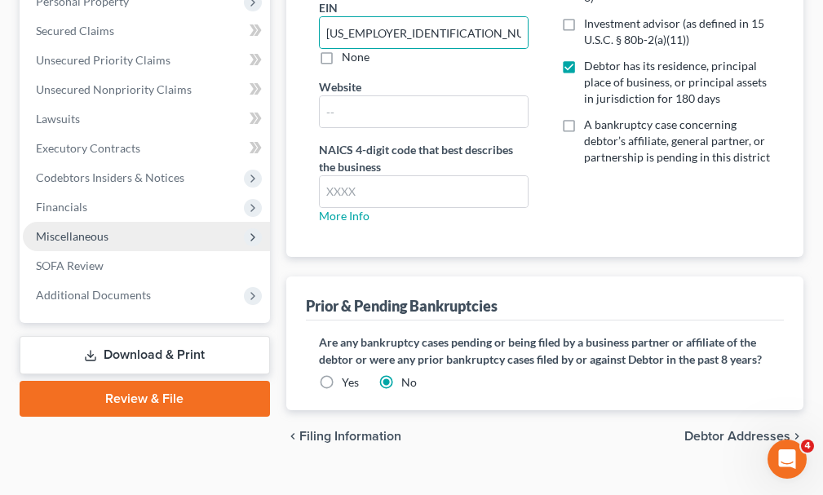
click at [81, 229] on span "Miscellaneous" at bounding box center [72, 236] width 73 height 14
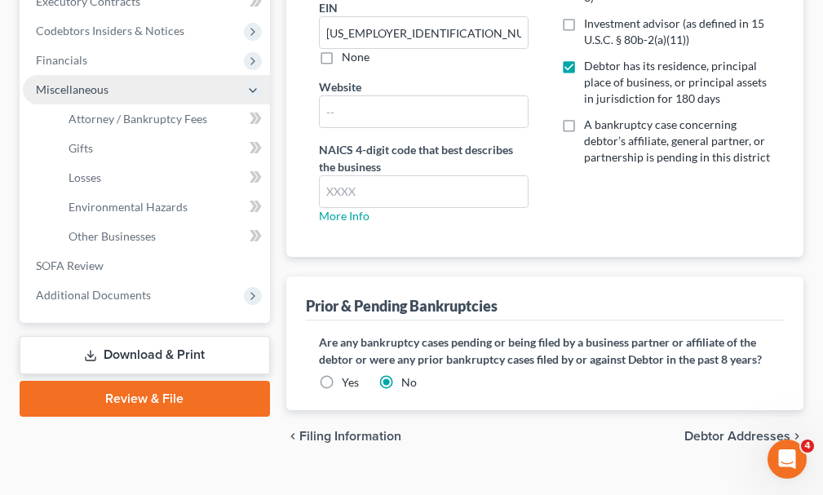
scroll to position [300, 0]
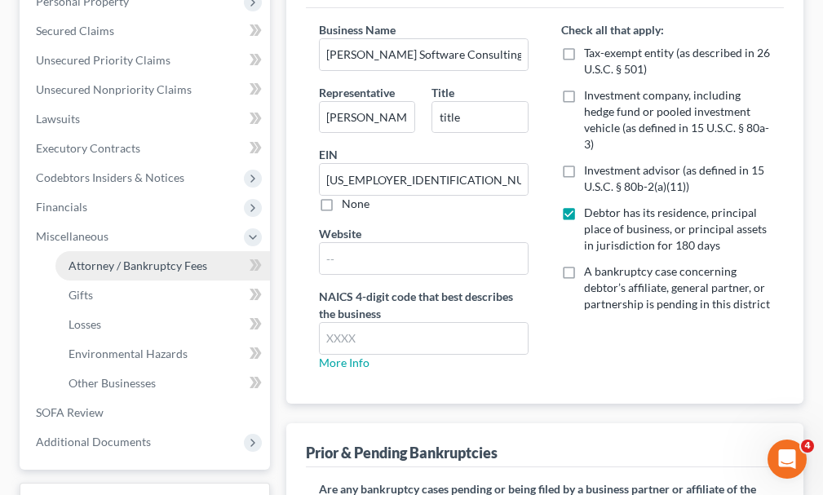
click at [110, 259] on span "Attorney / Bankruptcy Fees" at bounding box center [138, 266] width 139 height 14
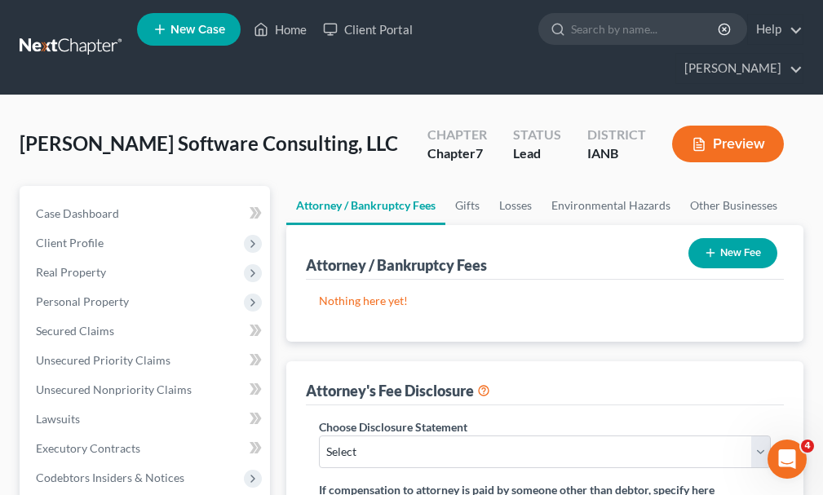
click at [746, 238] on button "New Fee" at bounding box center [732, 253] width 89 height 30
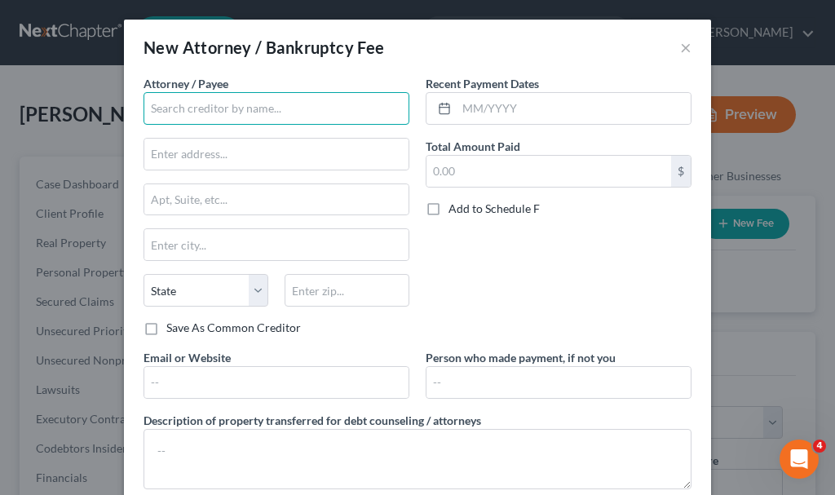
click at [258, 104] on input "text" at bounding box center [277, 108] width 266 height 33
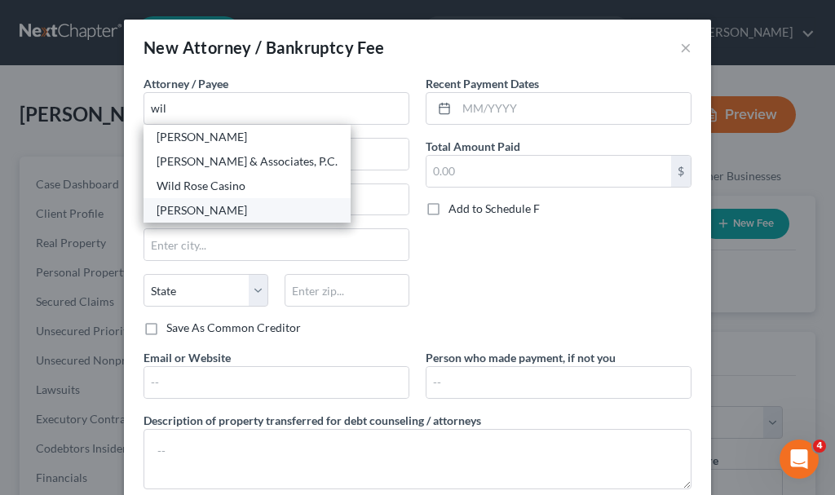
click at [179, 205] on div "[PERSON_NAME]" at bounding box center [247, 210] width 181 height 16
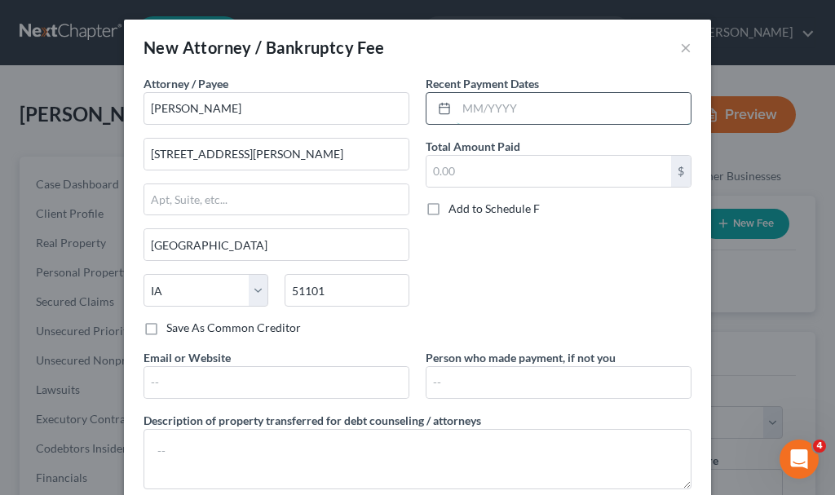
click at [528, 111] on input "text" at bounding box center [574, 108] width 234 height 31
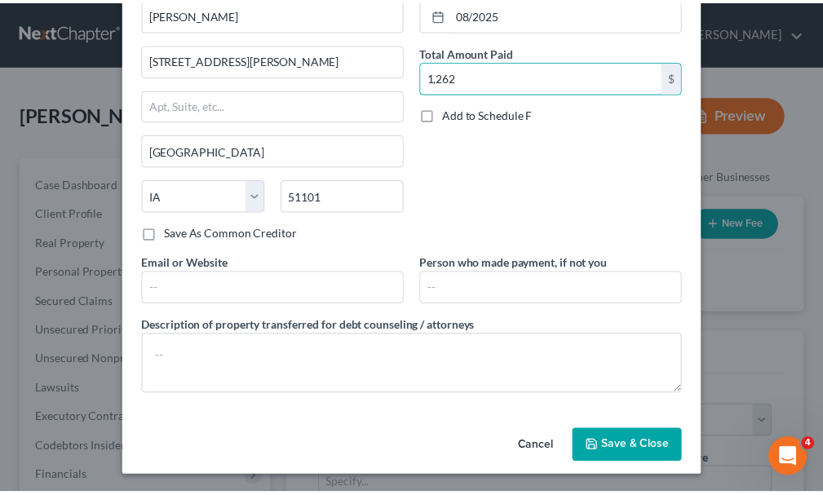
scroll to position [96, 0]
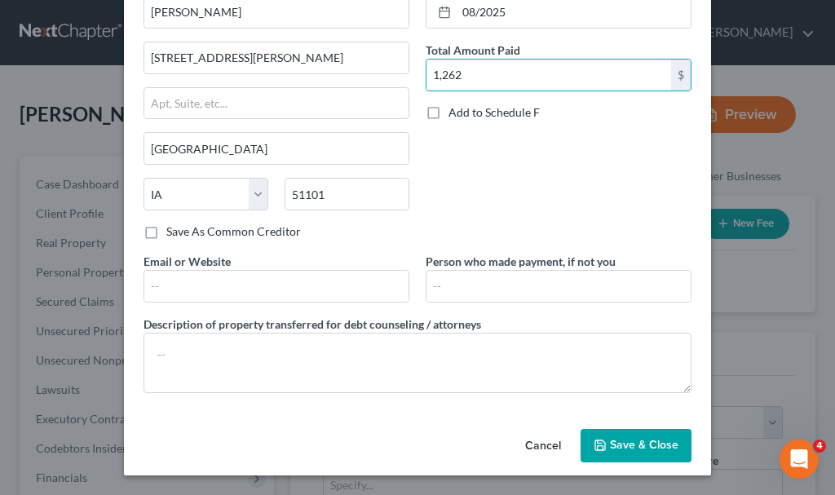
click at [624, 445] on span "Save & Close" at bounding box center [644, 446] width 69 height 14
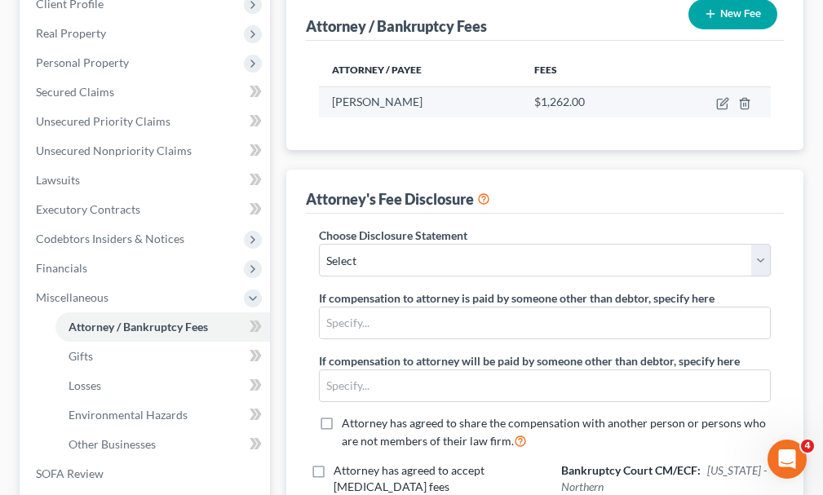
scroll to position [245, 0]
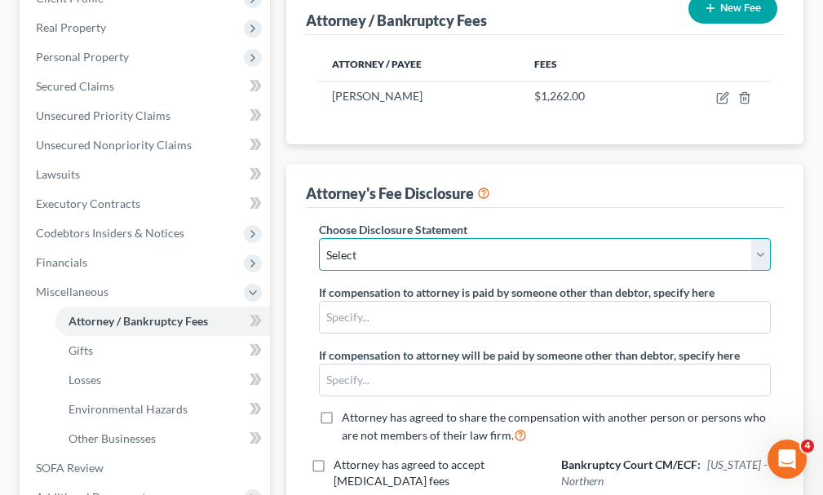
click at [372, 238] on select "Select Attorney" at bounding box center [545, 254] width 452 height 33
click at [319, 238] on select "Select Attorney" at bounding box center [545, 254] width 452 height 33
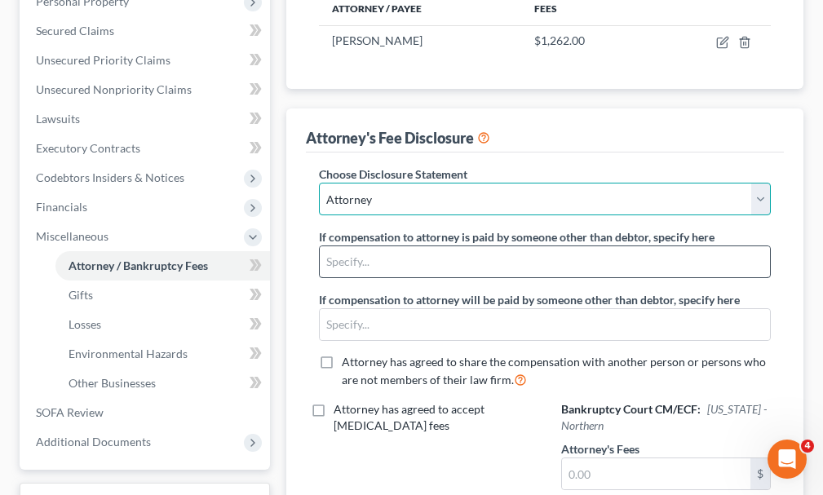
scroll to position [408, 0]
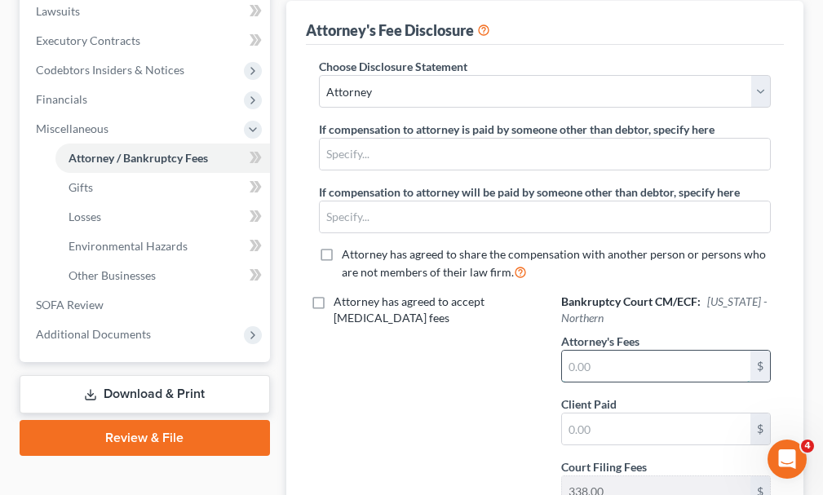
click at [612, 351] on input "text" at bounding box center [656, 366] width 188 height 31
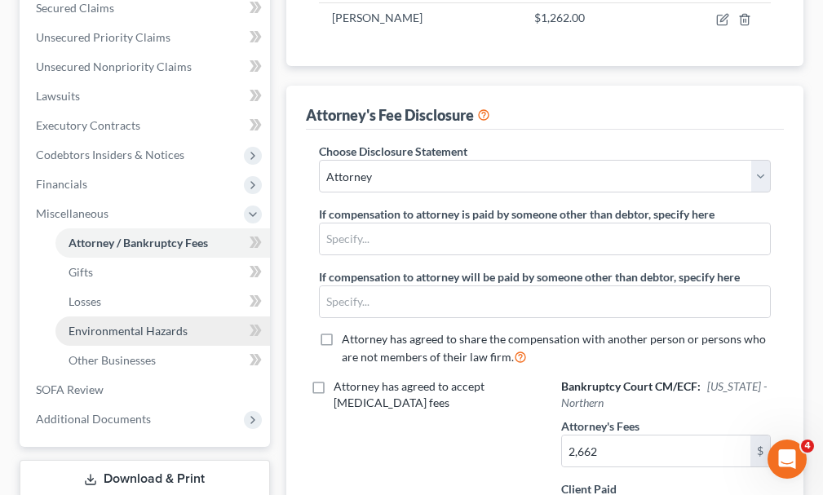
scroll to position [0, 0]
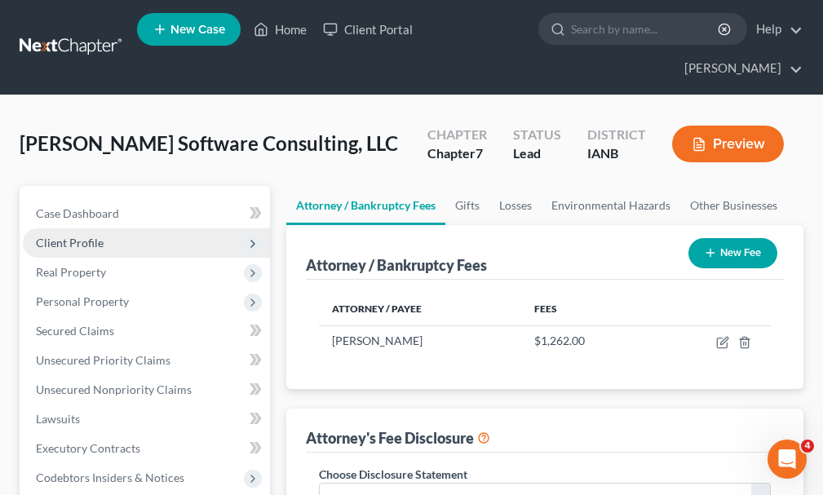
click at [75, 236] on span "Client Profile" at bounding box center [70, 243] width 68 height 14
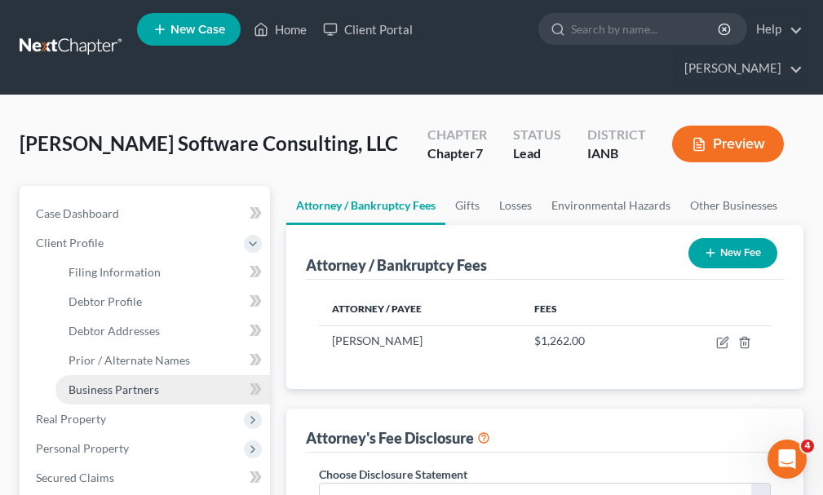
click at [101, 382] on span "Business Partners" at bounding box center [114, 389] width 91 height 14
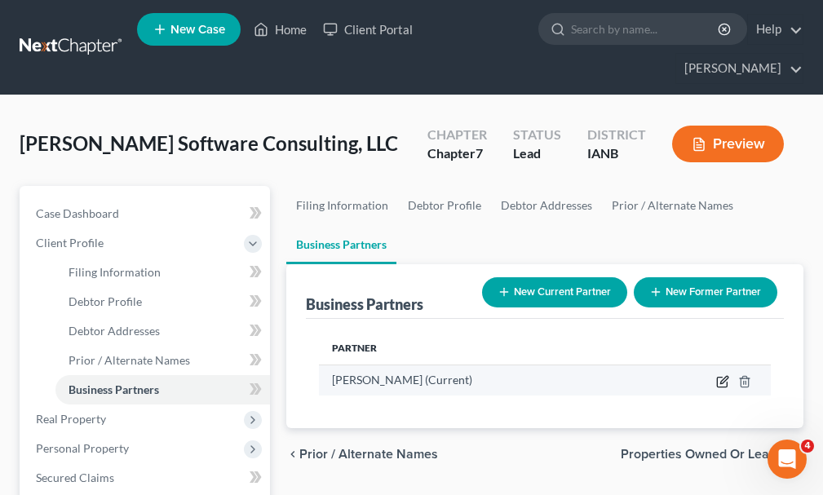
click at [722, 378] on icon "button" at bounding box center [722, 383] width 10 height 10
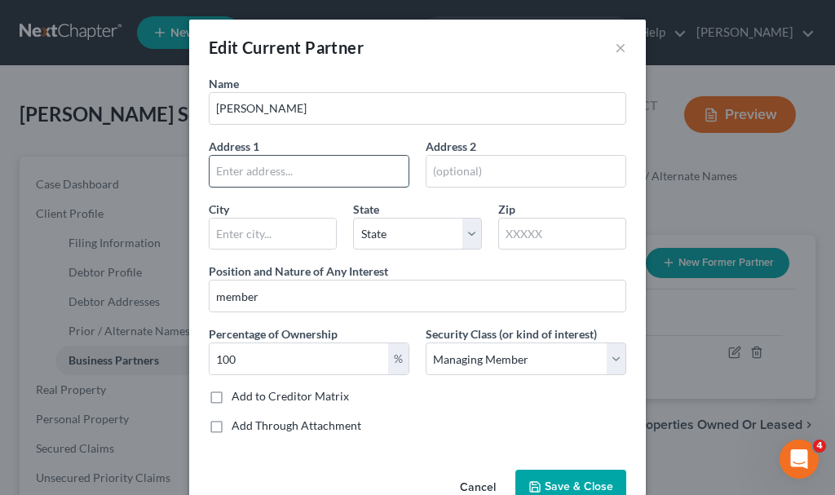
click at [259, 169] on input "text" at bounding box center [309, 171] width 199 height 31
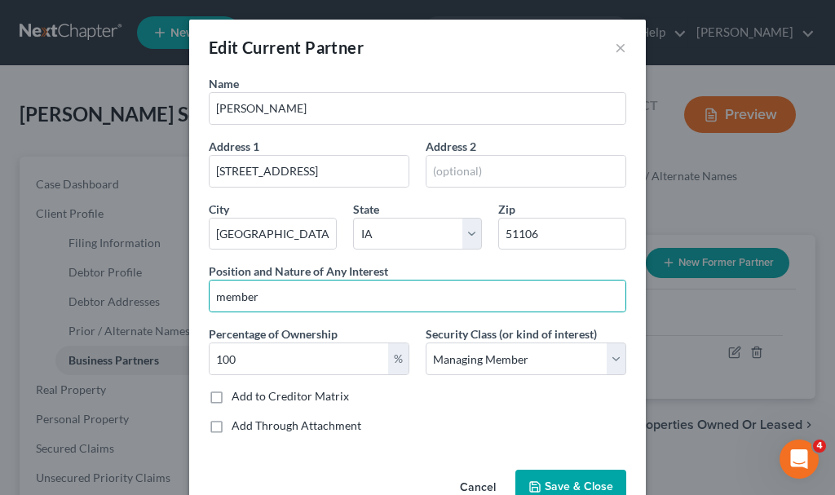
click at [548, 478] on button "Save & Close" at bounding box center [570, 487] width 111 height 34
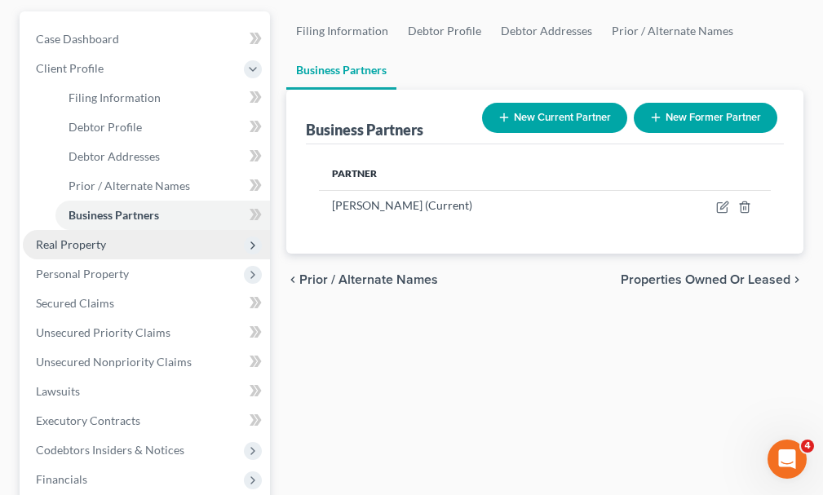
scroll to position [245, 0]
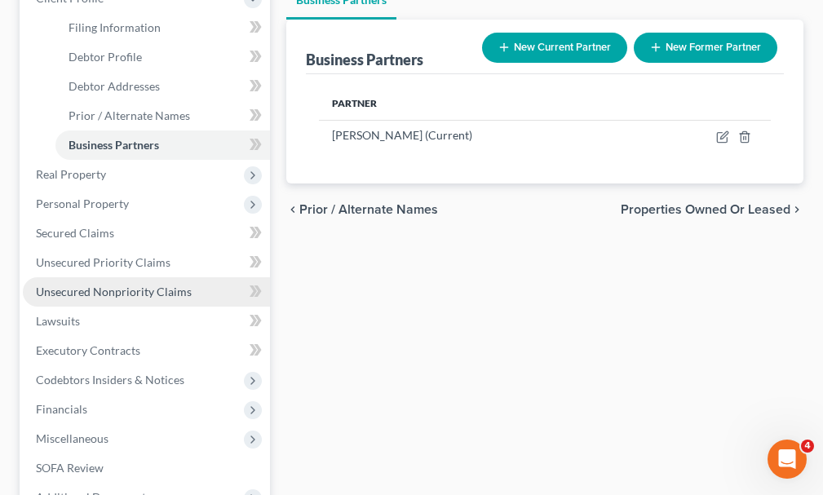
click at [97, 285] on span "Unsecured Nonpriority Claims" at bounding box center [114, 292] width 156 height 14
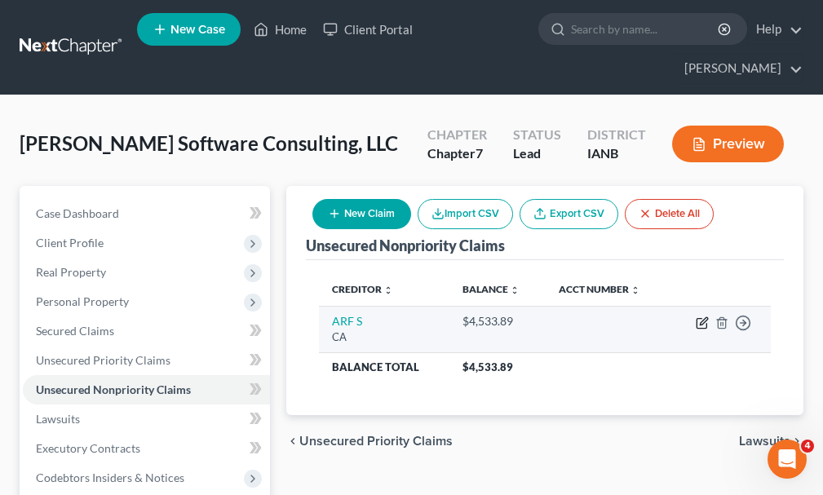
click at [699, 316] on icon "button" at bounding box center [702, 322] width 13 height 13
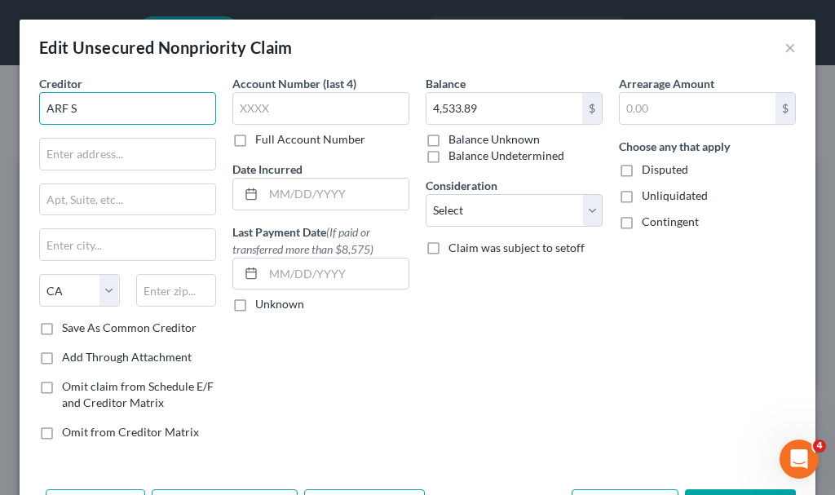
click at [94, 111] on input "ARF S" at bounding box center [127, 108] width 177 height 33
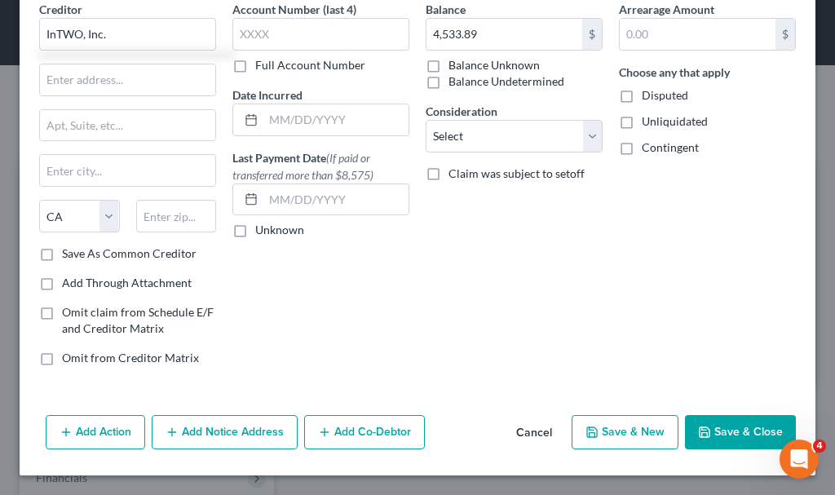
click at [232, 422] on button "Add Notice Address" at bounding box center [225, 432] width 146 height 34
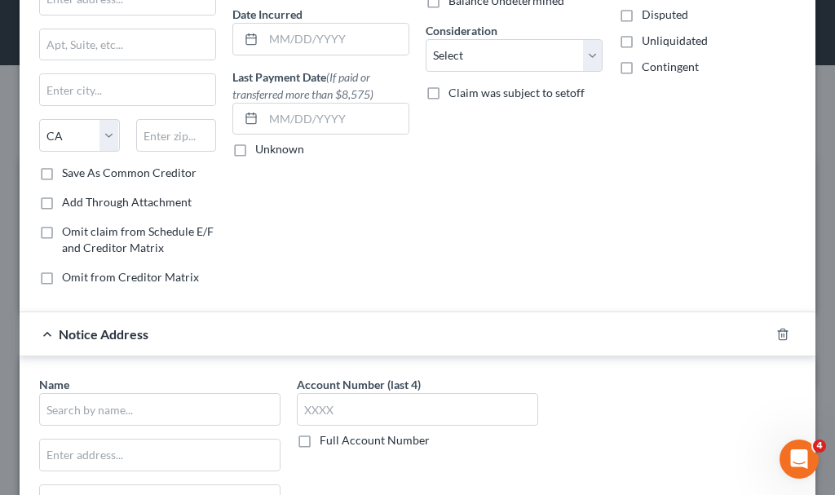
scroll to position [237, 0]
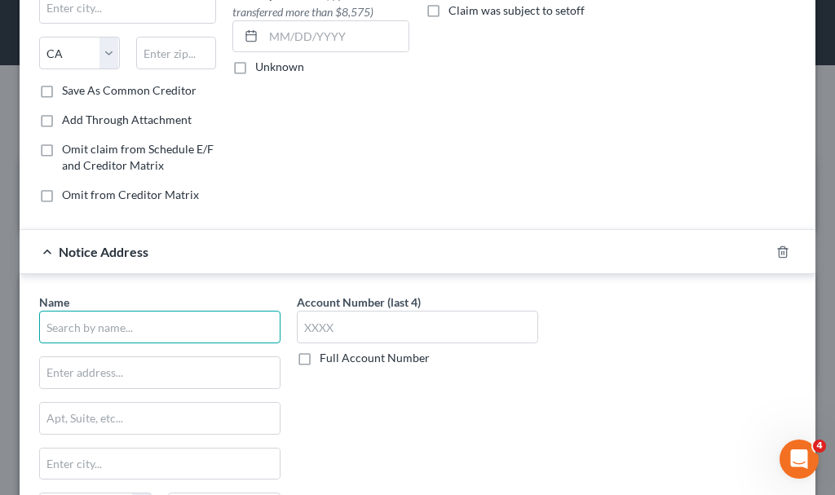
click at [157, 326] on input "text" at bounding box center [159, 327] width 241 height 33
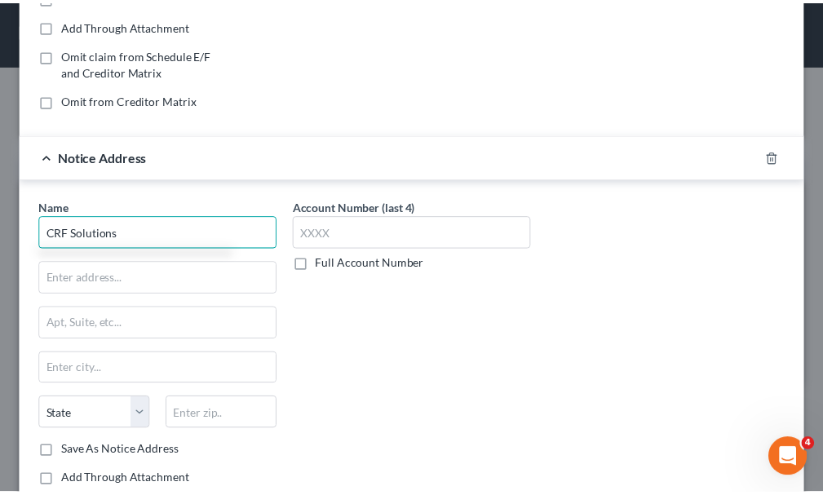
scroll to position [455, 0]
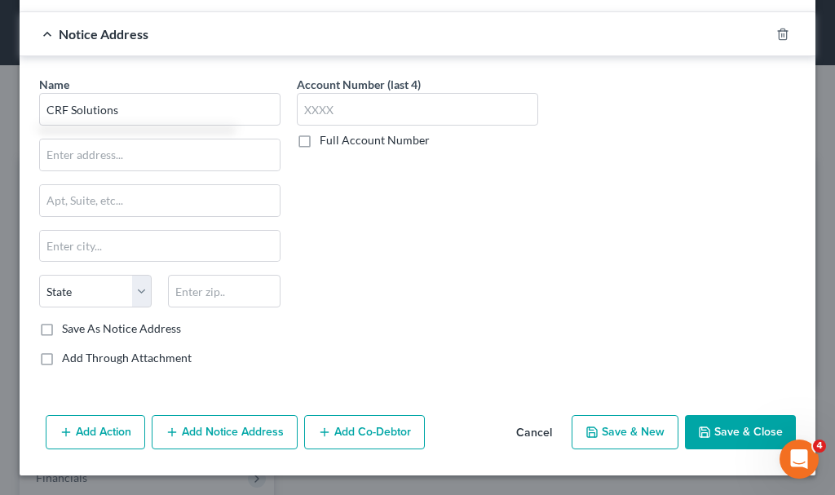
click at [718, 425] on button "Save & Close" at bounding box center [740, 432] width 111 height 34
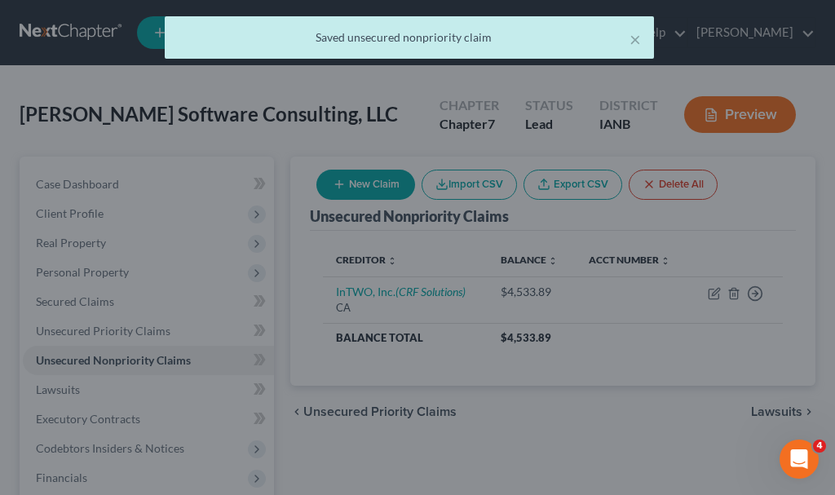
scroll to position [0, 0]
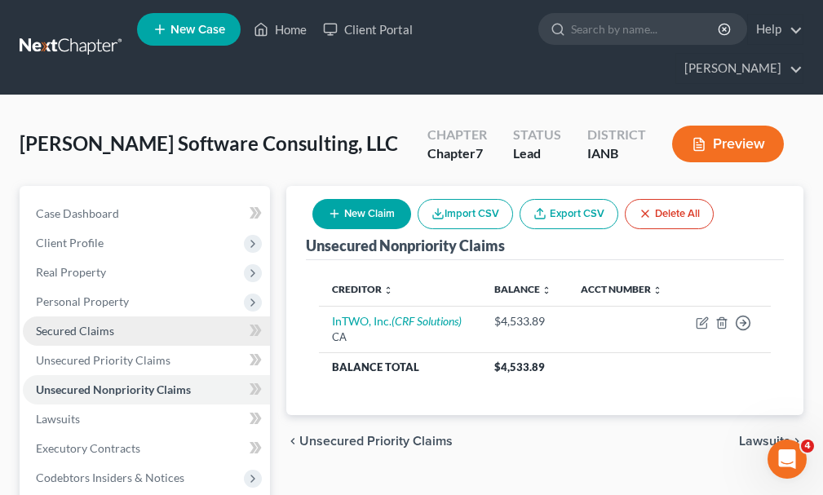
click at [56, 324] on span "Secured Claims" at bounding box center [75, 331] width 78 height 14
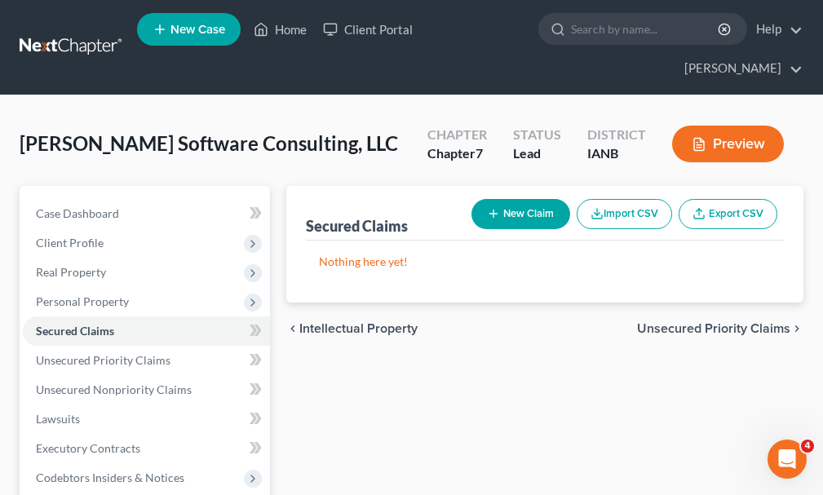
click at [533, 199] on button "New Claim" at bounding box center [520, 214] width 99 height 30
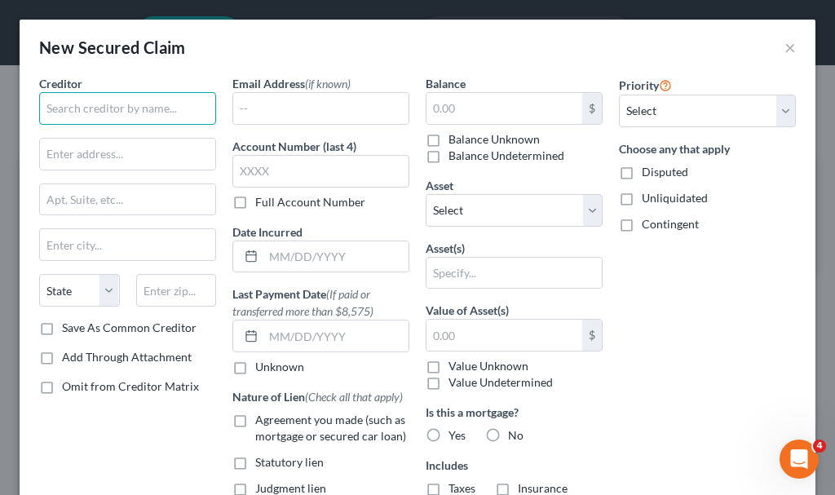
click at [99, 100] on input "text" at bounding box center [127, 108] width 177 height 33
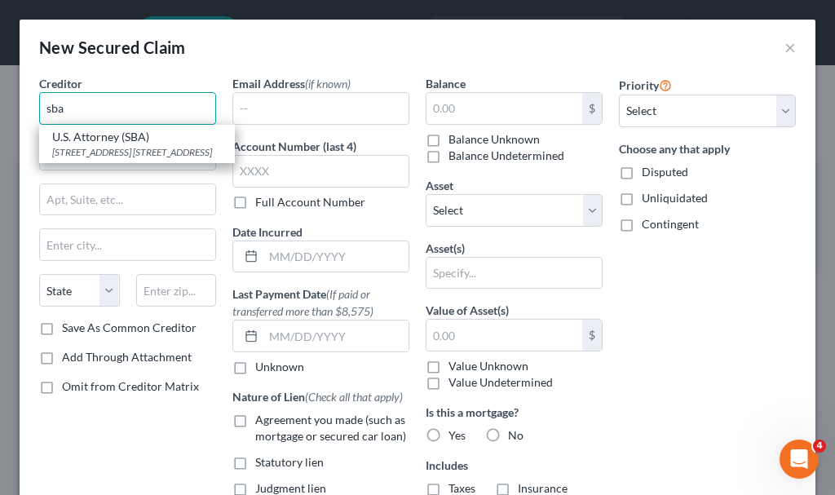
click at [115, 106] on input "sba" at bounding box center [127, 108] width 177 height 33
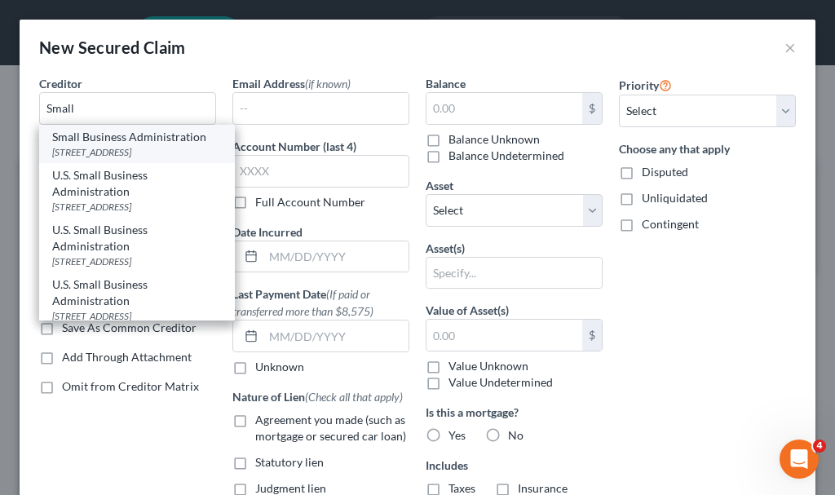
click at [105, 150] on div "[STREET_ADDRESS]" at bounding box center [137, 152] width 170 height 14
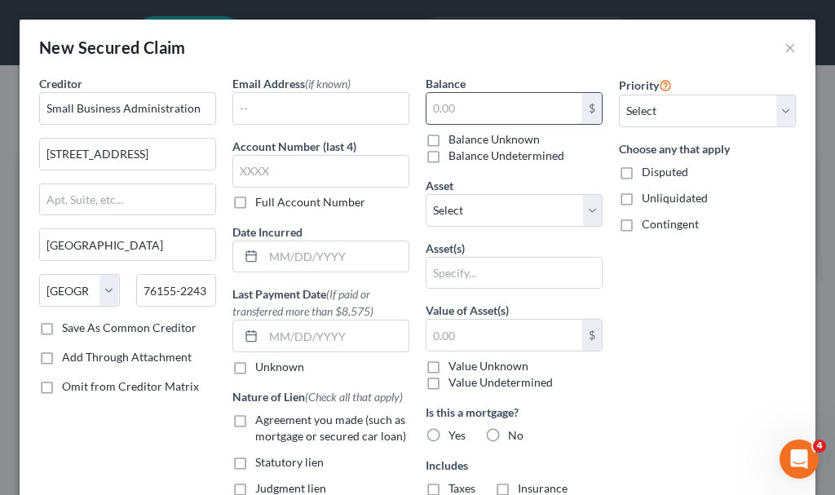
click at [437, 112] on input "text" at bounding box center [504, 108] width 156 height 31
click at [255, 421] on label "Agreement you made (such as mortgage or secured car loan)" at bounding box center [332, 428] width 154 height 33
click at [262, 421] on input "Agreement you made (such as mortgage or secured car loan)" at bounding box center [267, 417] width 11 height 11
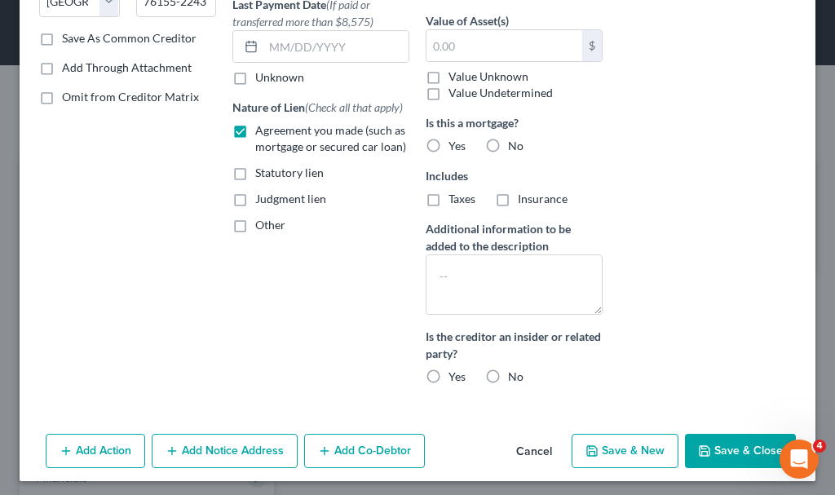
scroll to position [295, 0]
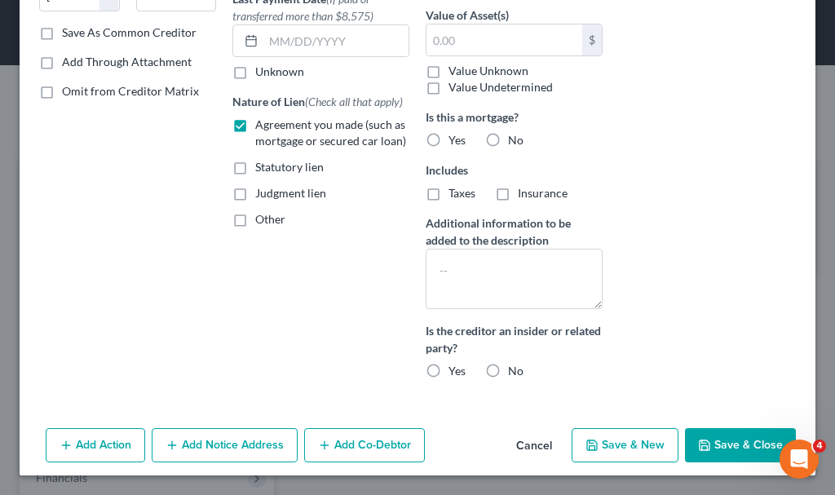
click at [261, 445] on button "Add Notice Address" at bounding box center [225, 445] width 146 height 34
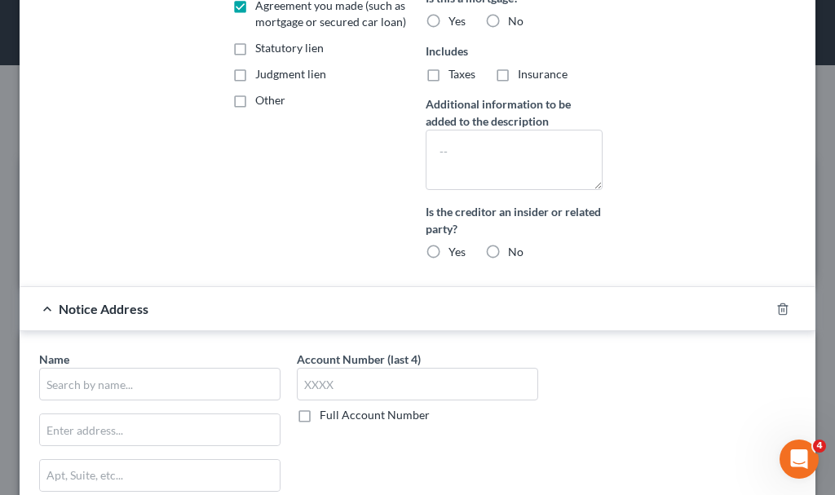
scroll to position [458, 0]
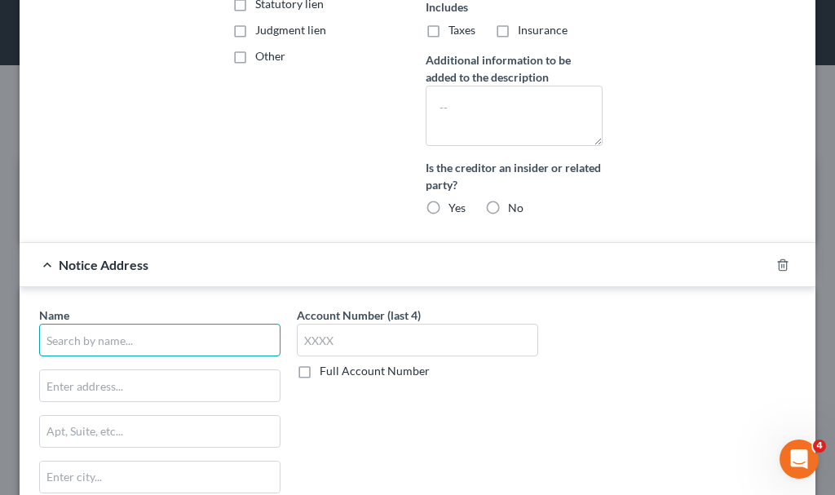
click at [214, 334] on input "text" at bounding box center [159, 340] width 241 height 33
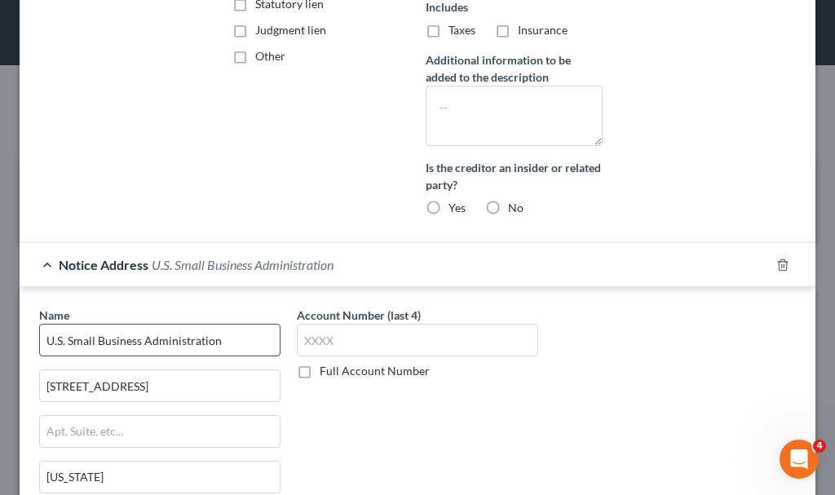
scroll to position [676, 0]
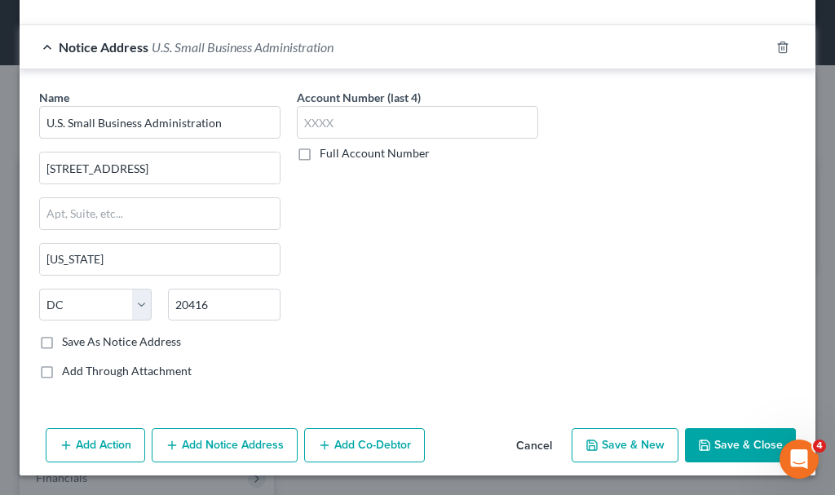
click at [249, 436] on button "Add Notice Address" at bounding box center [225, 445] width 146 height 34
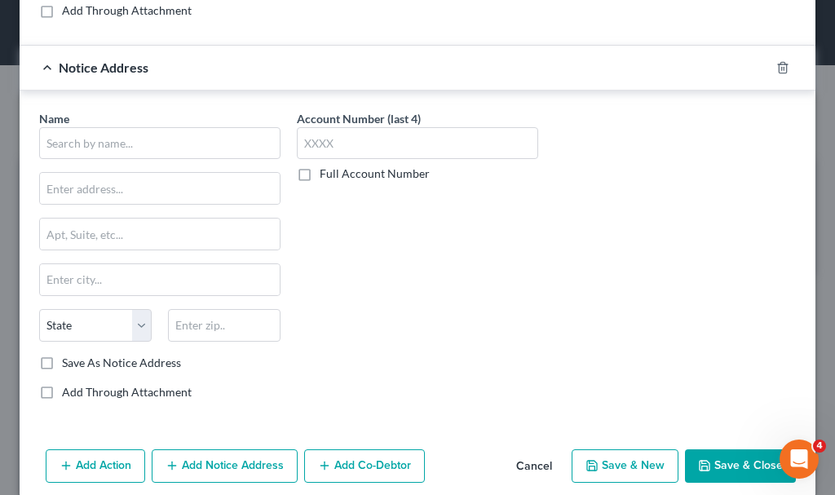
scroll to position [1057, 0]
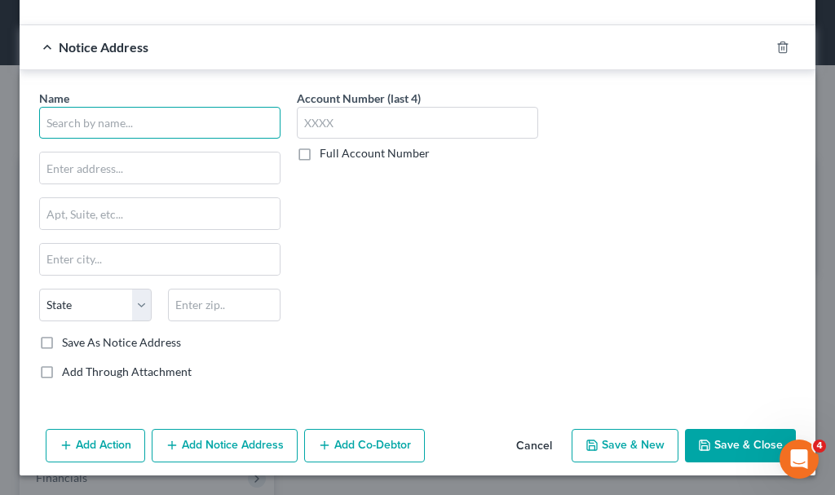
click at [184, 115] on input "text" at bounding box center [159, 123] width 241 height 33
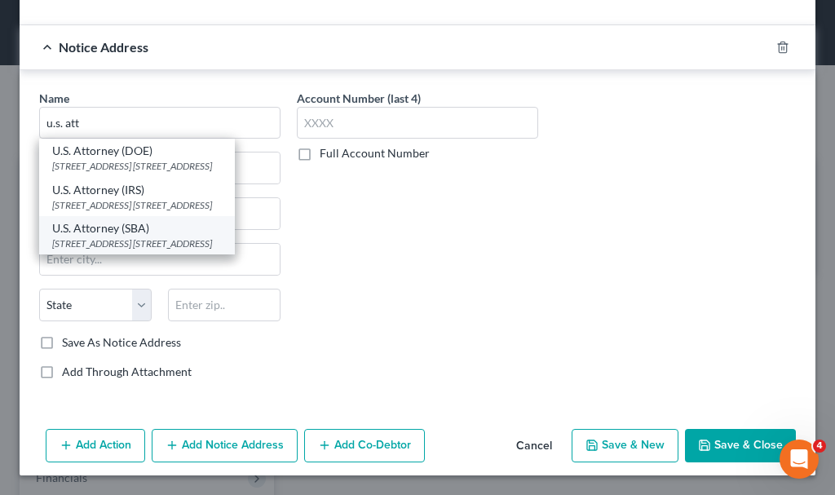
click at [118, 230] on div "U.S. Attorney (SBA)" at bounding box center [137, 228] width 170 height 16
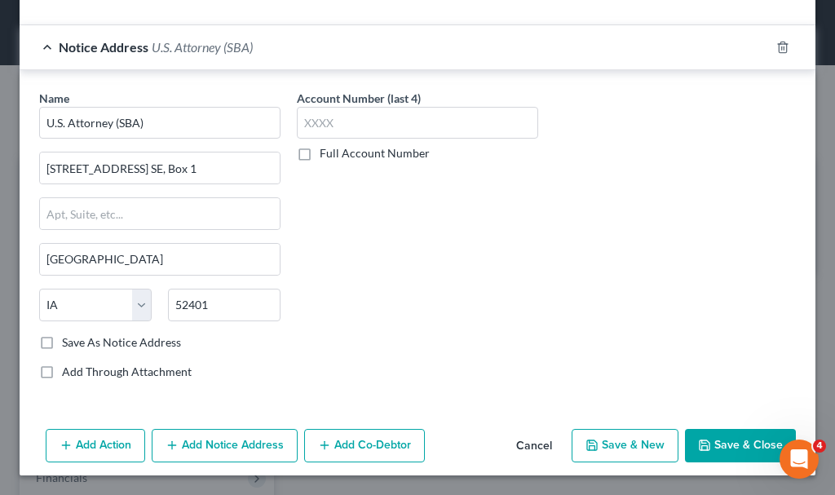
click at [701, 449] on button "Save & Close" at bounding box center [740, 446] width 111 height 34
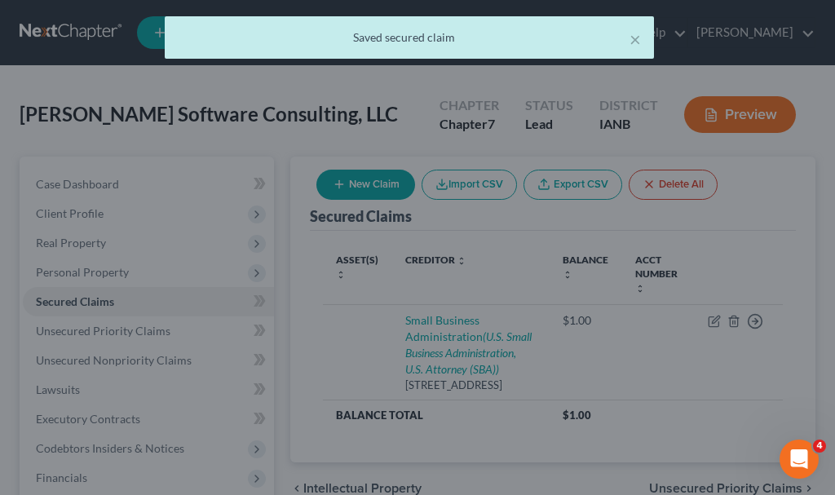
scroll to position [0, 0]
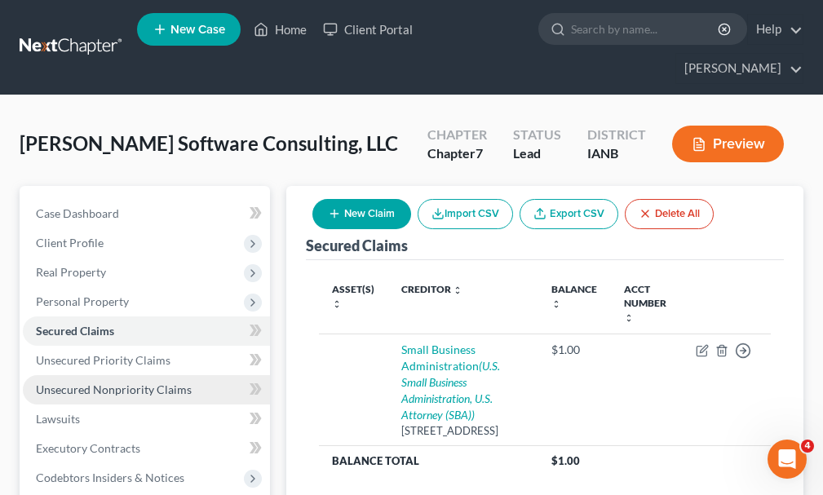
click at [109, 382] on span "Unsecured Nonpriority Claims" at bounding box center [114, 389] width 156 height 14
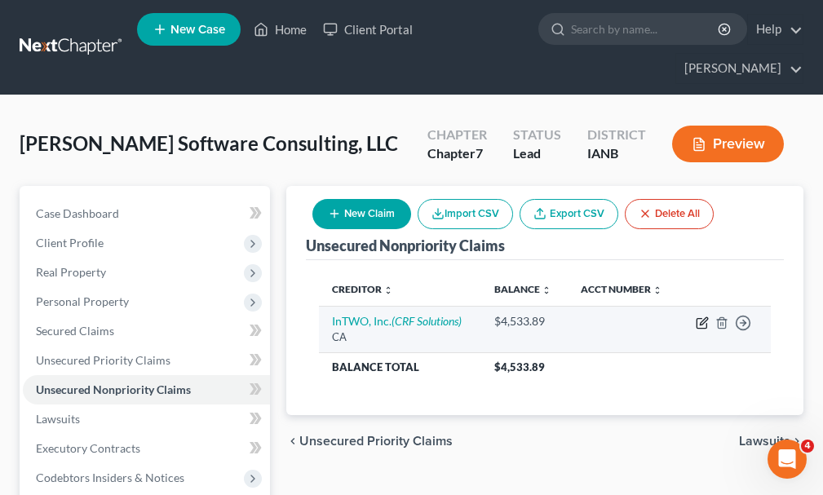
click at [700, 316] on icon "button" at bounding box center [702, 322] width 13 height 13
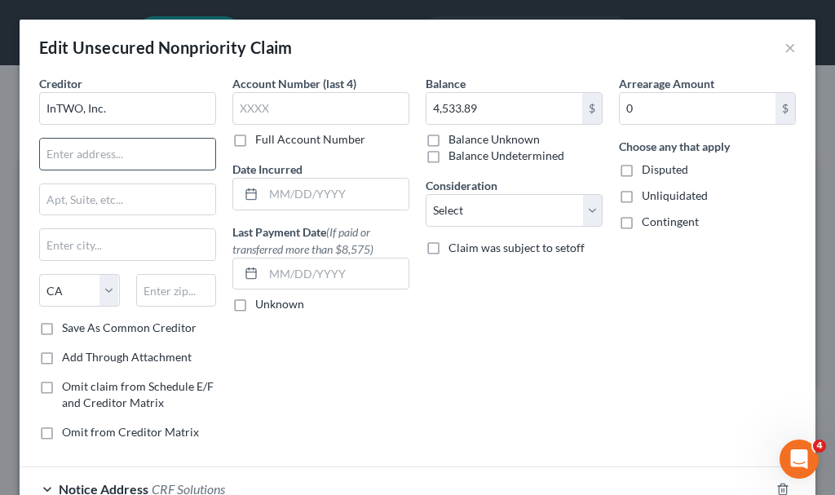
click at [171, 157] on input "text" at bounding box center [127, 154] width 175 height 31
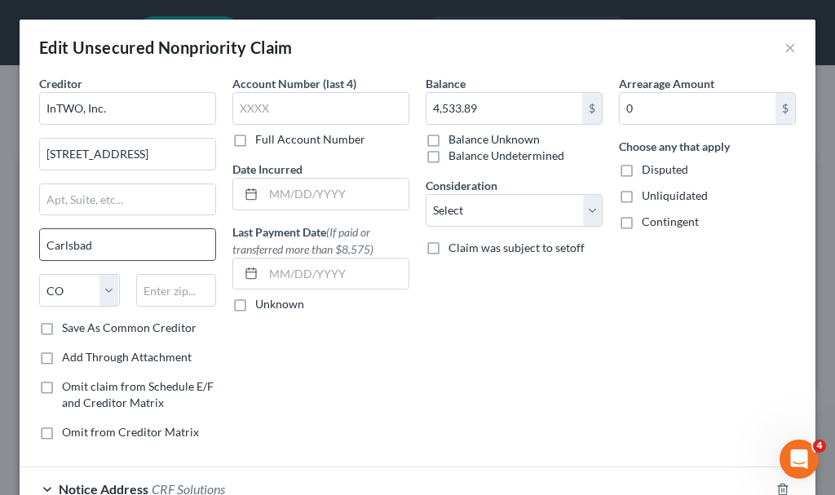
click at [179, 245] on input "Carlsbad" at bounding box center [127, 244] width 175 height 31
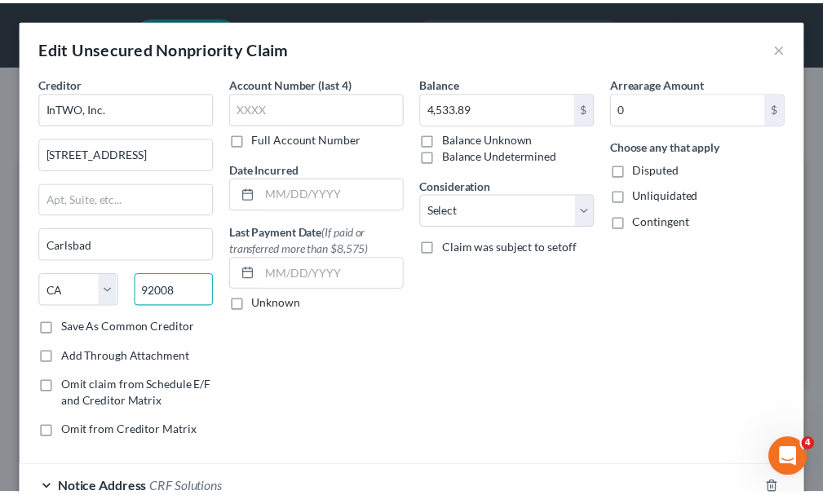
scroll to position [119, 0]
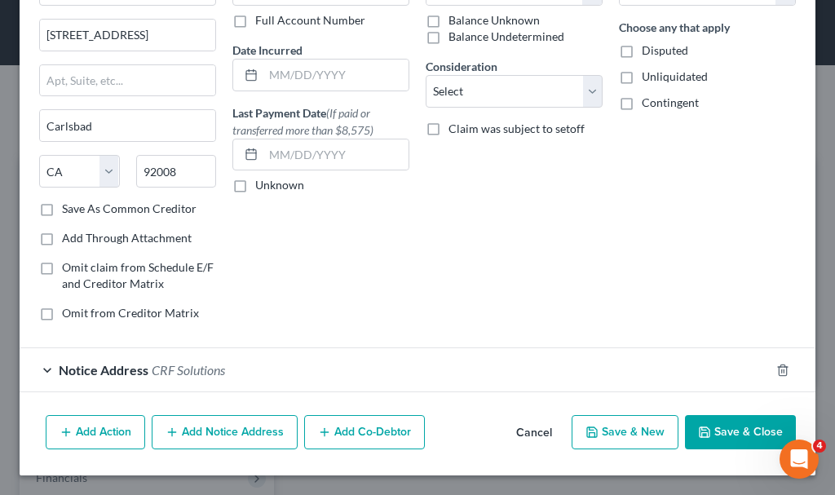
click at [740, 424] on button "Save & Close" at bounding box center [740, 432] width 111 height 34
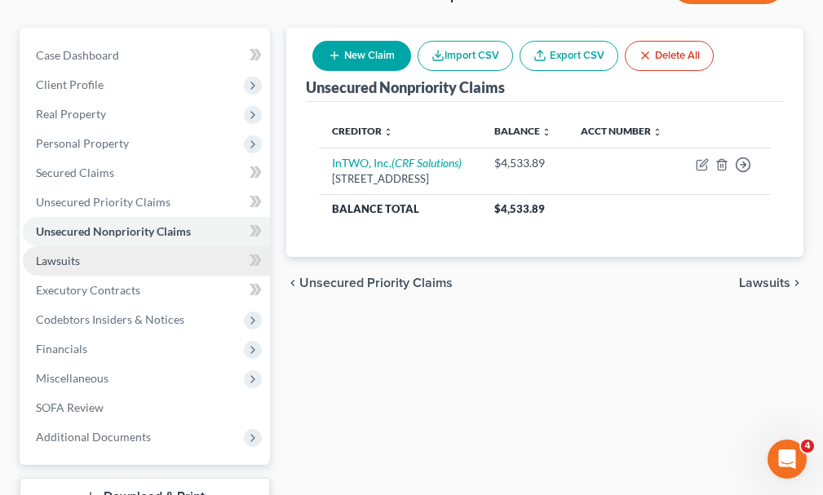
scroll to position [163, 0]
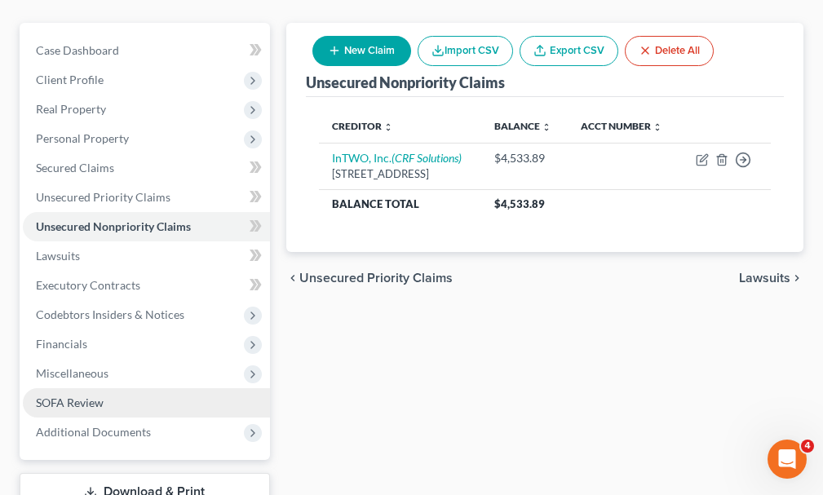
click at [74, 396] on span "SOFA Review" at bounding box center [70, 403] width 68 height 14
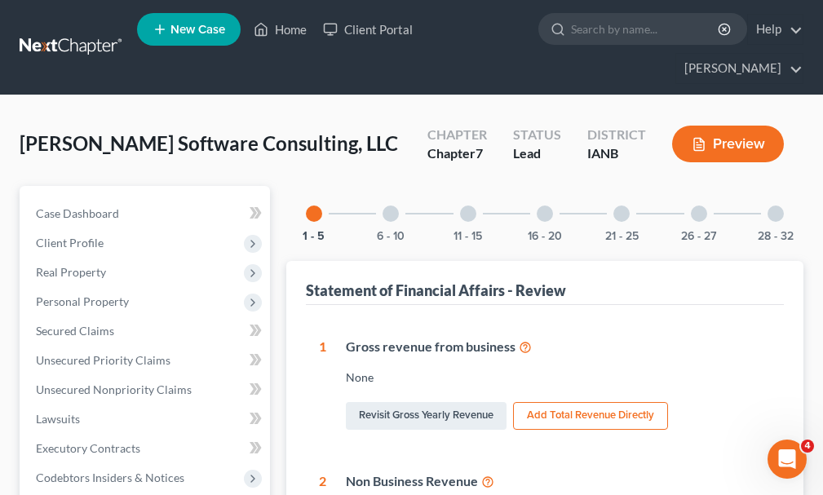
click at [392, 206] on div at bounding box center [390, 214] width 16 height 16
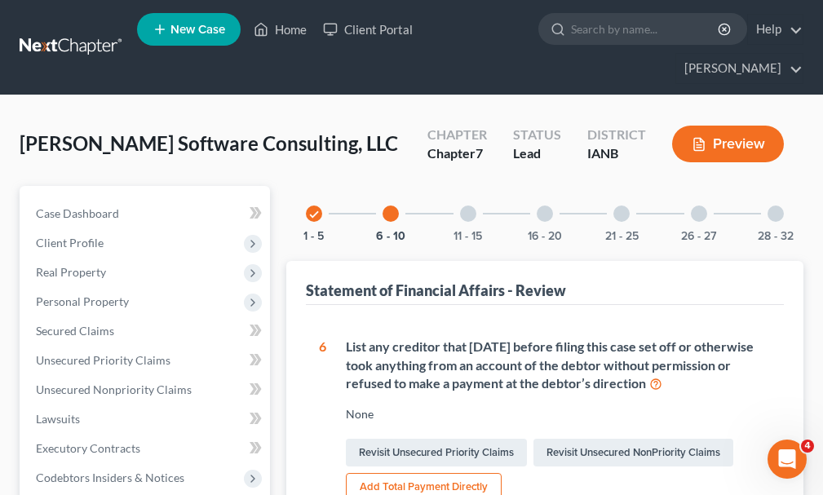
click at [466, 206] on div at bounding box center [468, 214] width 16 height 16
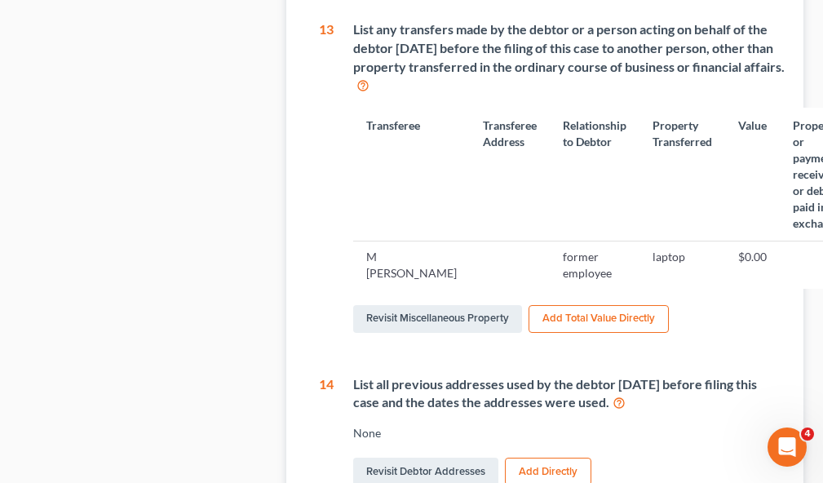
scroll to position [734, 0]
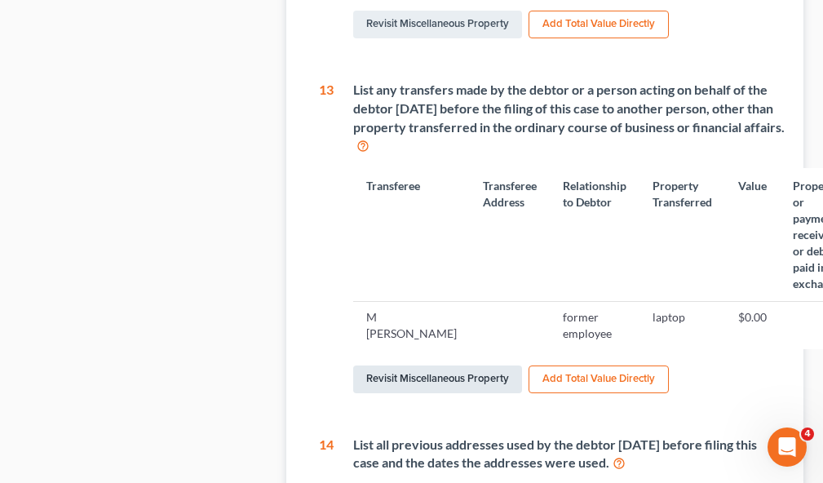
click at [406, 365] on link "Revisit Miscellaneous Property" at bounding box center [437, 379] width 169 height 28
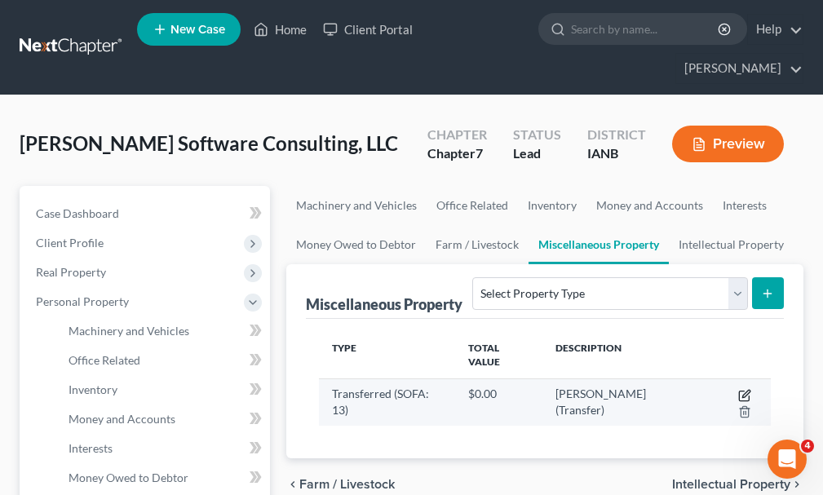
click at [742, 390] on icon "button" at bounding box center [745, 393] width 7 height 7
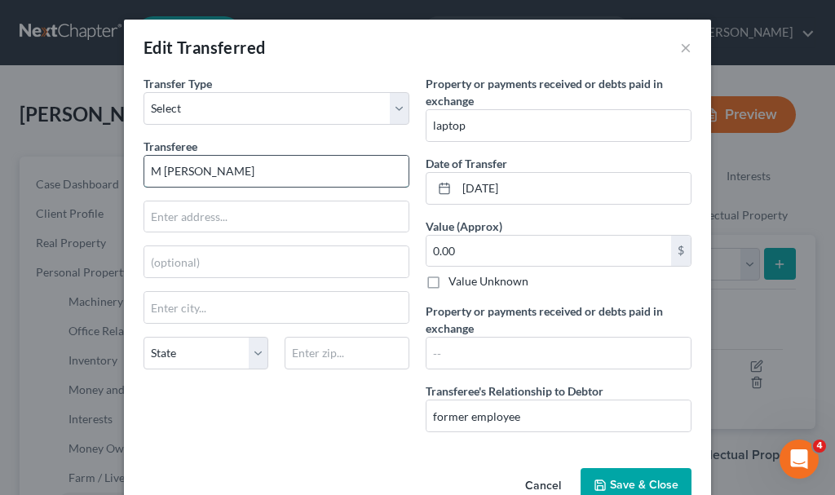
click at [148, 168] on input "M [PERSON_NAME]" at bounding box center [276, 171] width 264 height 31
click at [627, 473] on button "Save & Close" at bounding box center [636, 485] width 111 height 34
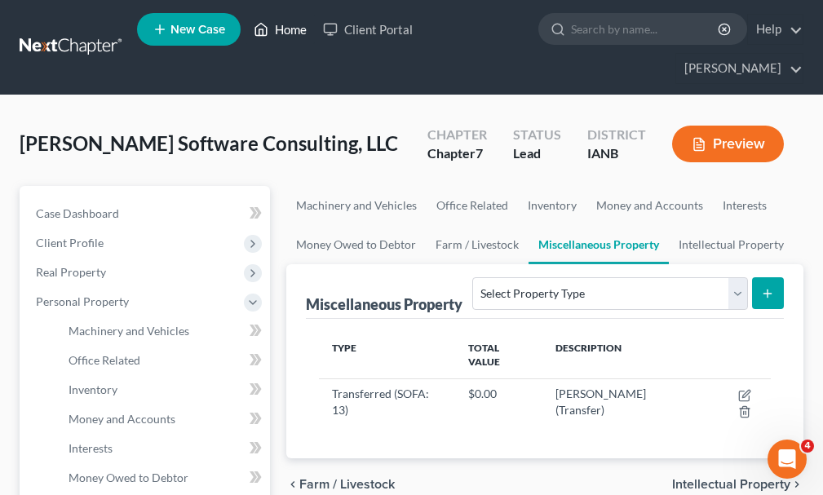
click at [293, 29] on link "Home" at bounding box center [279, 29] width 69 height 29
